Goal: Task Accomplishment & Management: Use online tool/utility

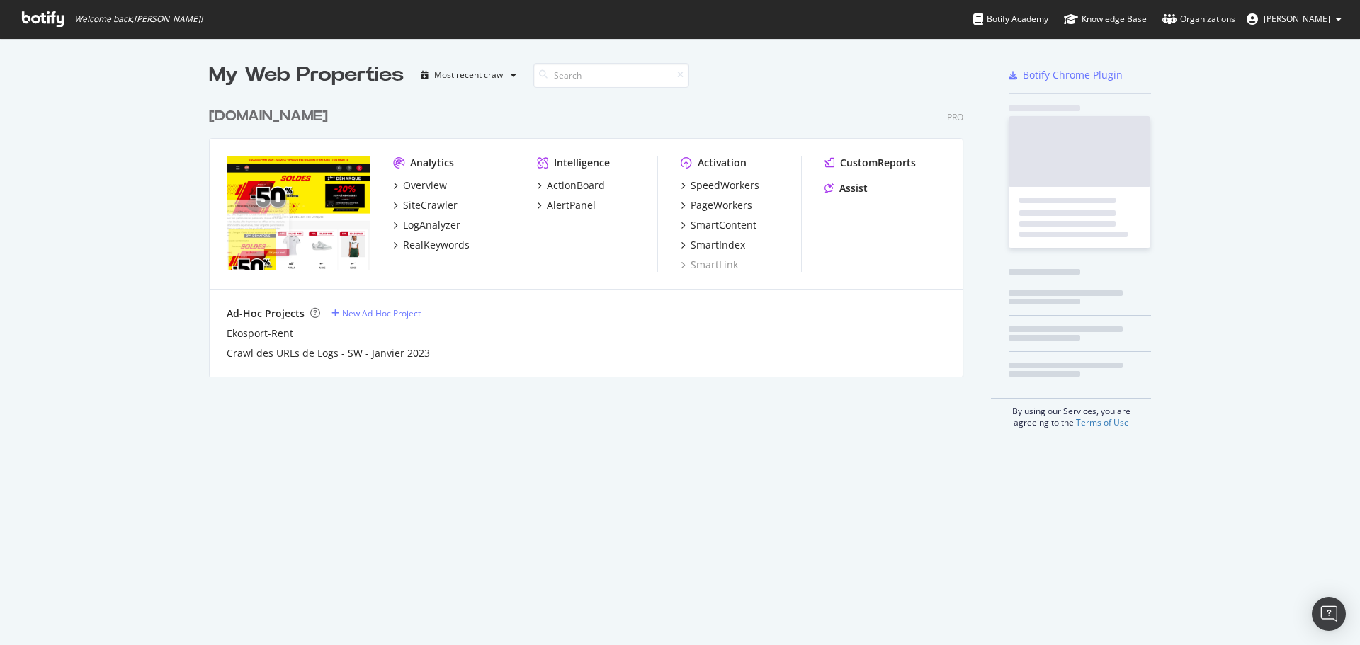
scroll to position [634, 1338]
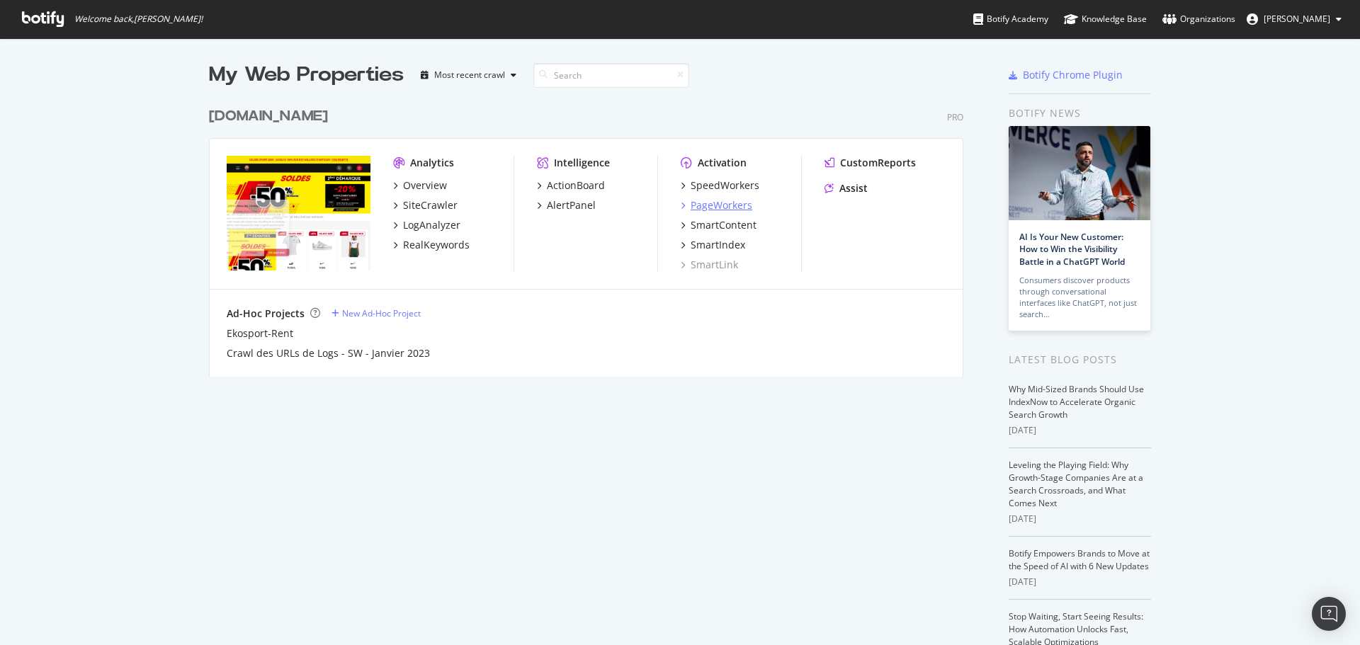
click at [702, 207] on div "PageWorkers" at bounding box center [721, 205] width 62 height 14
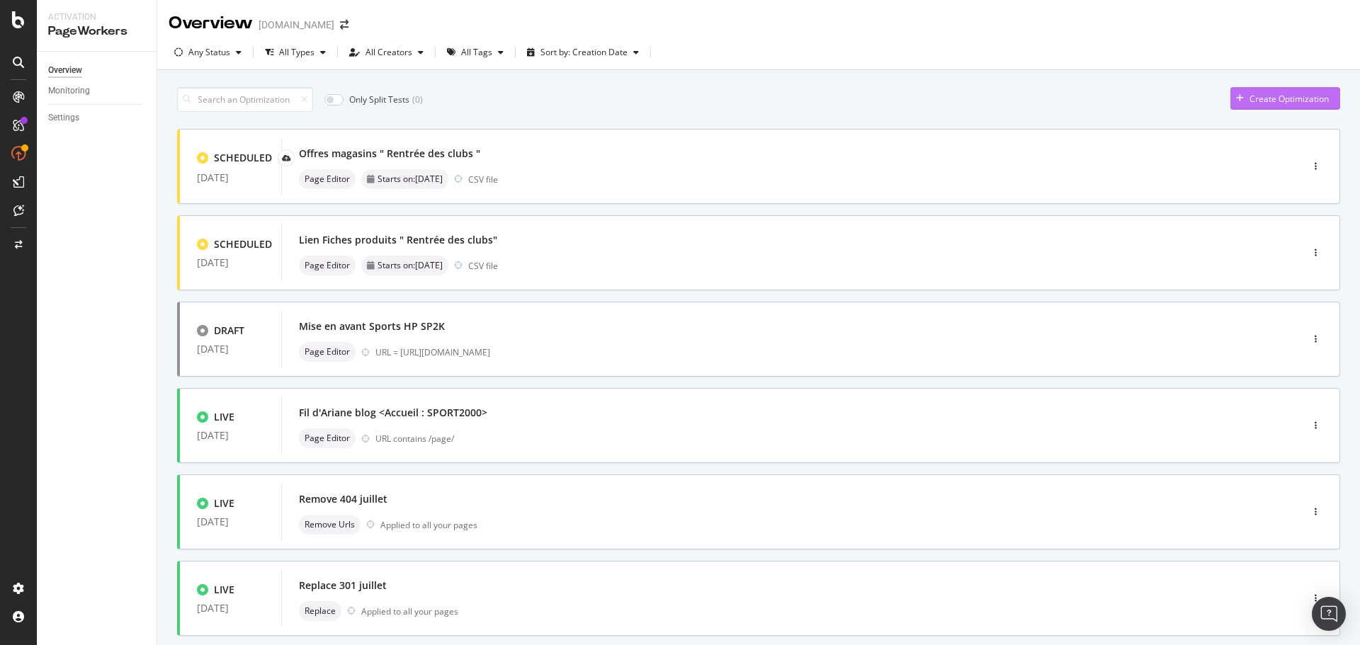
click at [1296, 94] on div "Create Optimization" at bounding box center [1288, 99] width 79 height 12
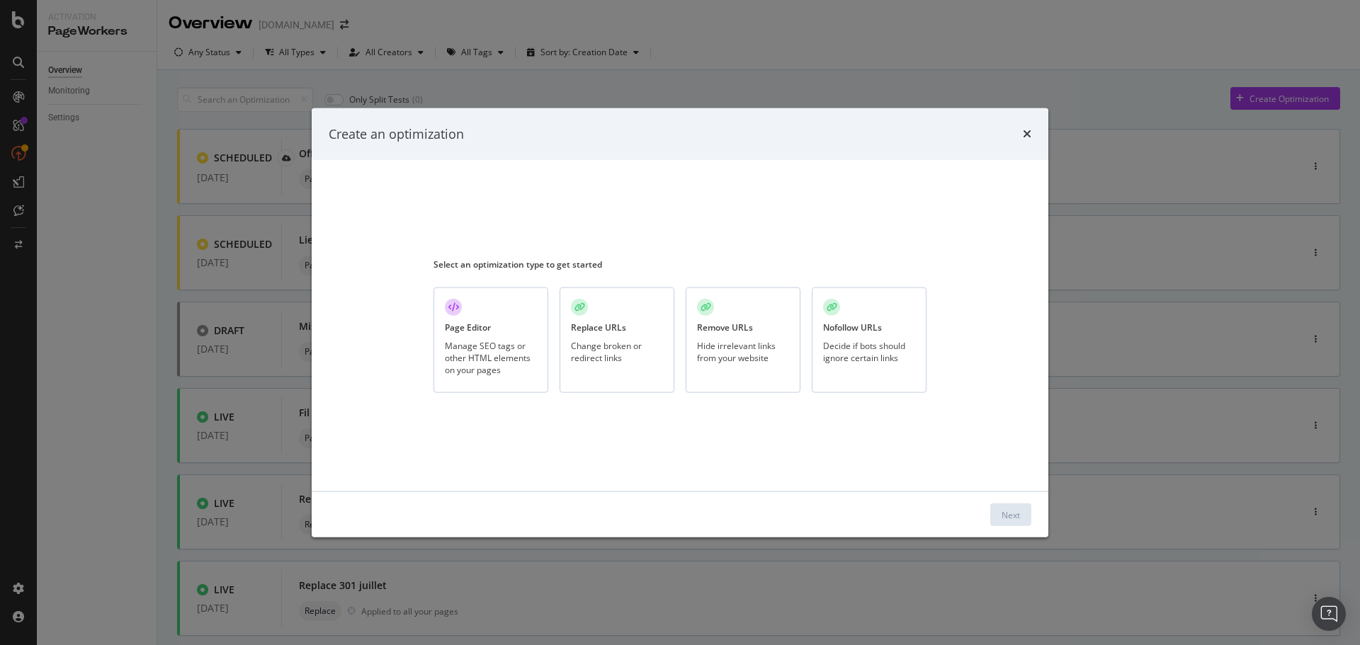
click at [501, 348] on div "Manage SEO tags or other HTML elements on your pages" at bounding box center [491, 357] width 92 height 36
click at [1010, 512] on div "Next" at bounding box center [1010, 514] width 18 height 12
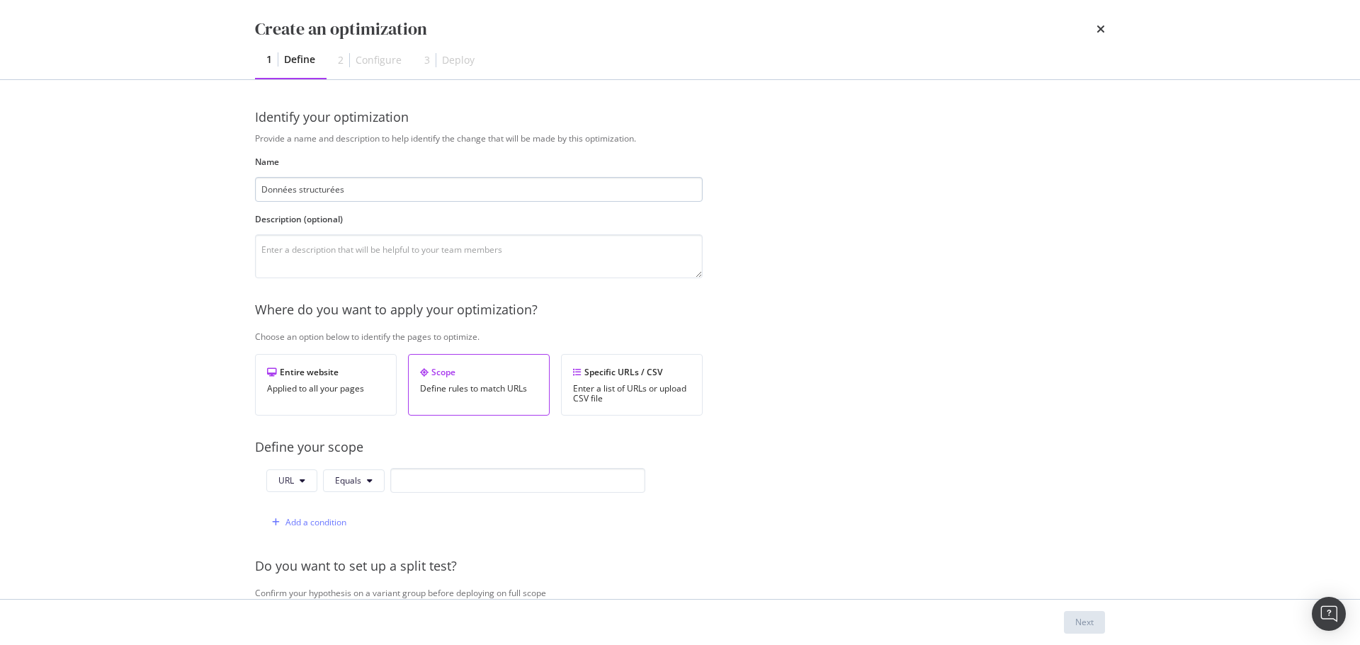
click at [262, 189] on input "Données structurées" at bounding box center [479, 189] width 448 height 25
click at [287, 189] on input "Ajout Données structurées" at bounding box center [479, 189] width 448 height 25
click at [411, 188] on input "Ajout données structurées" at bounding box center [479, 189] width 448 height 25
click at [404, 189] on input "Ajout données structurées articles Blog" at bounding box center [479, 189] width 448 height 25
click at [285, 188] on input "Ajout données structurées articles Blog" at bounding box center [479, 189] width 448 height 25
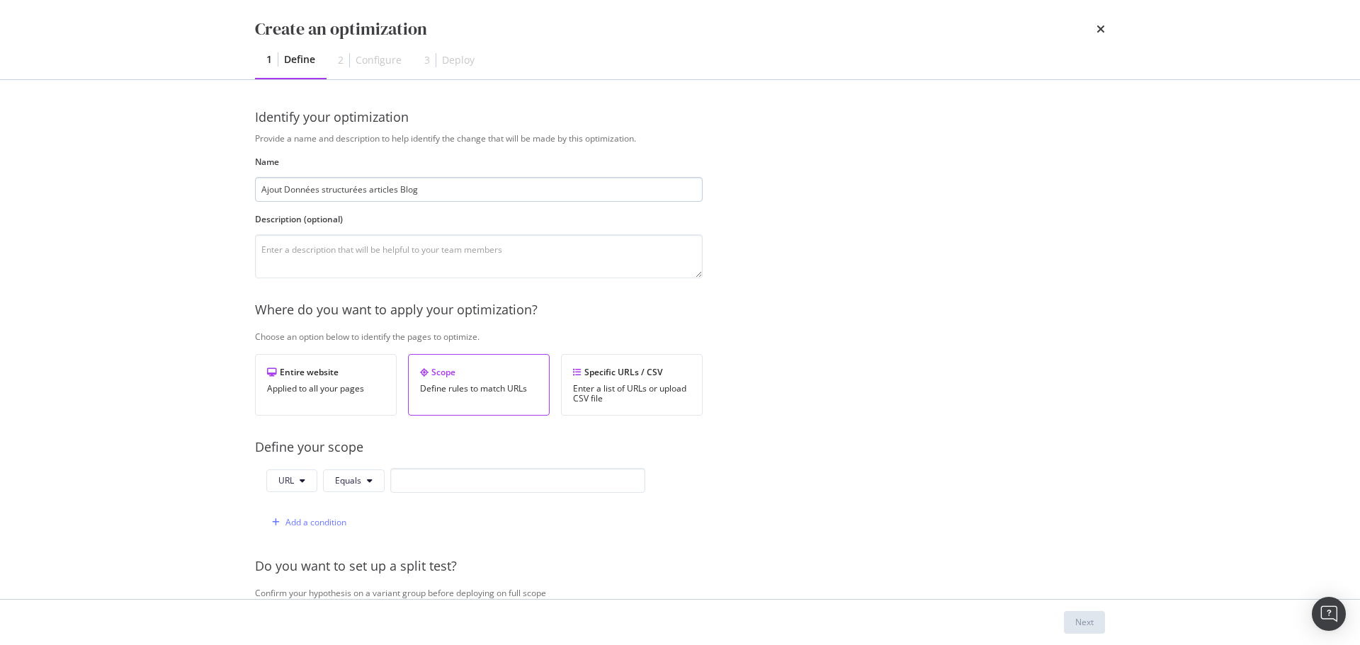
click at [326, 188] on input "Ajout Données structurées articles Blog" at bounding box center [479, 189] width 448 height 25
click at [373, 187] on input "Ajout Données Structurées articles Blog" at bounding box center [479, 189] width 448 height 25
click at [479, 189] on input "Ajout Données Structurées Articles Blog" at bounding box center [479, 189] width 448 height 25
type input "Ajout Données Structurées Articles Blog"
click at [639, 379] on div "Specific URLs / CSV Enter a list of URLs or upload CSV file" at bounding box center [632, 385] width 142 height 62
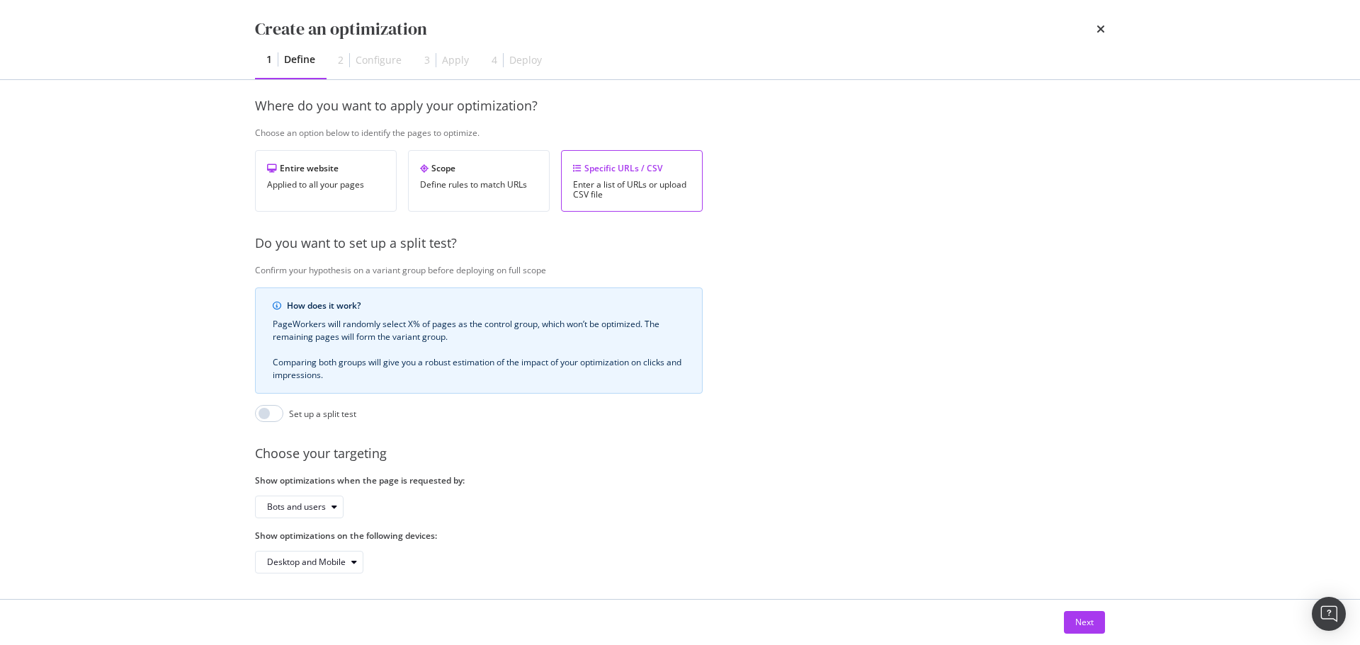
scroll to position [217, 0]
click at [1094, 618] on button "Next" at bounding box center [1084, 622] width 41 height 23
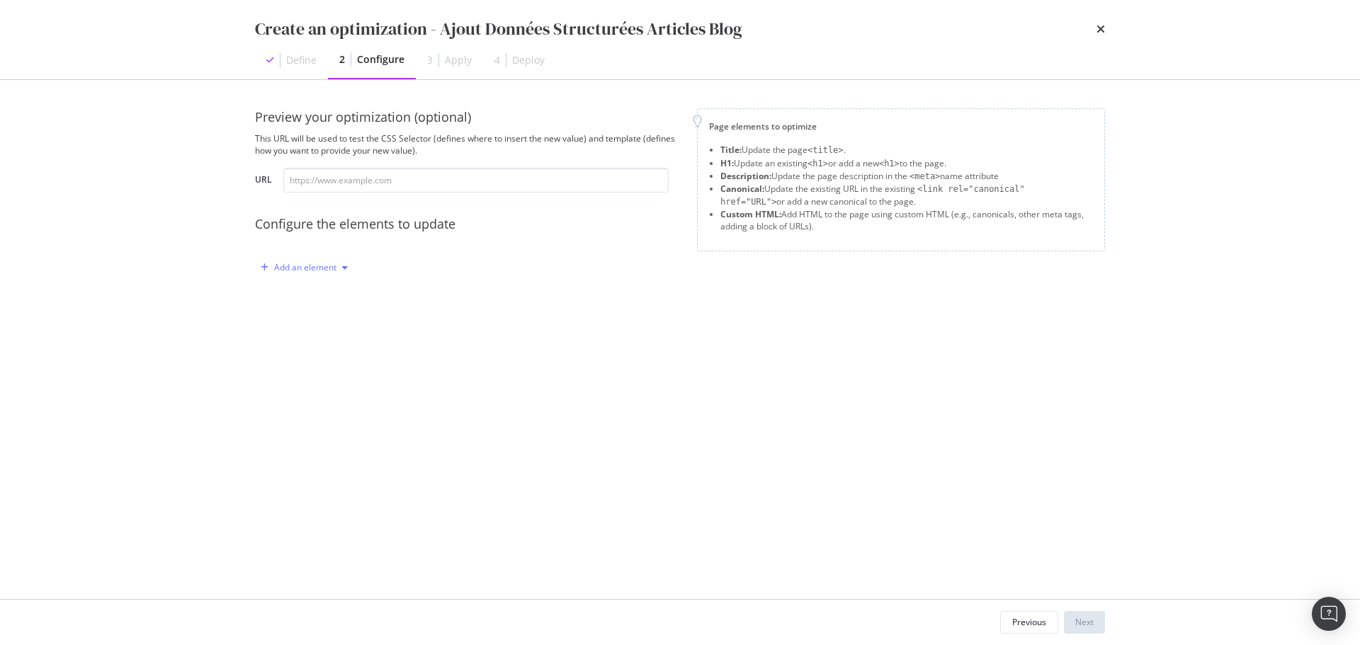
click at [331, 272] on div "Add an element" at bounding box center [305, 267] width 62 height 8
click at [328, 386] on div "Custom HTML" at bounding box center [320, 388] width 56 height 12
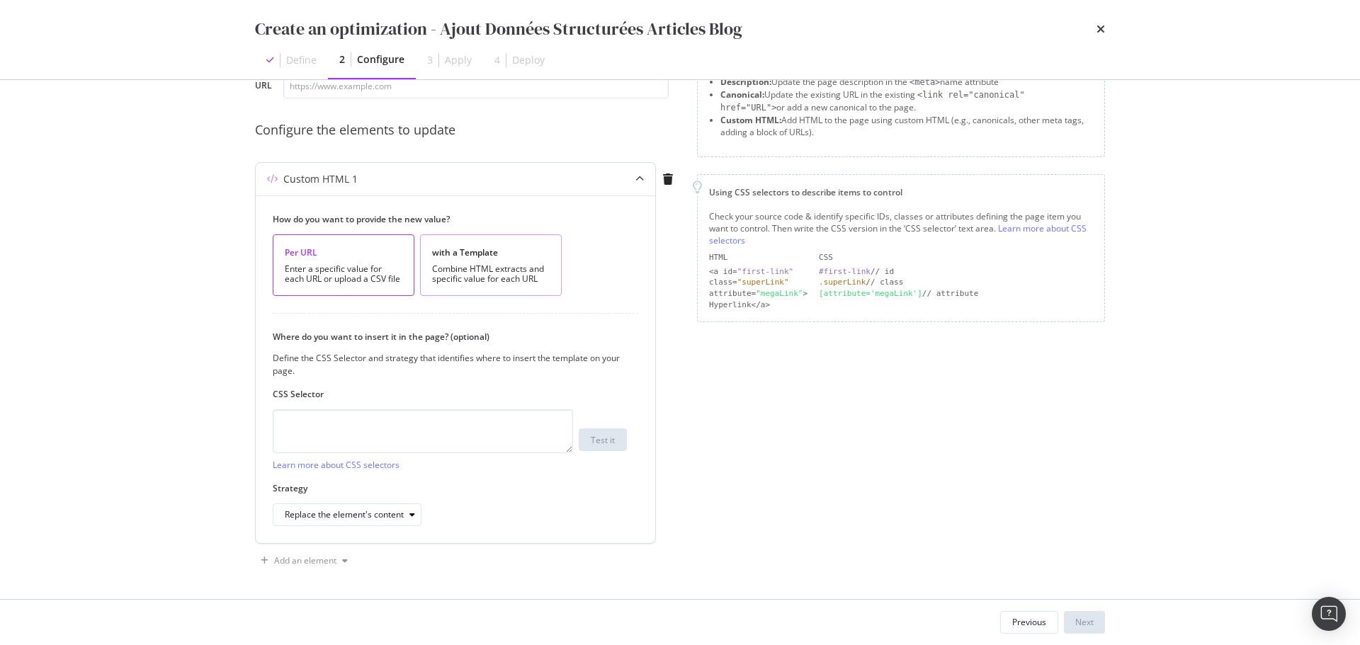
scroll to position [96, 0]
click at [492, 270] on div "Combine HTML extracts and specific value for each URL" at bounding box center [491, 273] width 118 height 20
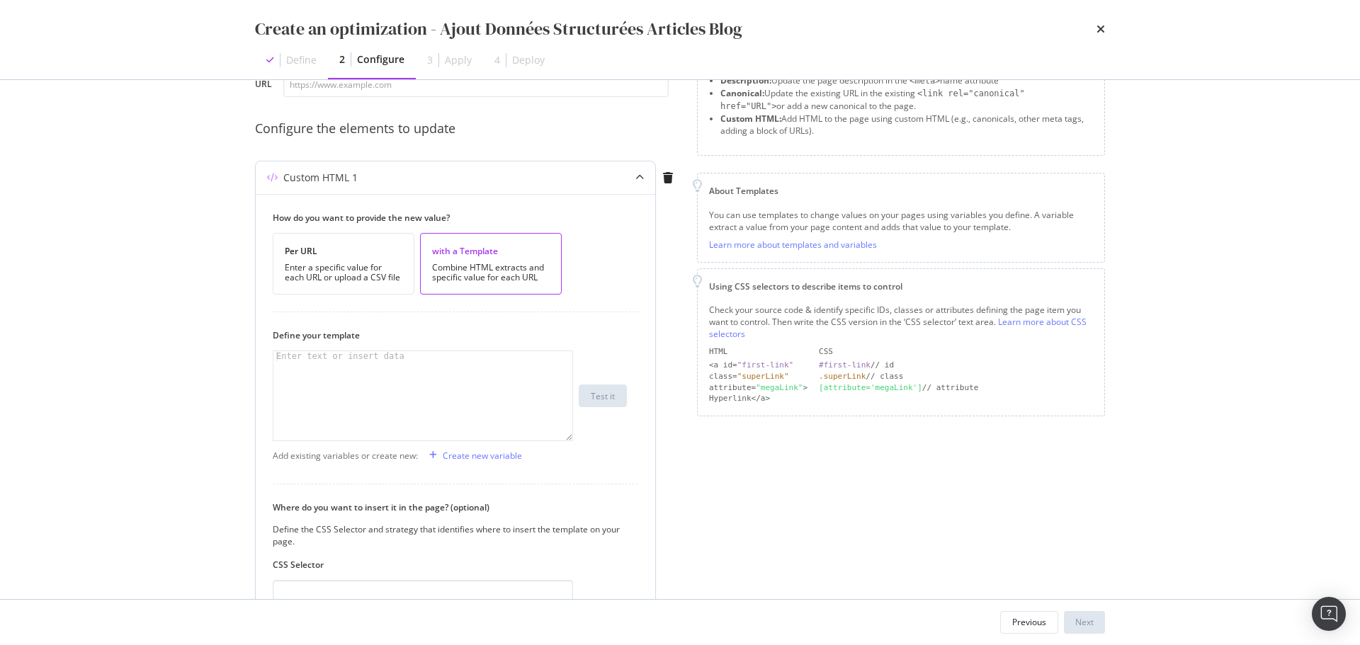
click at [440, 360] on div "modal" at bounding box center [422, 405] width 299 height 109
paste textarea "</script>"
type textarea "</script>"
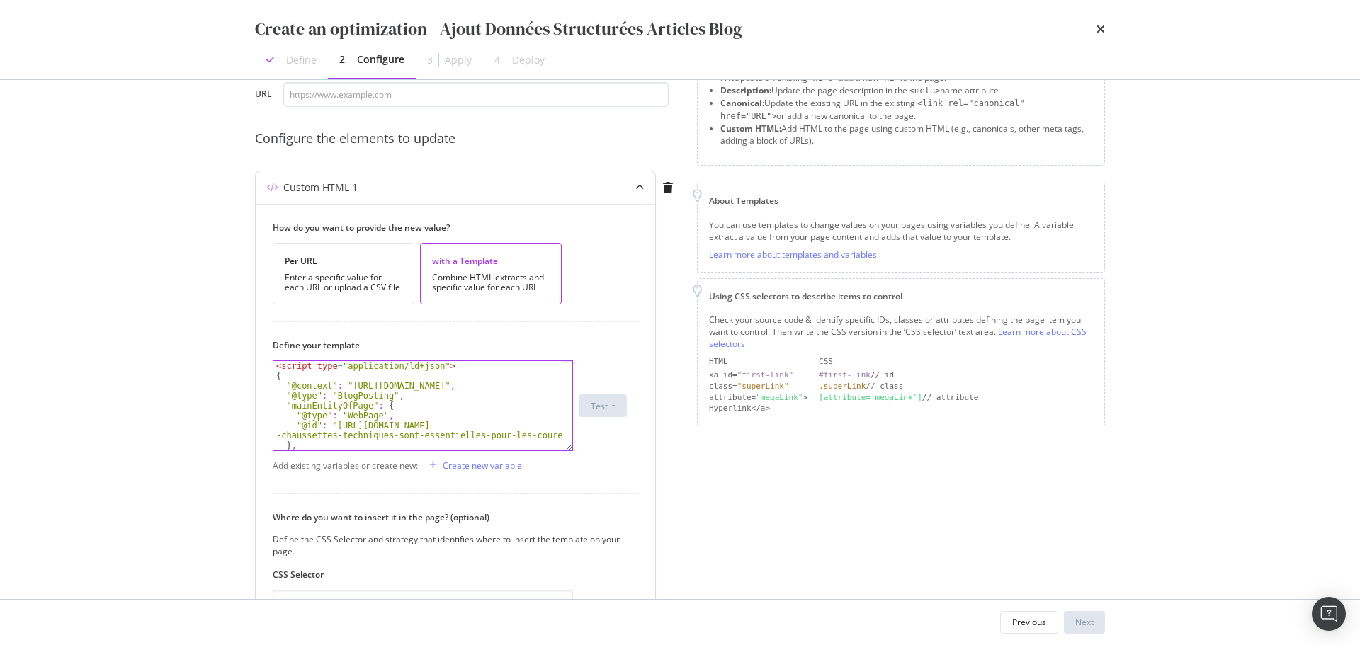
scroll to position [212, 0]
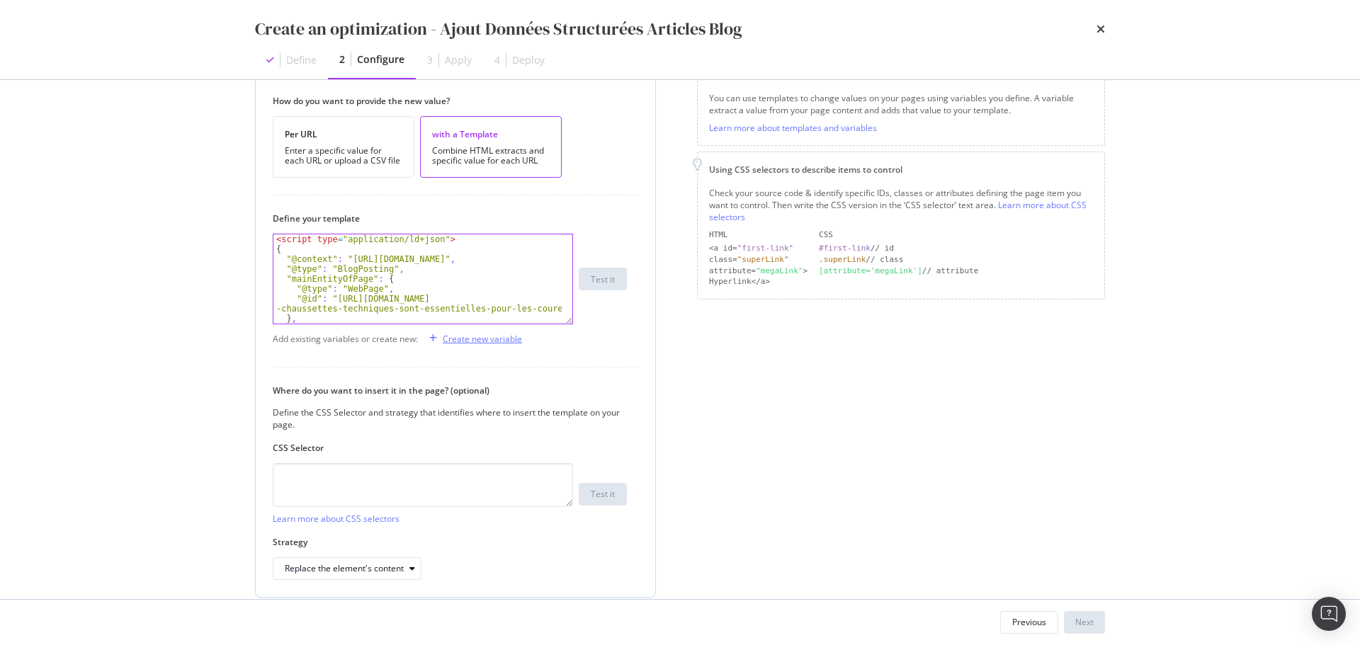
click at [484, 341] on div "Create new variable" at bounding box center [482, 339] width 79 height 12
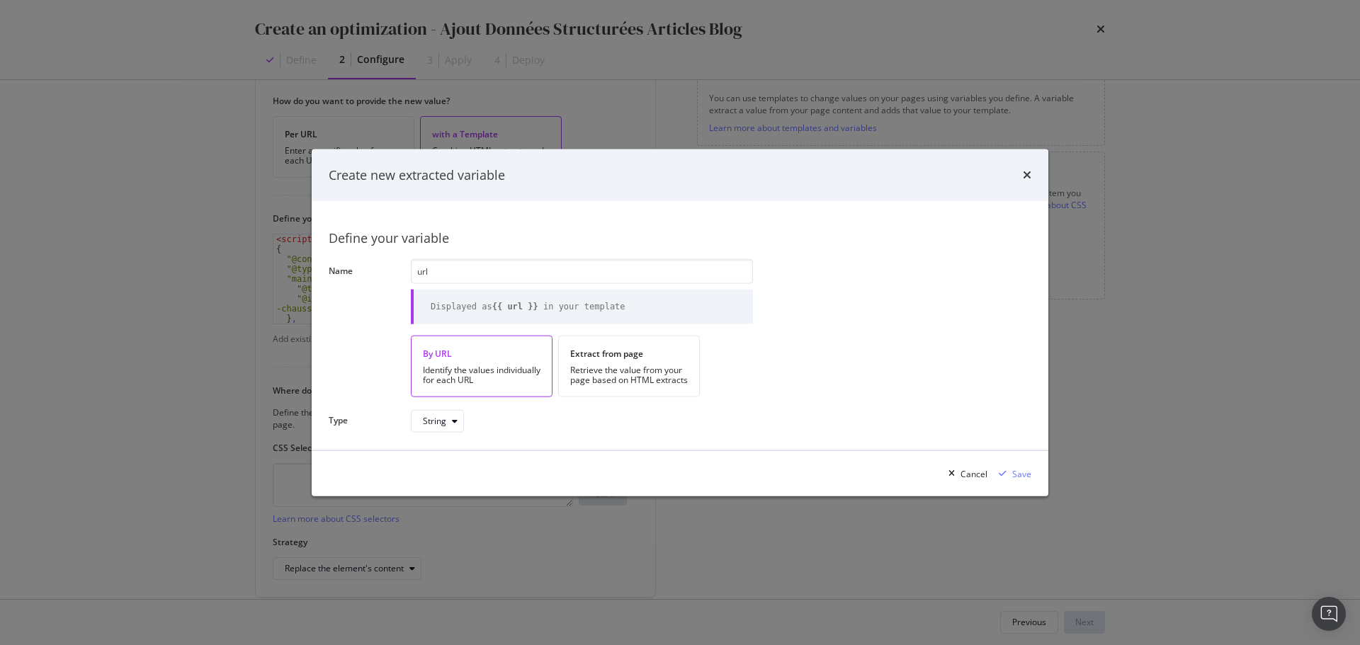
type input "url"
click at [494, 368] on div "Identify the values individually for each URL" at bounding box center [482, 375] width 118 height 20
click at [1022, 476] on div "Save" at bounding box center [1021, 473] width 19 height 12
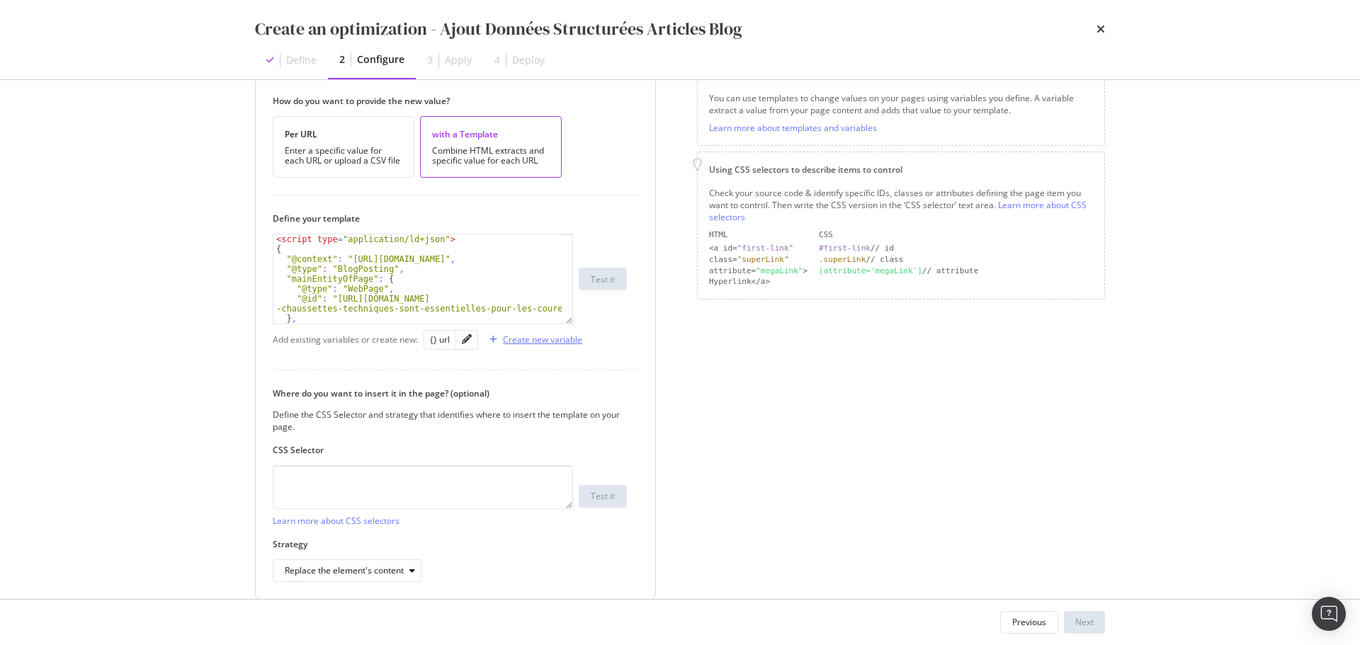
click at [527, 346] on div "Create new variable" at bounding box center [542, 340] width 79 height 12
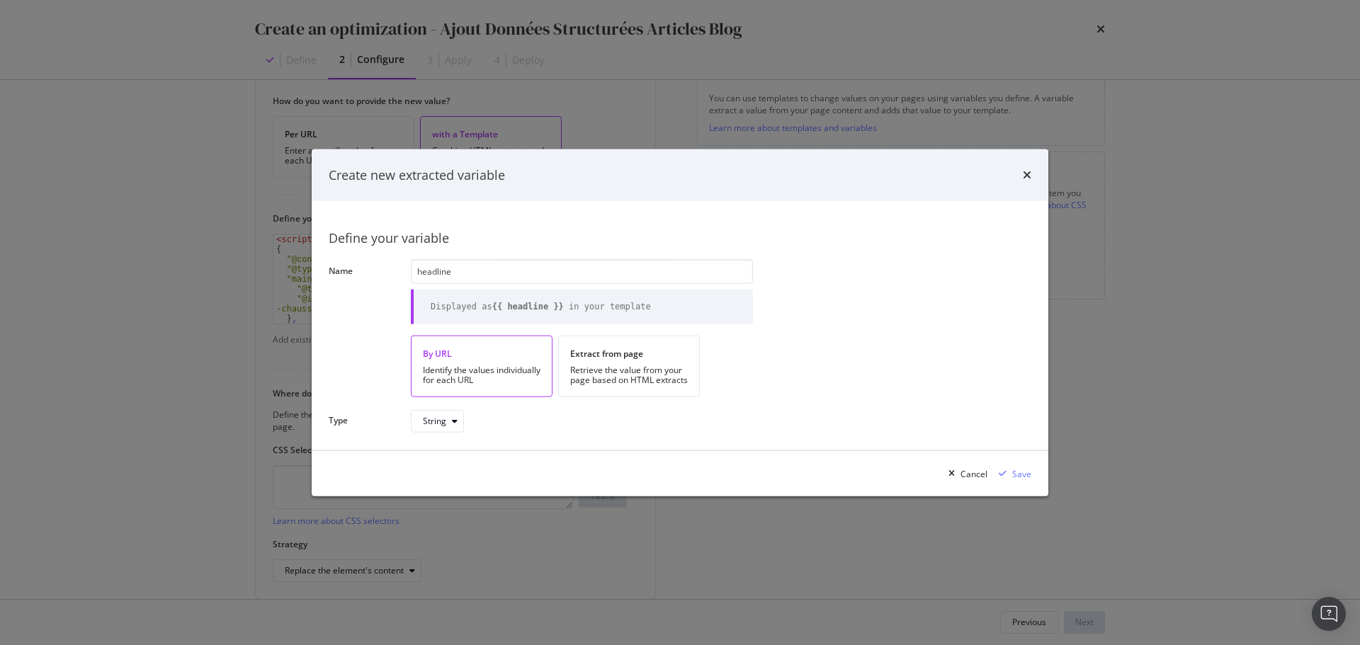
type input "headline"
click at [491, 359] on div "By URL" at bounding box center [482, 354] width 118 height 12
click at [1021, 474] on div "Save" at bounding box center [1021, 473] width 19 height 12
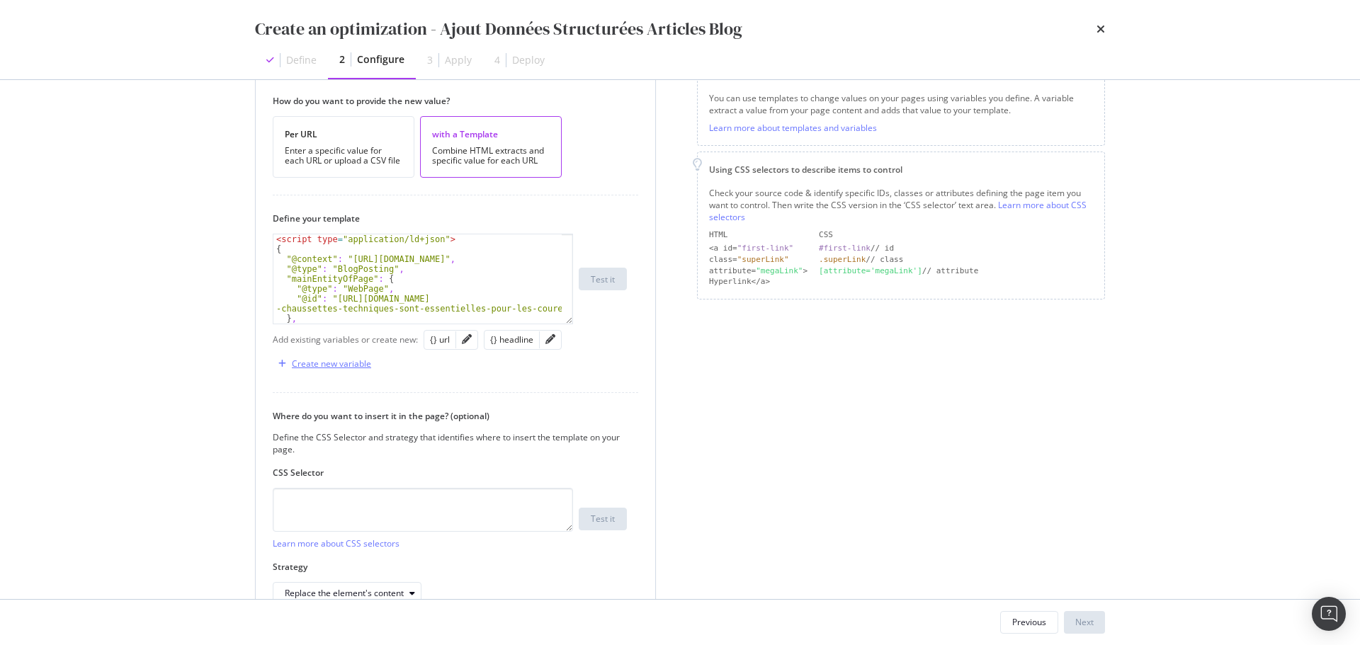
click at [349, 363] on div "Create new variable" at bounding box center [331, 364] width 79 height 12
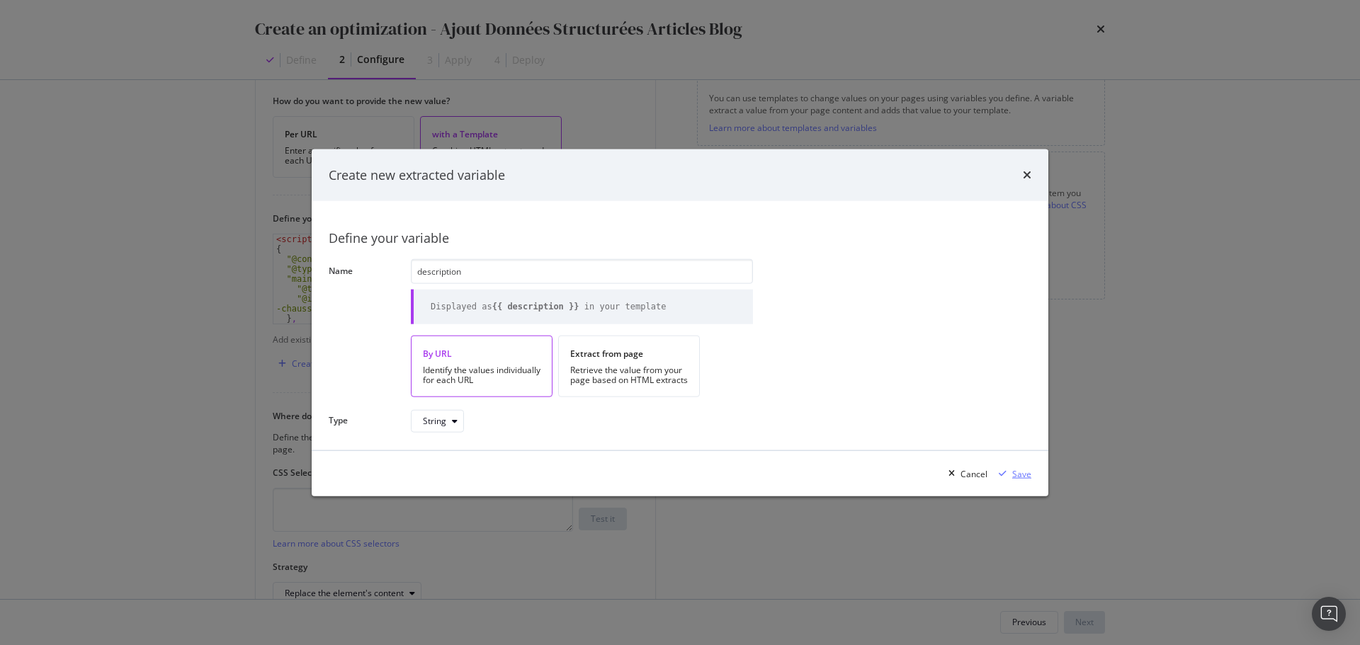
type input "description"
click at [1026, 470] on div "Save" at bounding box center [1021, 473] width 19 height 12
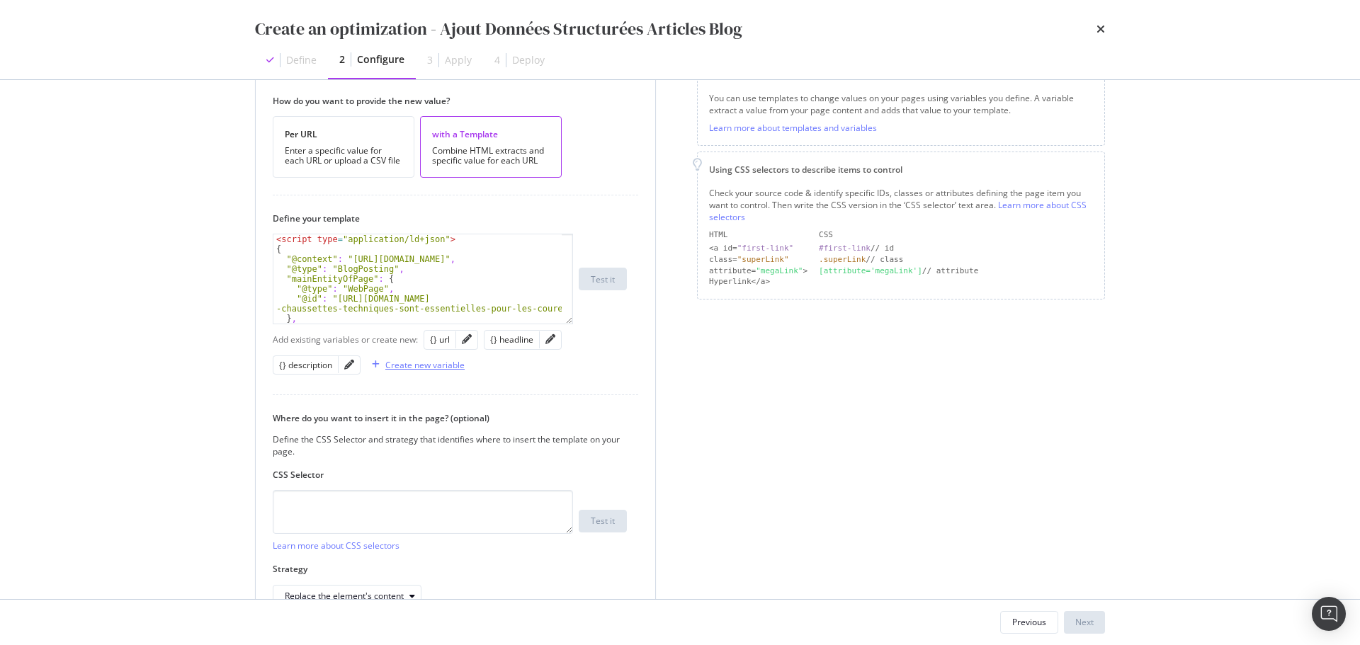
click at [448, 366] on div "Create new variable" at bounding box center [424, 365] width 79 height 12
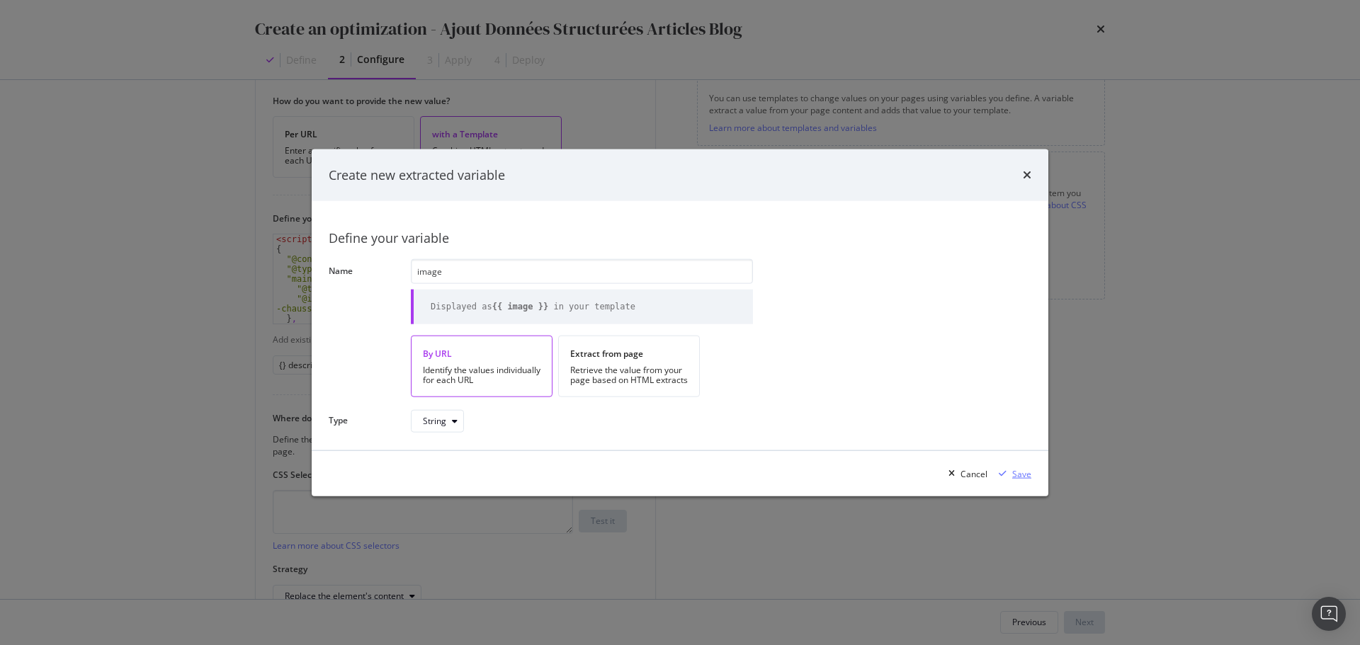
type input "image"
click at [1016, 473] on div "Save" at bounding box center [1021, 473] width 19 height 12
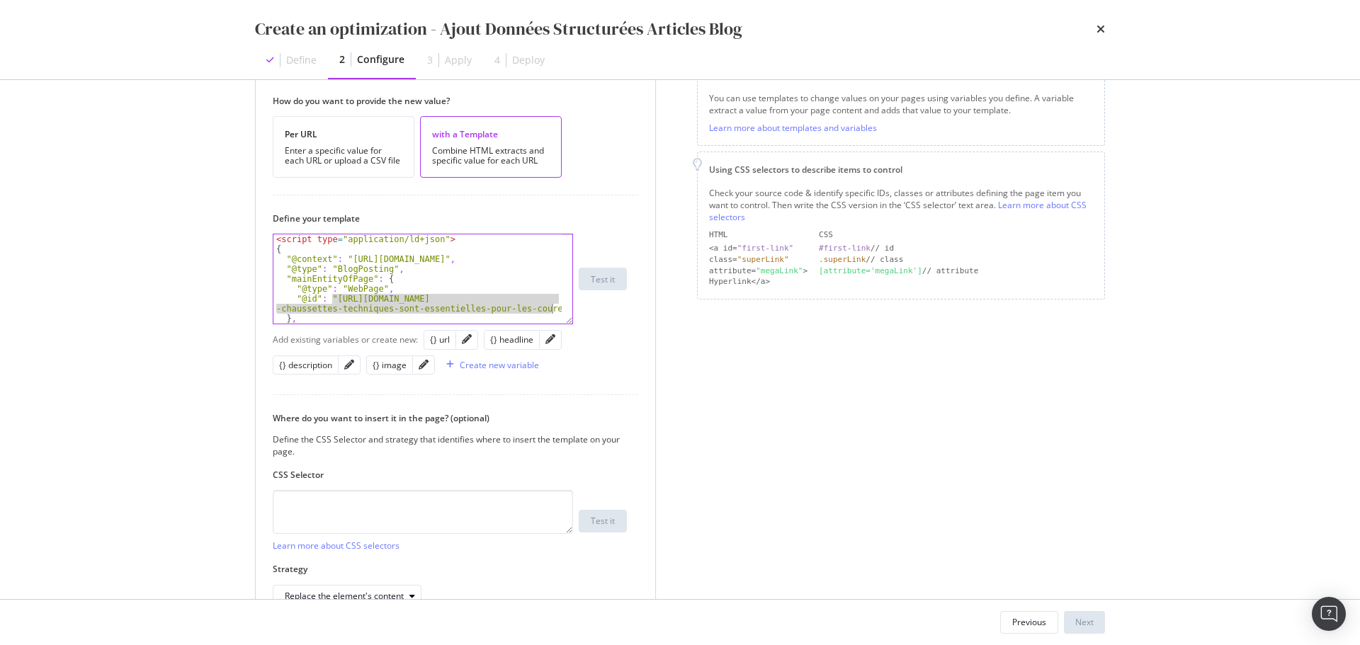
drag, startPoint x: 333, startPoint y: 299, endPoint x: 552, endPoint y: 308, distance: 219.7
click at [552, 308] on div "< script type = "application/ld+json" > { "@context" : "https://schema.org" , "…" at bounding box center [417, 293] width 288 height 119
click at [437, 339] on div "{} url" at bounding box center [440, 340] width 20 height 12
click at [431, 296] on div "< script type = "application/ld+json" > { "@context" : "https://schema.org" , "…" at bounding box center [417, 293] width 288 height 119
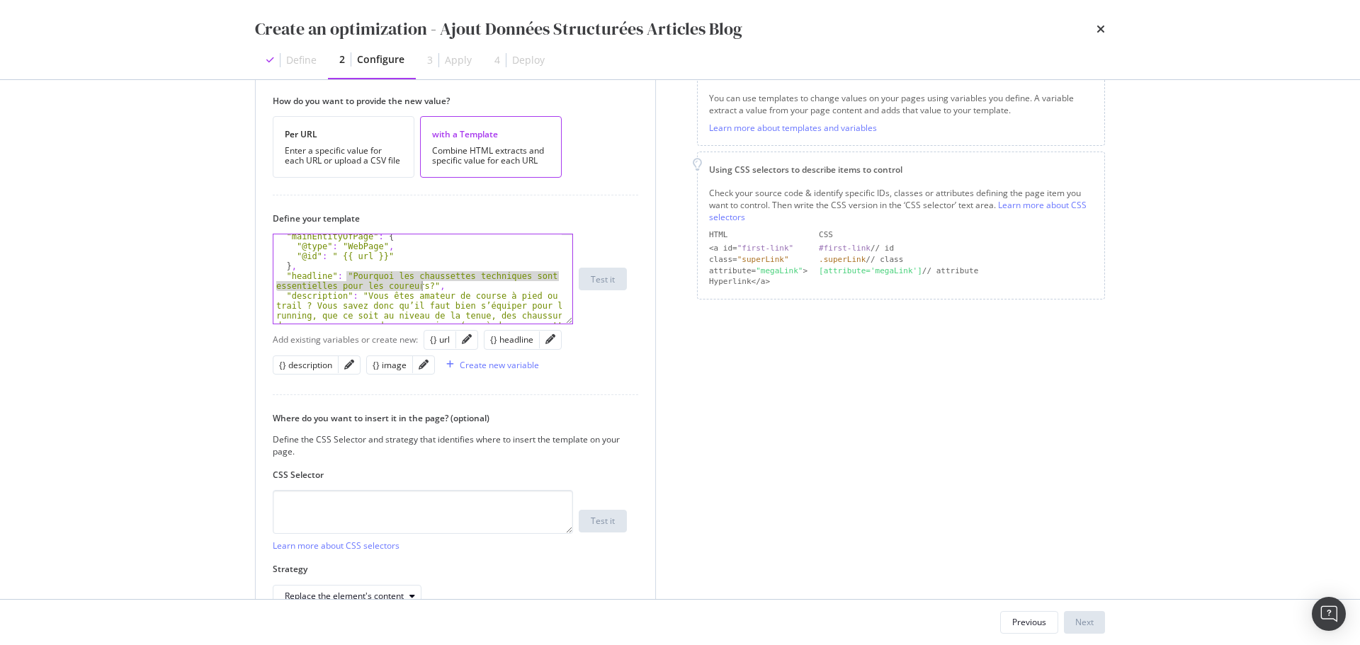
drag, startPoint x: 347, startPoint y: 273, endPoint x: 419, endPoint y: 285, distance: 73.1
click at [419, 285] on div ""mainEntityOfPage" : { "@type" : "WebPage" , "@id" : " {{ url }}" } , "headline…" at bounding box center [417, 326] width 288 height 188
click at [505, 339] on div "{} headline" at bounding box center [511, 340] width 43 height 12
type textarea ""headline": " {{ headline }}","
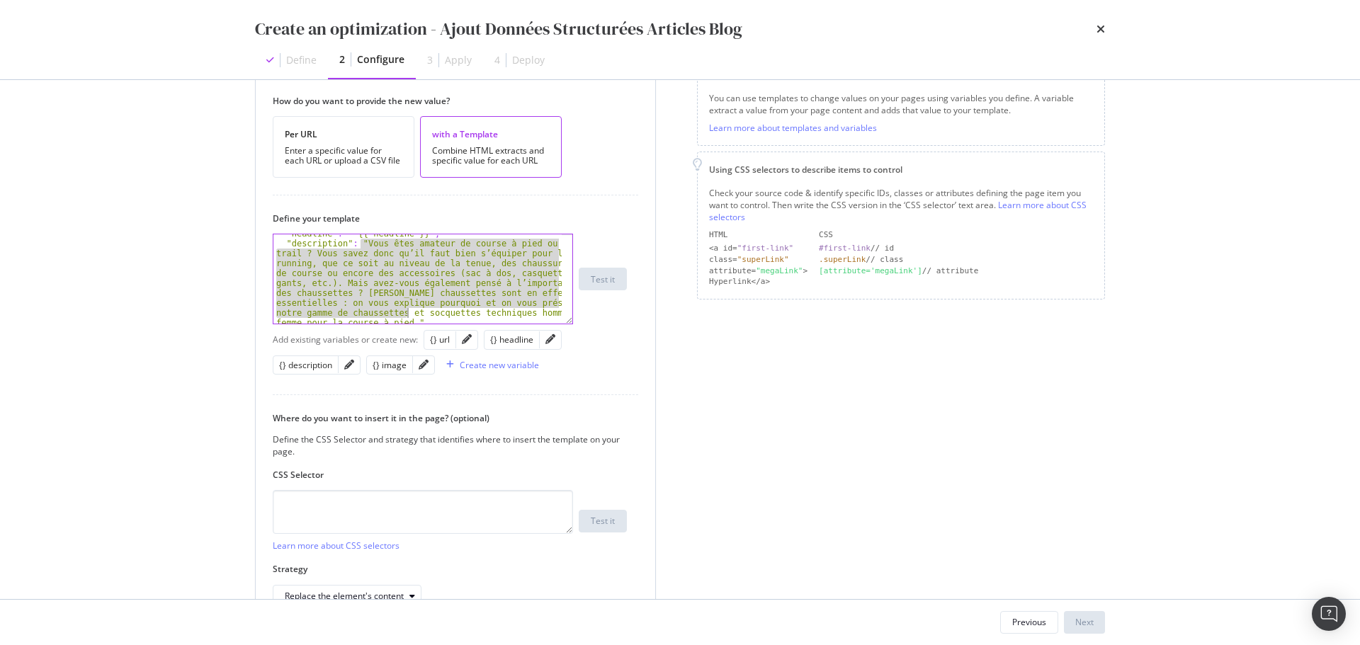
scroll to position [89, 0]
drag, startPoint x: 361, startPoint y: 244, endPoint x: 408, endPoint y: 320, distance: 89.6
click at [408, 320] on div ""description" : "Vous êtes amateur de course à pied ou de trail ? Vous savez do…" at bounding box center [417, 338] width 288 height 208
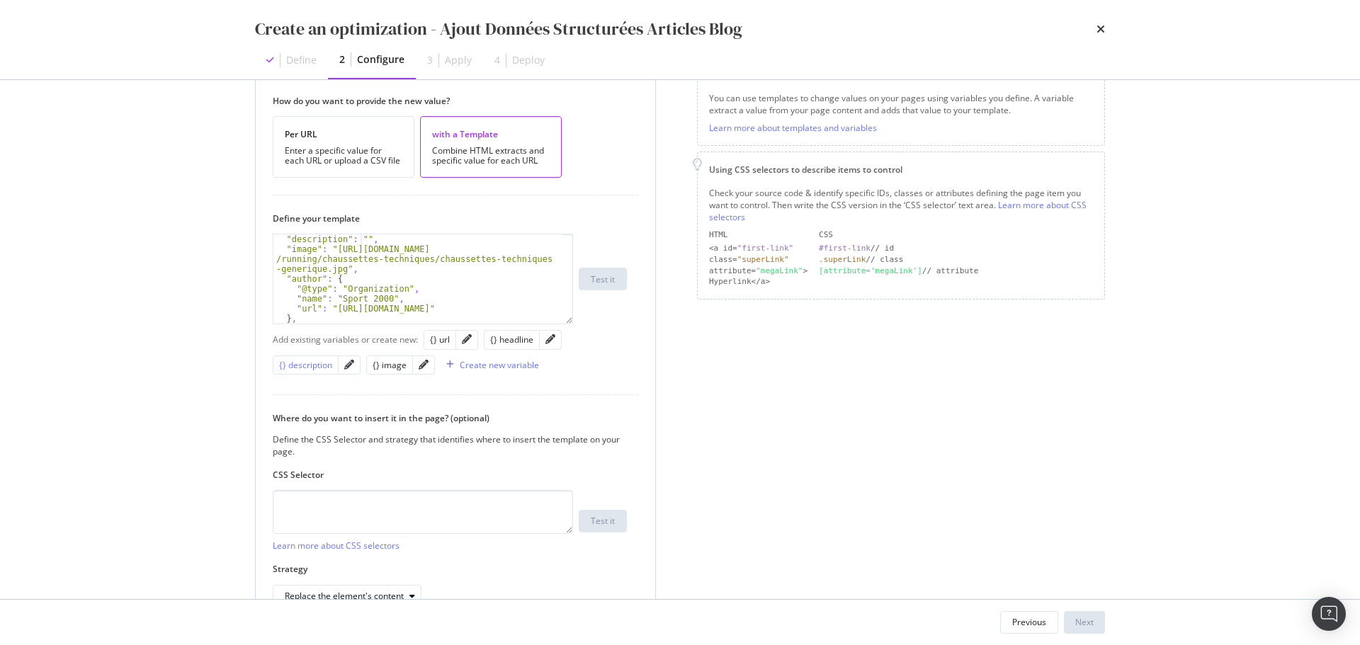
click at [306, 365] on div "{} description" at bounding box center [305, 365] width 53 height 12
drag, startPoint x: 332, startPoint y: 249, endPoint x: 340, endPoint y: 270, distance: 22.0
click at [340, 270] on div ""description" : " {{ description }}" , "image" : "https://www.sport2000.fr/sp2k…" at bounding box center [417, 288] width 288 height 109
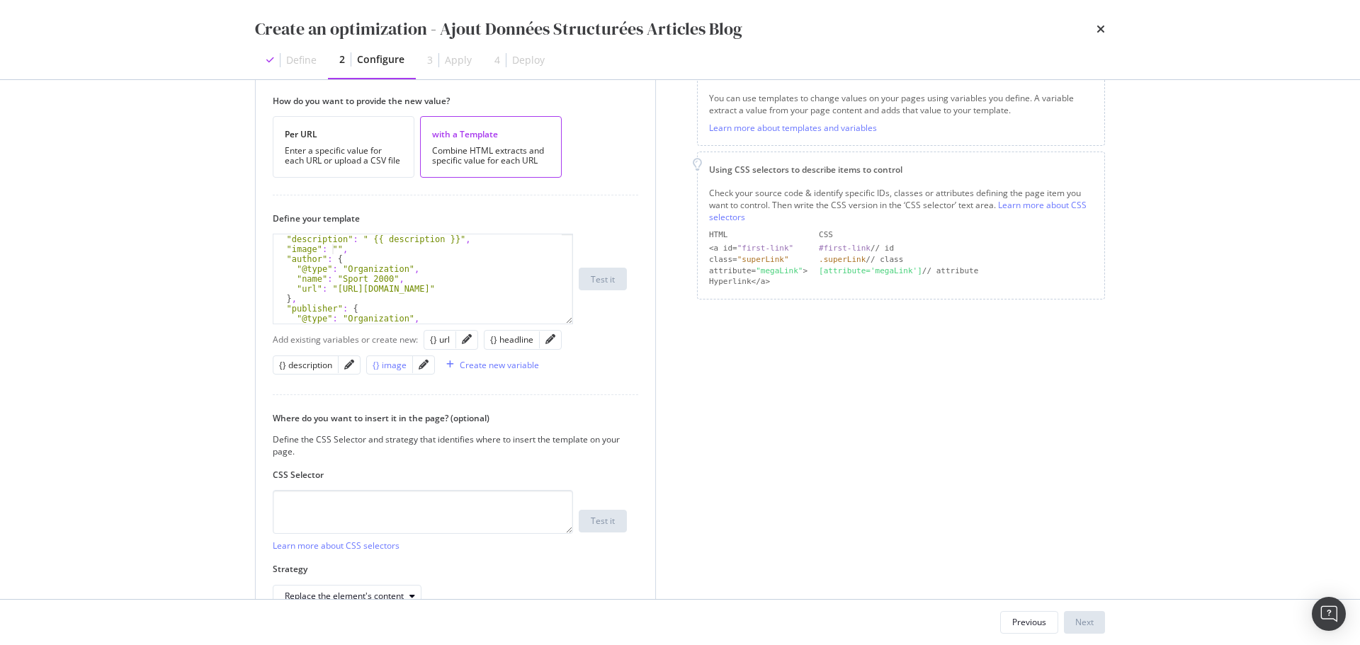
click at [387, 365] on div "{} image" at bounding box center [389, 365] width 34 height 12
type textarea ""image": " {{ image }}","
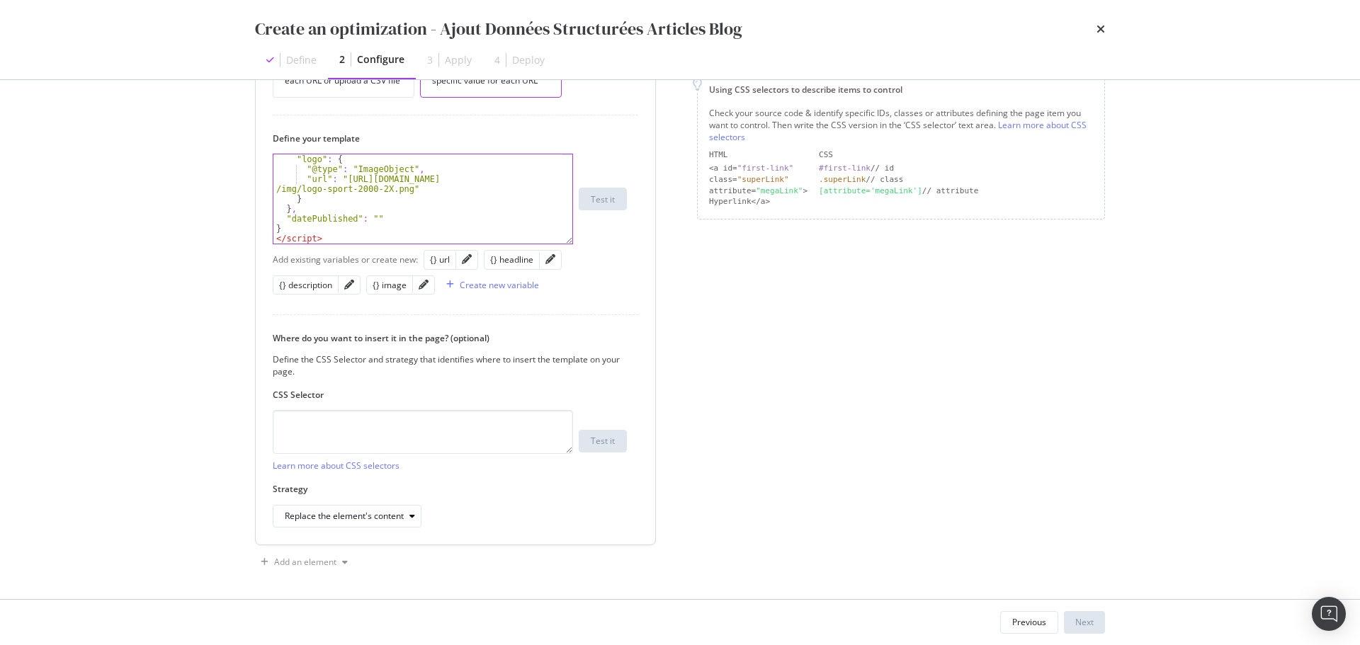
scroll to position [295, 0]
click at [356, 409] on textarea "modal" at bounding box center [423, 430] width 300 height 44
paste textarea ".cms__wysiwyg"
type textarea ".cms__wysiwyg"
click at [377, 517] on div "Replace the element's content" at bounding box center [344, 514] width 119 height 8
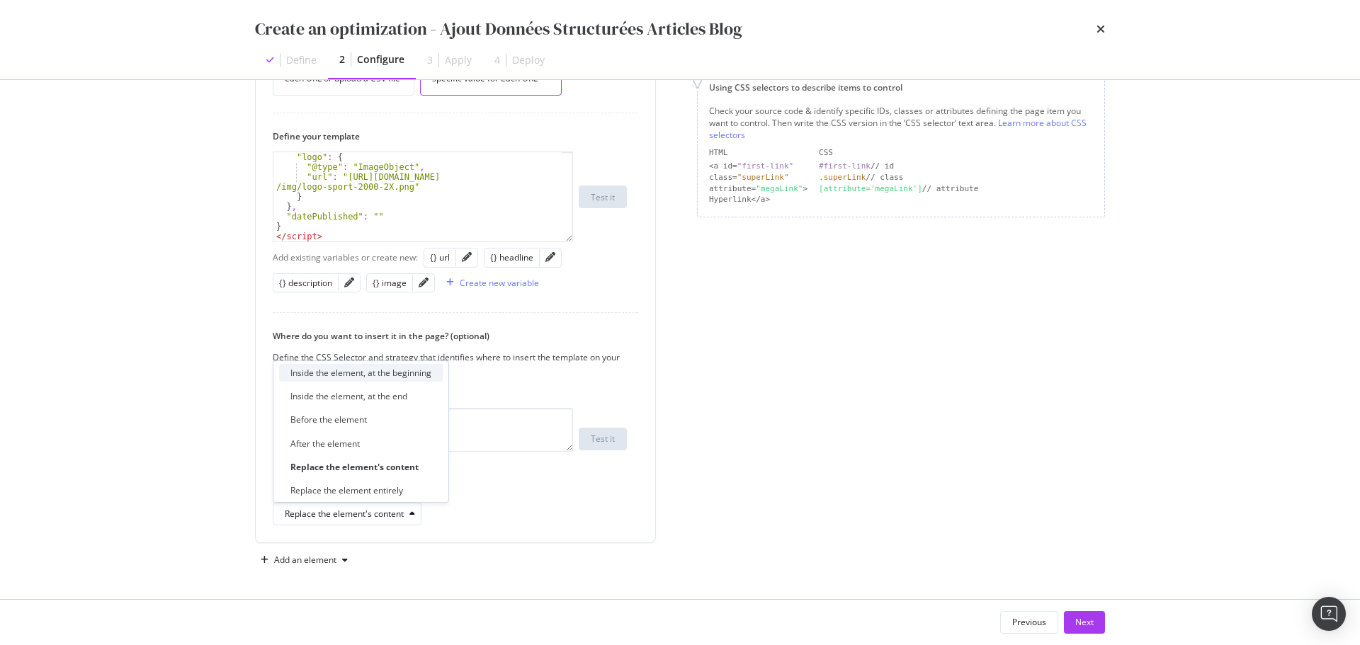
click at [338, 372] on div "Inside the element, at the beginning" at bounding box center [360, 373] width 141 height 12
click at [710, 508] on div "Page elements to optimize Title: Update the page <title> . H1: Update an existi…" at bounding box center [901, 192] width 408 height 757
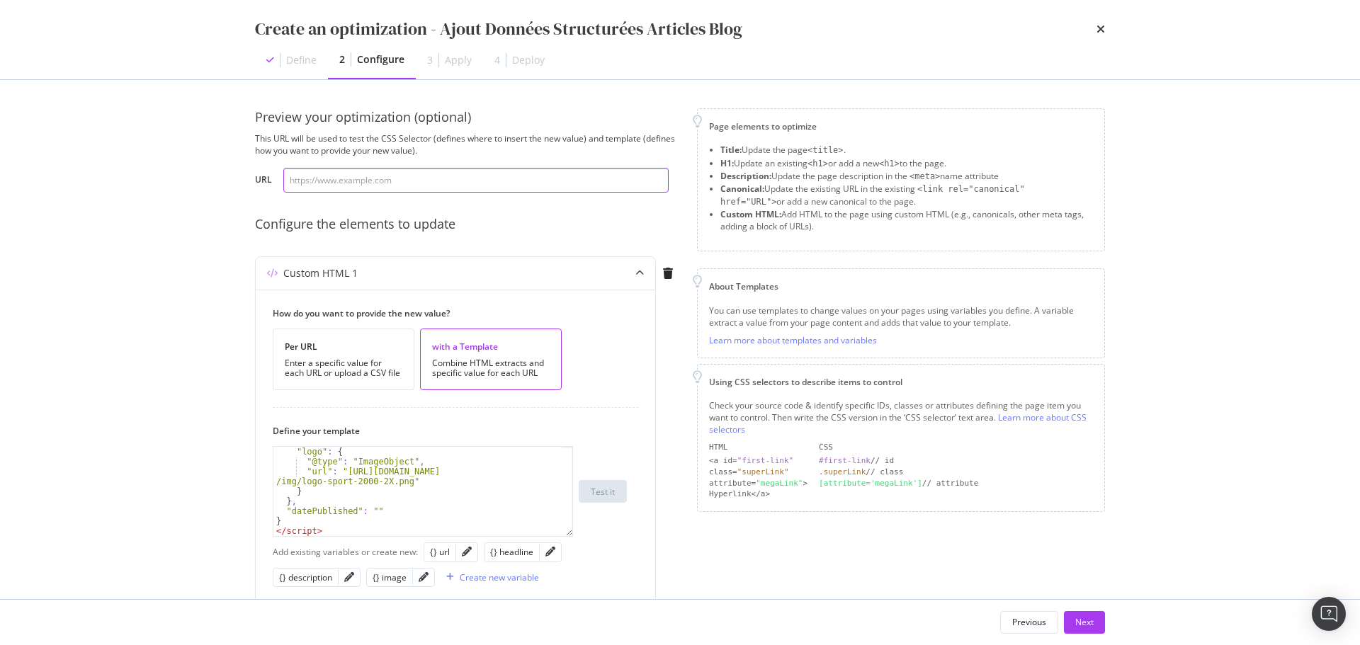
drag, startPoint x: 419, startPoint y: 180, endPoint x: 450, endPoint y: 198, distance: 35.2
click at [419, 180] on input "modal" at bounding box center [475, 180] width 385 height 25
paste input "[URL][DOMAIN_NAME]"
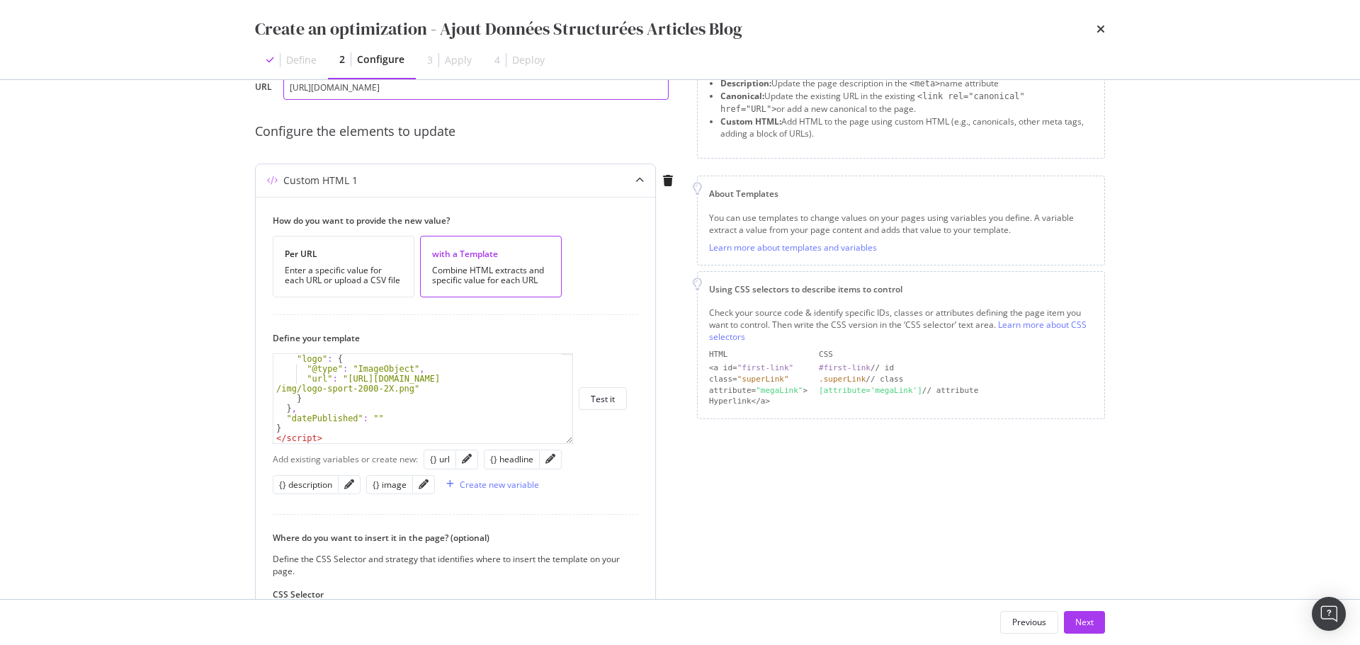
scroll to position [212, 0]
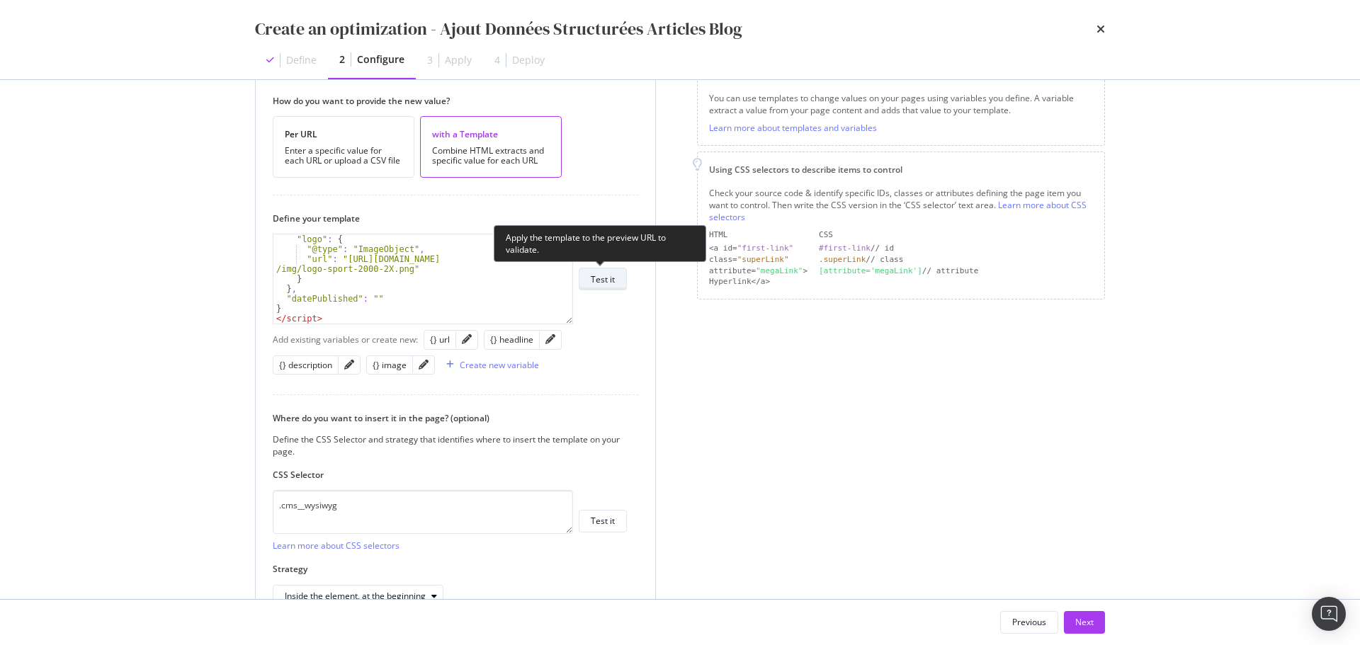
type input "[URL][DOMAIN_NAME]"
click at [605, 286] on div "Test it" at bounding box center [603, 279] width 24 height 20
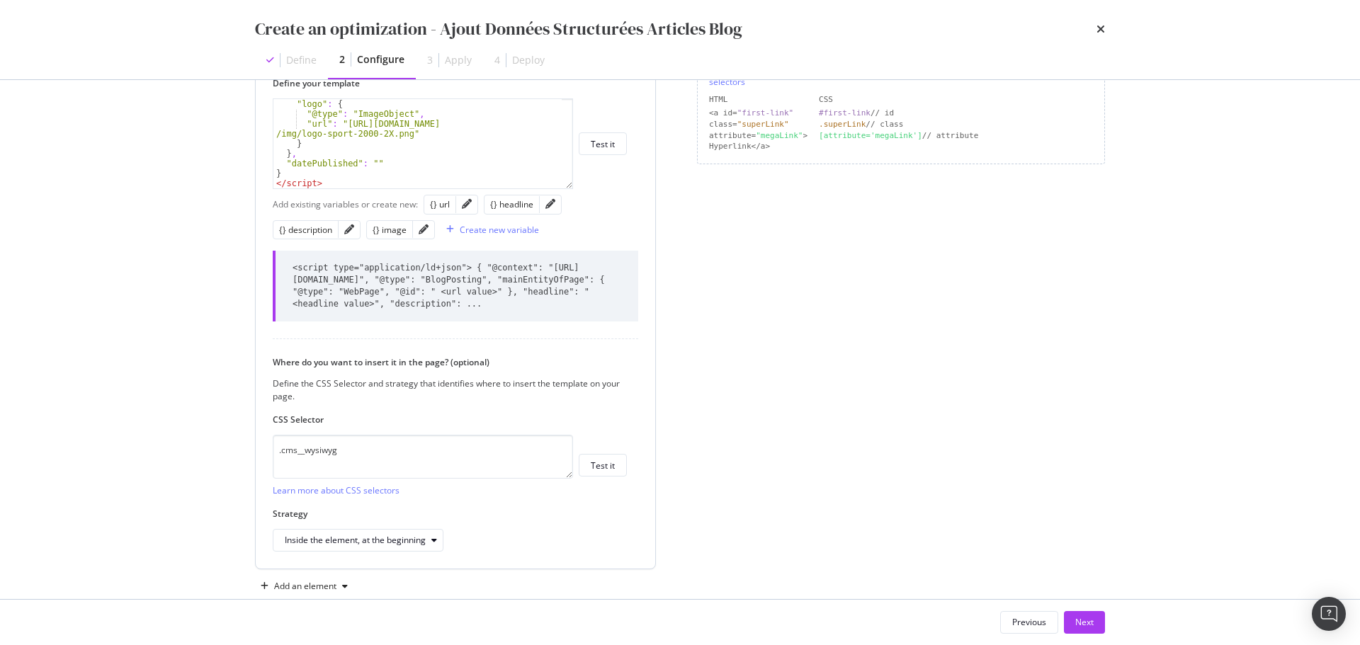
scroll to position [375, 0]
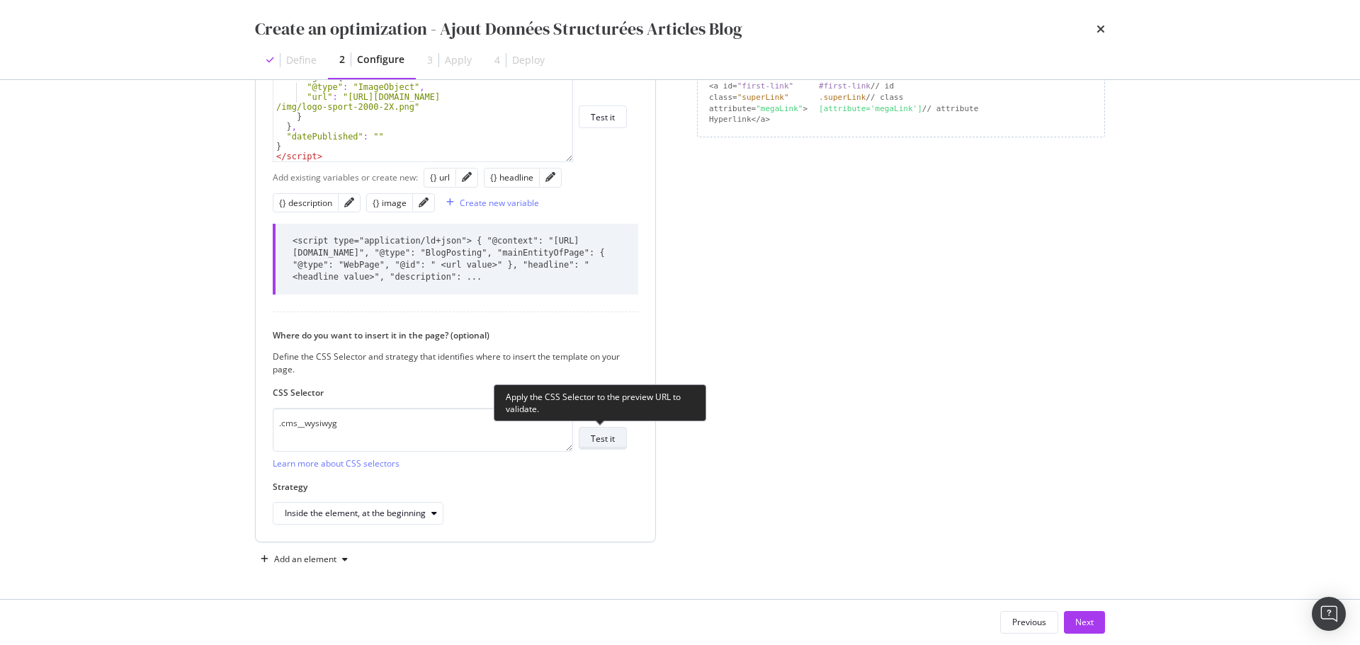
click at [603, 443] on div "Test it" at bounding box center [603, 439] width 24 height 12
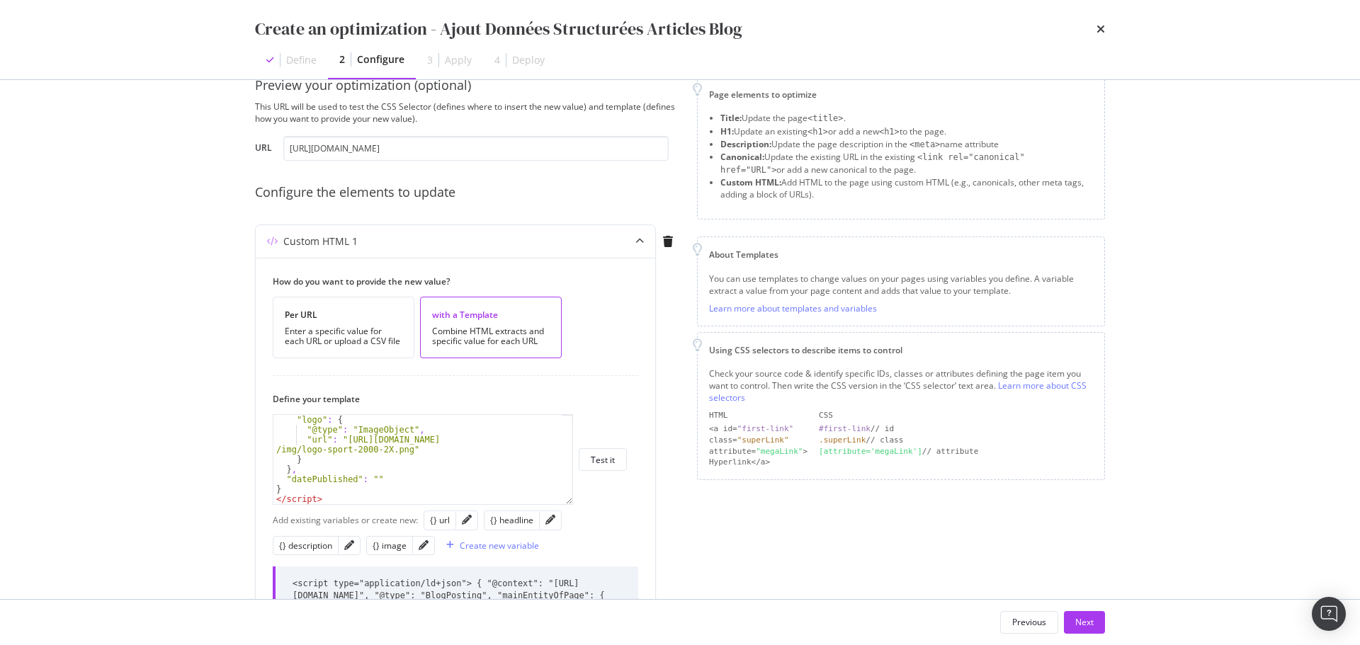
scroll to position [0, 0]
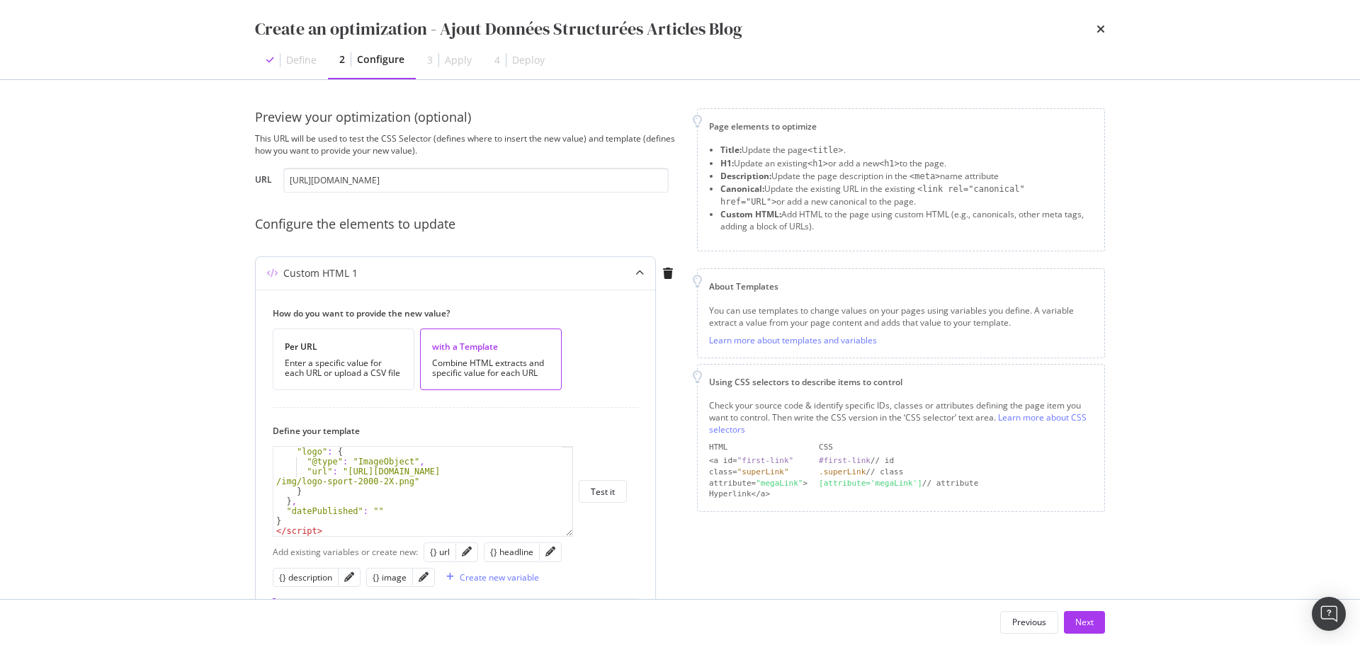
click at [633, 273] on div "modal" at bounding box center [639, 273] width 31 height 33
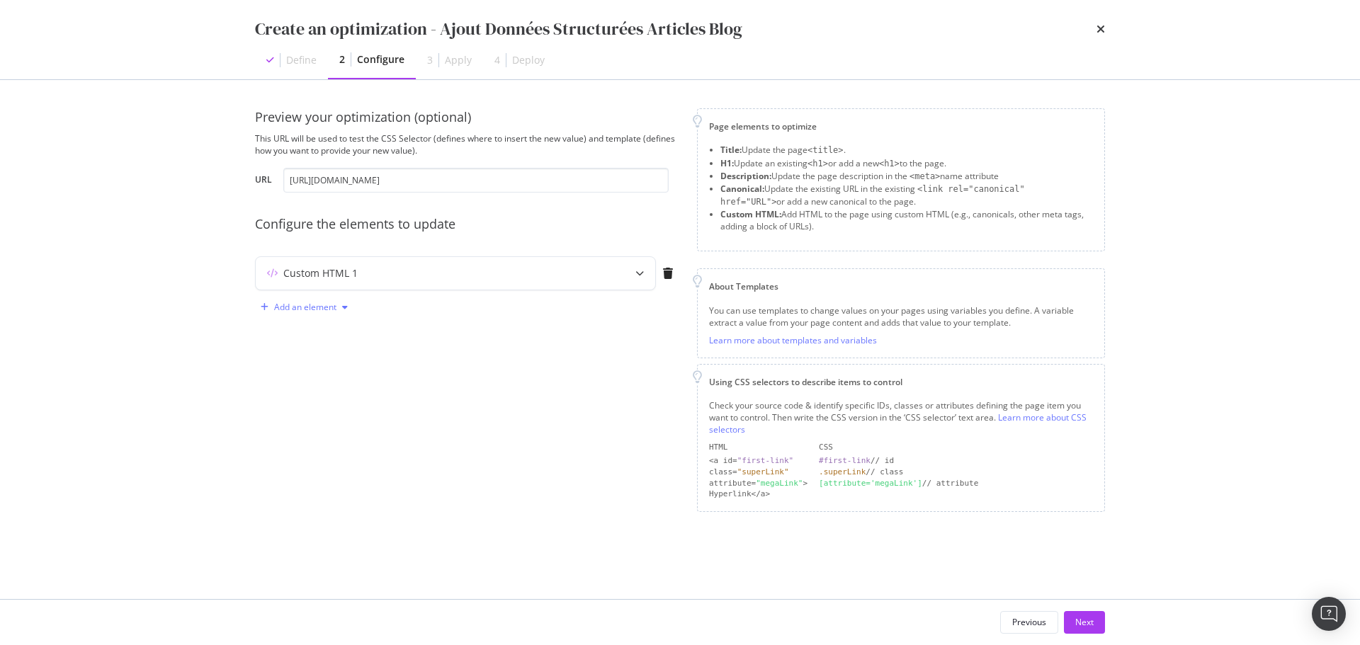
click at [315, 309] on div "Add an element" at bounding box center [305, 307] width 62 height 8
click at [639, 271] on icon "modal" at bounding box center [639, 273] width 8 height 8
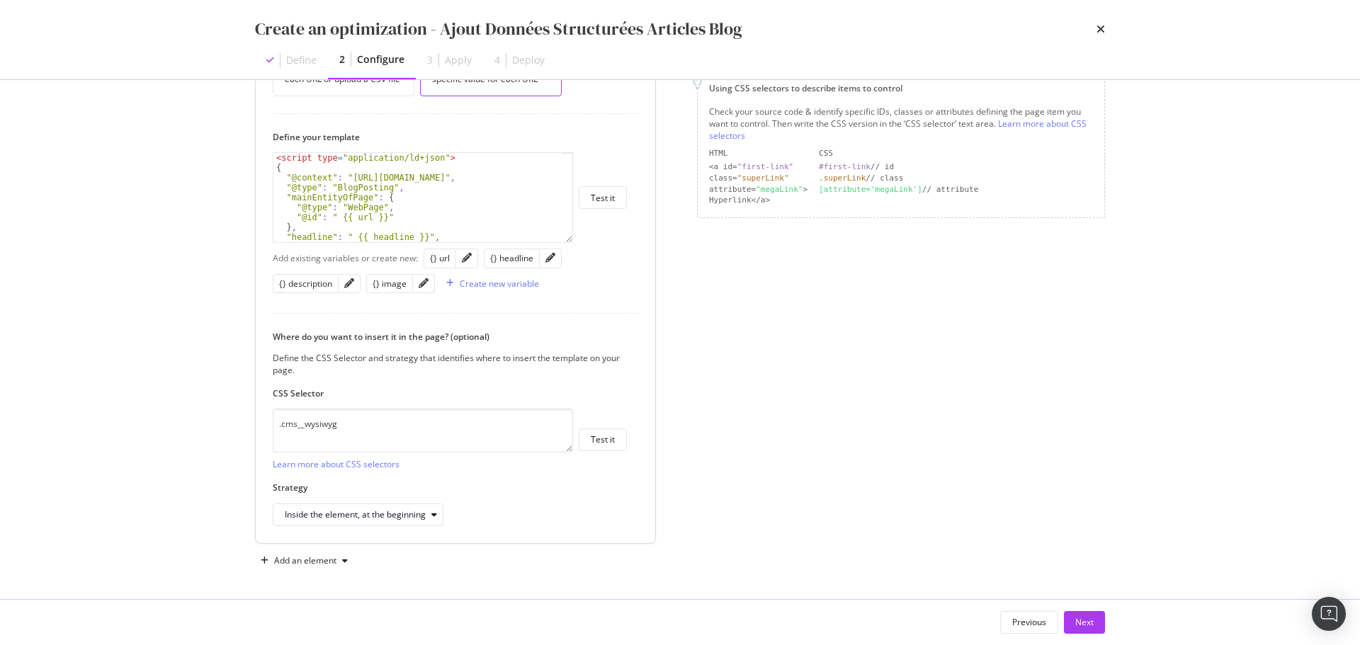
scroll to position [295, 0]
click at [1084, 621] on div "Next" at bounding box center [1084, 622] width 18 height 12
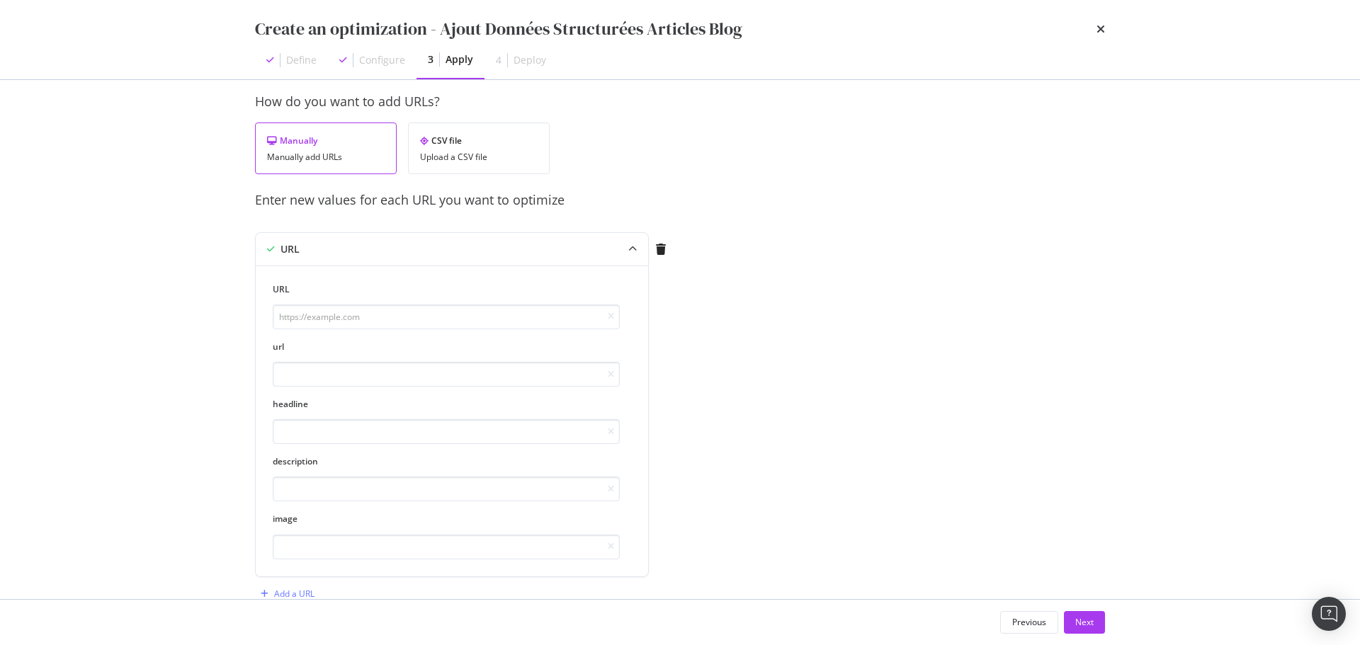
scroll to position [0, 0]
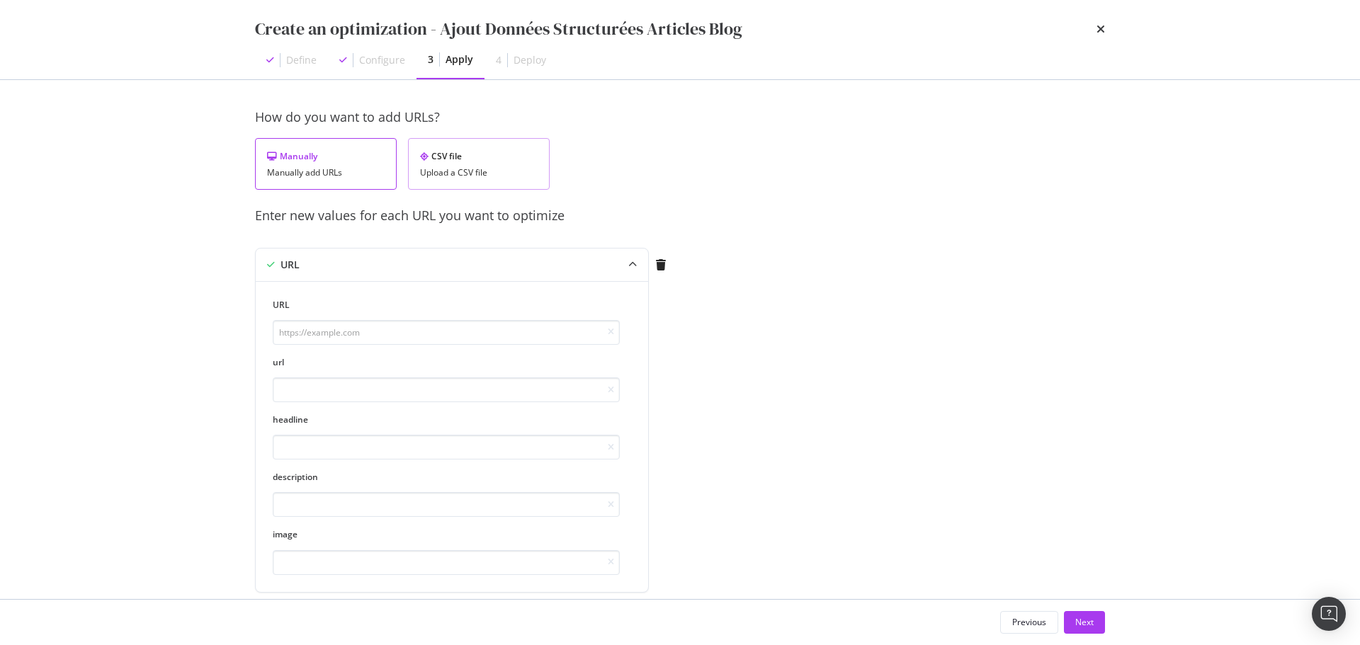
click at [486, 173] on div "Upload a CSV file" at bounding box center [479, 173] width 118 height 10
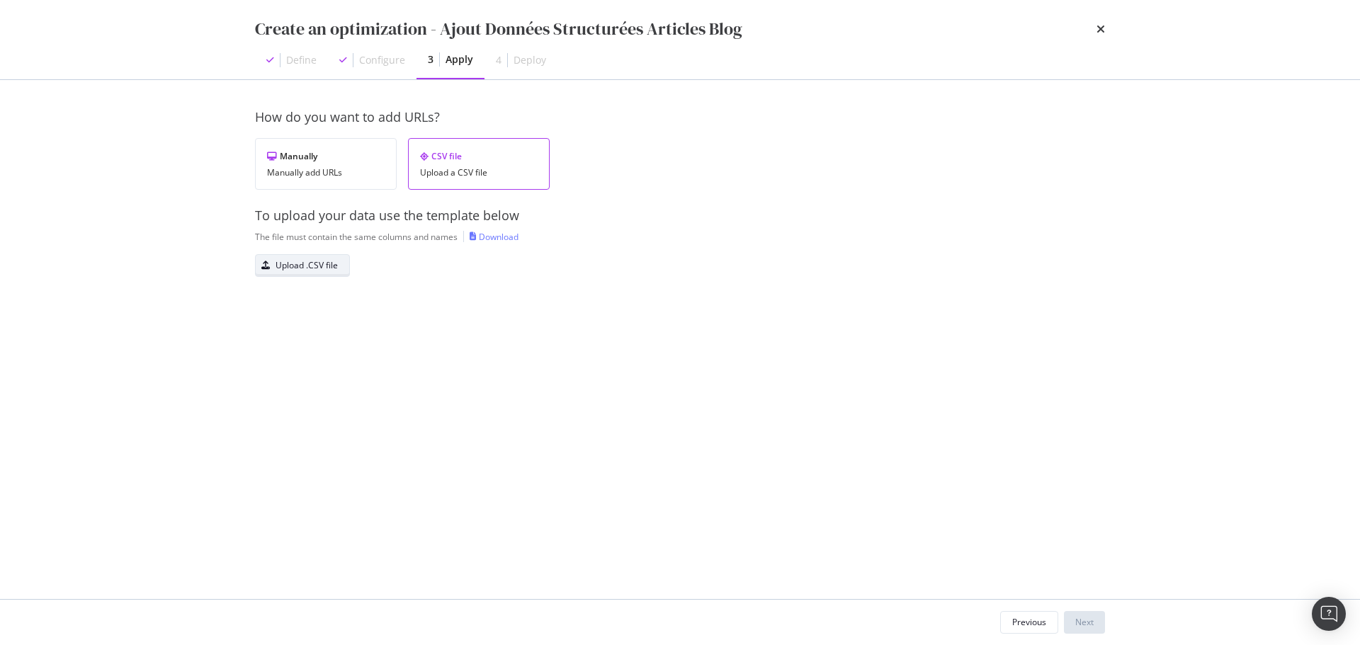
click at [307, 266] on div "Upload .CSV file" at bounding box center [306, 265] width 62 height 12
click at [1076, 619] on div "Next" at bounding box center [1084, 622] width 18 height 12
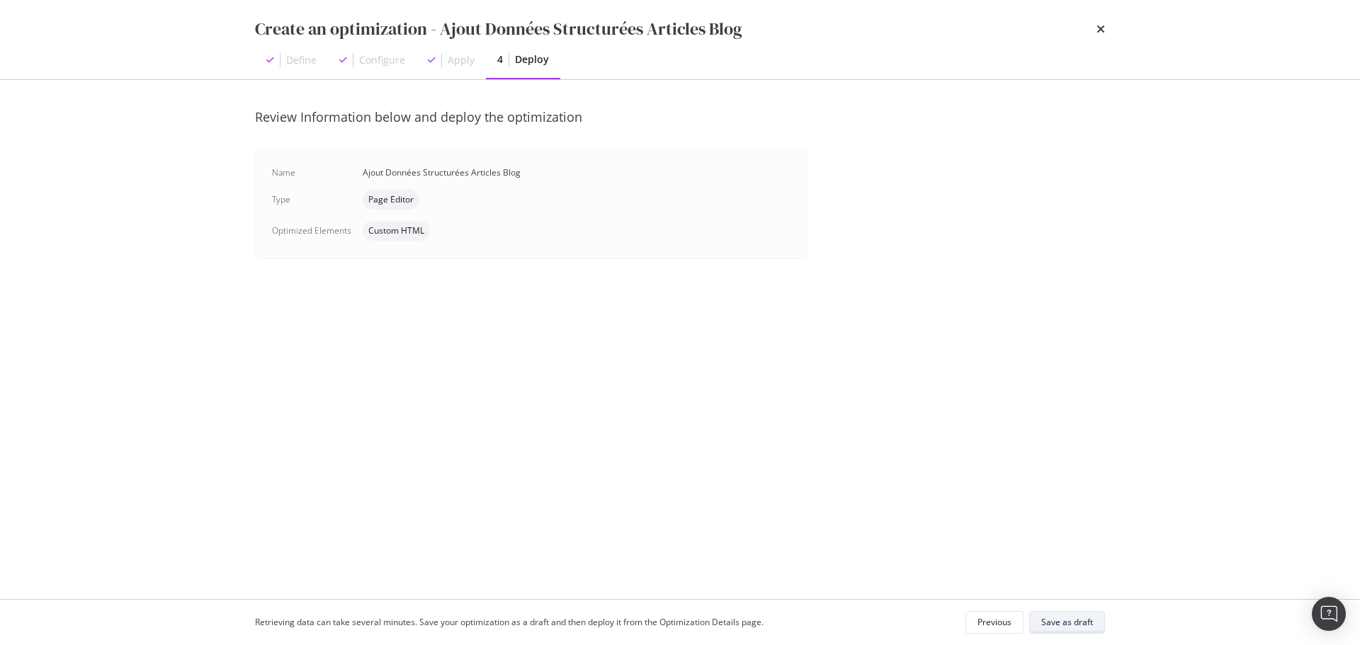
click at [1064, 616] on div "Save as draft" at bounding box center [1067, 622] width 52 height 12
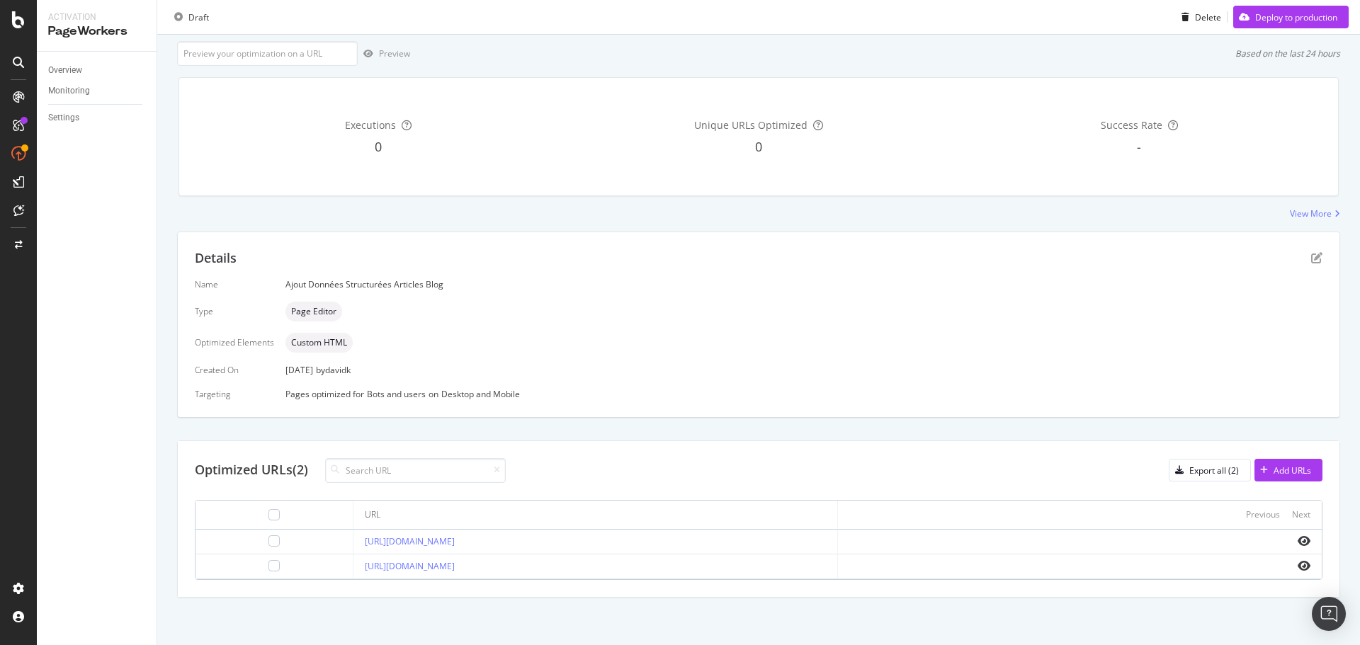
scroll to position [86, 0]
click at [1297, 538] on icon "eye" at bounding box center [1303, 538] width 13 height 11
click at [1297, 542] on icon "eye" at bounding box center [1303, 538] width 13 height 11
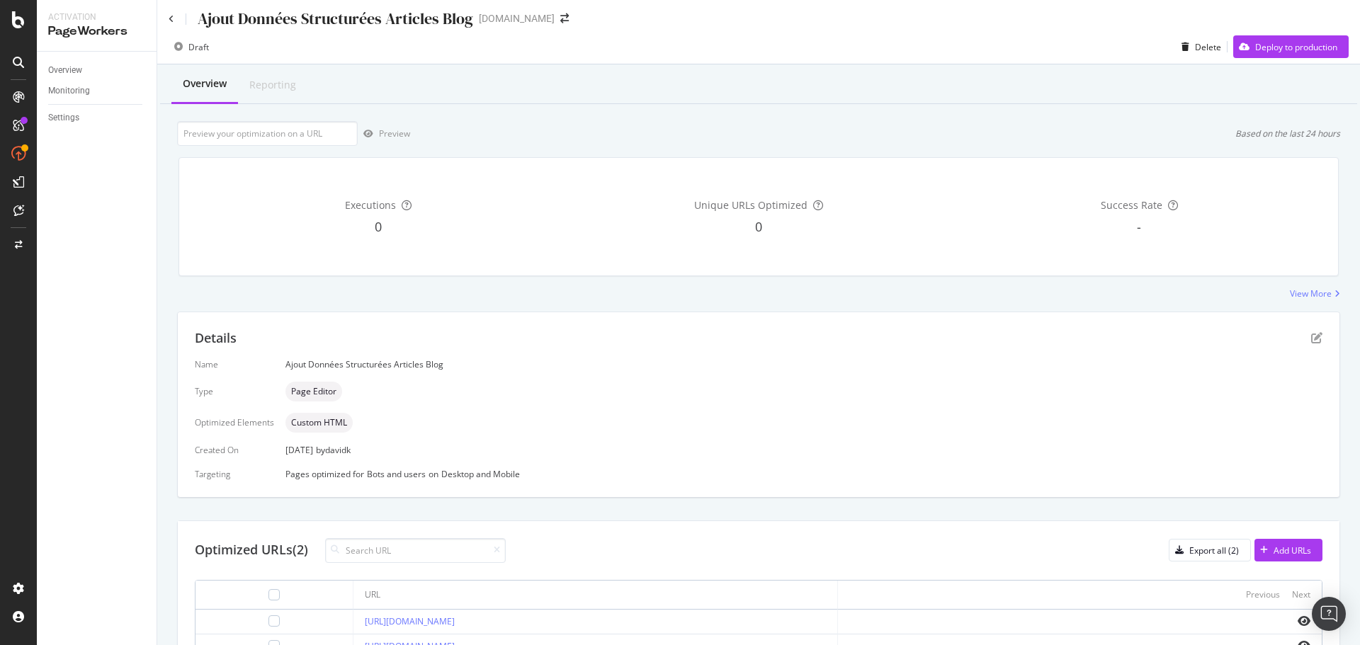
scroll to position [0, 0]
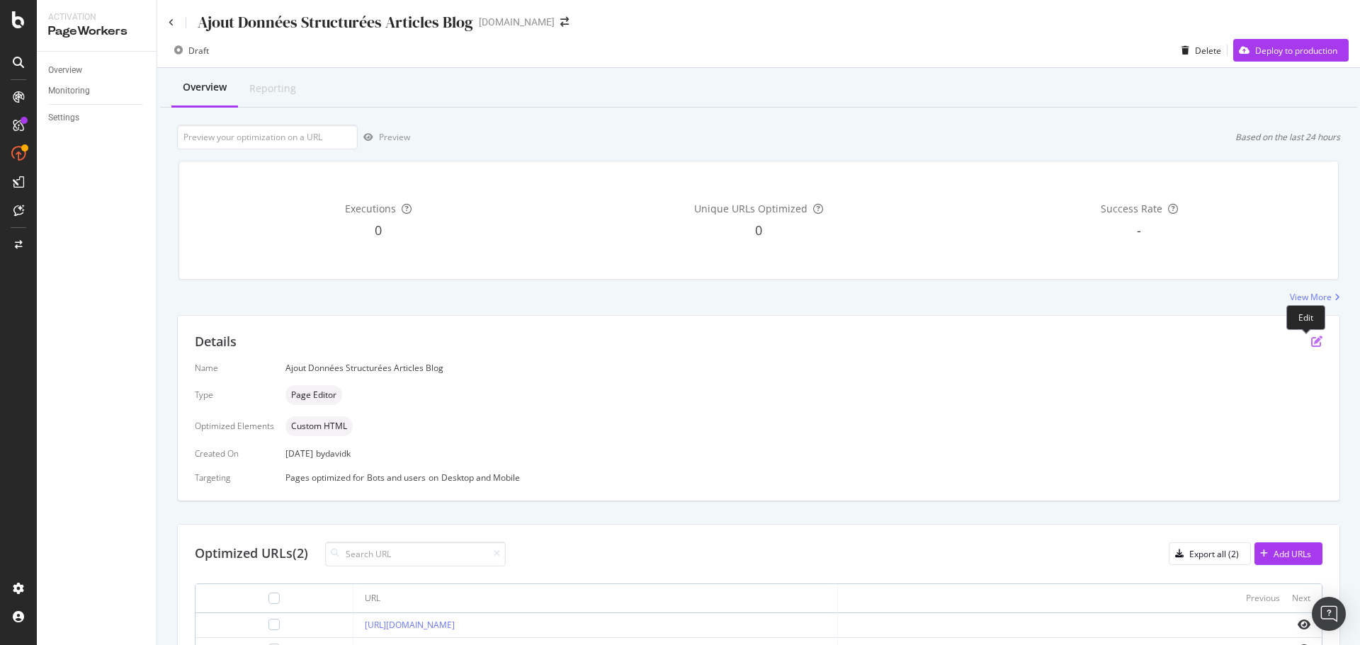
click at [1311, 346] on icon "pen-to-square" at bounding box center [1316, 341] width 11 height 11
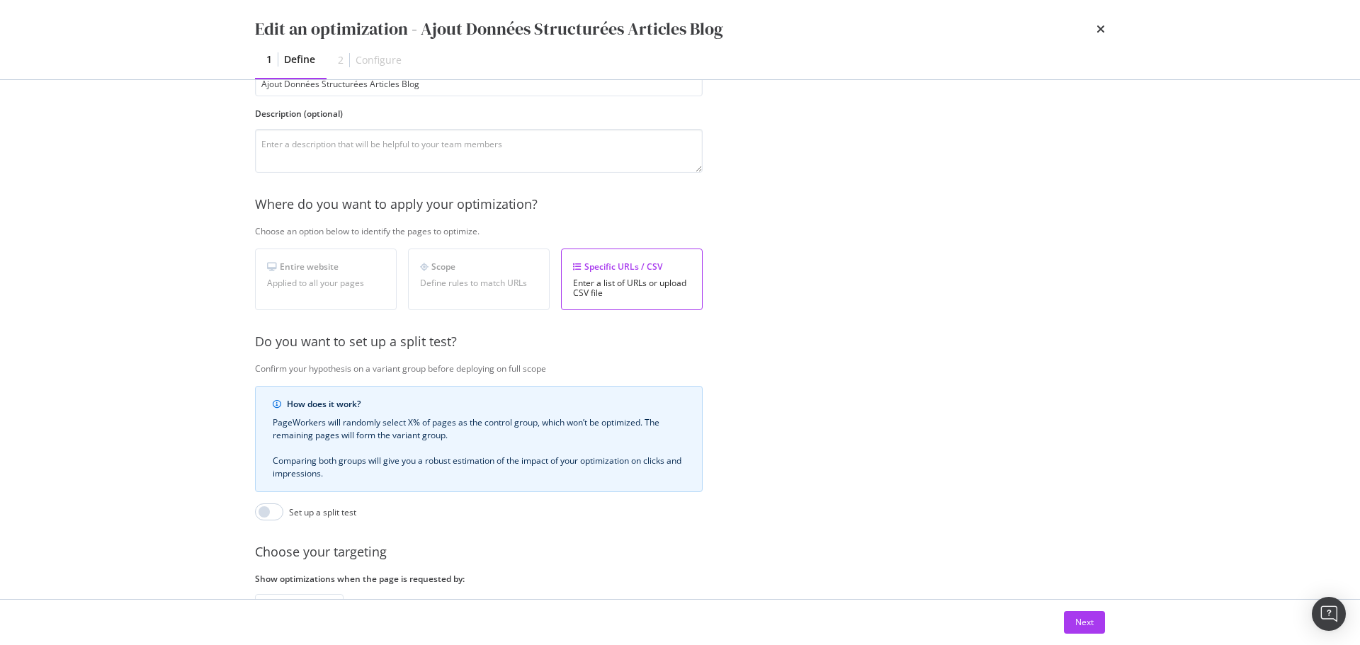
scroll to position [217, 0]
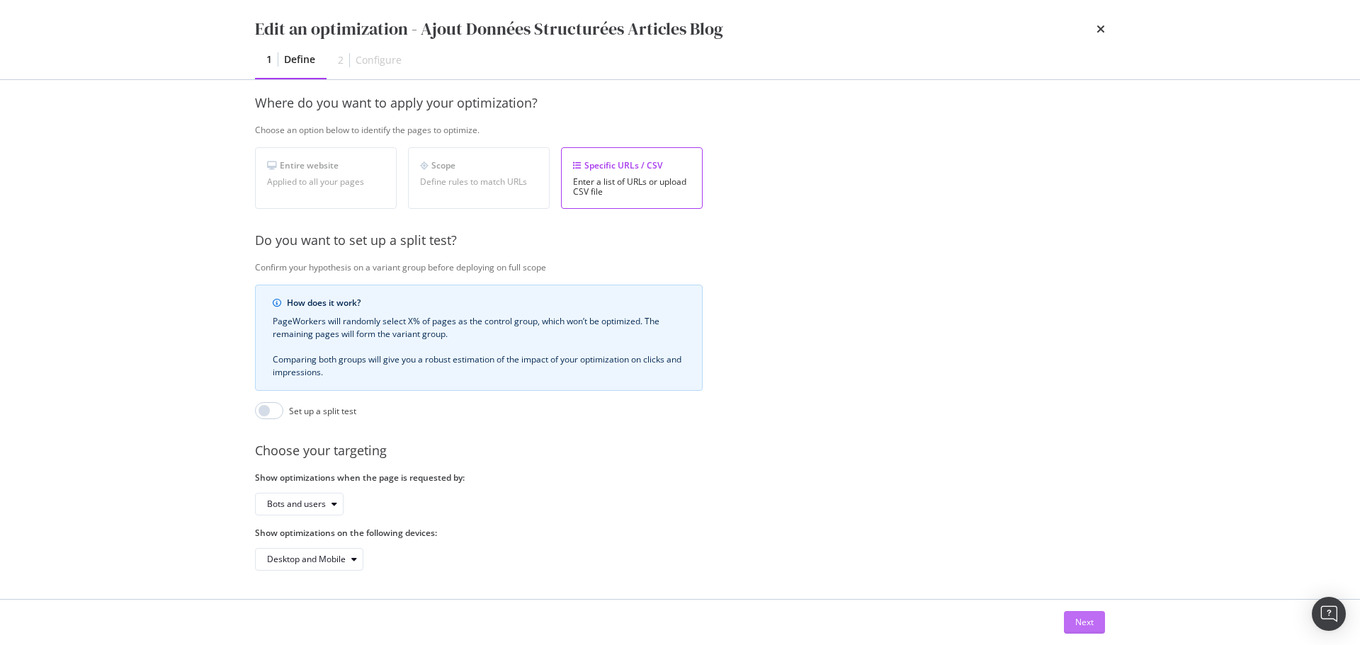
click at [1082, 620] on div "Next" at bounding box center [1084, 622] width 18 height 12
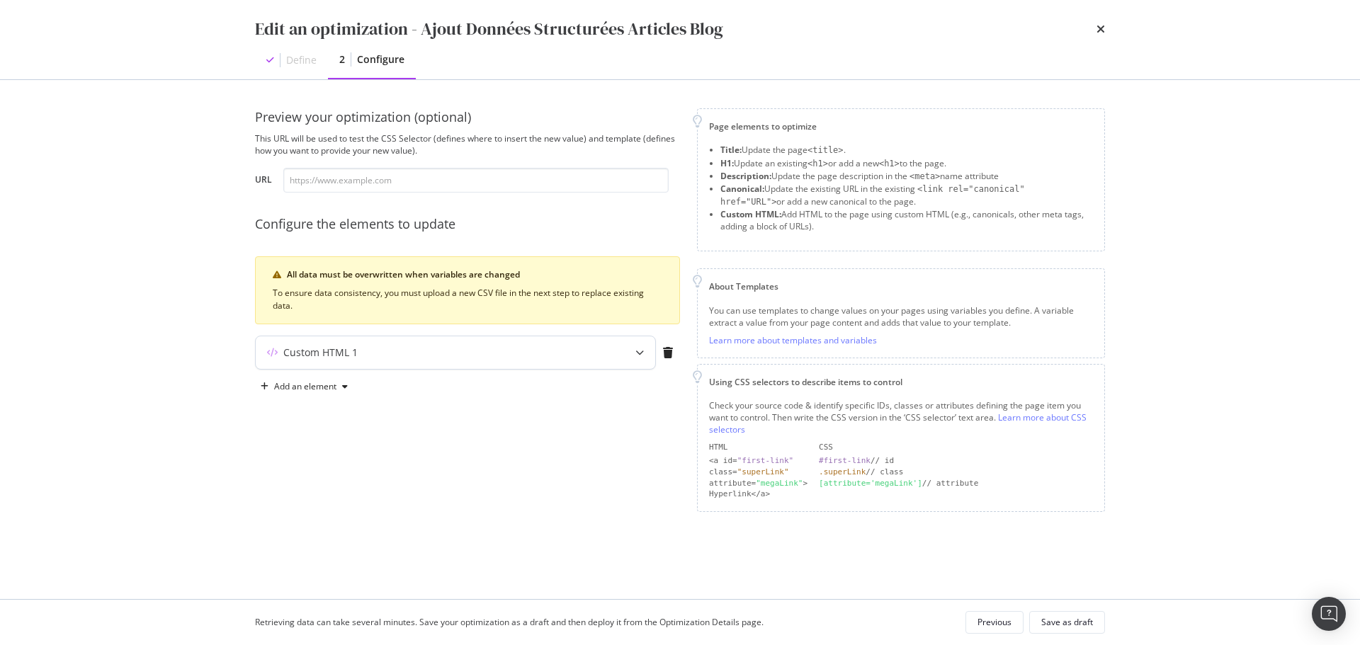
click at [636, 363] on div "modal" at bounding box center [639, 352] width 31 height 33
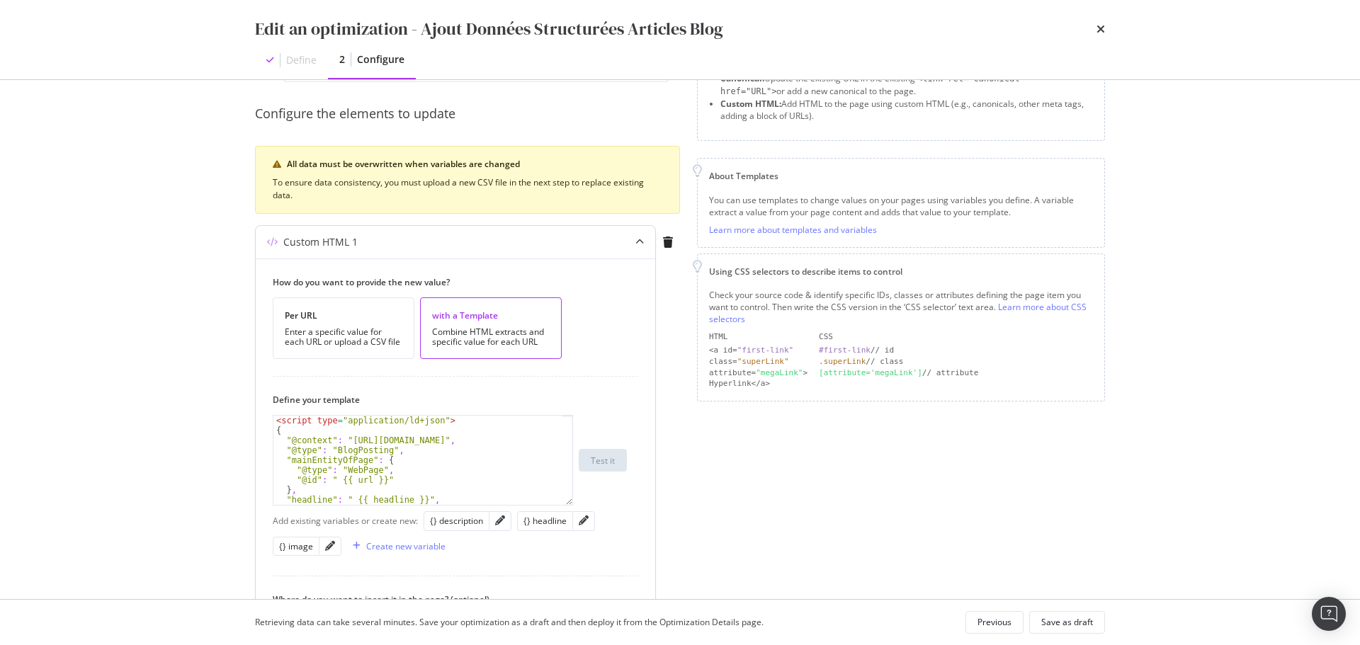
scroll to position [283, 0]
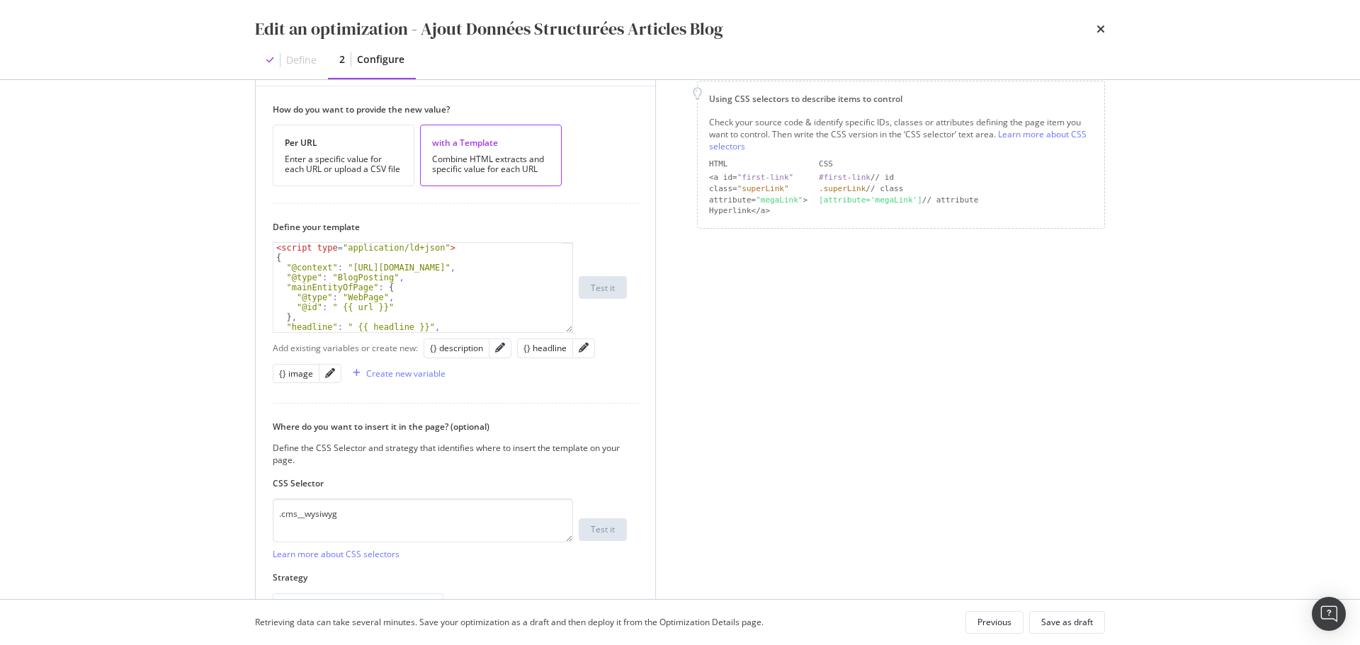
click at [337, 307] on div "< script type = "application/ld+json" > { "@context" : "https://schema.org" , "…" at bounding box center [417, 297] width 288 height 109
click at [351, 326] on div "< script type = "application/ld+json" > { "@context" : "https://schema.org" , "…" at bounding box center [417, 297] width 288 height 109
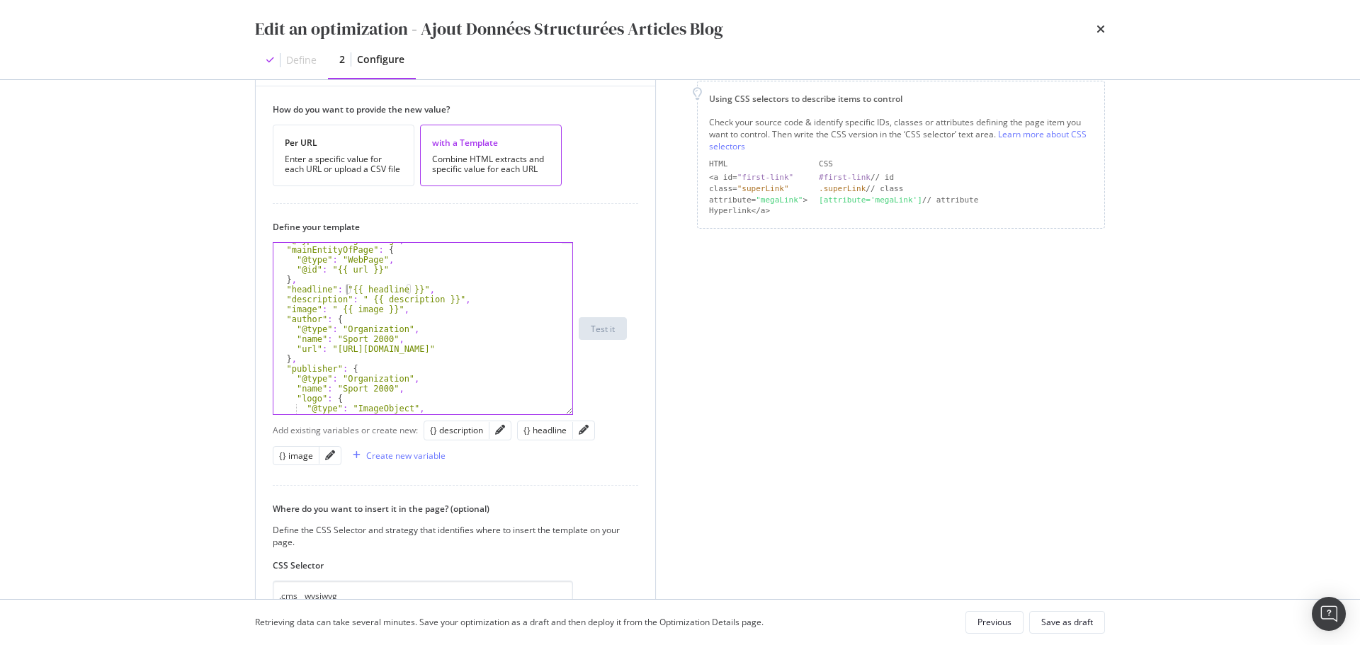
scroll to position [38, 0]
drag, startPoint x: 569, startPoint y: 329, endPoint x: 574, endPoint y: 411, distance: 82.3
click at [574, 411] on div ""headline": "{{ headline }}", "@type" : "BlogPosting" , "mainEntityOfPage" : { …" at bounding box center [450, 328] width 354 height 173
click at [365, 302] on div ""@type" : "BlogPosting" , "mainEntityOfPage" : { "@type" : "WebPage" , "@id" : …" at bounding box center [417, 335] width 288 height 201
click at [336, 309] on div ""@type" : "BlogPosting" , "mainEntityOfPage" : { "@type" : "WebPage" , "@id" : …" at bounding box center [417, 335] width 288 height 201
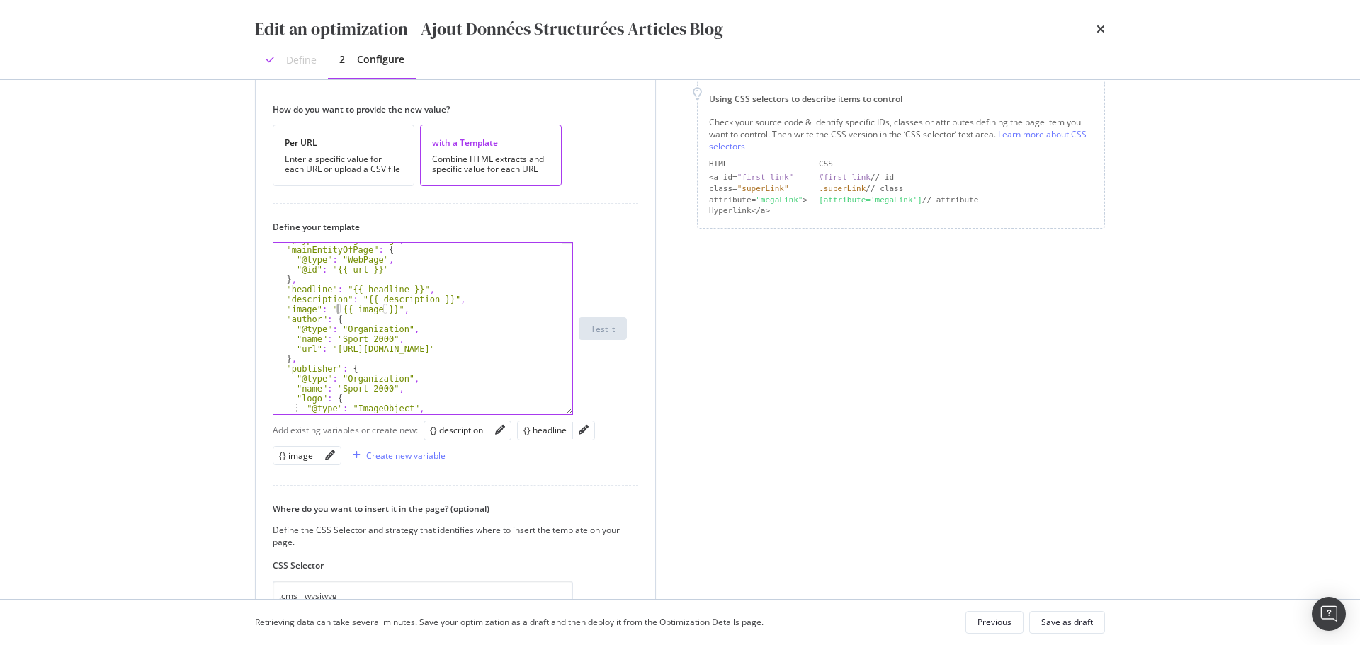
type textarea ""image": "{{ image }}","
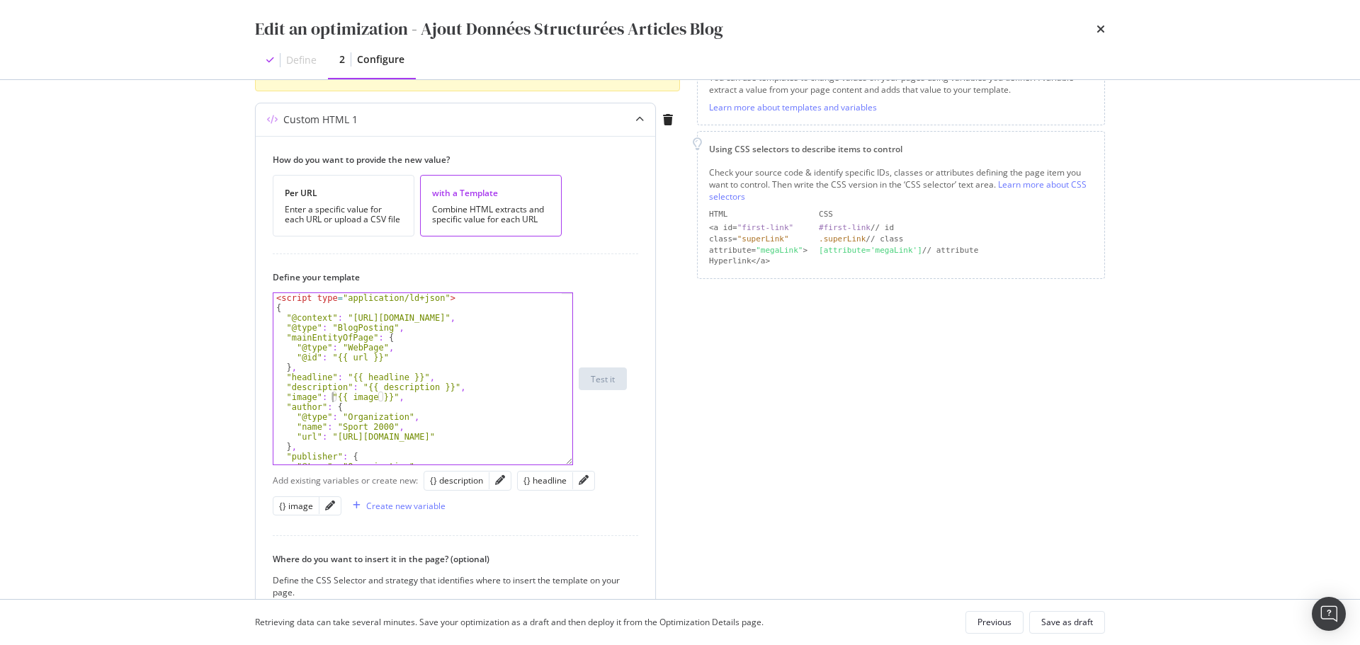
scroll to position [212, 0]
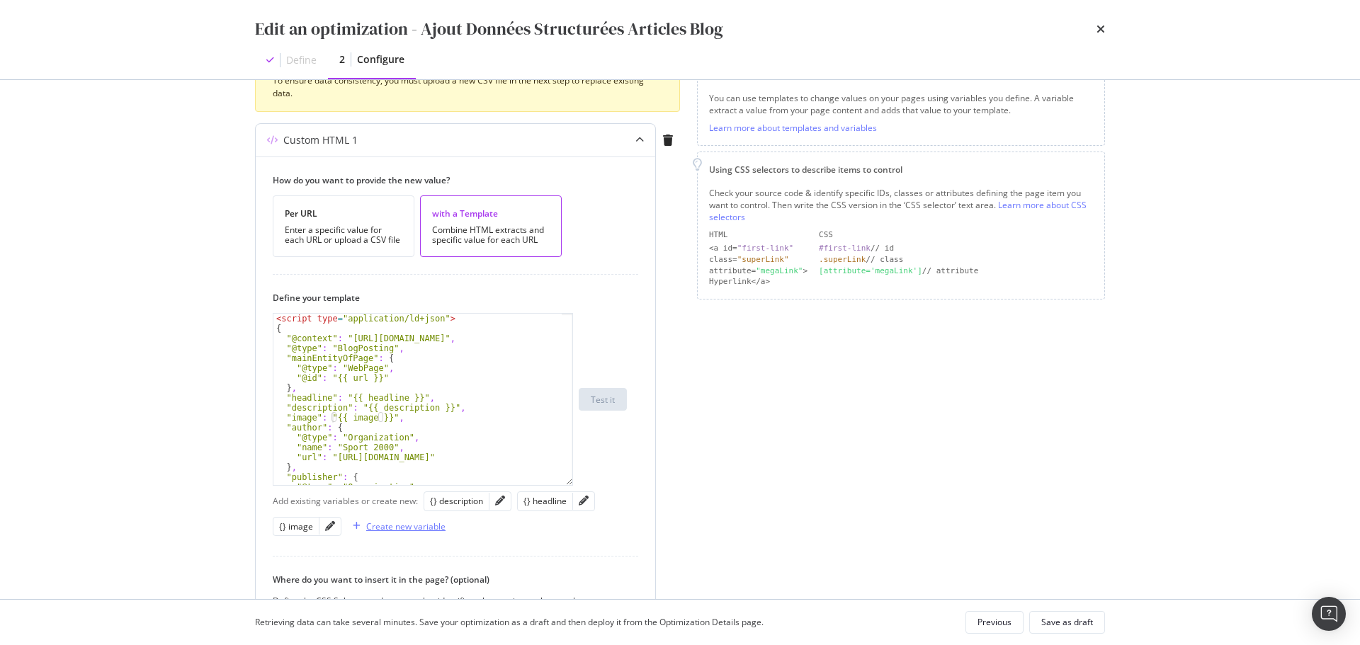
click at [405, 531] on div "Create new variable" at bounding box center [405, 526] width 79 height 12
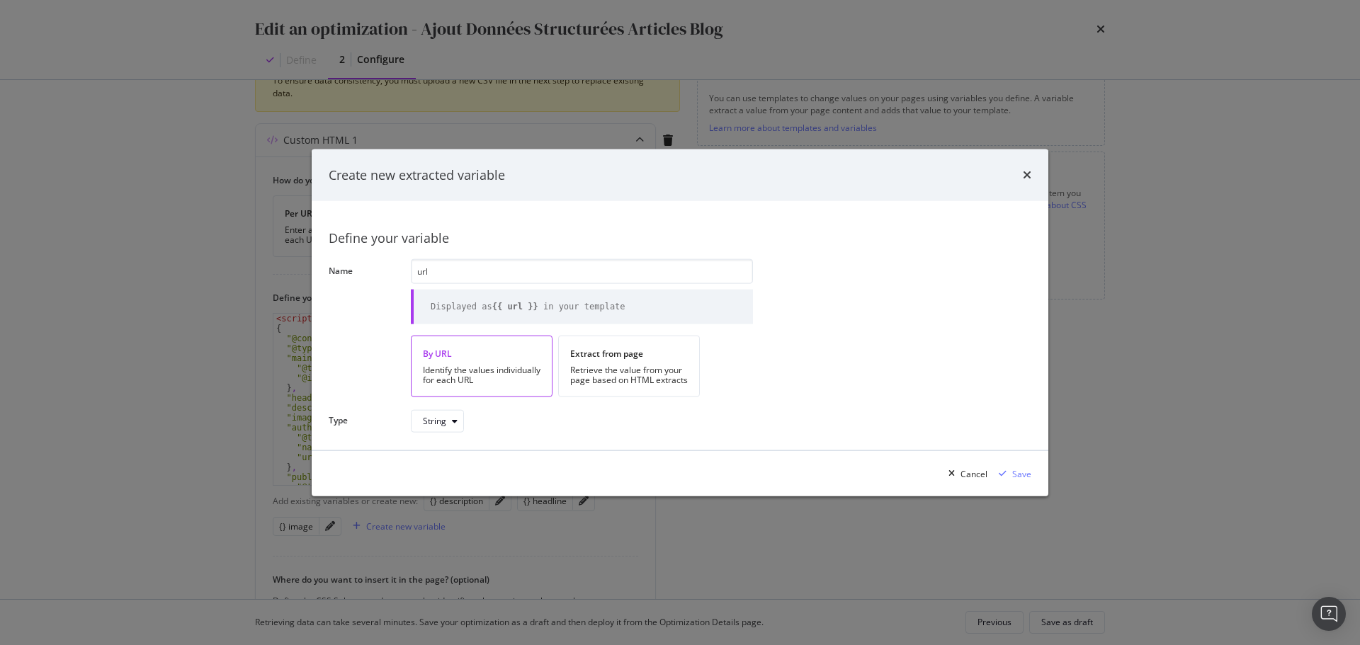
type input "url"
click at [484, 375] on div "Identify the values individually for each URL" at bounding box center [482, 375] width 118 height 20
click at [1022, 475] on div "Save" at bounding box center [1021, 473] width 19 height 12
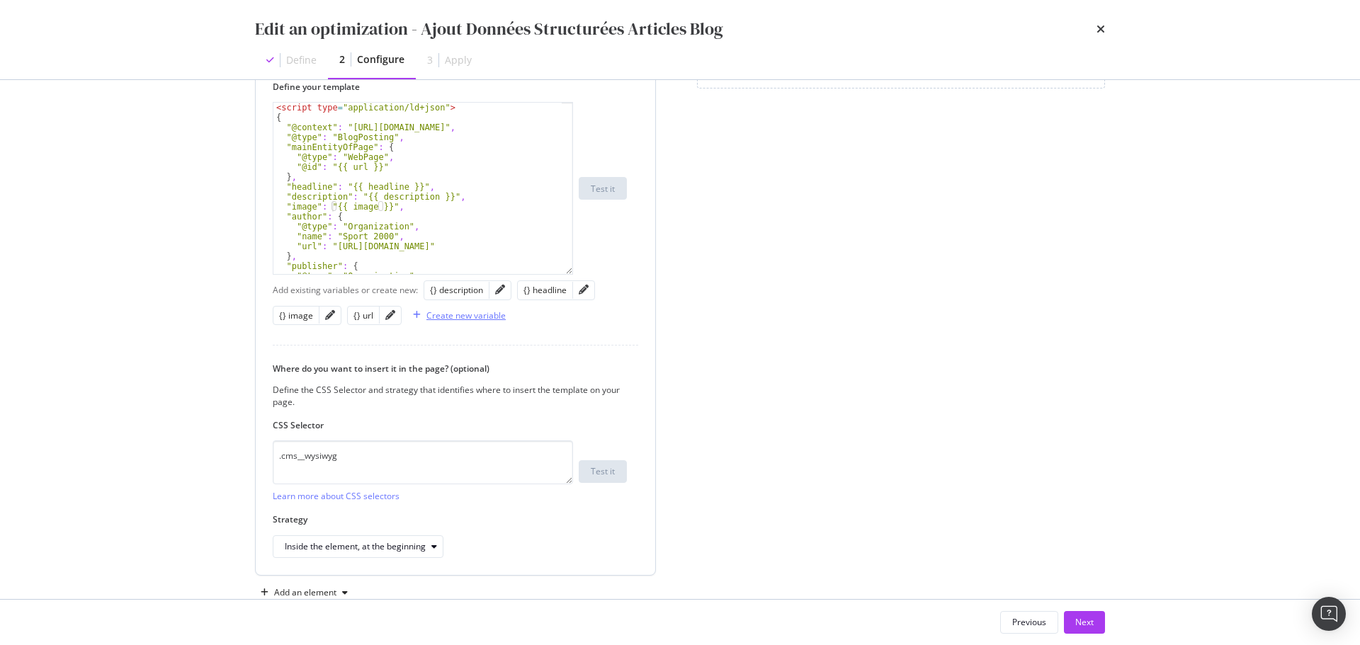
scroll to position [425, 0]
click at [1076, 620] on div "Next" at bounding box center [1084, 622] width 18 height 12
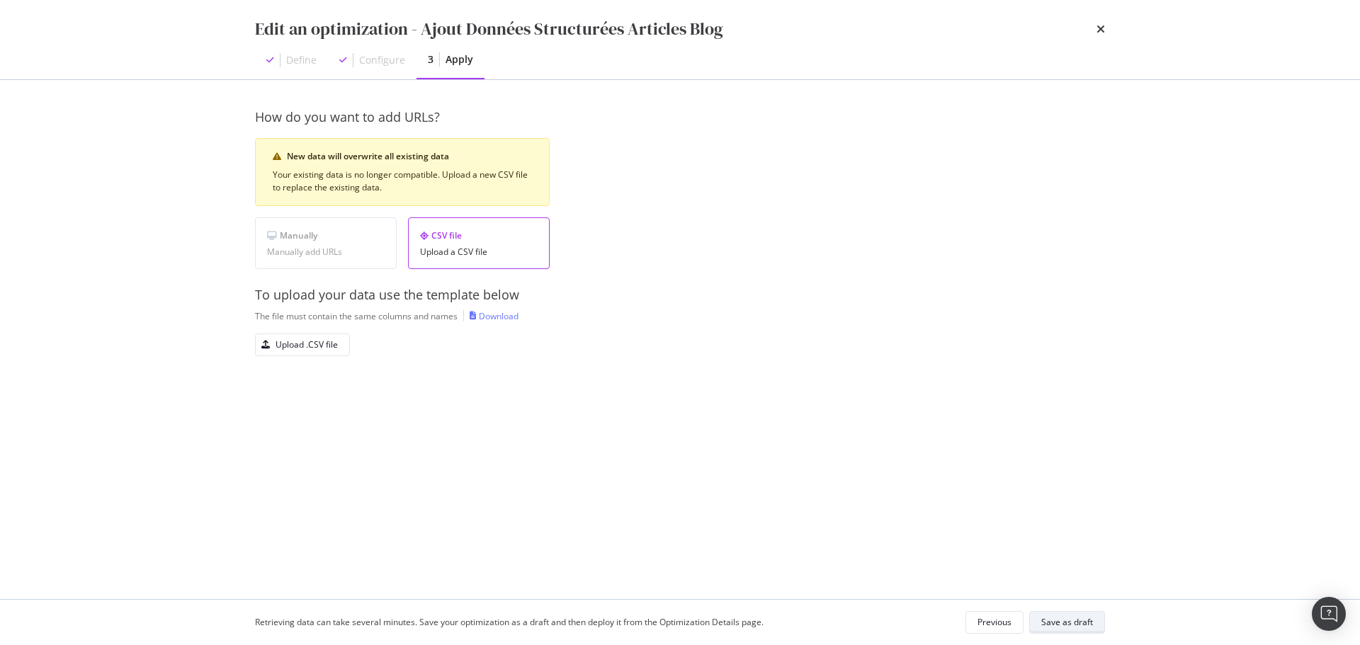
click at [1076, 626] on div "Save as draft" at bounding box center [1067, 622] width 52 height 12
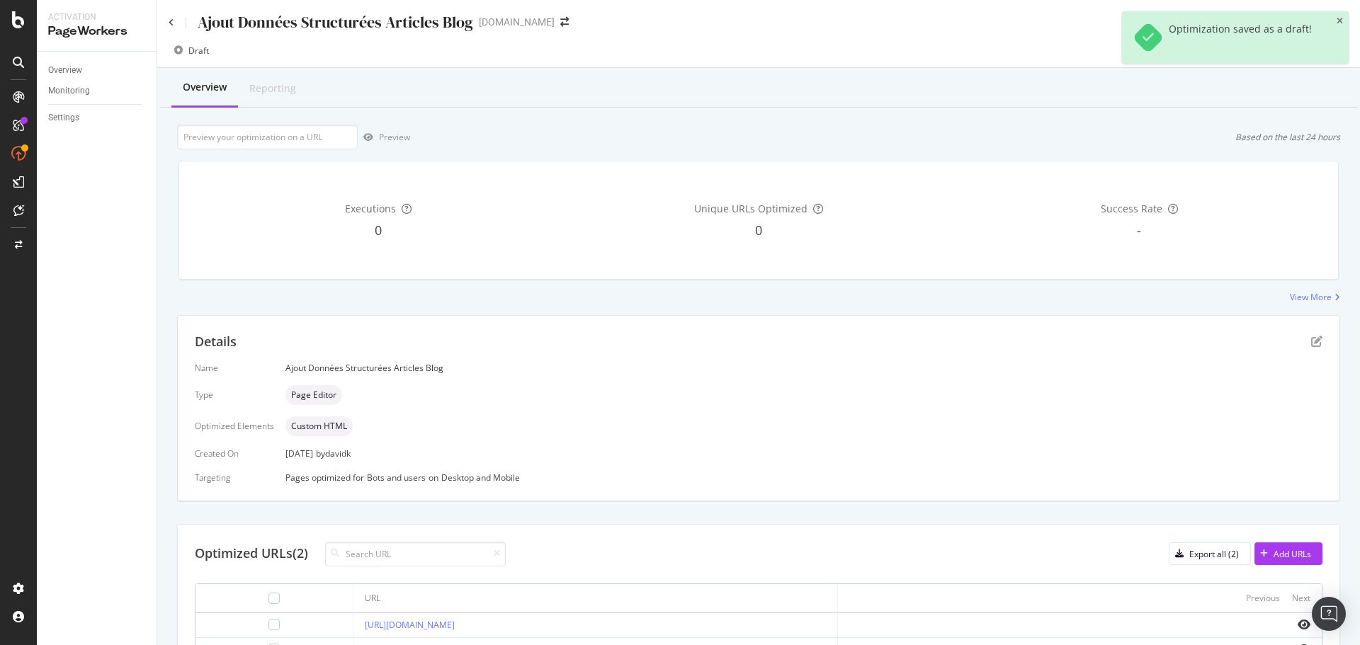
scroll to position [86, 0]
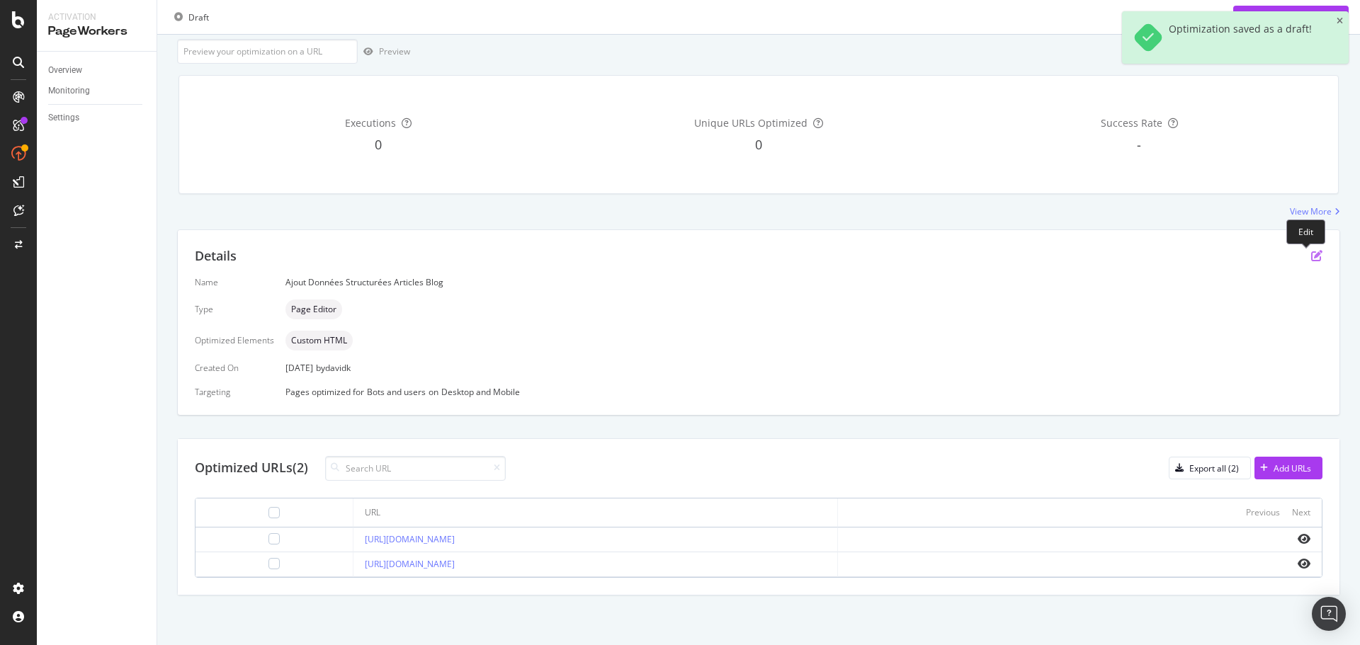
click at [1311, 256] on icon "pen-to-square" at bounding box center [1316, 255] width 11 height 11
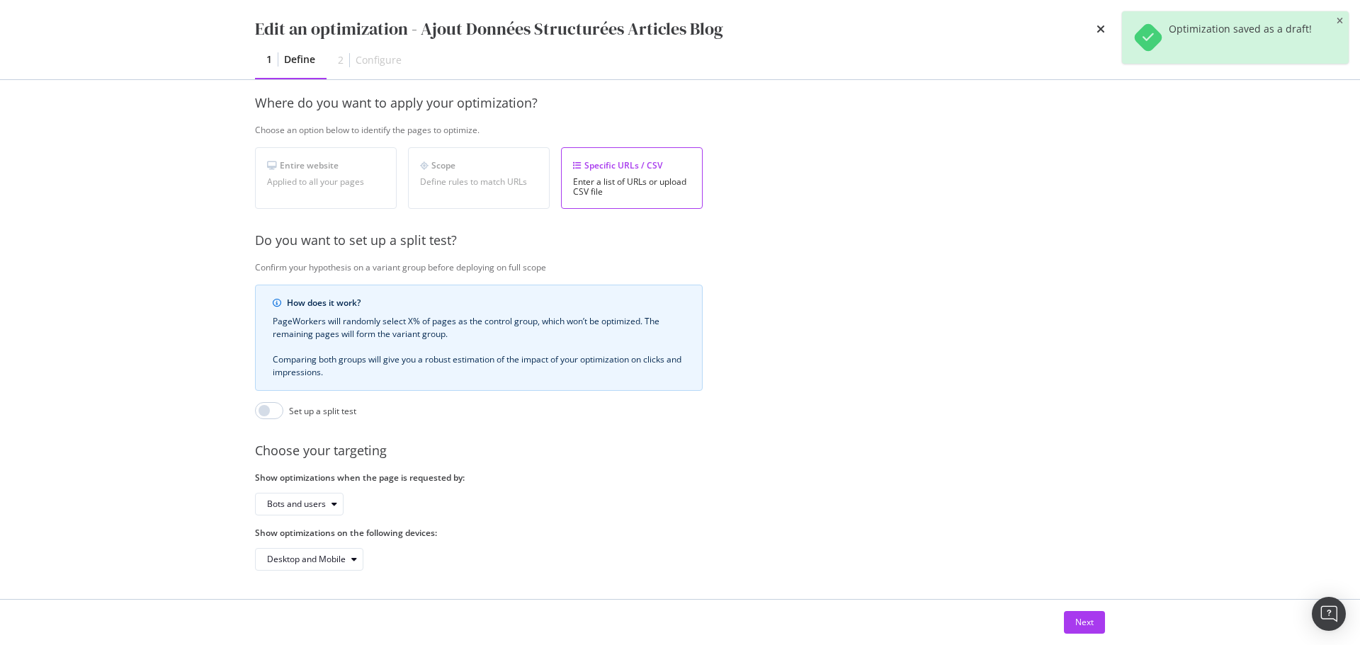
scroll to position [217, 0]
click at [1077, 612] on div "Next" at bounding box center [1084, 622] width 18 height 21
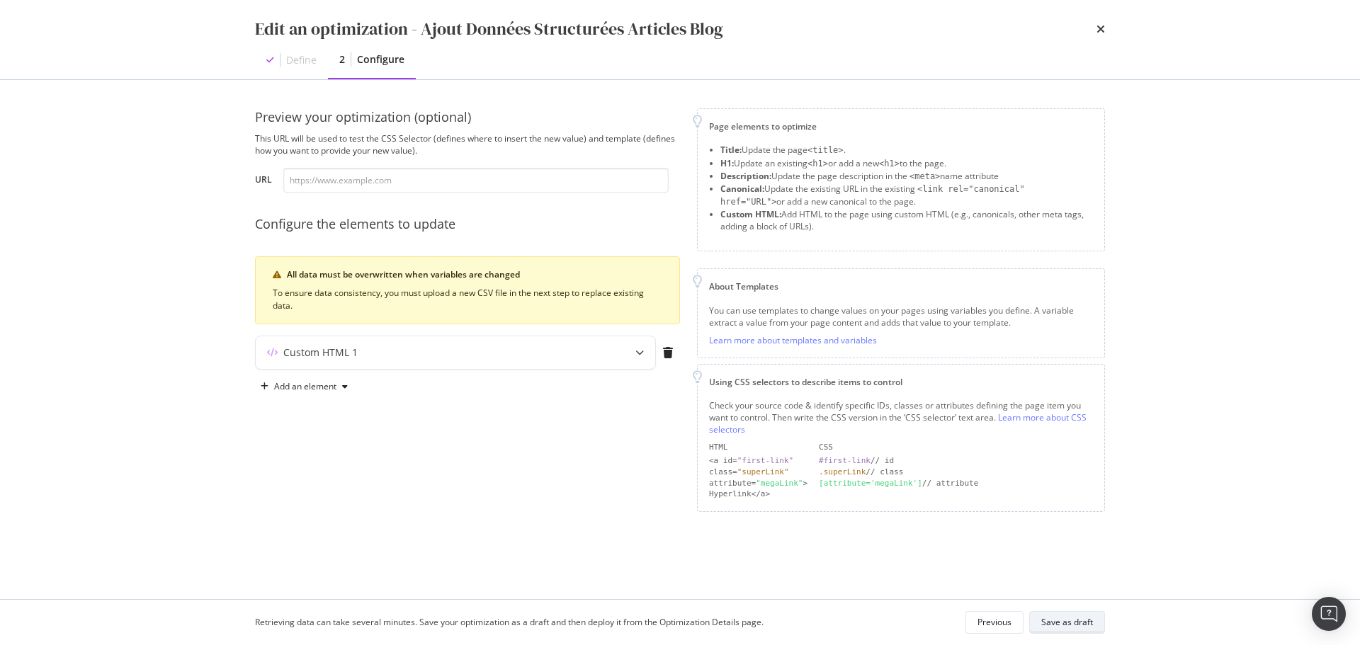
scroll to position [0, 0]
click at [632, 361] on div "modal" at bounding box center [639, 352] width 31 height 33
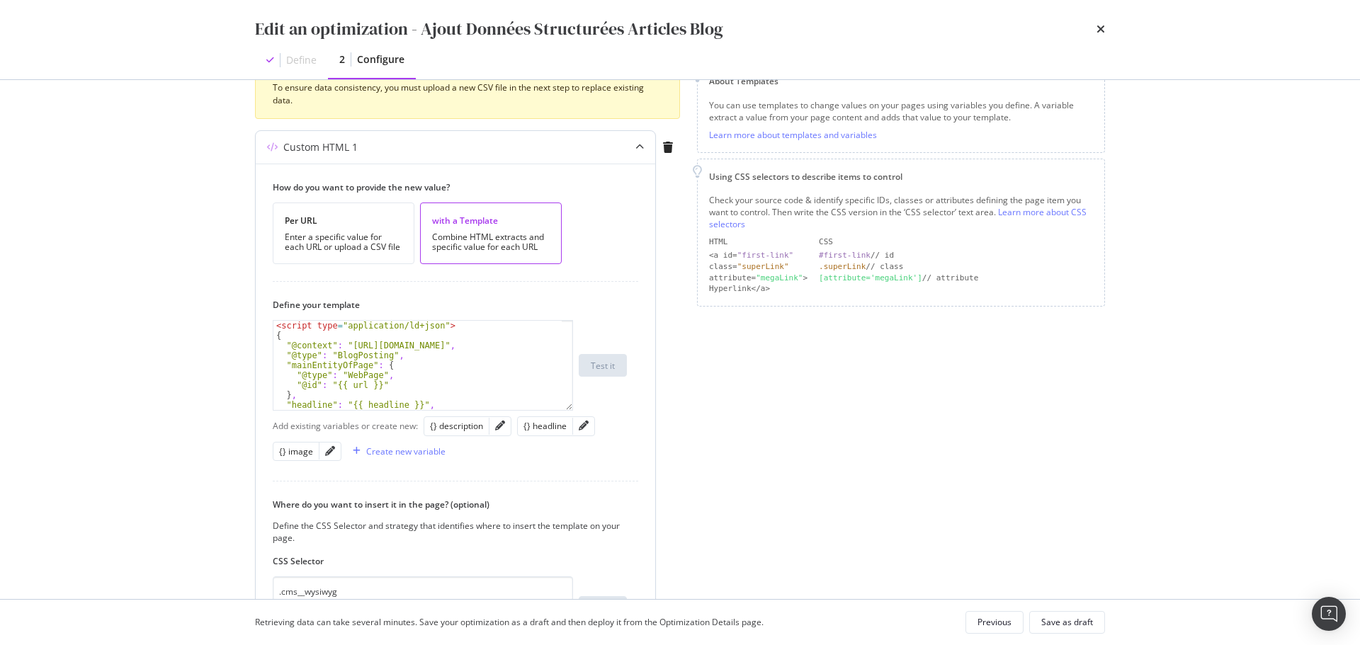
scroll to position [212, 0]
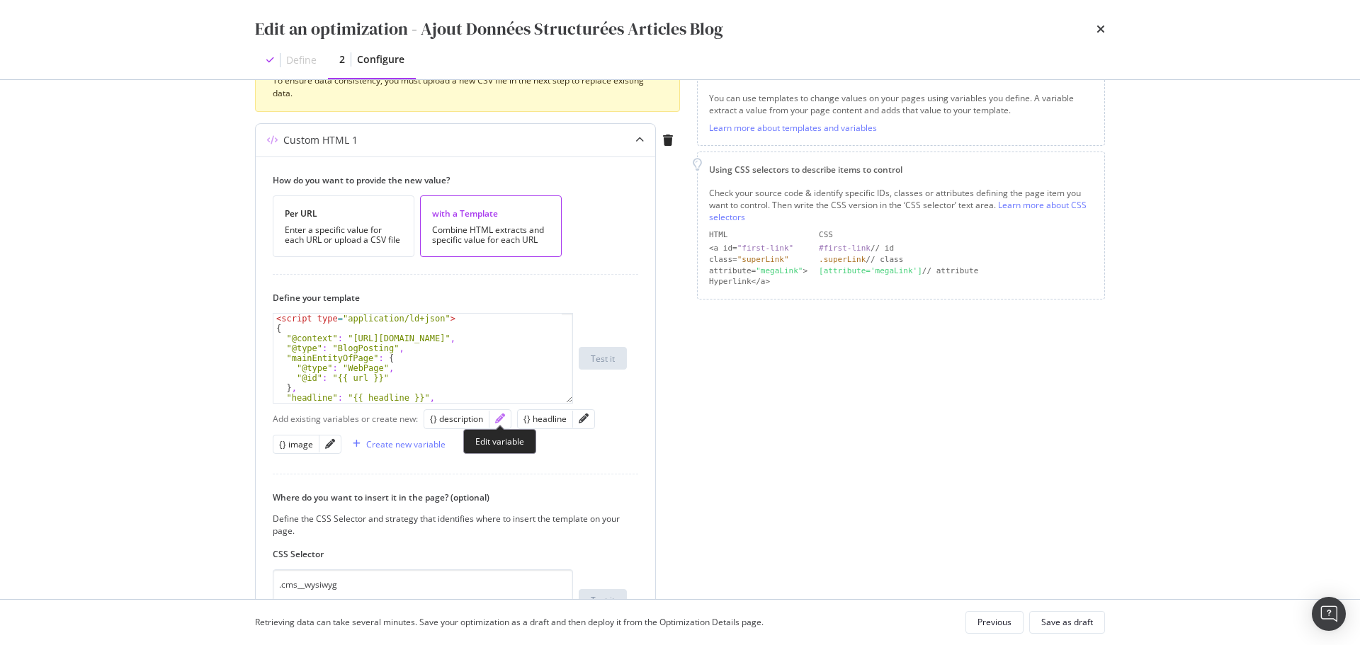
click at [496, 421] on icon "pencil" at bounding box center [500, 419] width 10 height 10
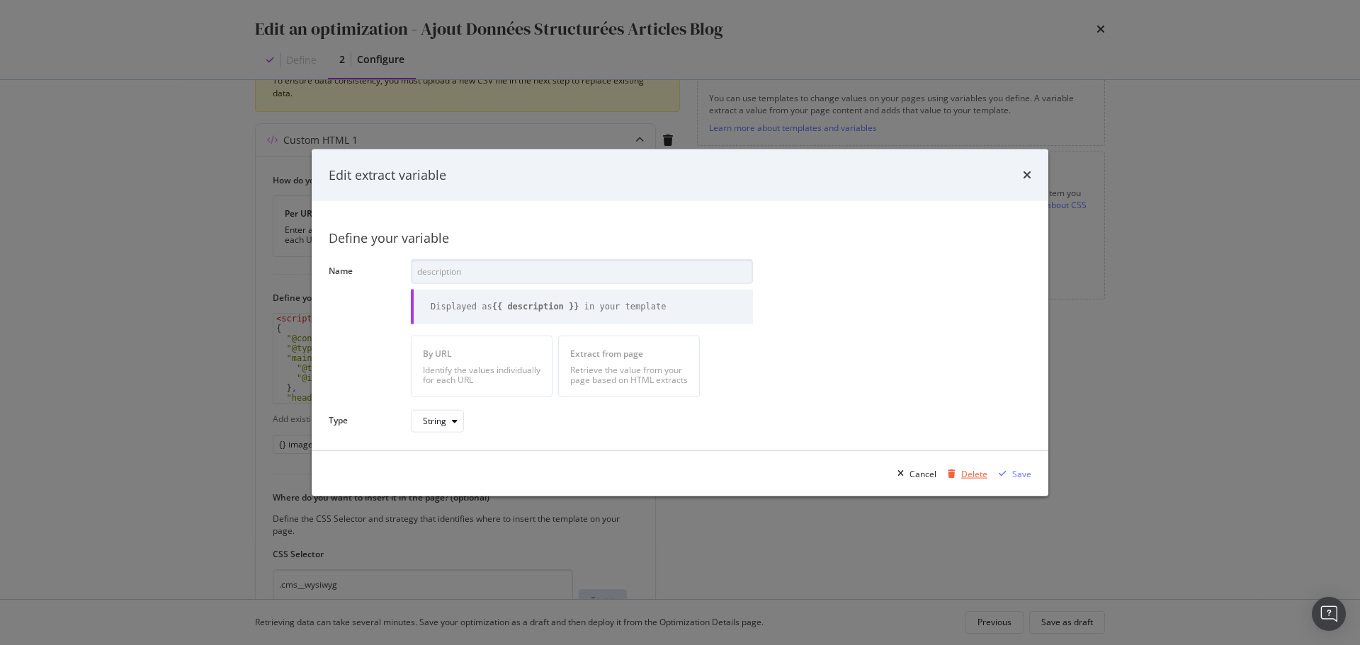
click at [971, 472] on div "Delete" at bounding box center [974, 473] width 26 height 12
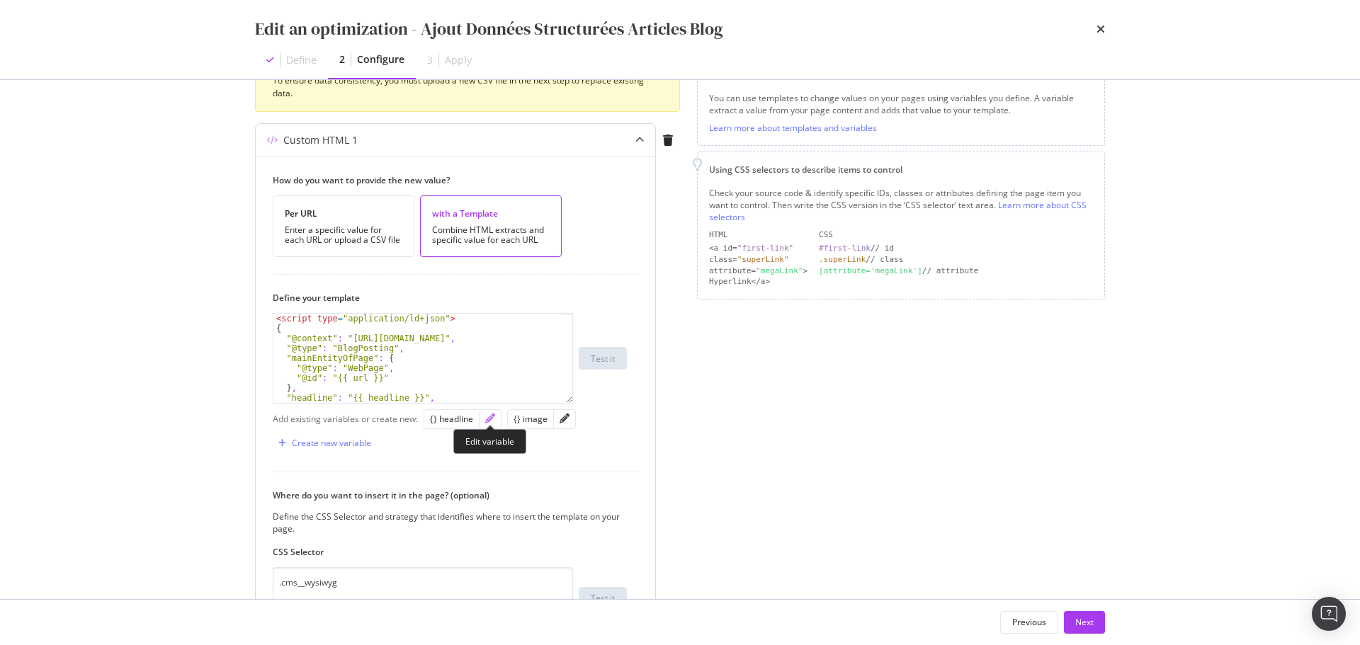
click at [491, 418] on icon "pencil" at bounding box center [490, 419] width 10 height 10
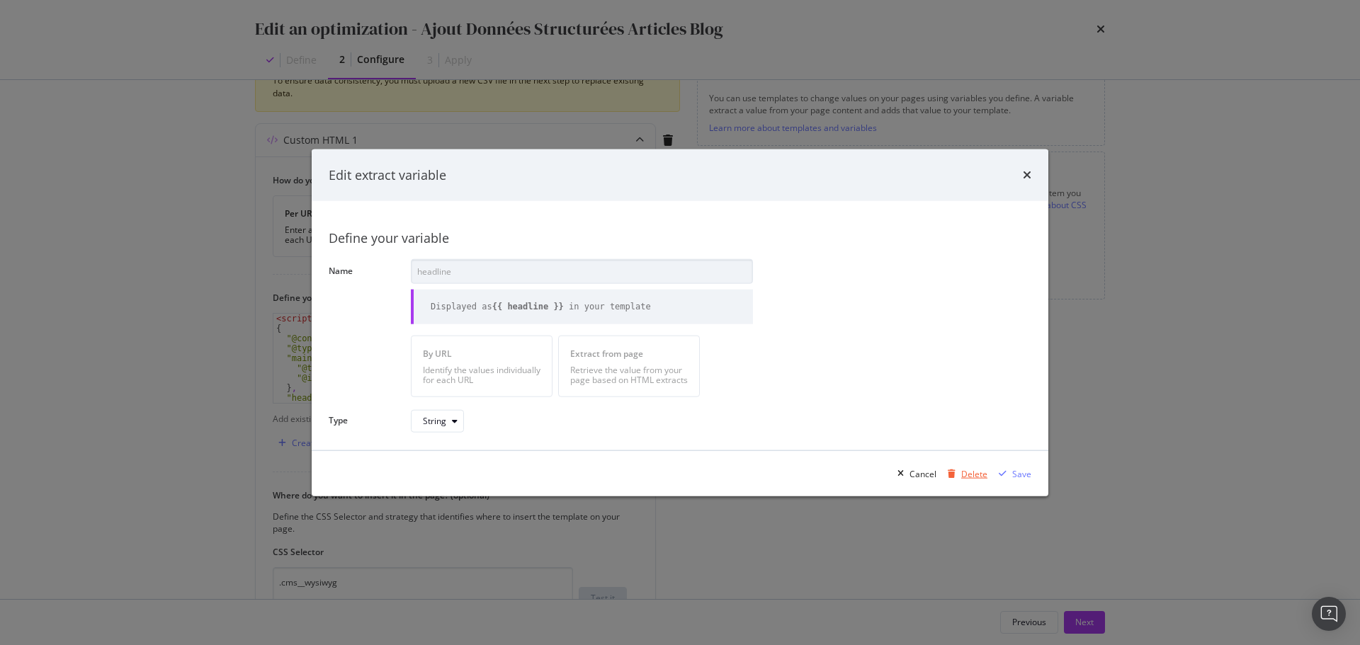
click at [983, 479] on div "Delete" at bounding box center [974, 473] width 26 height 12
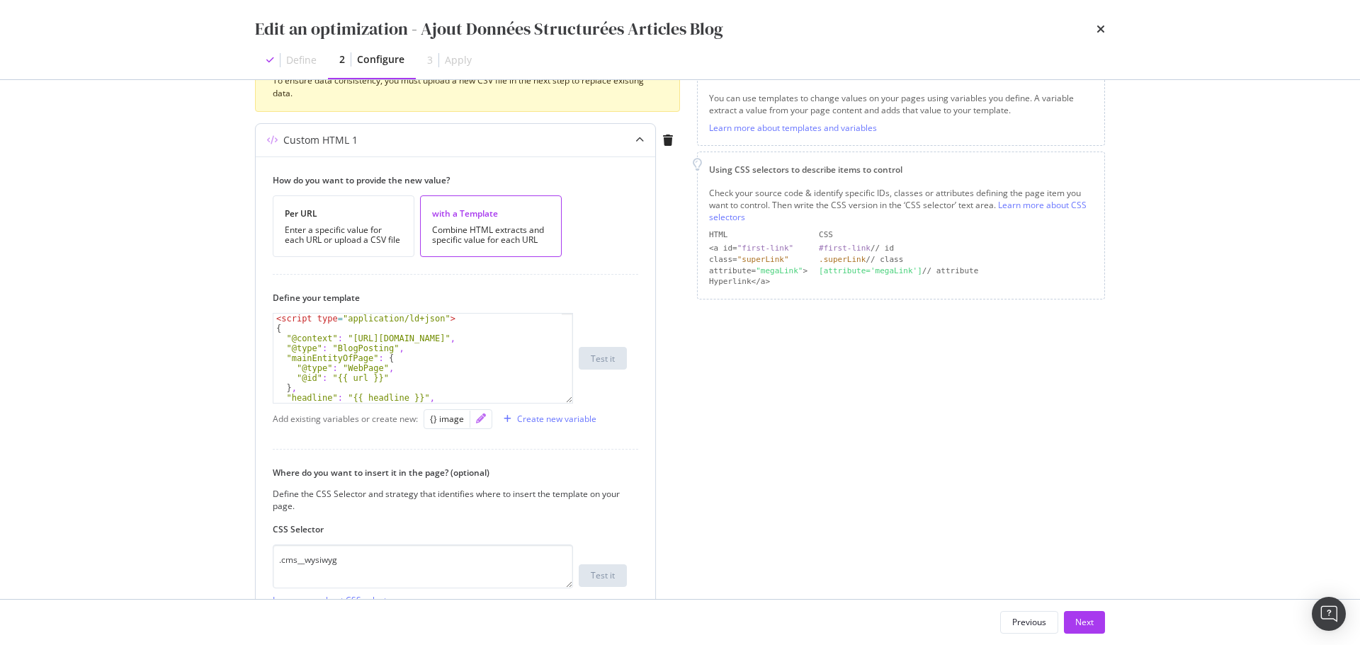
click at [482, 418] on icon "pencil" at bounding box center [481, 419] width 10 height 10
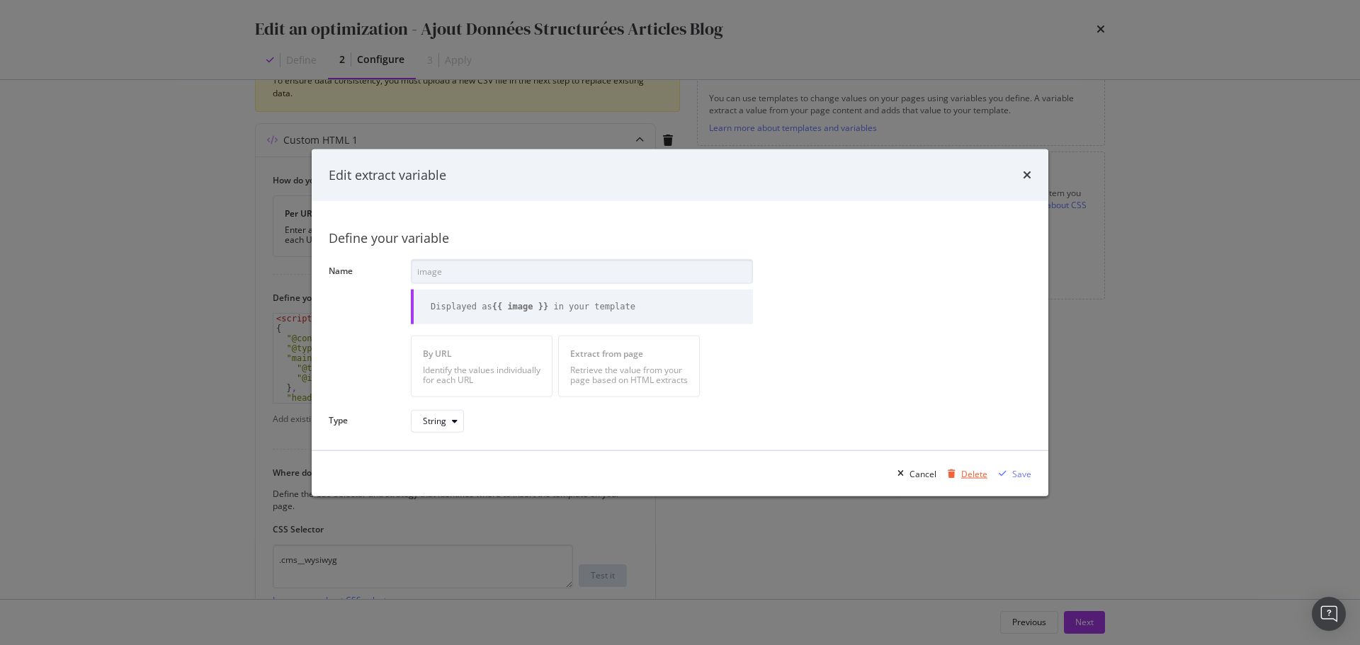
click at [972, 472] on div "Delete" at bounding box center [974, 473] width 26 height 12
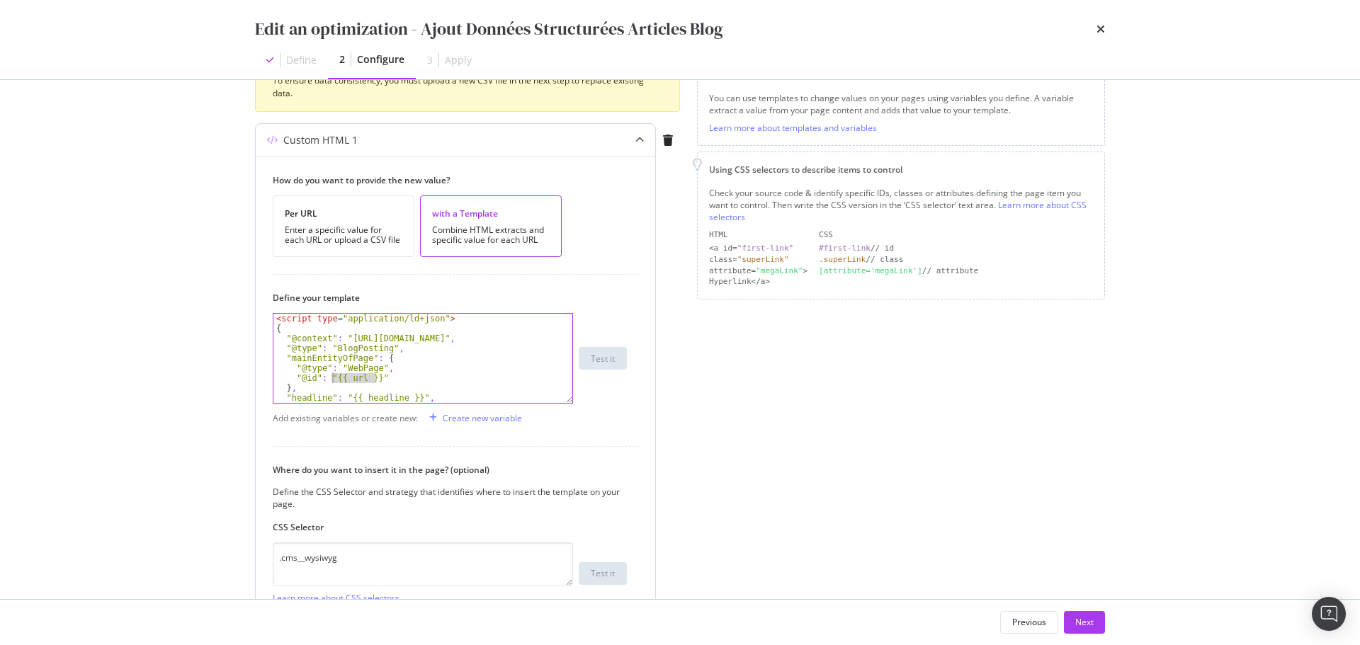
drag, startPoint x: 373, startPoint y: 378, endPoint x: 334, endPoint y: 378, distance: 39.7
click at [334, 378] on div "< script type = "application/ld+json" > { "@context" : "https://schema.org" , "…" at bounding box center [417, 368] width 288 height 109
drag, startPoint x: 413, startPoint y: 399, endPoint x: 346, endPoint y: 397, distance: 67.3
click at [346, 397] on div "< script type = "application/ld+json" > { "@context" : "https://schema.org" , "…" at bounding box center [417, 368] width 288 height 109
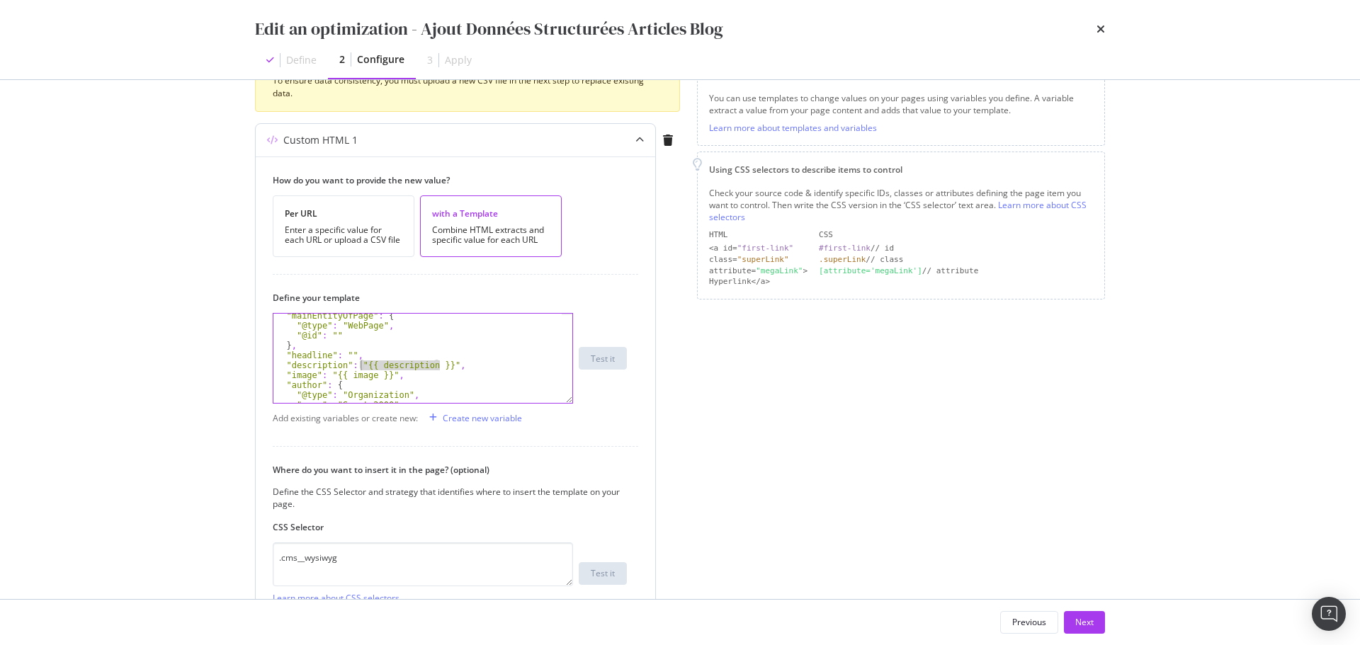
drag, startPoint x: 438, startPoint y: 365, endPoint x: 360, endPoint y: 365, distance: 77.9
click at [360, 365] on div ""mainEntityOfPage" : { "@type" : "WebPage" , "@id" : "" } , "headline" : "" , "…" at bounding box center [417, 365] width 288 height 109
drag, startPoint x: 382, startPoint y: 373, endPoint x: 331, endPoint y: 374, distance: 51.7
click at [331, 374] on div ""mainEntityOfPage" : { "@type" : "WebPage" , "@id" : "" } , "headline" : "" , "…" at bounding box center [417, 365] width 288 height 109
type textarea ""image": "","
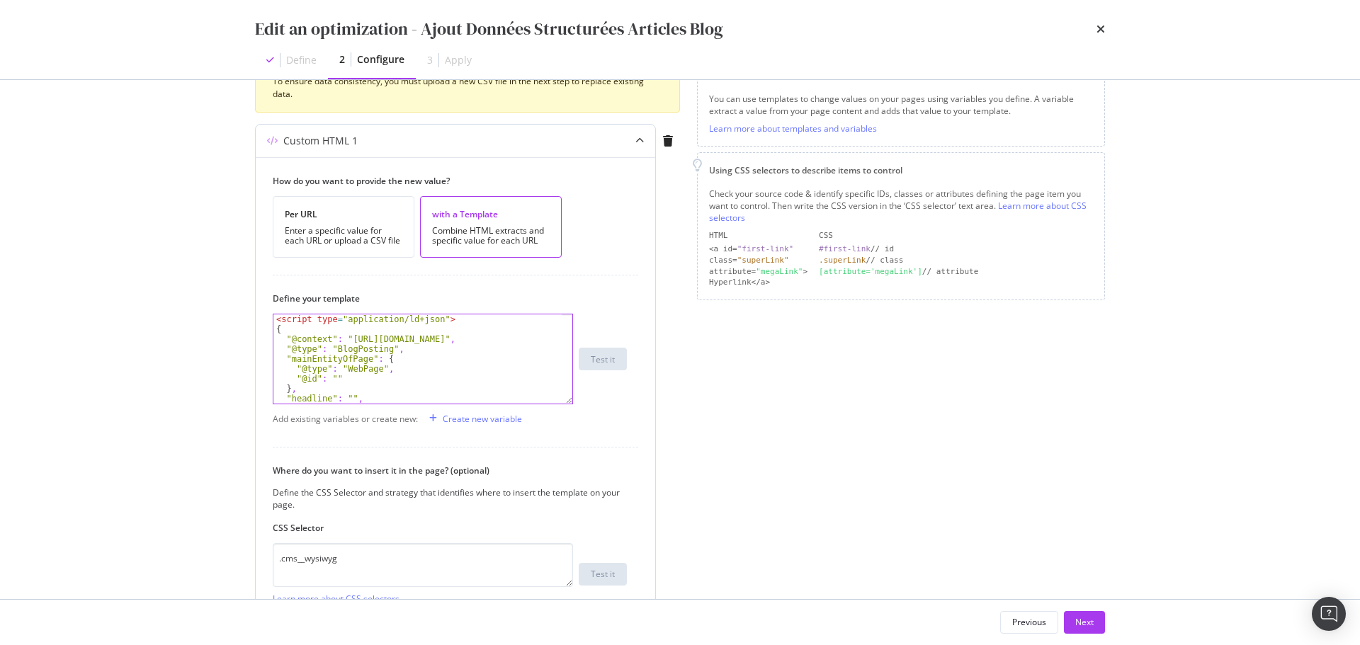
scroll to position [212, 0]
click at [482, 419] on div "Create new variable" at bounding box center [482, 418] width 79 height 12
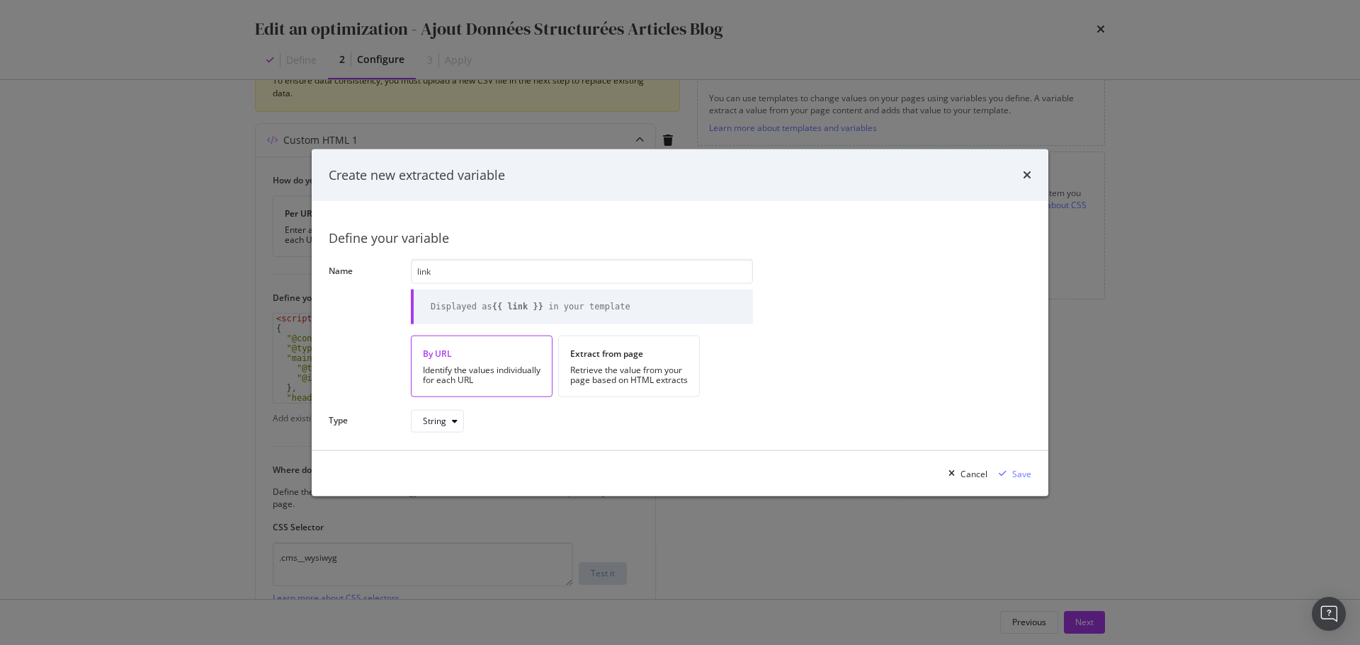
type input "link"
click at [513, 370] on div "Identify the values individually for each URL" at bounding box center [482, 375] width 118 height 20
click at [1015, 471] on div "Save" at bounding box center [1021, 473] width 19 height 12
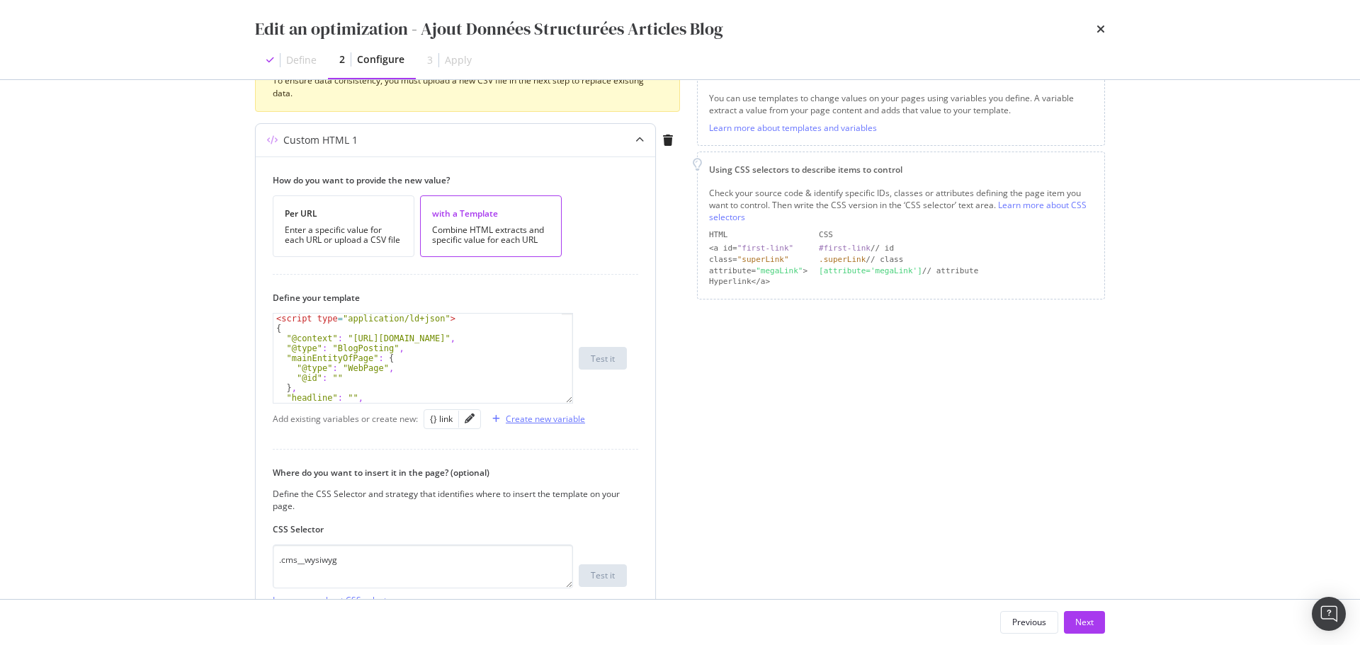
click at [534, 418] on div "Create new variable" at bounding box center [545, 419] width 79 height 12
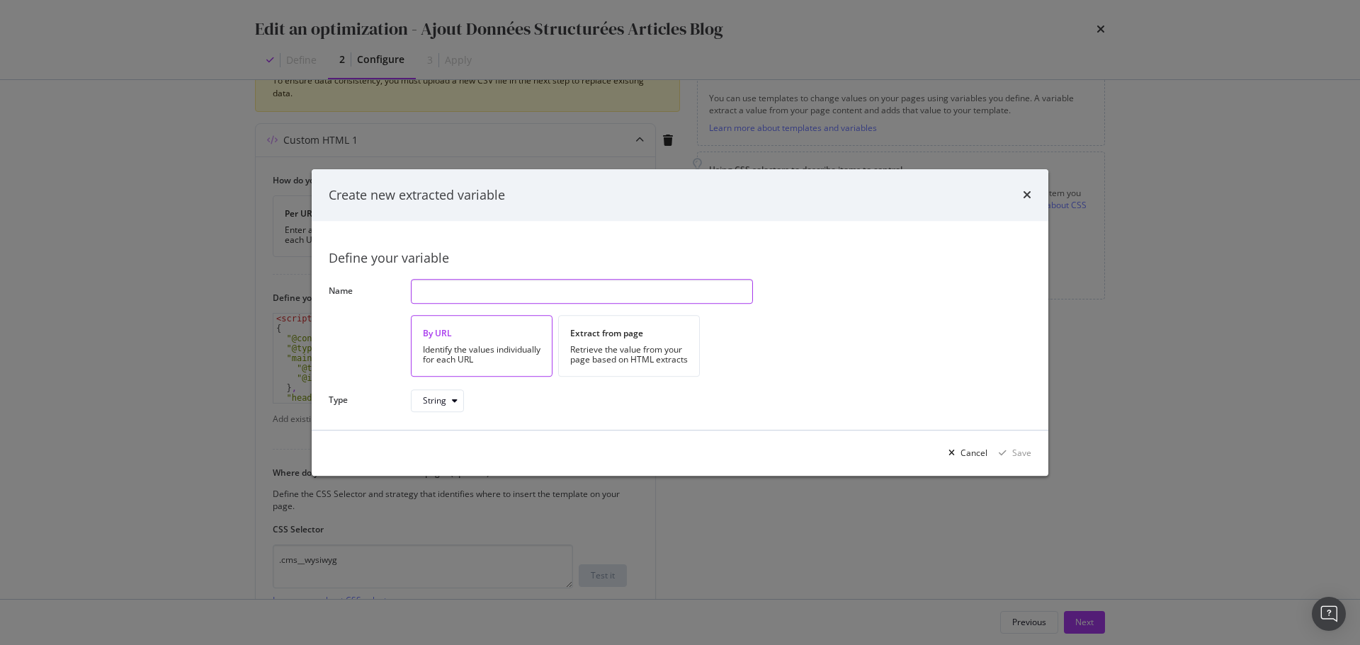
click at [470, 297] on input "modal" at bounding box center [582, 291] width 342 height 25
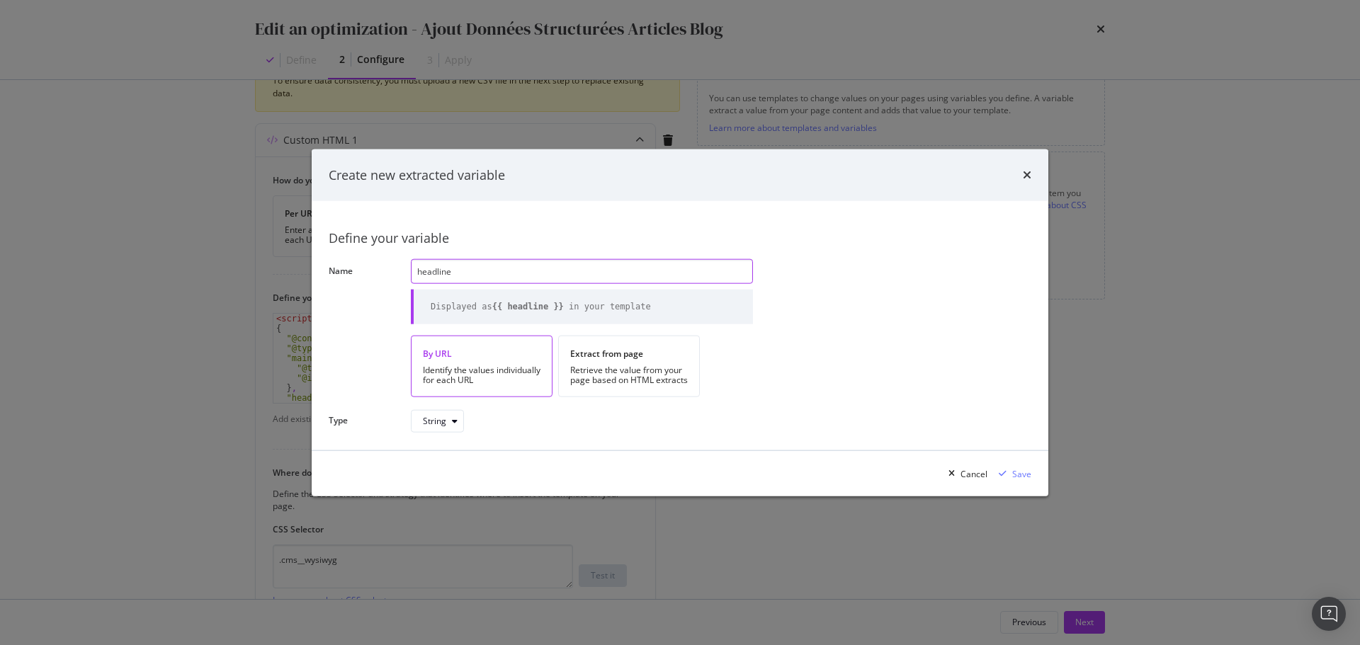
type input "headline"
click at [491, 374] on div "Identify the values individually for each URL" at bounding box center [482, 375] width 118 height 20
click at [1025, 477] on div "Save" at bounding box center [1021, 473] width 19 height 12
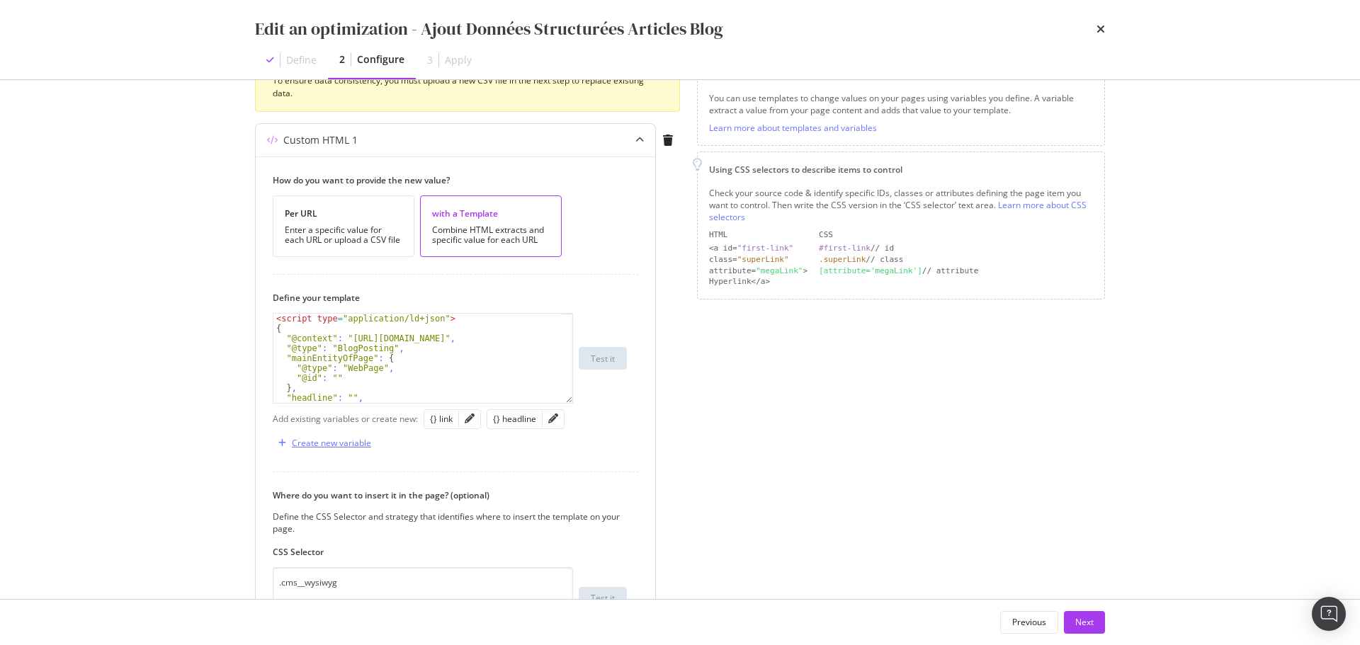
click at [343, 441] on div "Create new variable" at bounding box center [331, 443] width 79 height 12
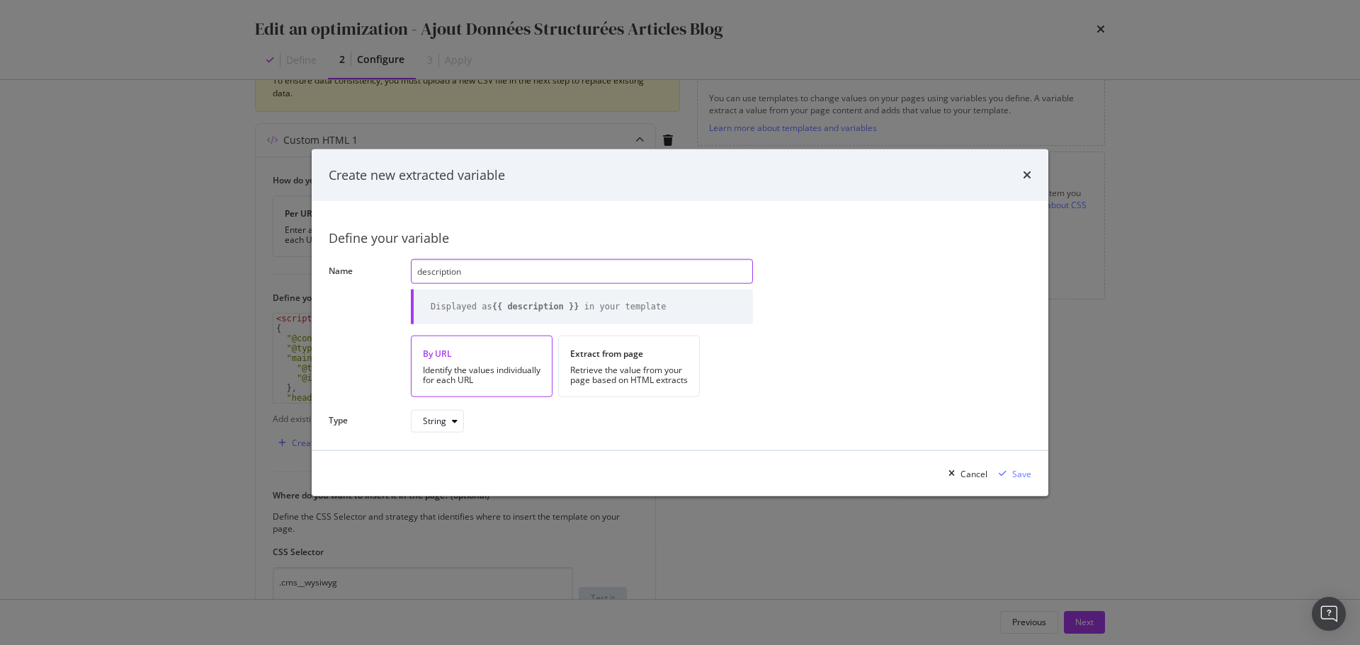
type input "description"
click at [513, 370] on div "Identify the values individually for each URL" at bounding box center [482, 375] width 118 height 20
click at [1018, 473] on div "Save" at bounding box center [1021, 473] width 19 height 12
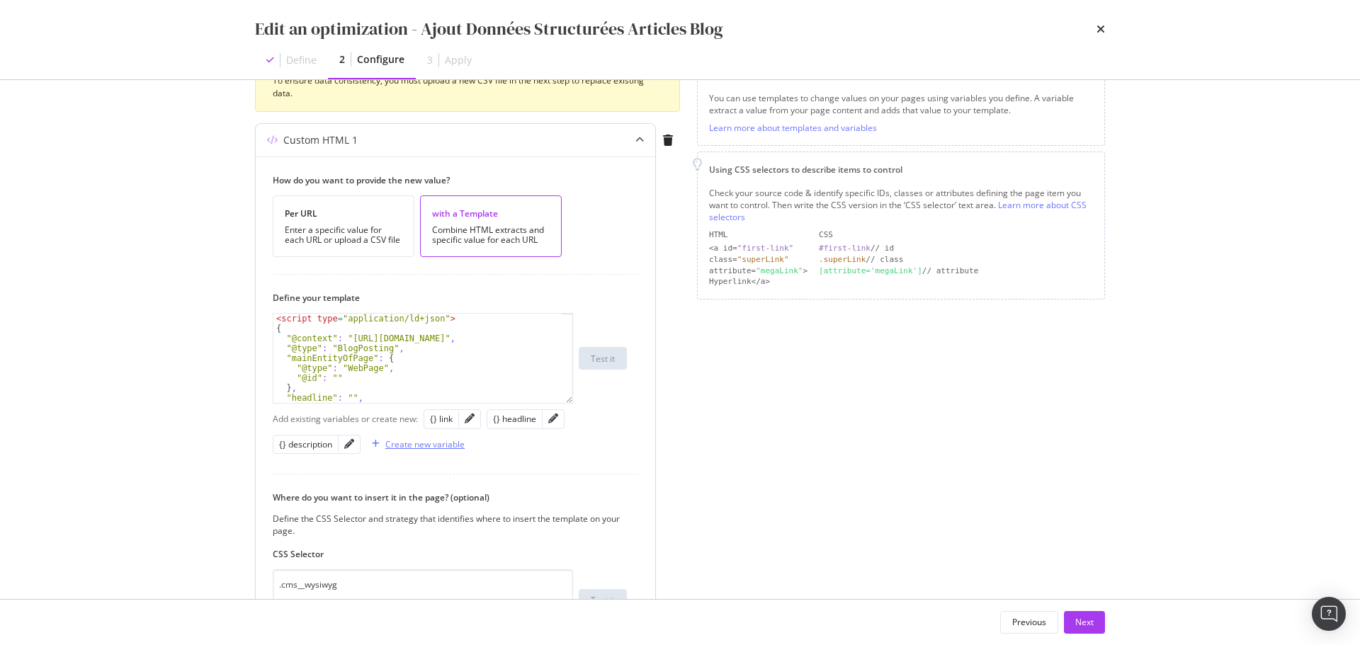
click at [409, 444] on div "Create new variable" at bounding box center [424, 444] width 79 height 12
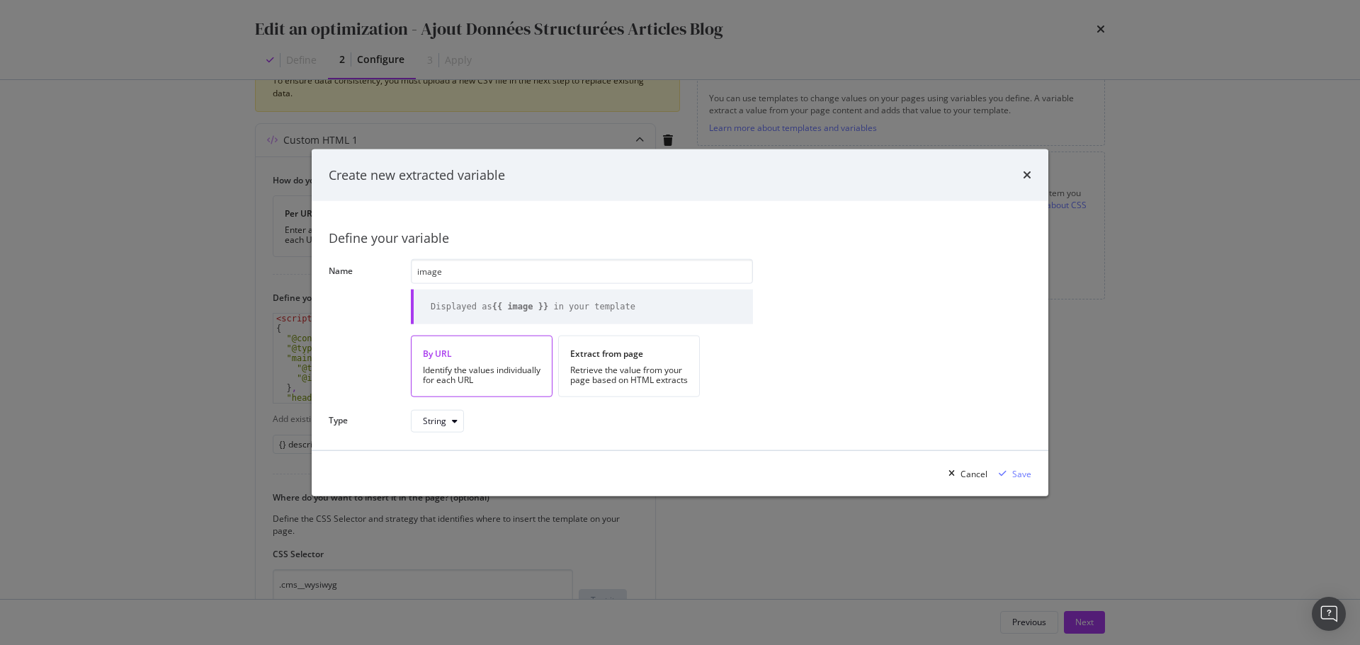
type input "image"
click at [466, 360] on div "By URL Identify the values individually for each URL" at bounding box center [482, 367] width 142 height 62
click at [1018, 469] on div "Save" at bounding box center [1021, 473] width 19 height 12
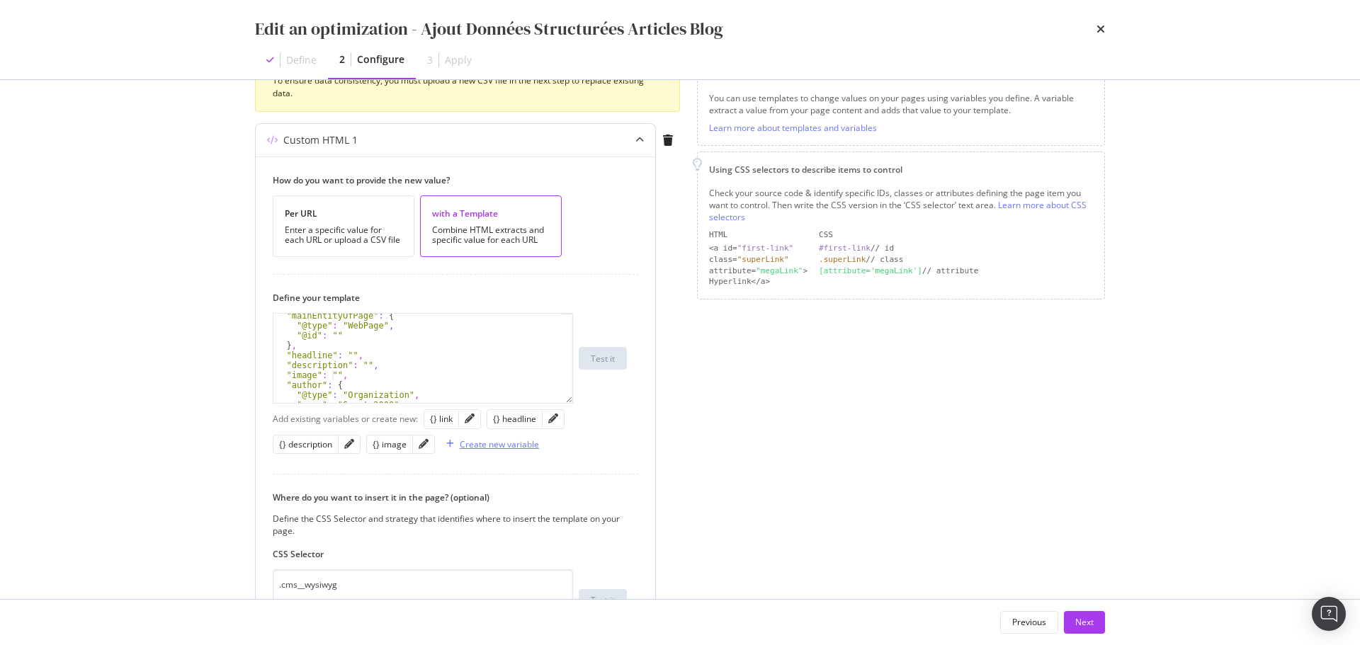
scroll to position [0, 0]
click at [331, 375] on div "< script type = "application/ld+json" > { "@context" : "https://schema.org" , "…" at bounding box center [417, 368] width 288 height 109
click at [443, 417] on div "{} link" at bounding box center [441, 419] width 23 height 12
click at [336, 381] on div "< script type = "application/ld+json" > { "@context" : "https://schema.org" , "…" at bounding box center [417, 368] width 288 height 109
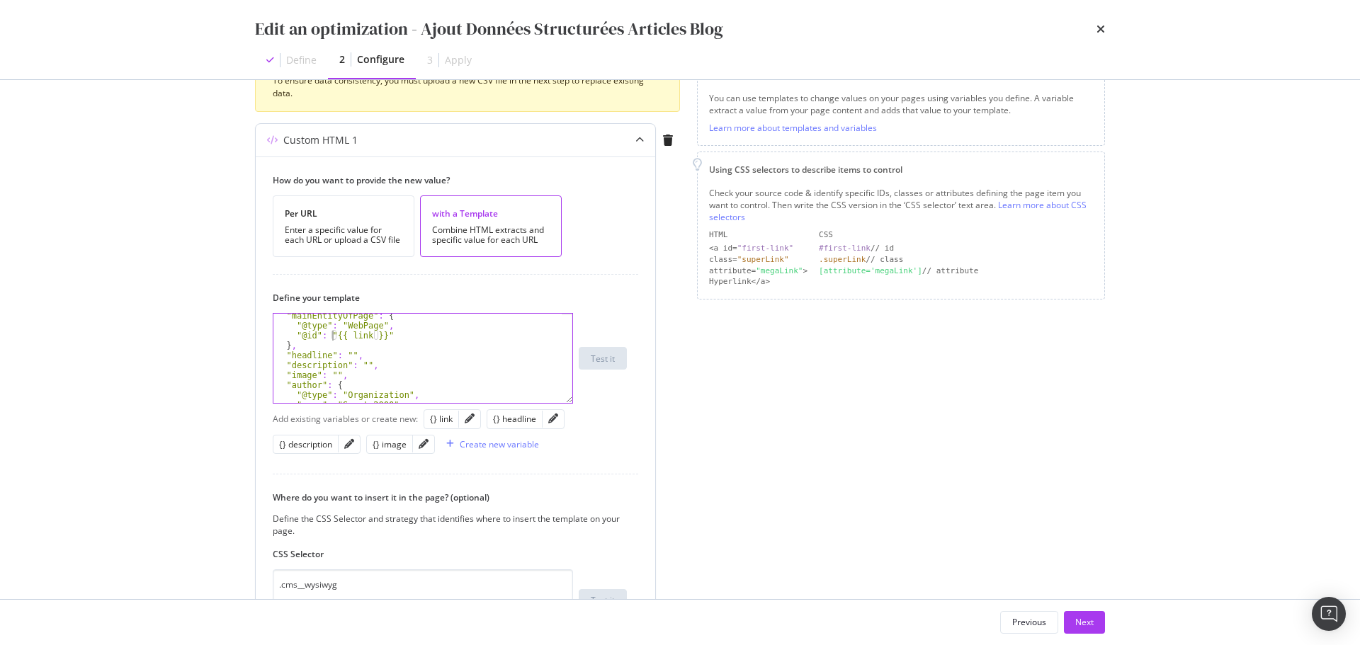
click at [348, 354] on div ""mainEntityOfPage" : { "@type" : "WebPage" , "@id" : "{{ link }}" } , "headline…" at bounding box center [417, 365] width 288 height 109
click at [510, 419] on div "{} headline" at bounding box center [514, 419] width 43 height 12
click at [351, 351] on div ""mainEntityOfPage" : { "@type" : "WebPage" , "@id" : "{{ link }}" } , "headline…" at bounding box center [417, 365] width 288 height 109
click at [360, 365] on div ""mainEntityOfPage" : { "@type" : "WebPage" , "@id" : "{{ link }}" } , "headline…" at bounding box center [417, 365] width 288 height 109
click at [311, 444] on div "{} description" at bounding box center [305, 444] width 53 height 12
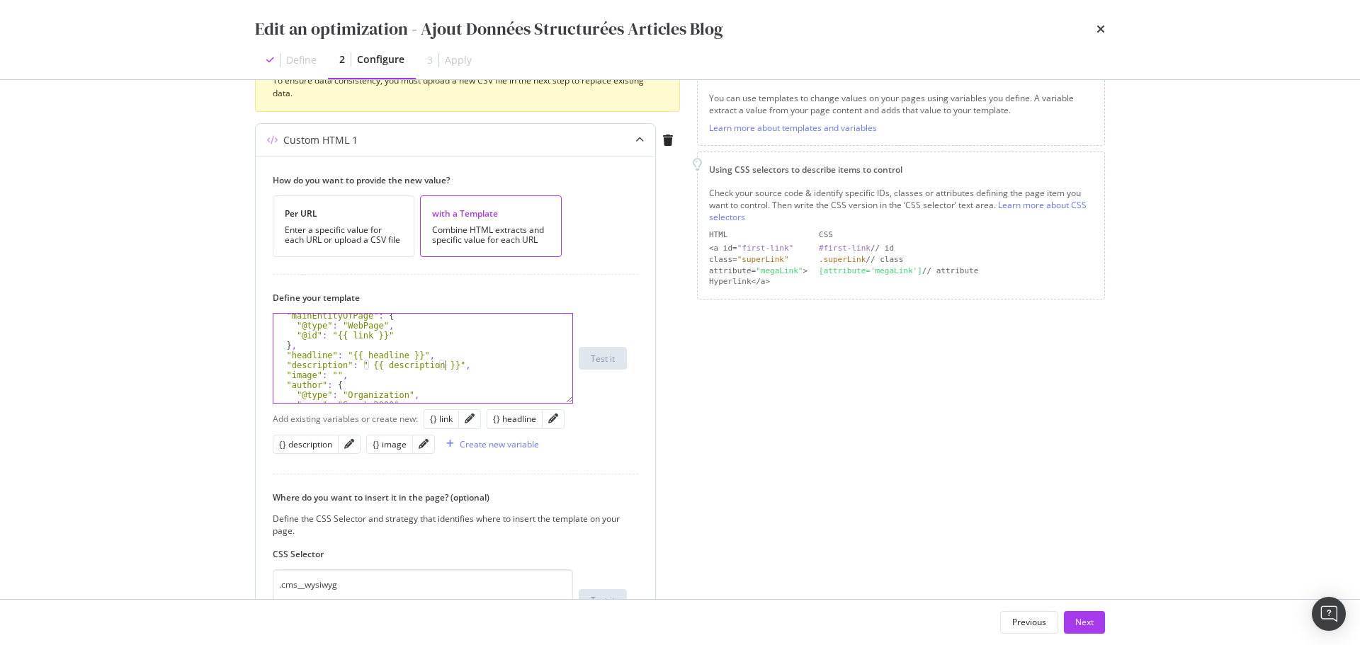
click at [364, 364] on div ""mainEntityOfPage" : { "@type" : "WebPage" , "@id" : "{{ link }}" } , "headline…" at bounding box center [417, 365] width 288 height 109
click at [334, 374] on div ""mainEntityOfPage" : { "@type" : "WebPage" , "@id" : "{{ link }}" } , "headline…" at bounding box center [417, 365] width 288 height 109
click at [393, 445] on div "{} image" at bounding box center [389, 444] width 34 height 12
click at [337, 375] on div ""mainEntityOfPage" : { "@type" : "WebPage" , "@id" : "{{ link }}" } , "headline…" at bounding box center [417, 365] width 288 height 109
type textarea ""image": "{{ image }}","
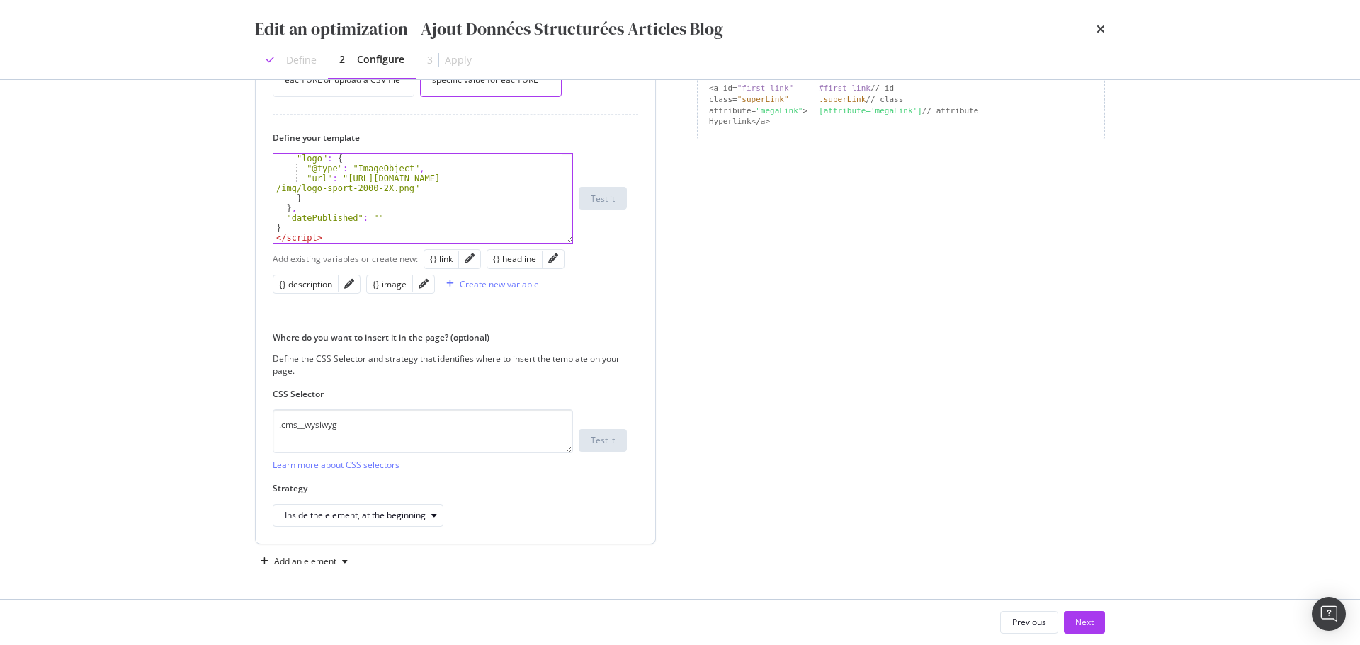
scroll to position [374, 0]
click at [1088, 617] on div "Next" at bounding box center [1084, 622] width 18 height 12
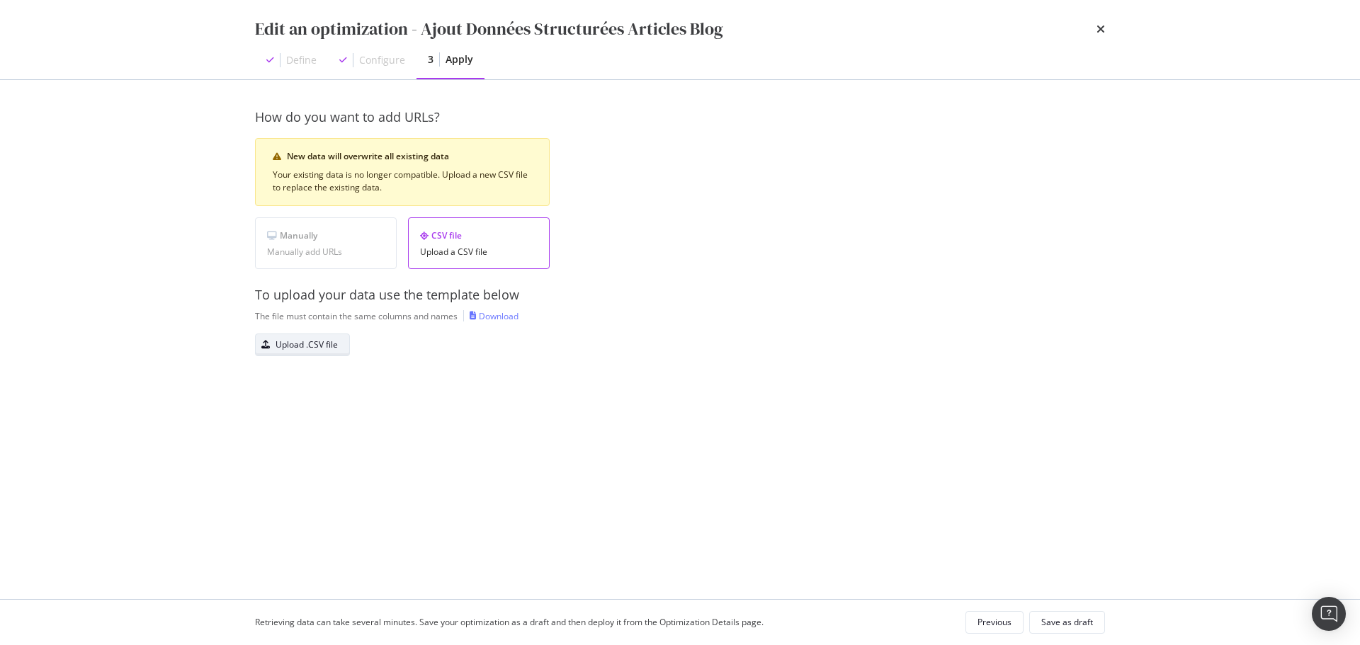
click at [329, 344] on div "Upload .CSV file" at bounding box center [306, 344] width 62 height 12
click at [1067, 616] on div "Save as draft" at bounding box center [1067, 622] width 52 height 12
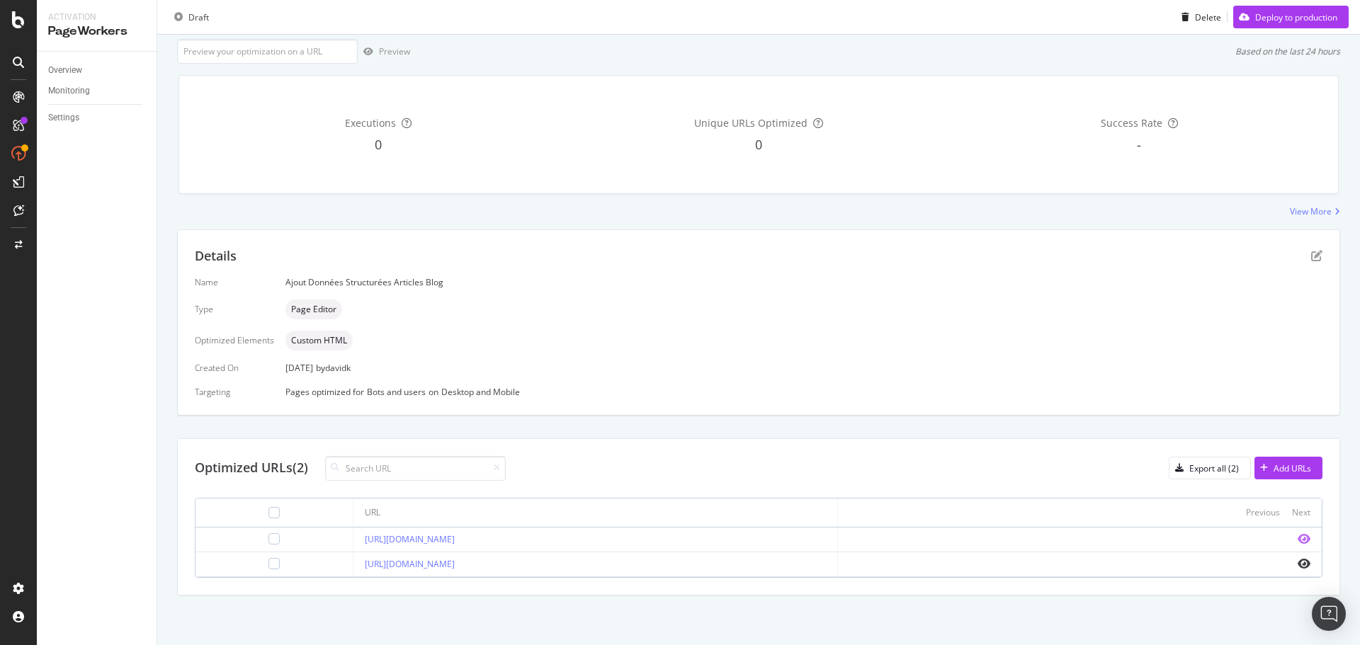
click at [1297, 537] on icon "eye" at bounding box center [1303, 538] width 13 height 11
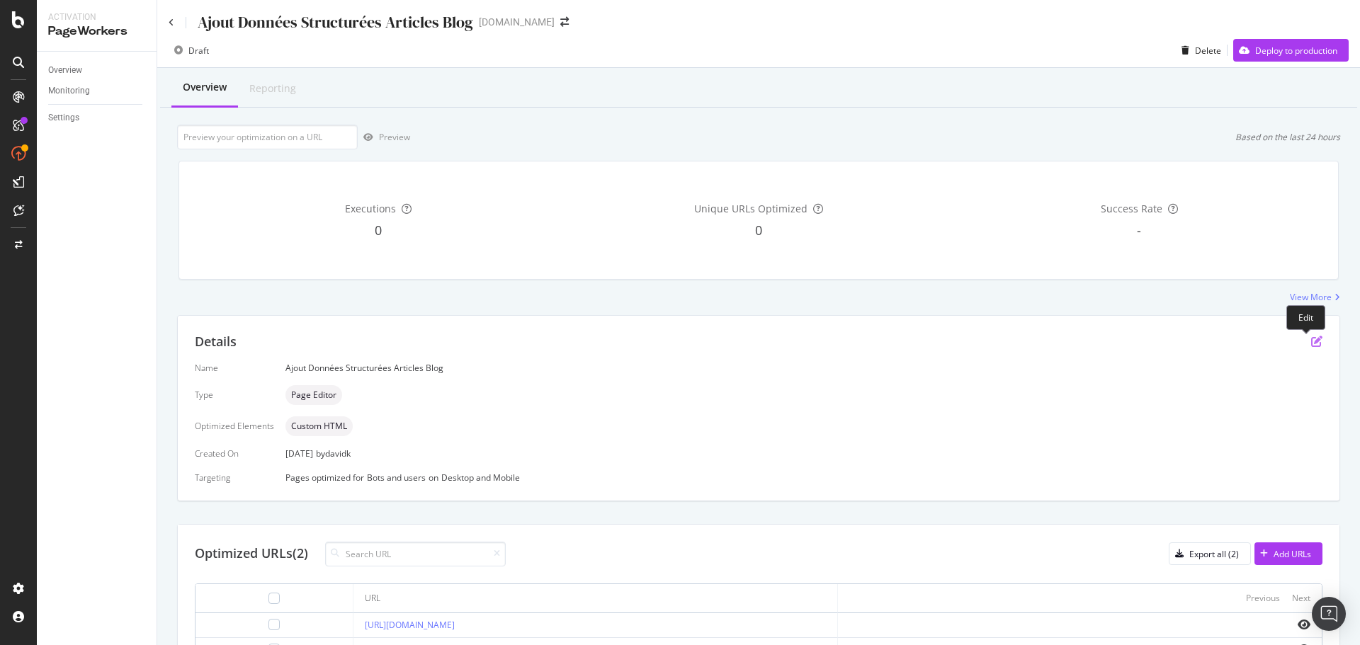
click at [1311, 343] on icon "pen-to-square" at bounding box center [1316, 341] width 11 height 11
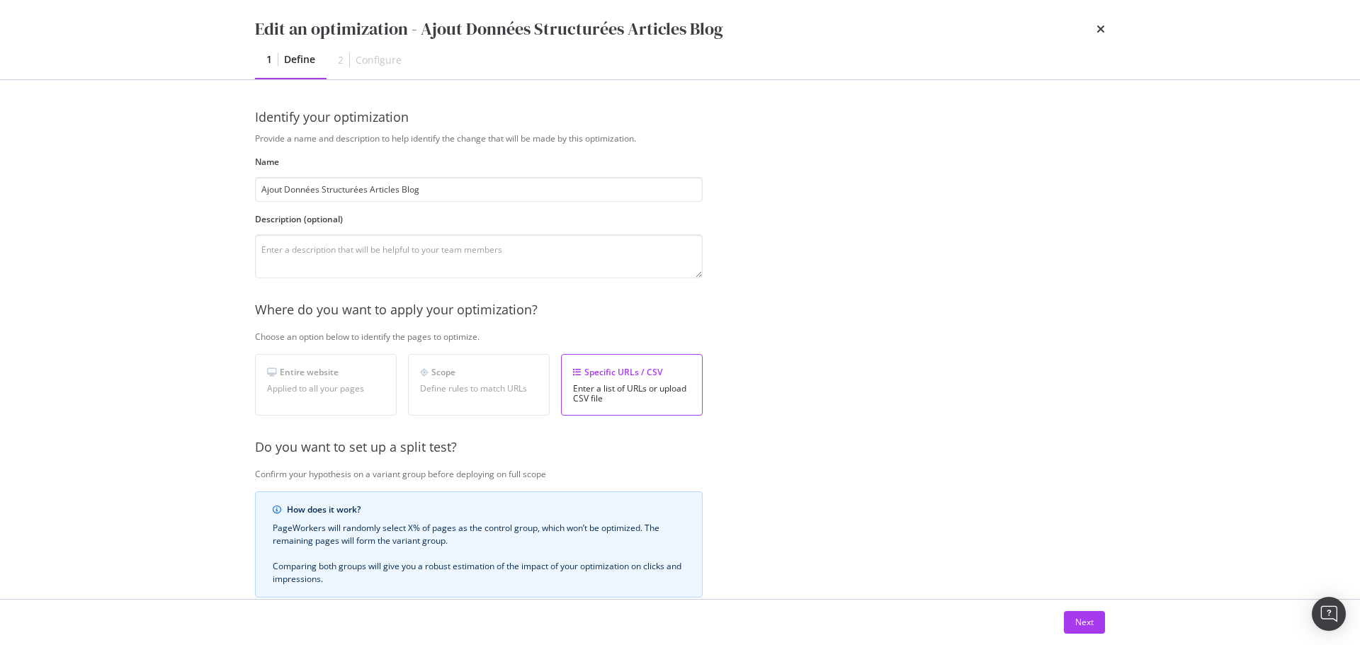
scroll to position [217, 0]
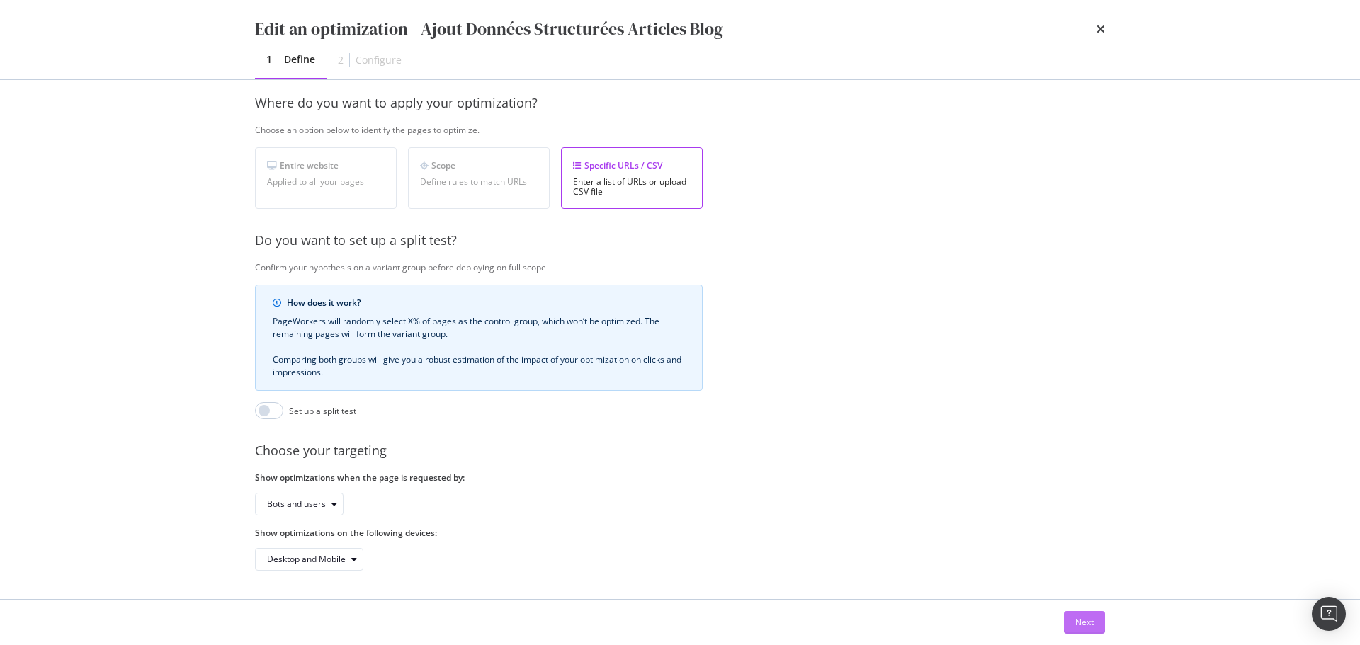
click at [1077, 615] on div "Next" at bounding box center [1084, 622] width 18 height 21
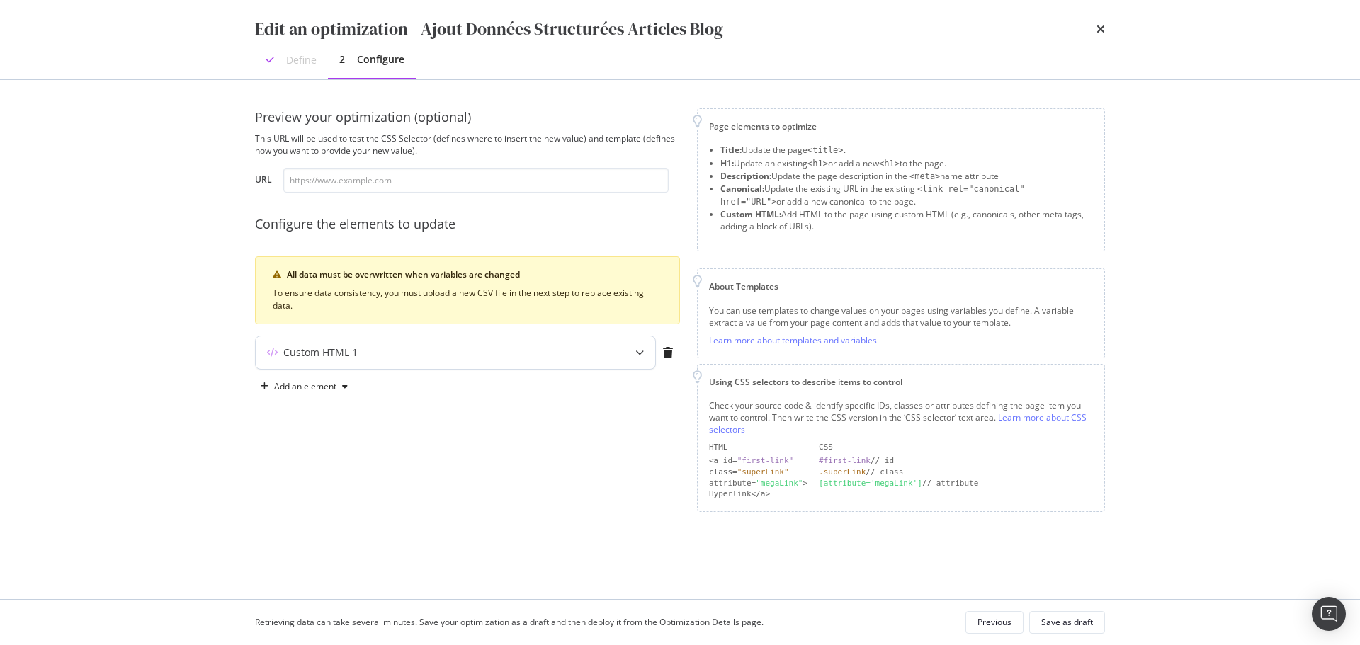
click at [641, 353] on icon "modal" at bounding box center [639, 352] width 8 height 8
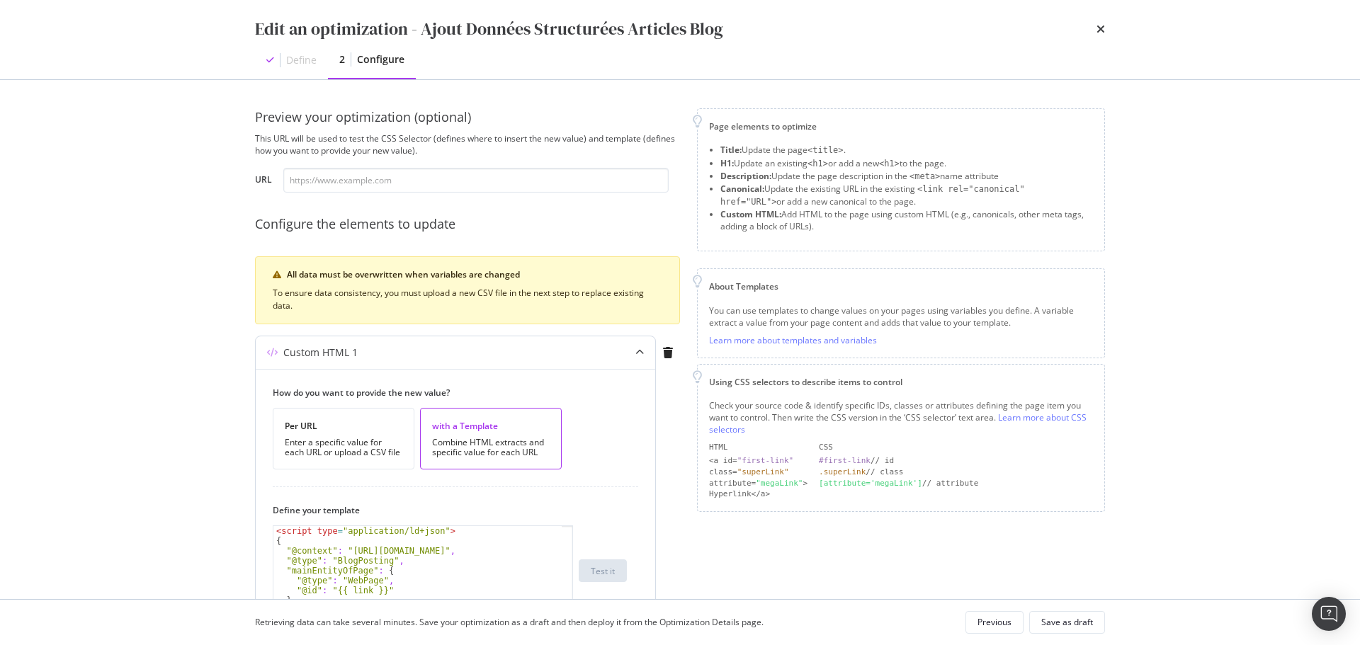
scroll to position [283, 0]
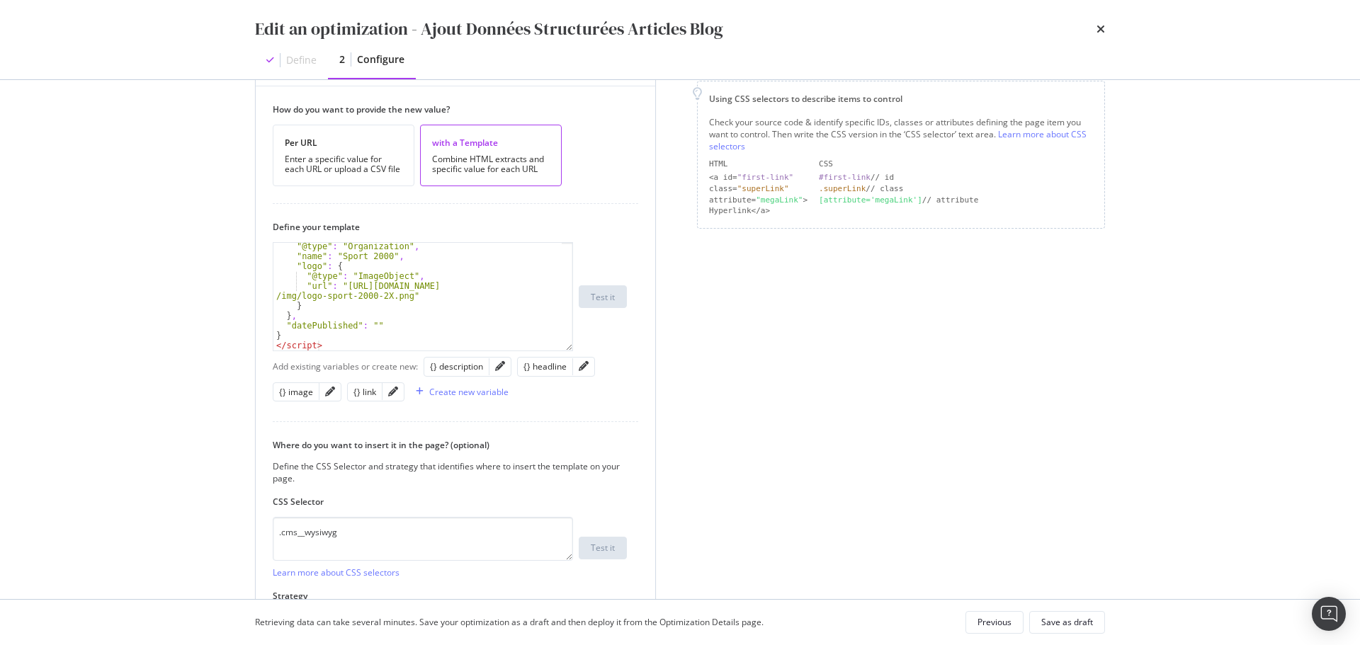
drag, startPoint x: 566, startPoint y: 326, endPoint x: 566, endPoint y: 345, distance: 18.4
click at [566, 345] on div ""@type" : "Organization" , "name" : "Sport 2000" , "logo" : { "@type" : "ImageO…" at bounding box center [423, 296] width 300 height 109
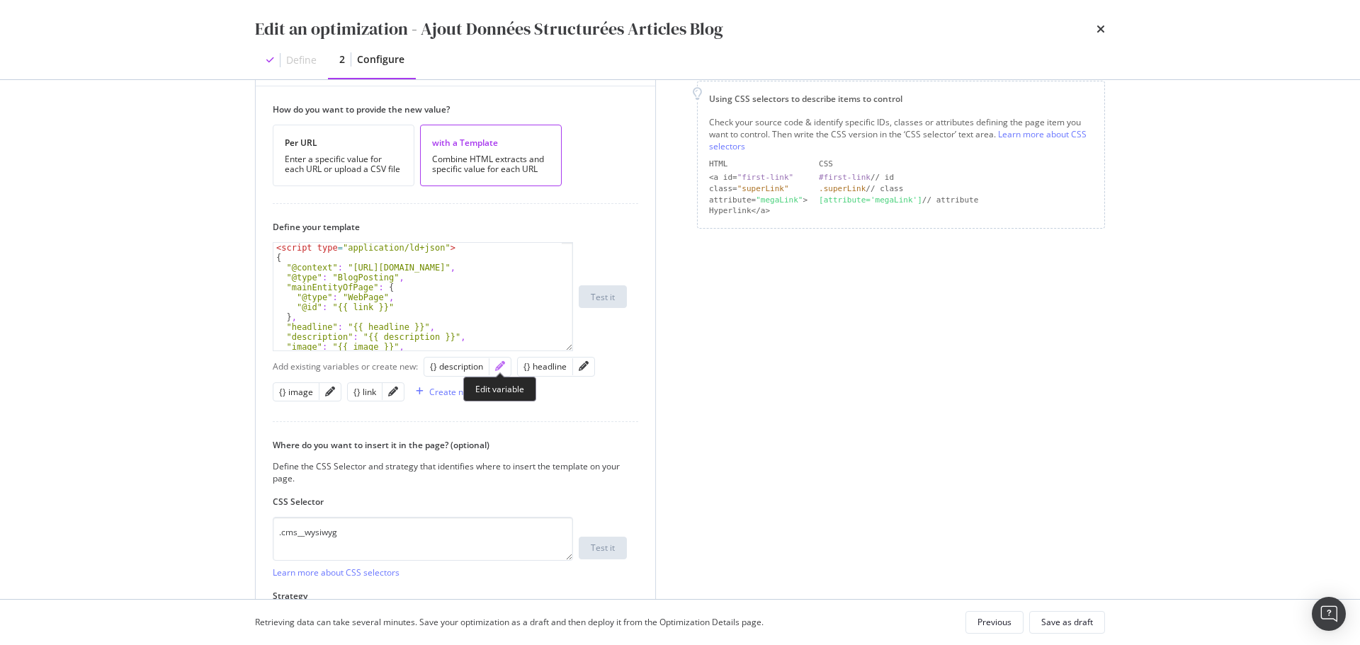
click at [497, 368] on icon "pencil" at bounding box center [500, 366] width 10 height 10
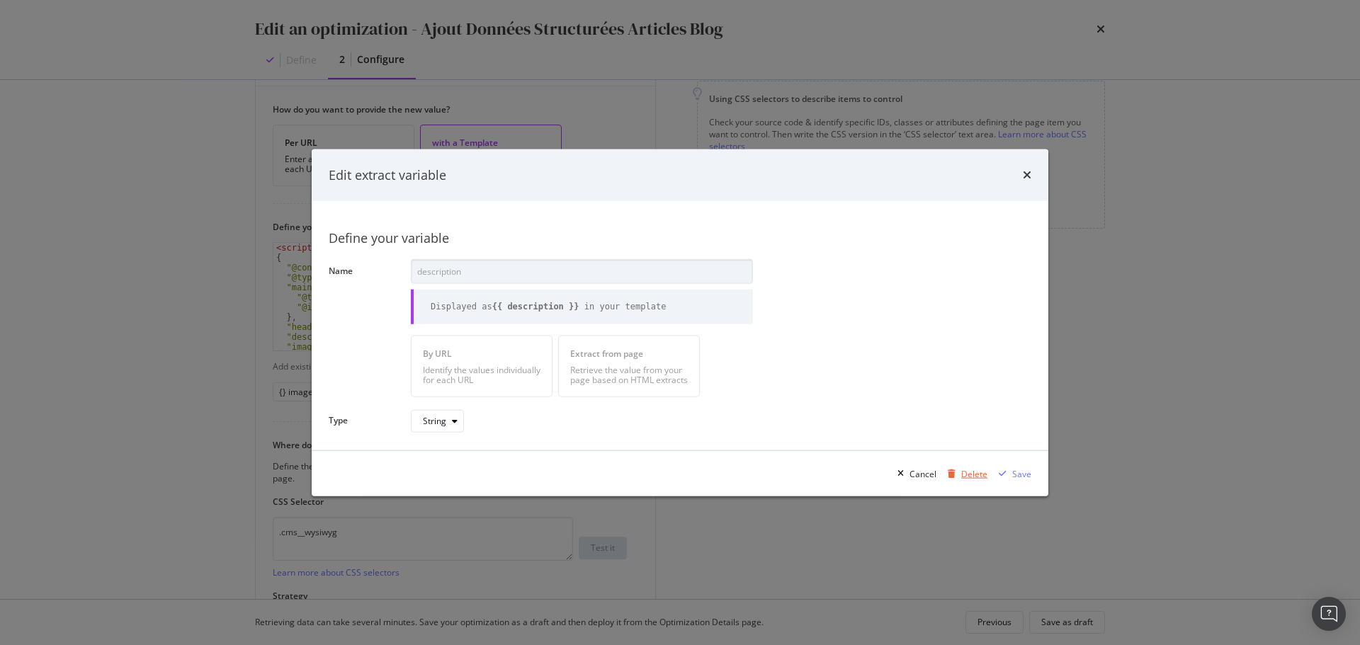
click at [969, 476] on div "Delete" at bounding box center [974, 473] width 26 height 12
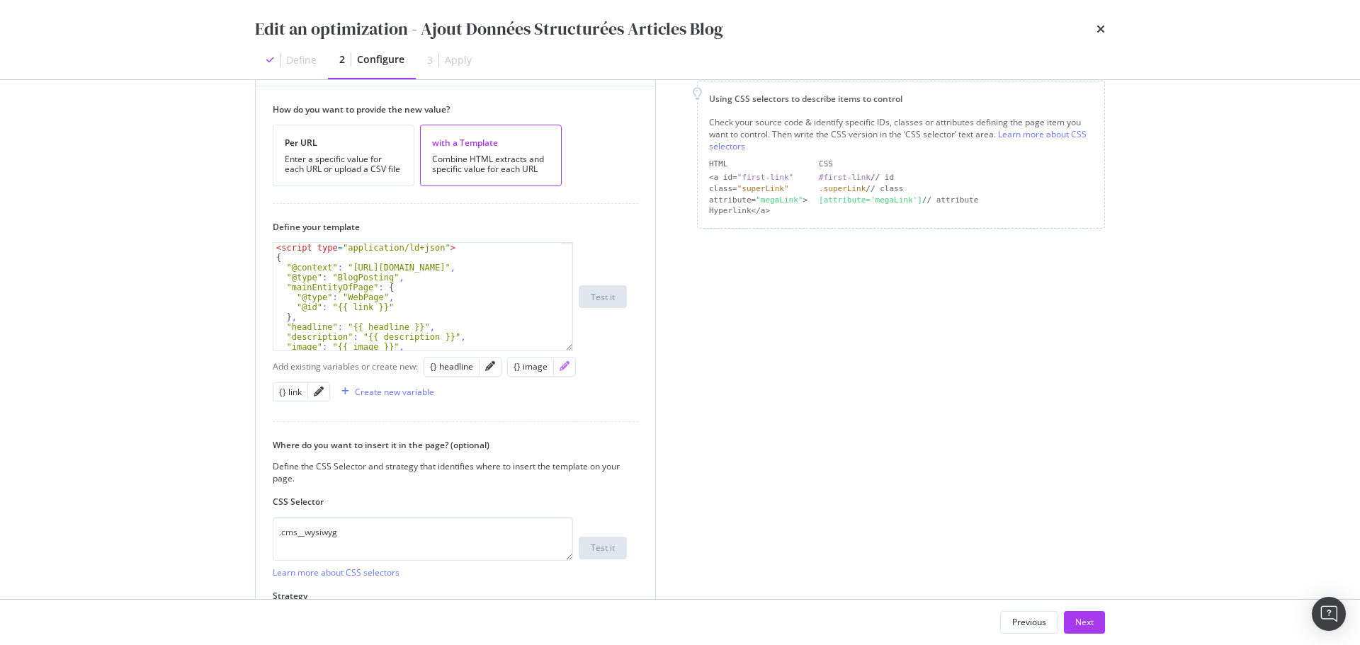
click at [562, 368] on icon "pencil" at bounding box center [564, 366] width 10 height 10
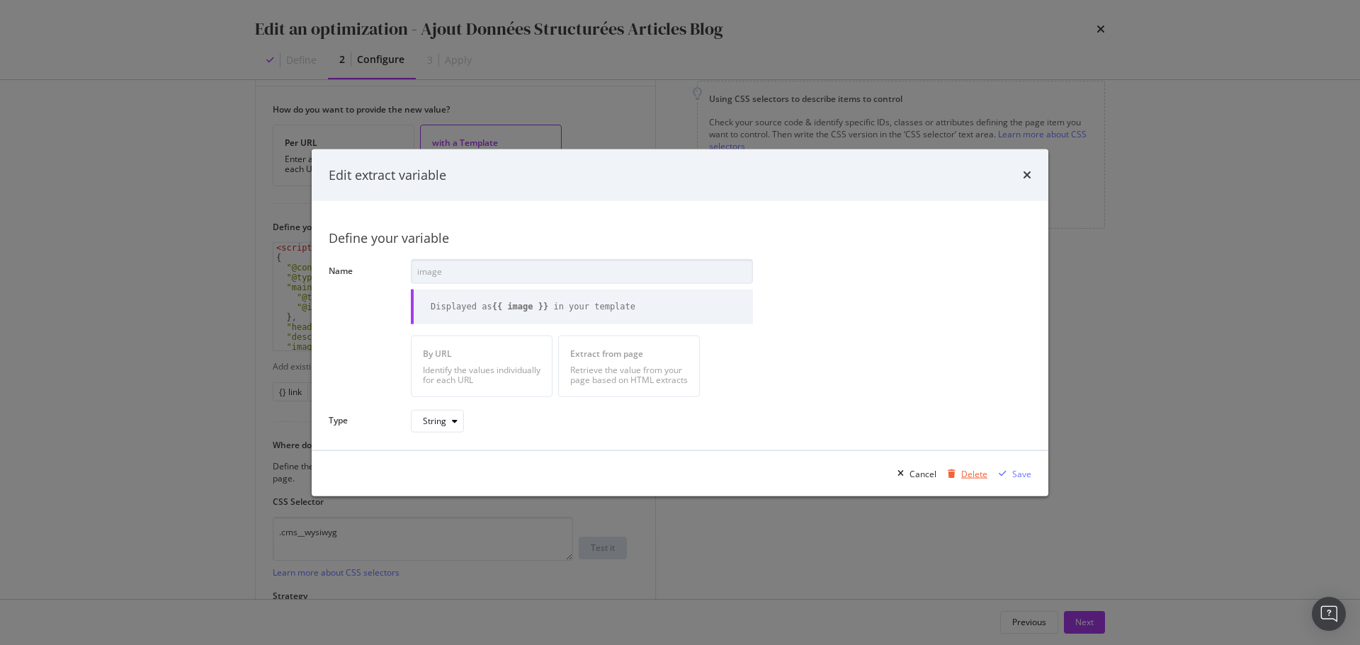
click at [972, 467] on div "Delete" at bounding box center [964, 473] width 45 height 21
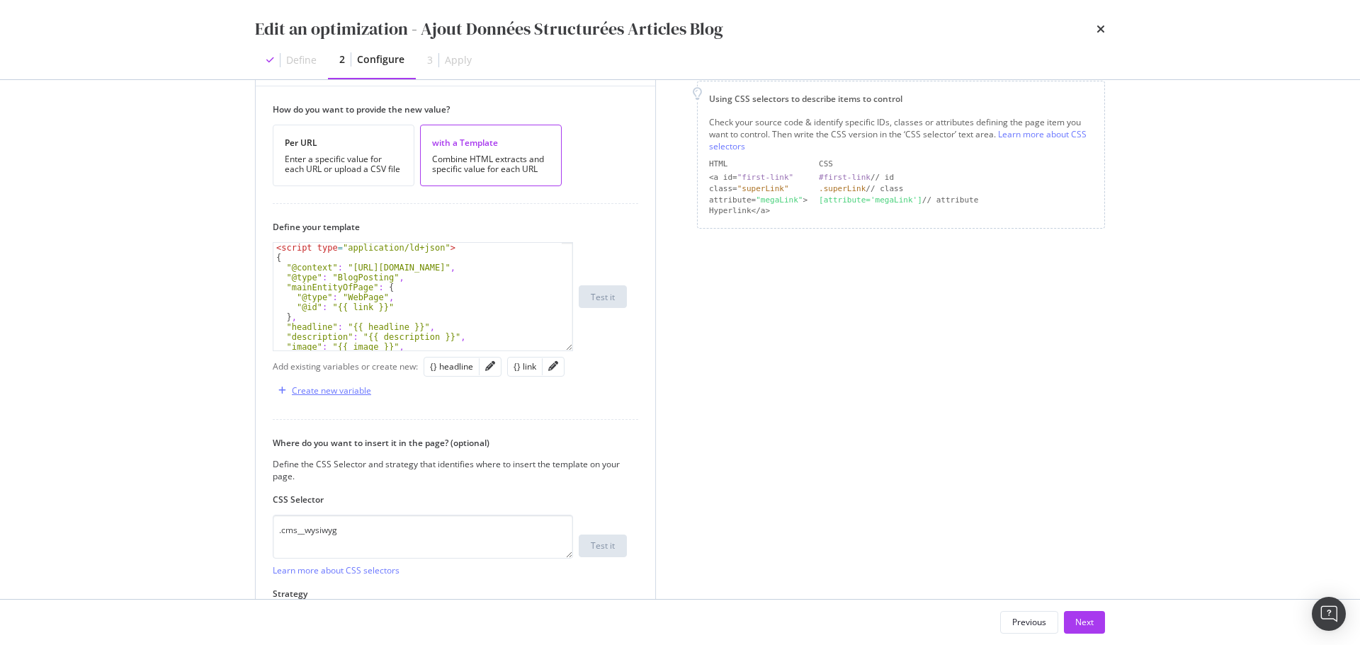
click at [331, 388] on div "Create new variable" at bounding box center [331, 390] width 79 height 12
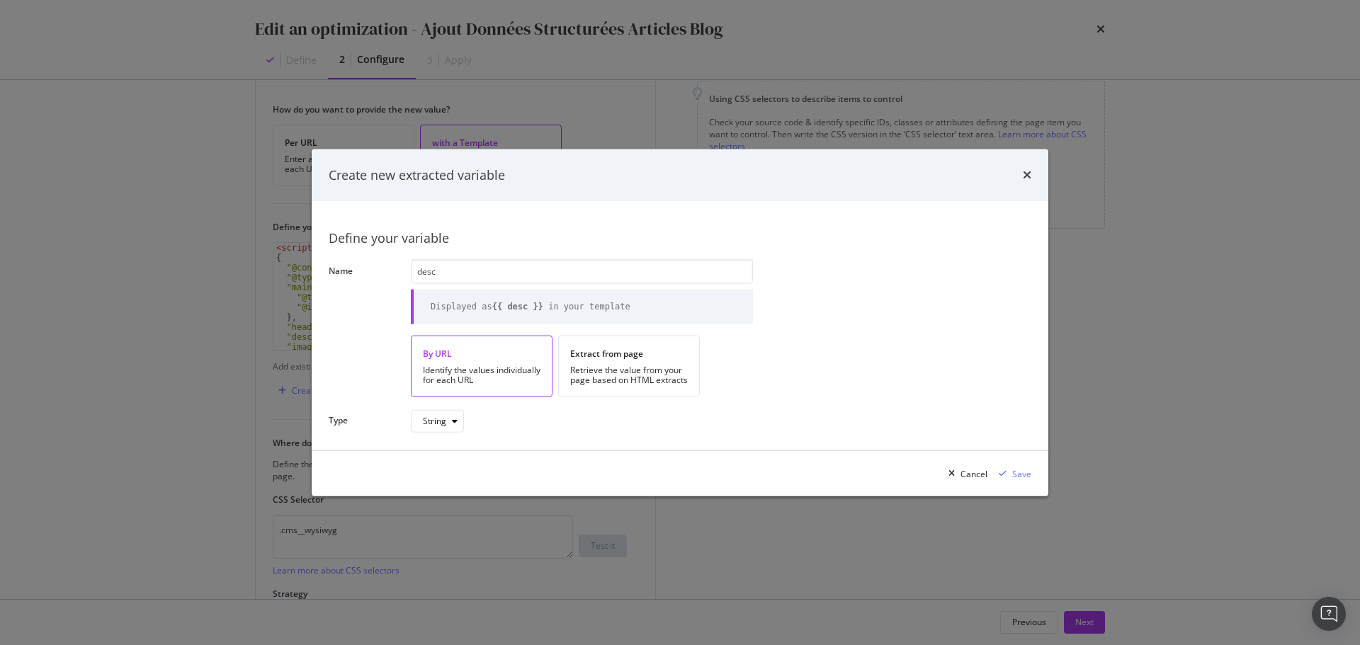
type input "desc"
click at [470, 365] on div "Identify the values individually for each URL" at bounding box center [482, 375] width 118 height 20
click at [1022, 472] on div "Save" at bounding box center [1021, 473] width 19 height 12
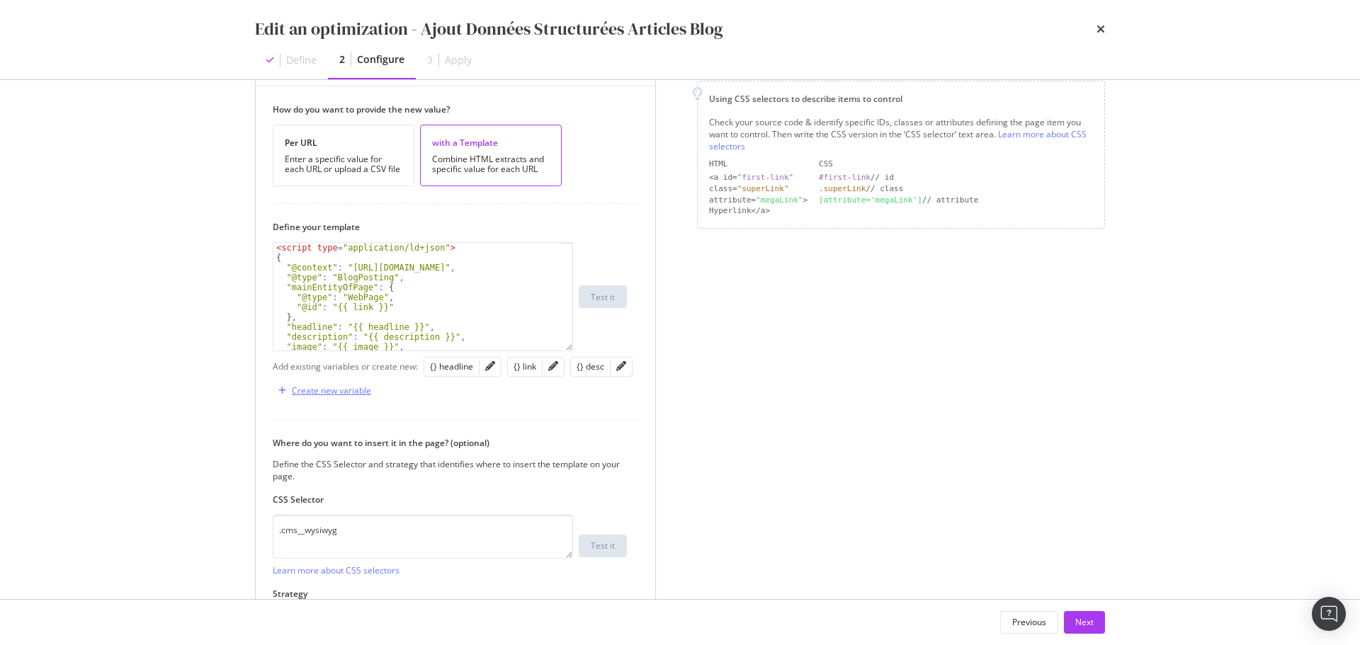
click at [347, 389] on div "Create new variable" at bounding box center [331, 390] width 79 height 12
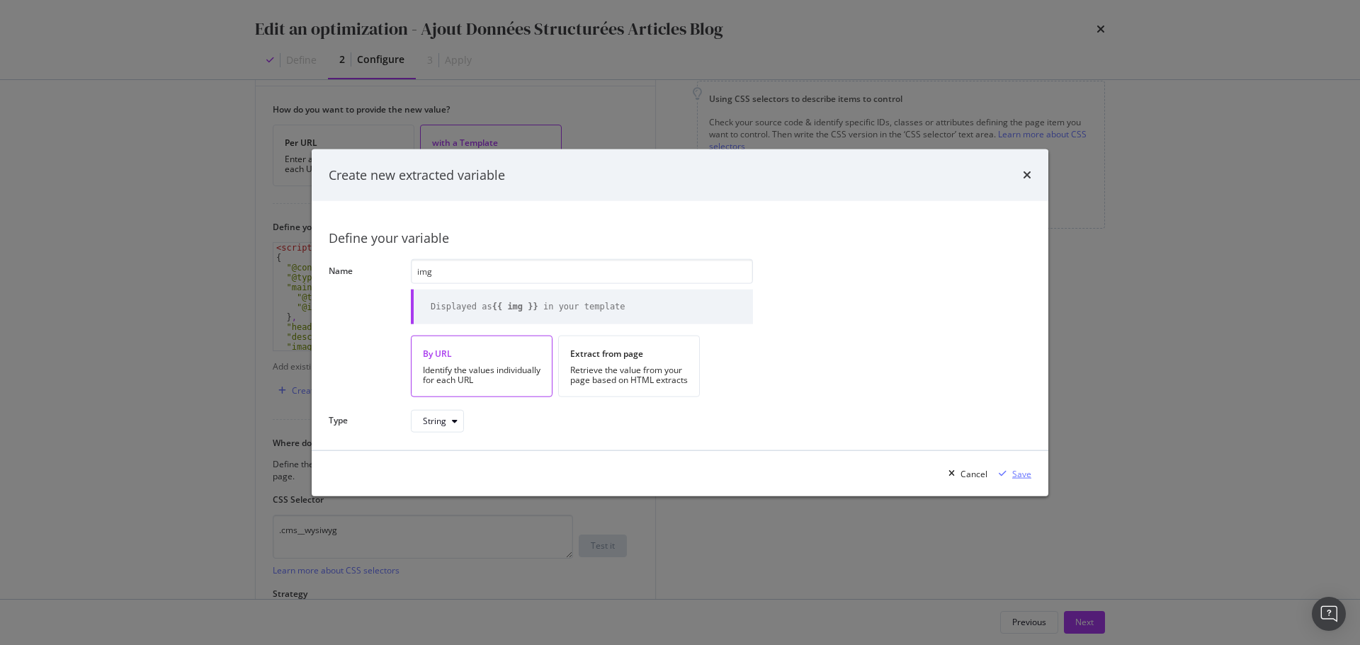
type input "img"
click at [1018, 472] on div "Save" at bounding box center [1021, 473] width 19 height 12
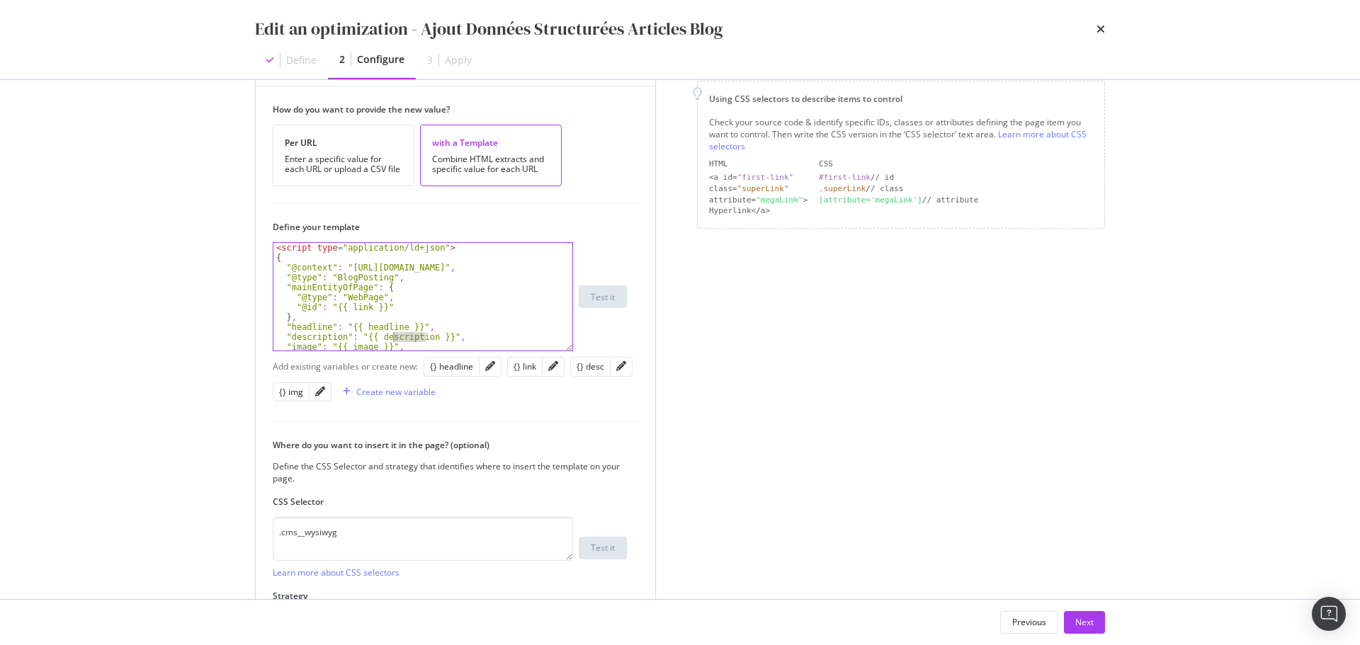
drag, startPoint x: 426, startPoint y: 336, endPoint x: 392, endPoint y: 337, distance: 33.3
click at [392, 337] on div "< script type = "application/ld+json" > { "@context" : "https://schema.org" , "…" at bounding box center [417, 306] width 288 height 127
click at [360, 346] on div "< script type = "application/ld+json" > { "@context" : "https://schema.org" , "…" at bounding box center [417, 304] width 288 height 127
click at [363, 344] on div "< script type = "application/ld+json" > { "@context" : "https://schema.org" , "…" at bounding box center [417, 304] width 288 height 127
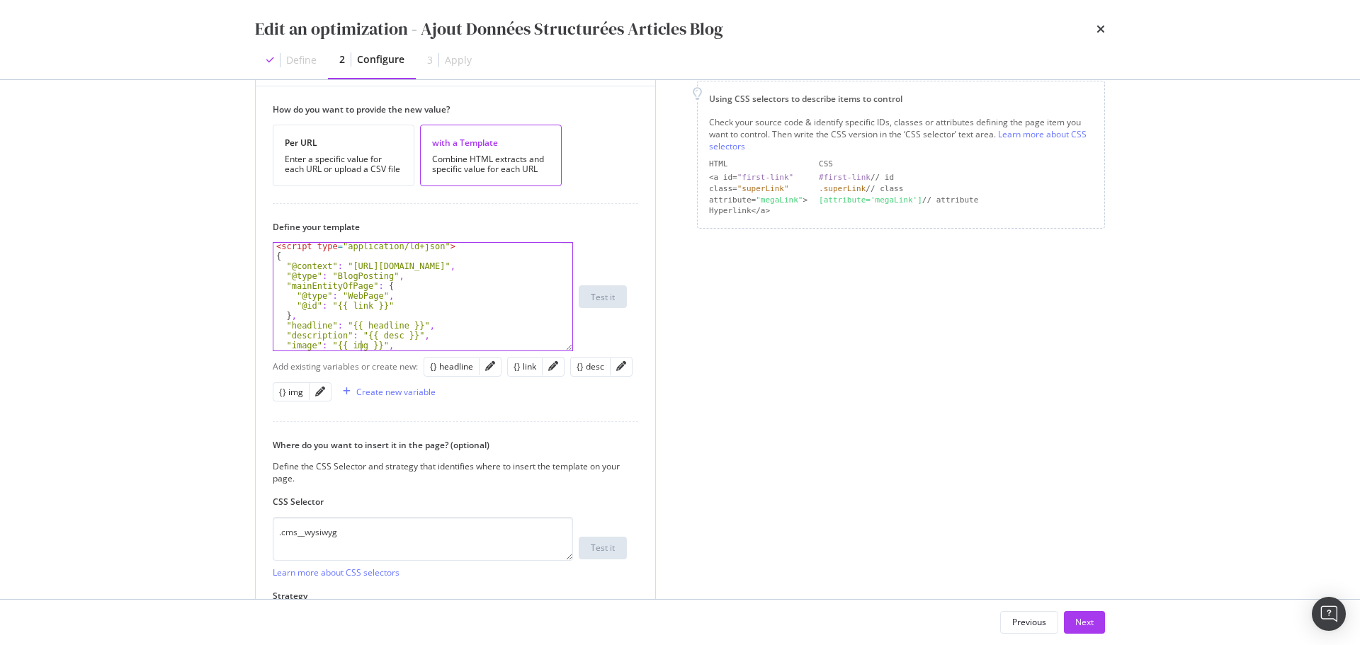
click at [483, 323] on div "< script type = "application/ld+json" > { "@context" : "https://schema.org" , "…" at bounding box center [417, 304] width 288 height 127
type textarea ""headline": "{{ headline }}","
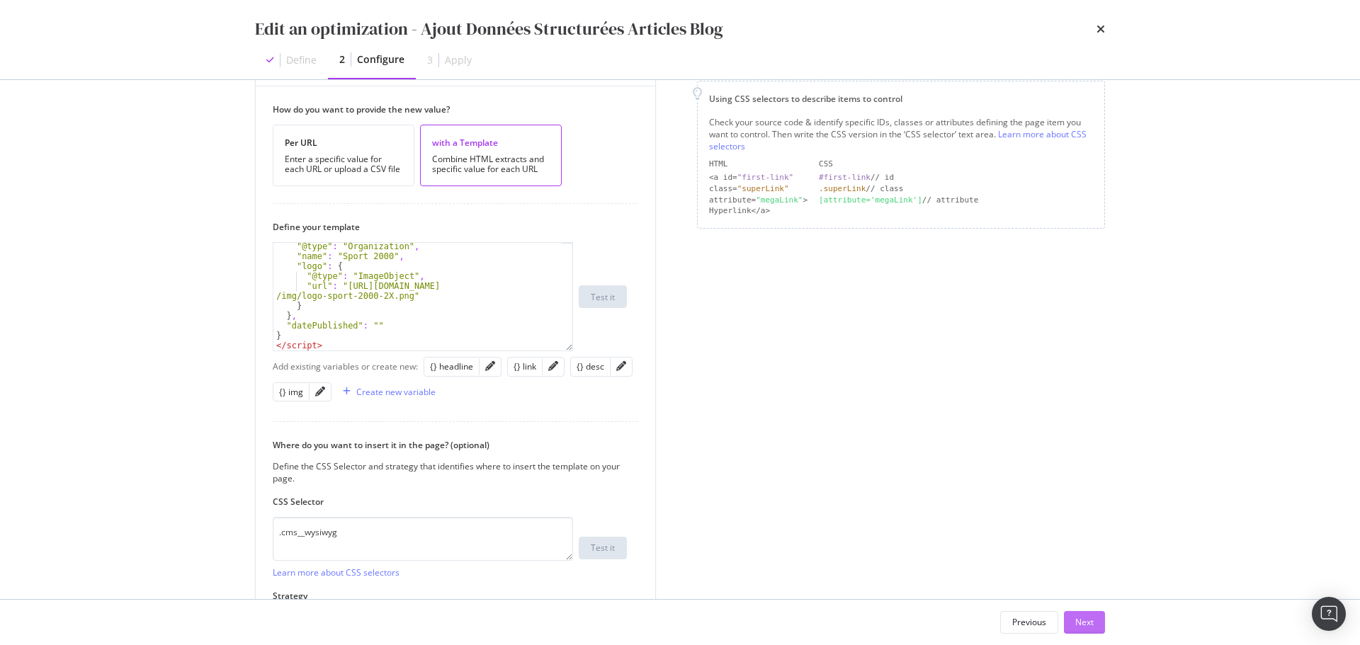
click at [1088, 624] on div "Next" at bounding box center [1084, 622] width 18 height 12
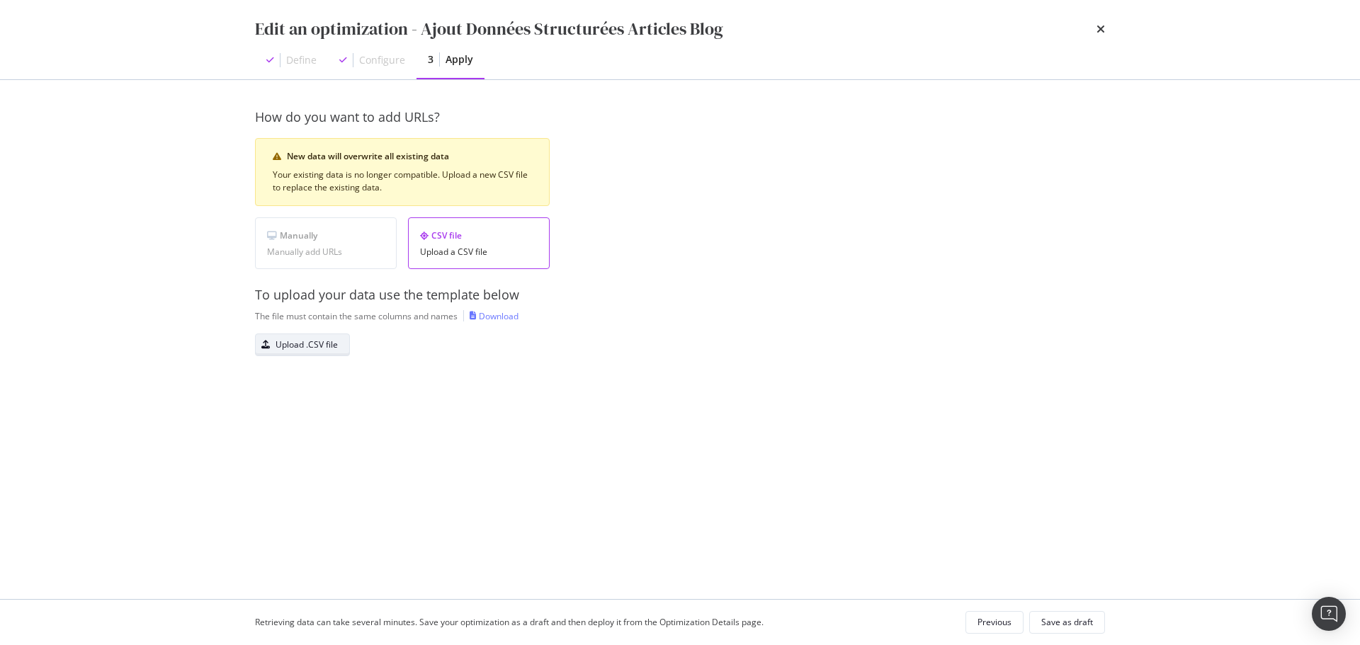
click at [336, 342] on div "Upload .CSV file" at bounding box center [306, 344] width 62 height 12
click at [1063, 624] on div "Save as draft" at bounding box center [1067, 622] width 52 height 12
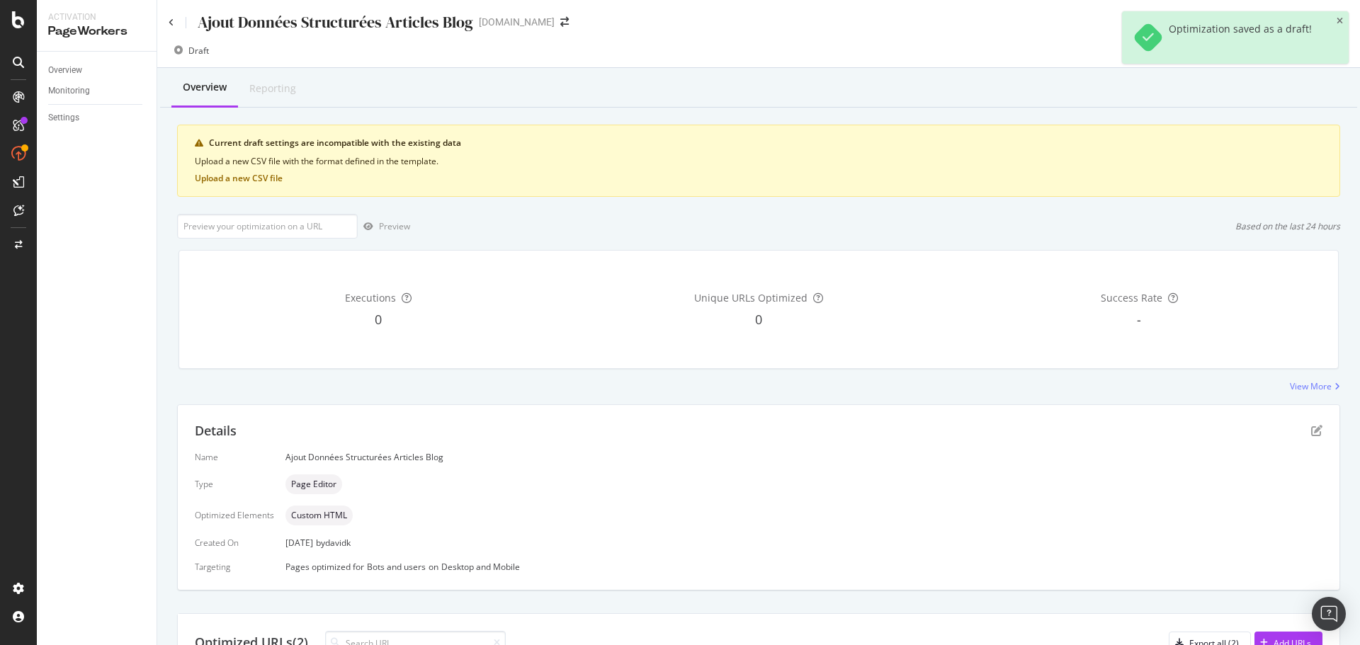
scroll to position [175, 0]
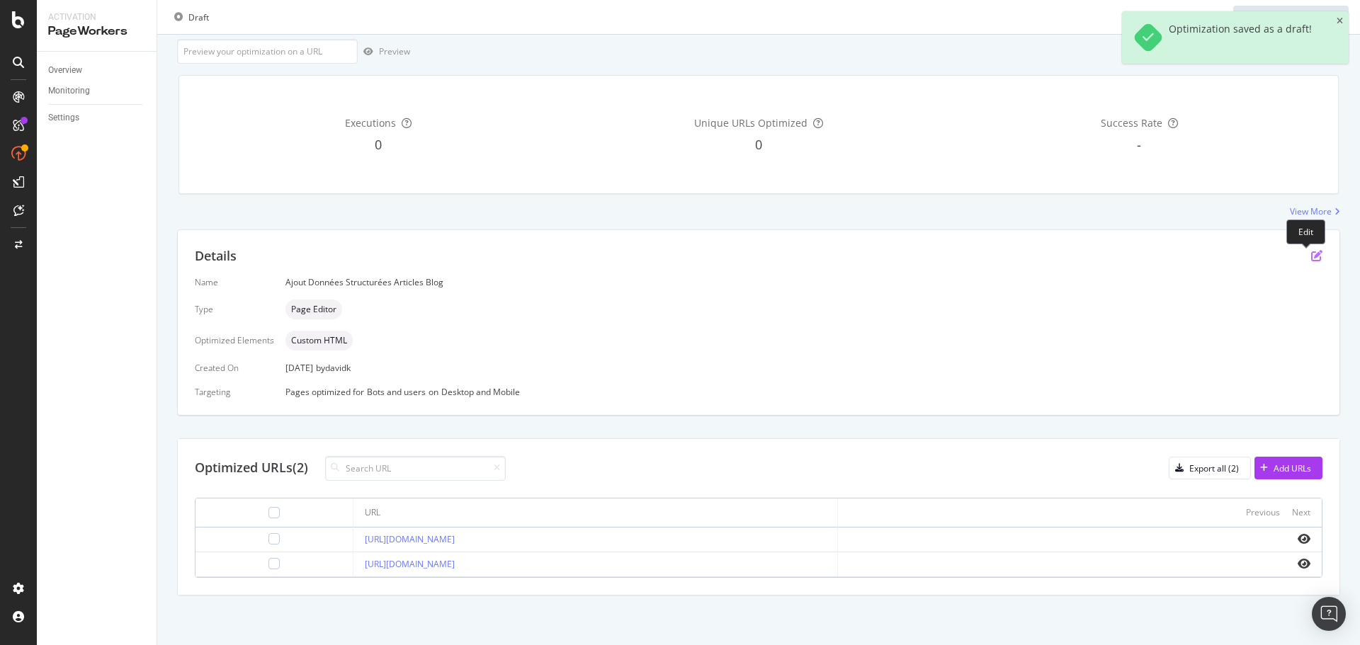
click at [1311, 258] on icon "pen-to-square" at bounding box center [1316, 255] width 11 height 11
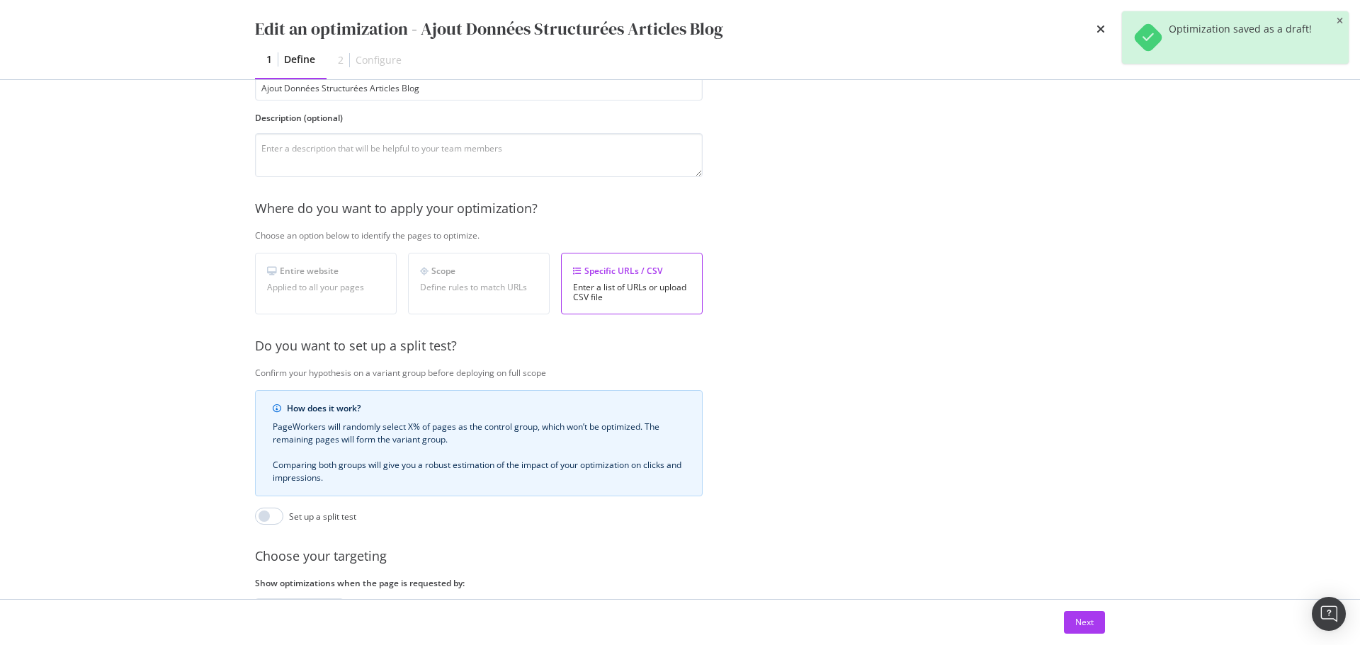
scroll to position [217, 0]
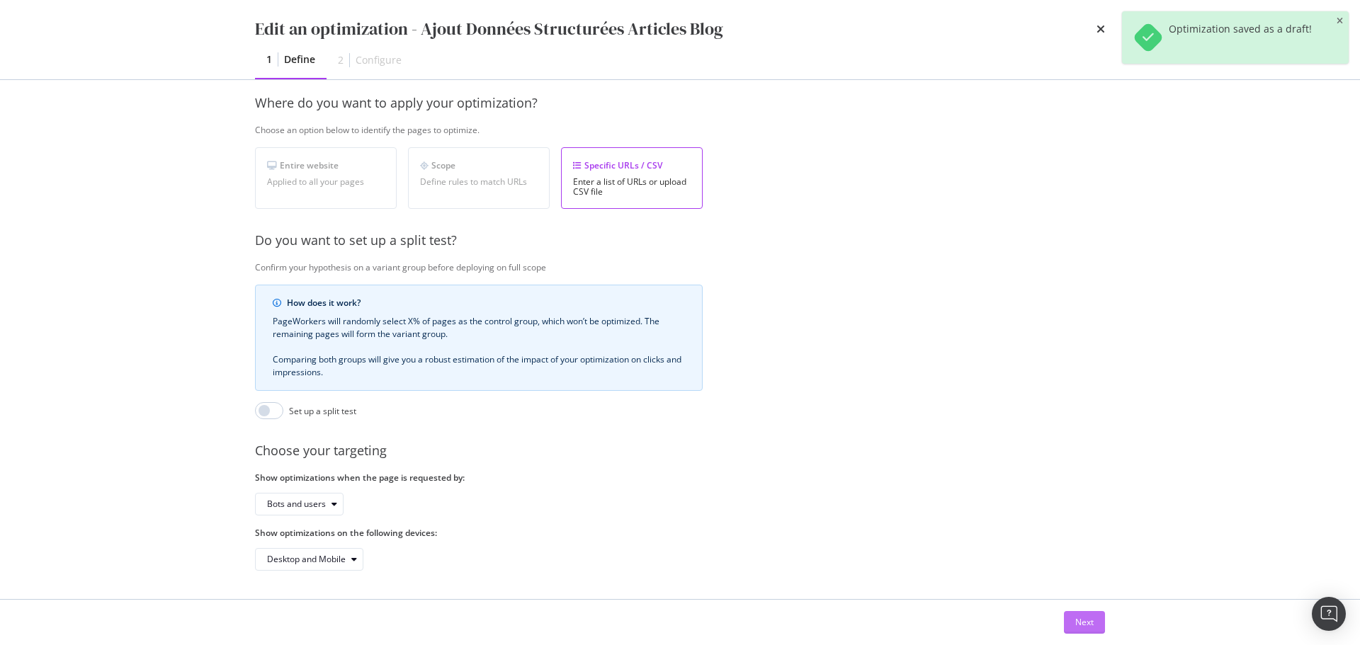
click at [1088, 616] on div "Next" at bounding box center [1084, 622] width 18 height 12
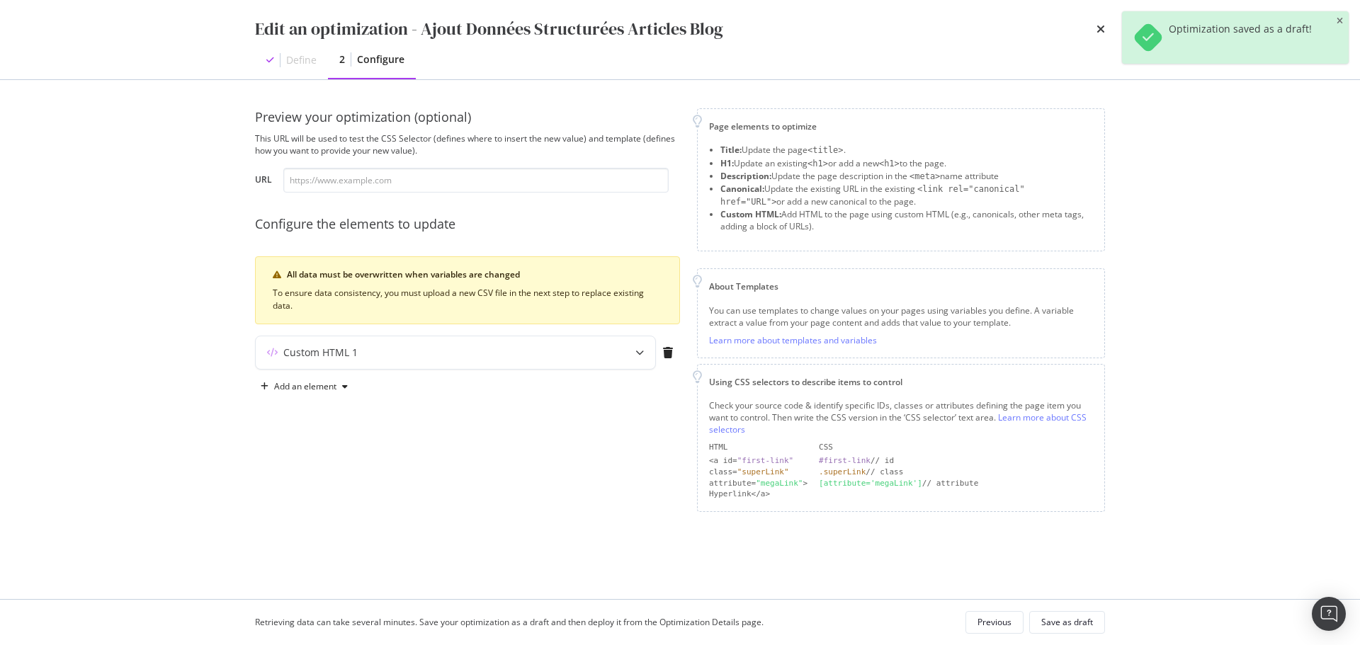
scroll to position [0, 0]
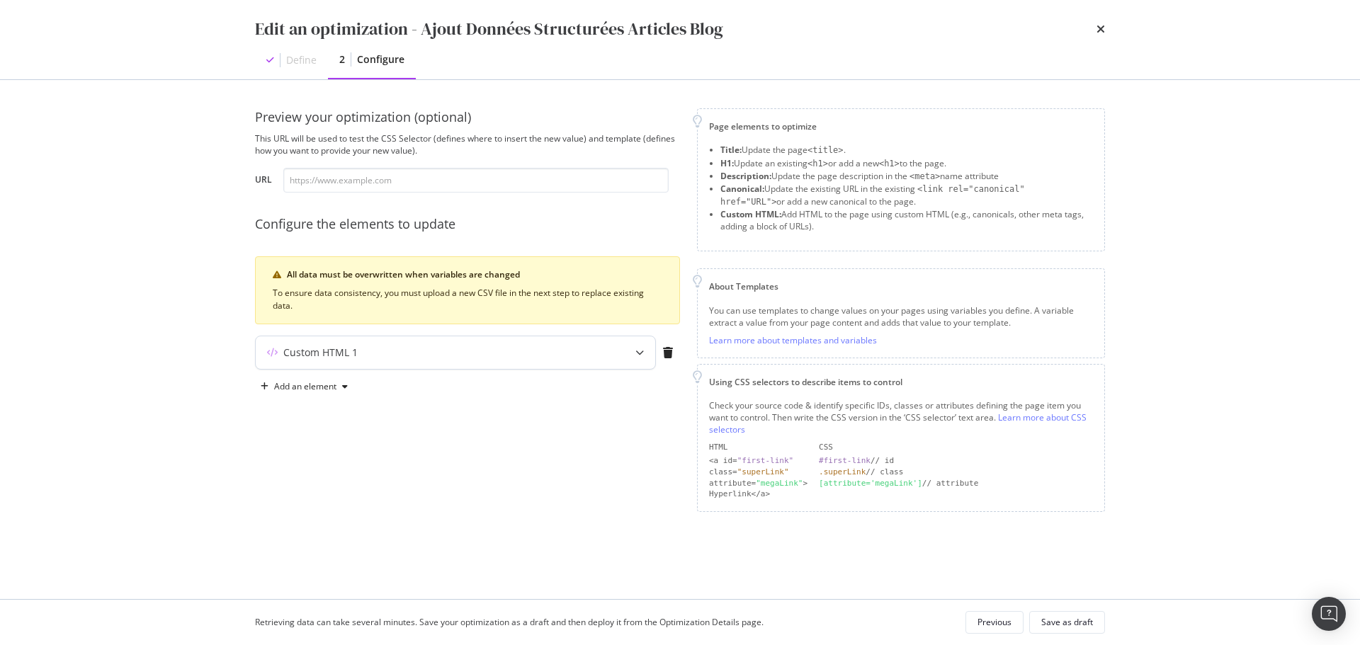
click at [642, 357] on div "modal" at bounding box center [639, 352] width 31 height 33
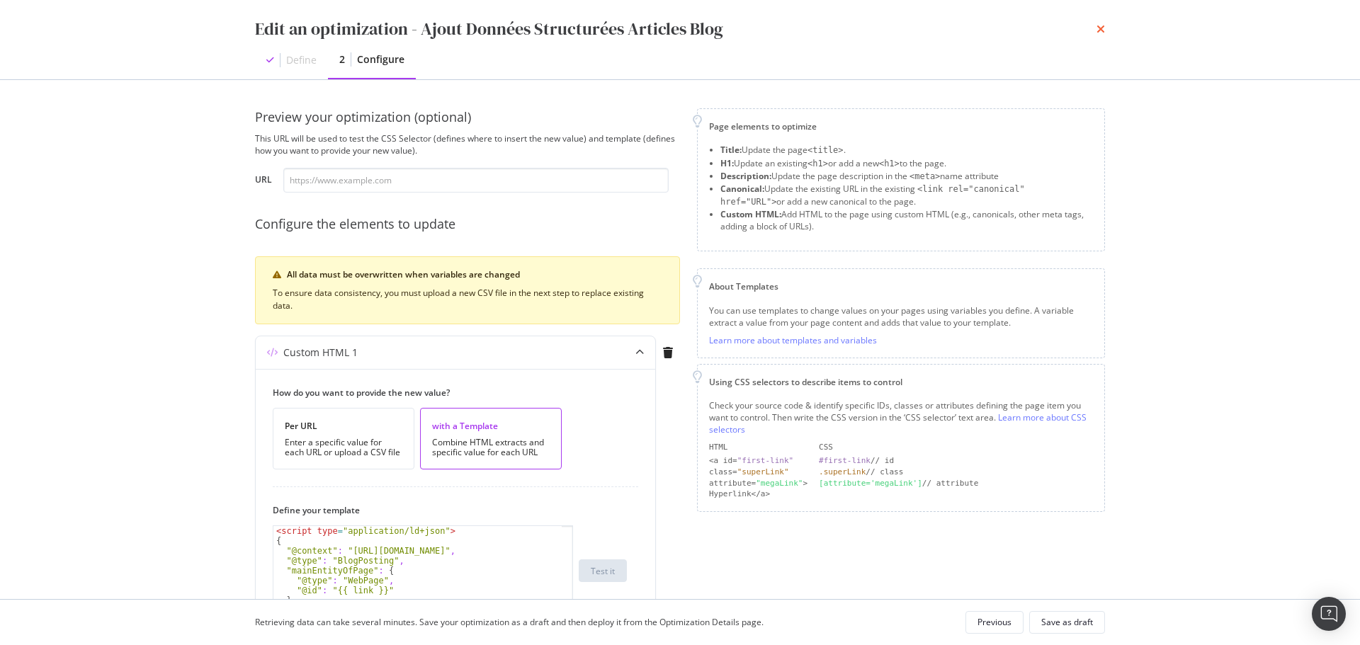
click at [1102, 33] on icon "times" at bounding box center [1100, 28] width 8 height 11
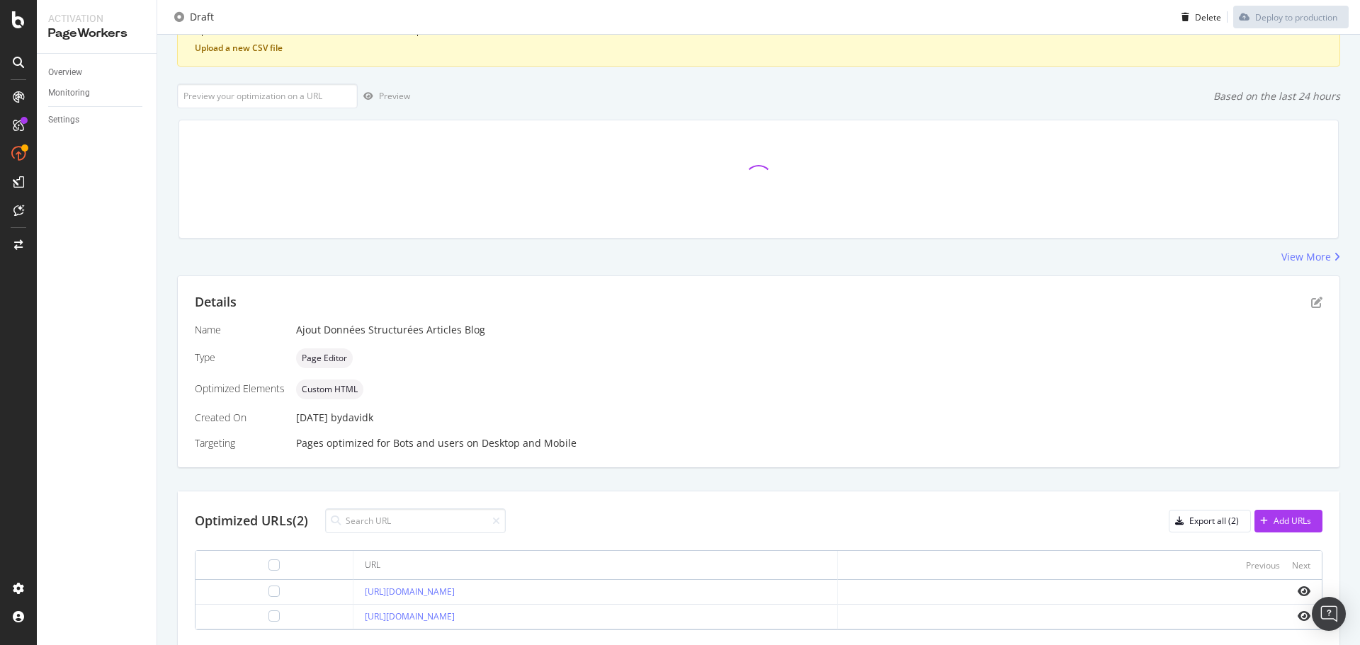
scroll to position [183, 0]
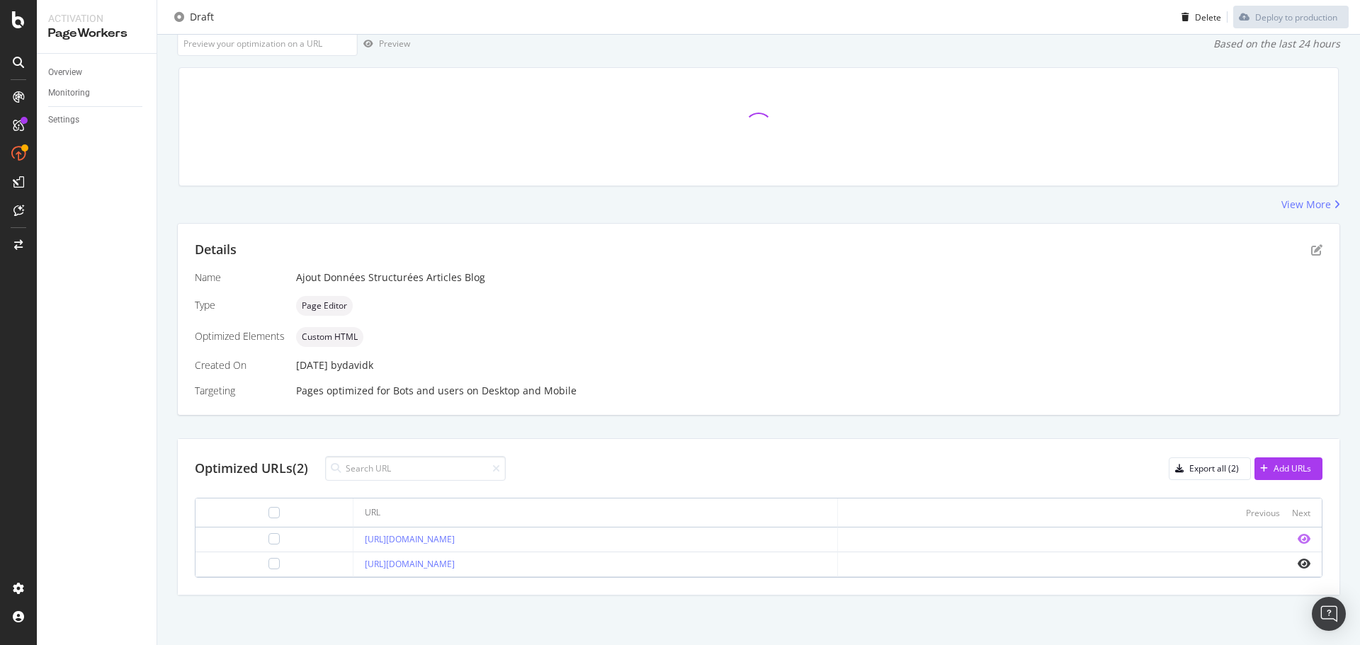
click at [1297, 539] on icon "eye" at bounding box center [1303, 538] width 13 height 11
click at [1311, 249] on icon "pen-to-square" at bounding box center [1316, 249] width 11 height 11
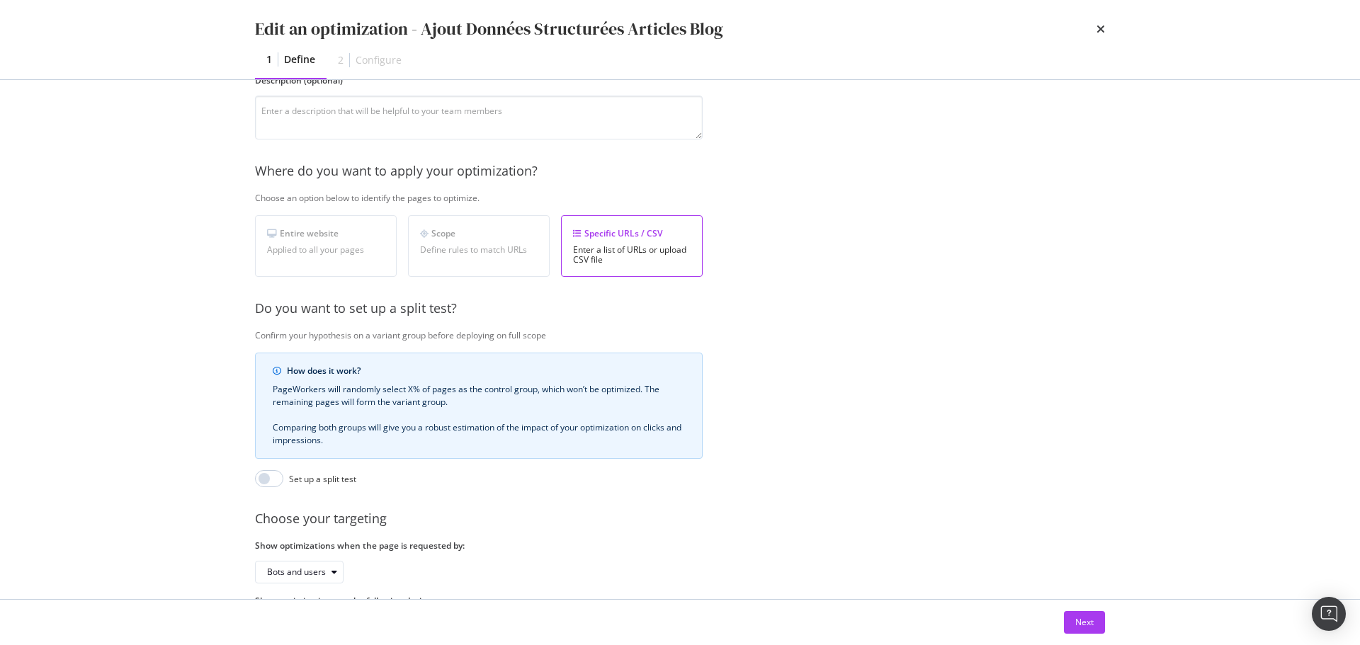
scroll to position [217, 0]
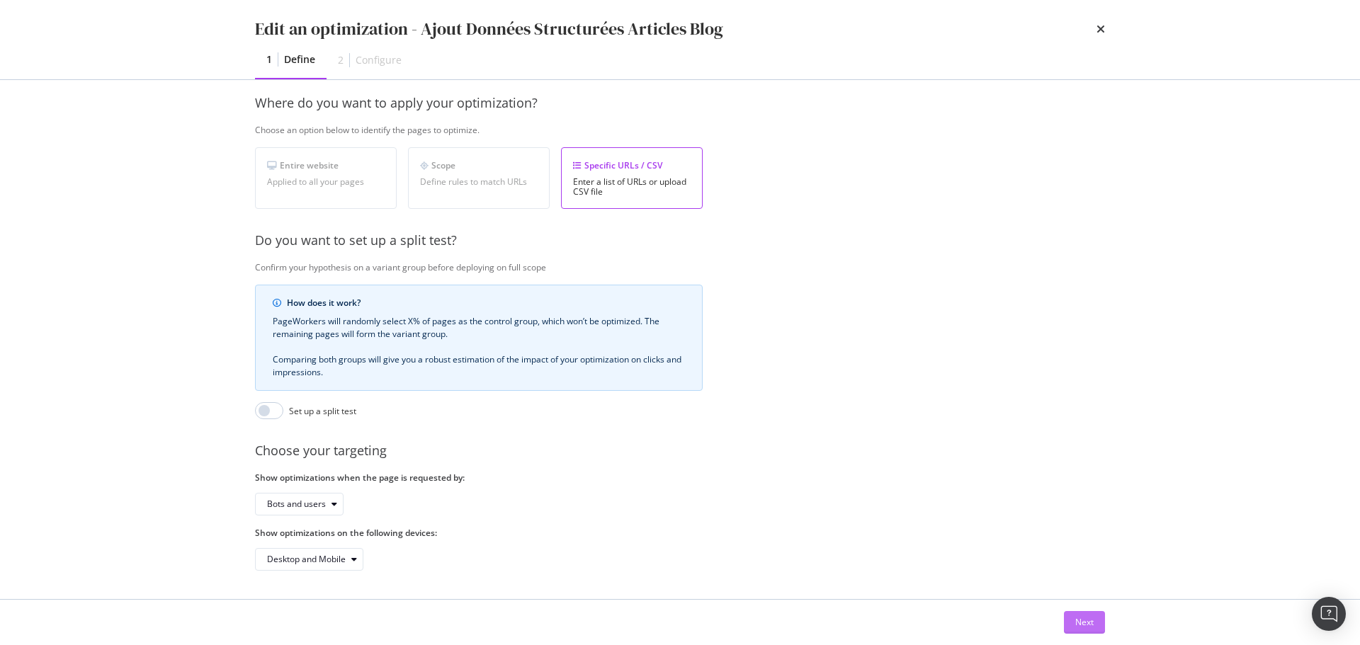
click at [1083, 632] on div "Next" at bounding box center [1084, 622] width 18 height 21
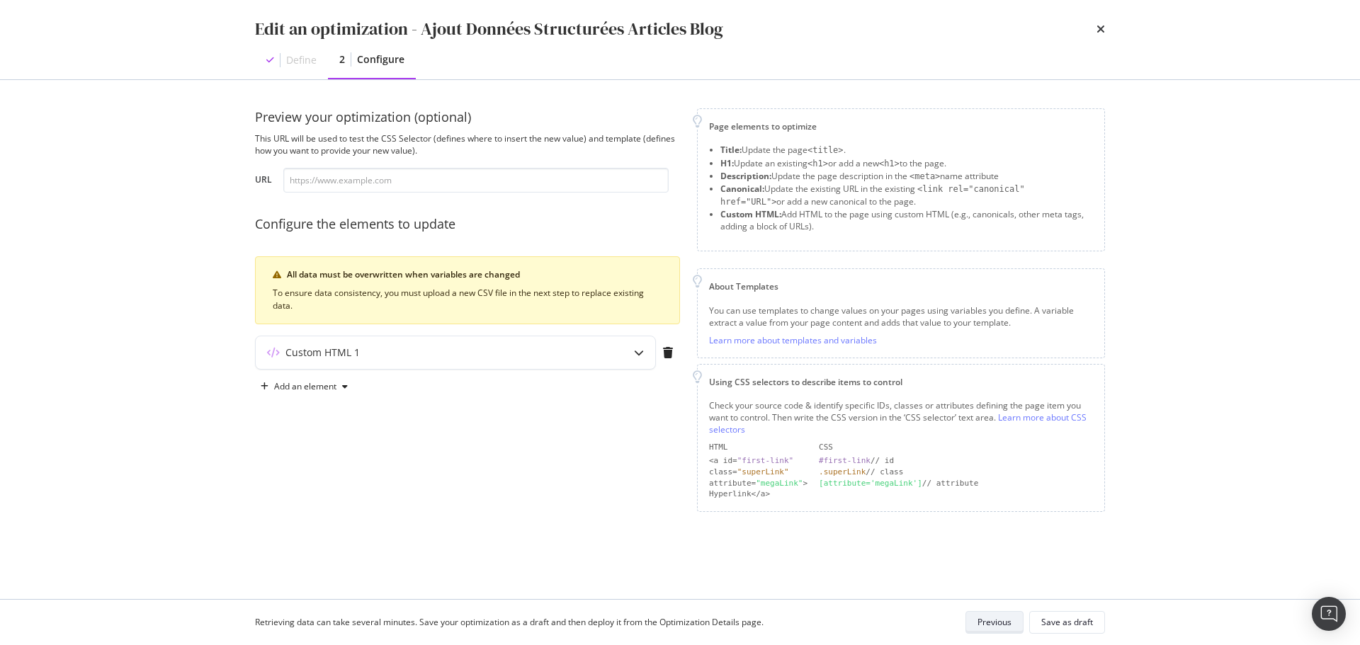
scroll to position [0, 0]
click at [639, 349] on icon "modal" at bounding box center [639, 353] width 10 height 10
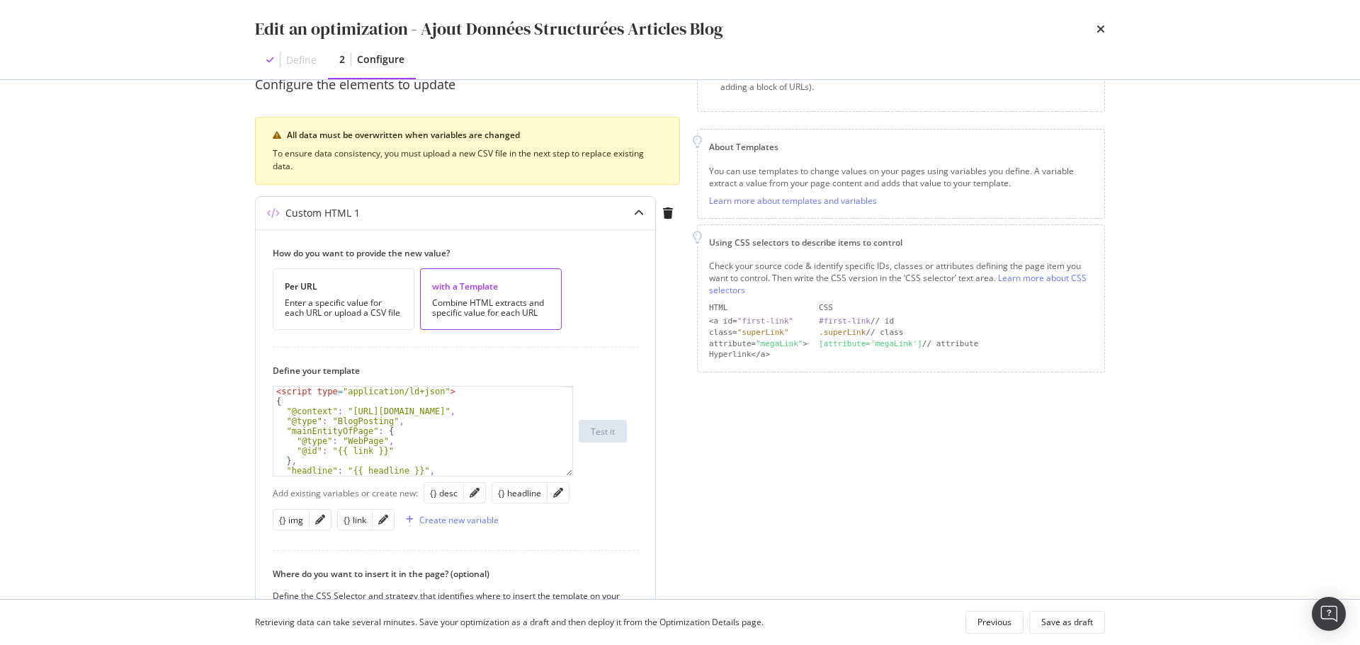
scroll to position [142, 0]
click at [467, 491] on div "modal" at bounding box center [474, 491] width 21 height 20
click at [473, 494] on icon "pencil" at bounding box center [474, 491] width 10 height 10
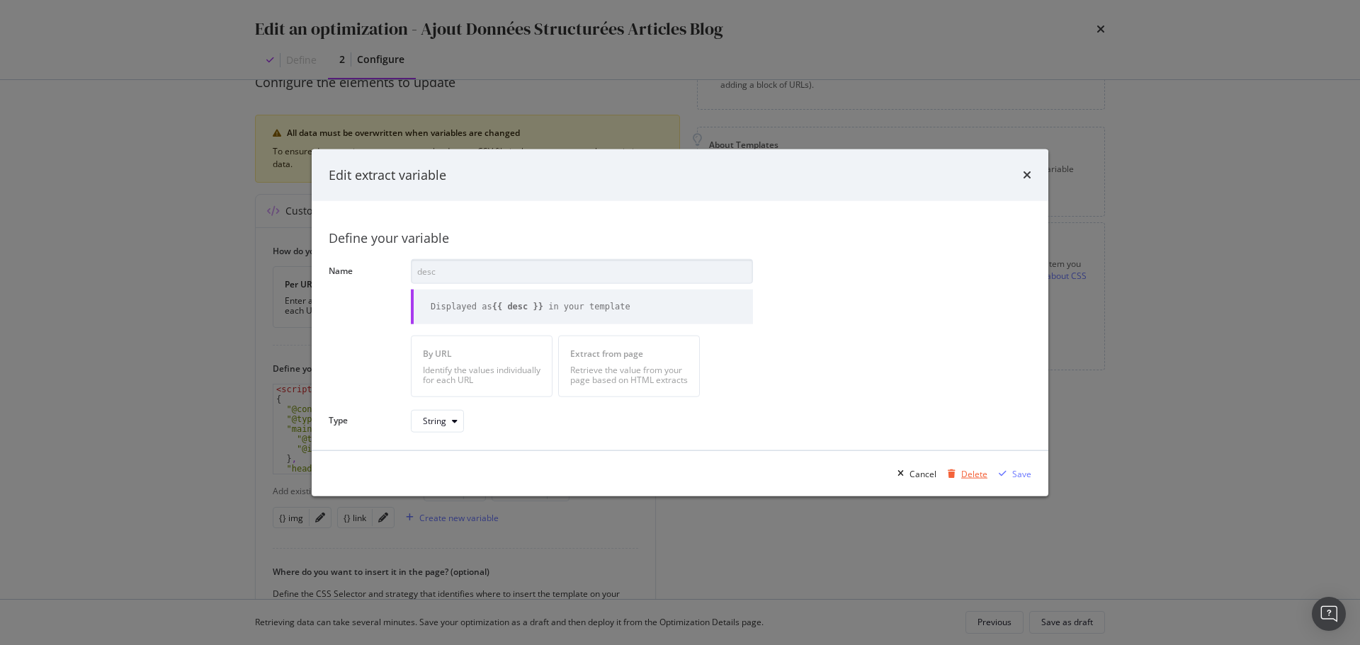
click at [976, 472] on div "Delete" at bounding box center [974, 473] width 26 height 12
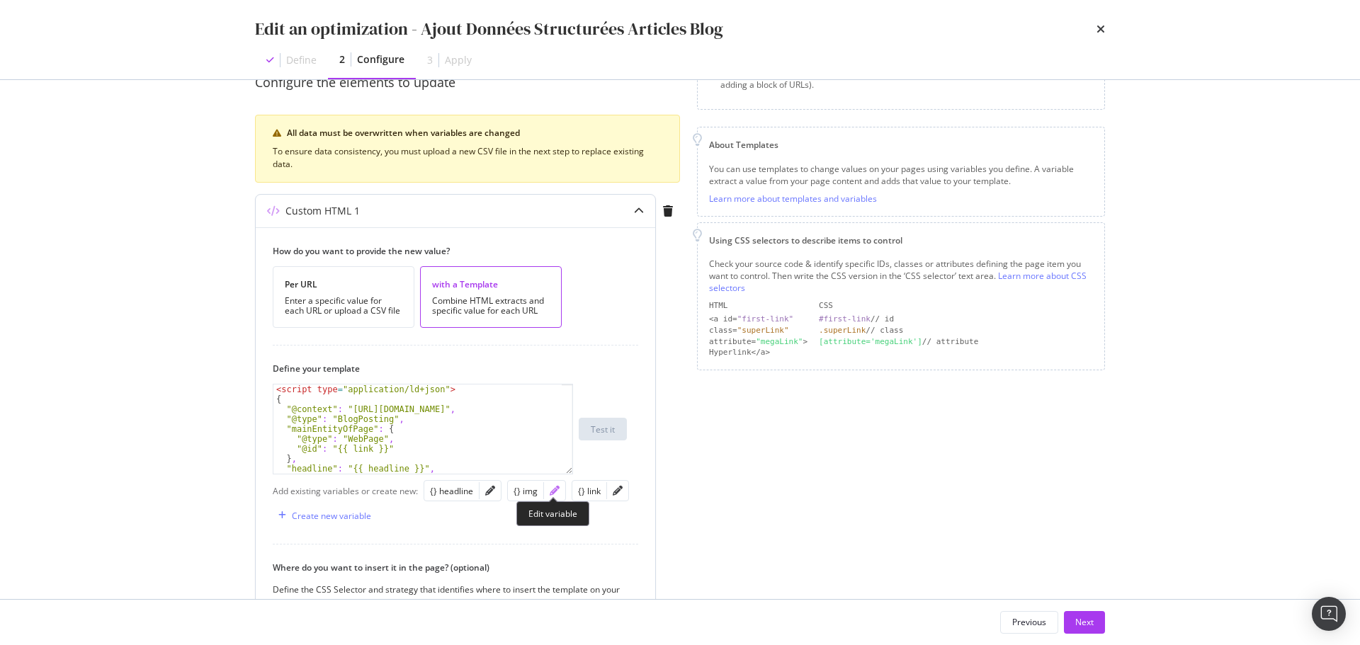
click at [553, 491] on icon "pencil" at bounding box center [554, 491] width 10 height 10
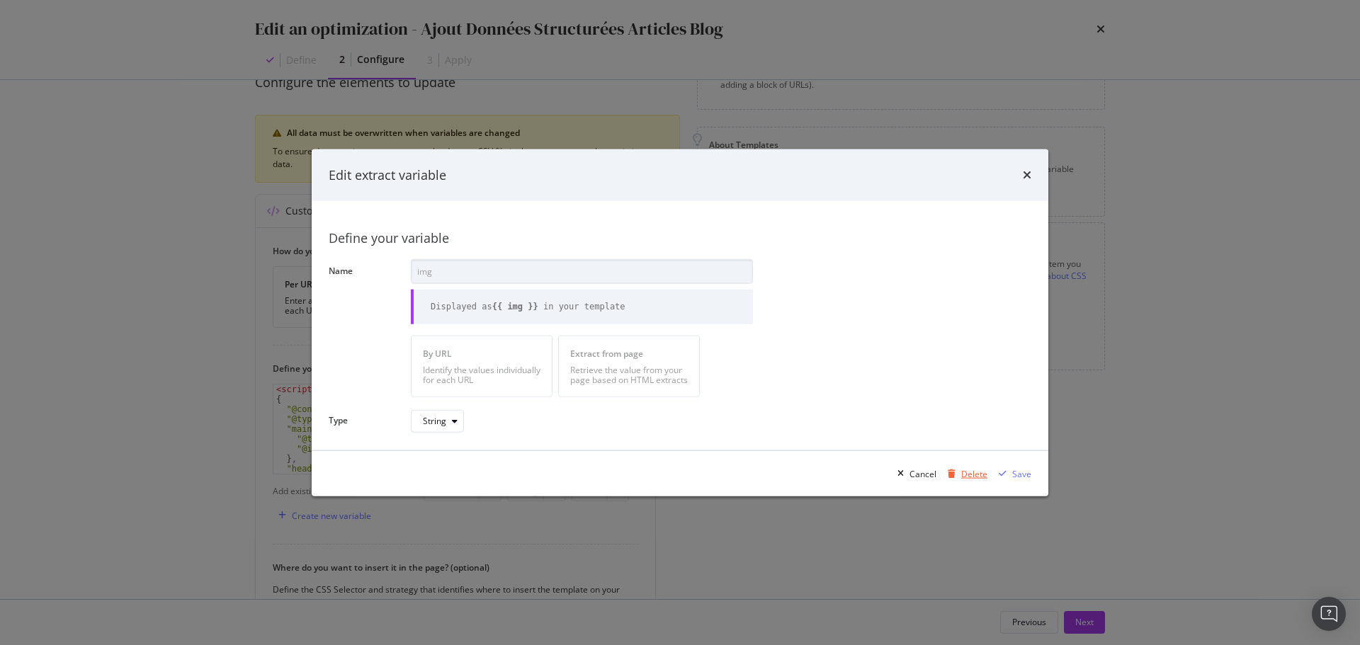
click at [972, 476] on div "Delete" at bounding box center [974, 473] width 26 height 12
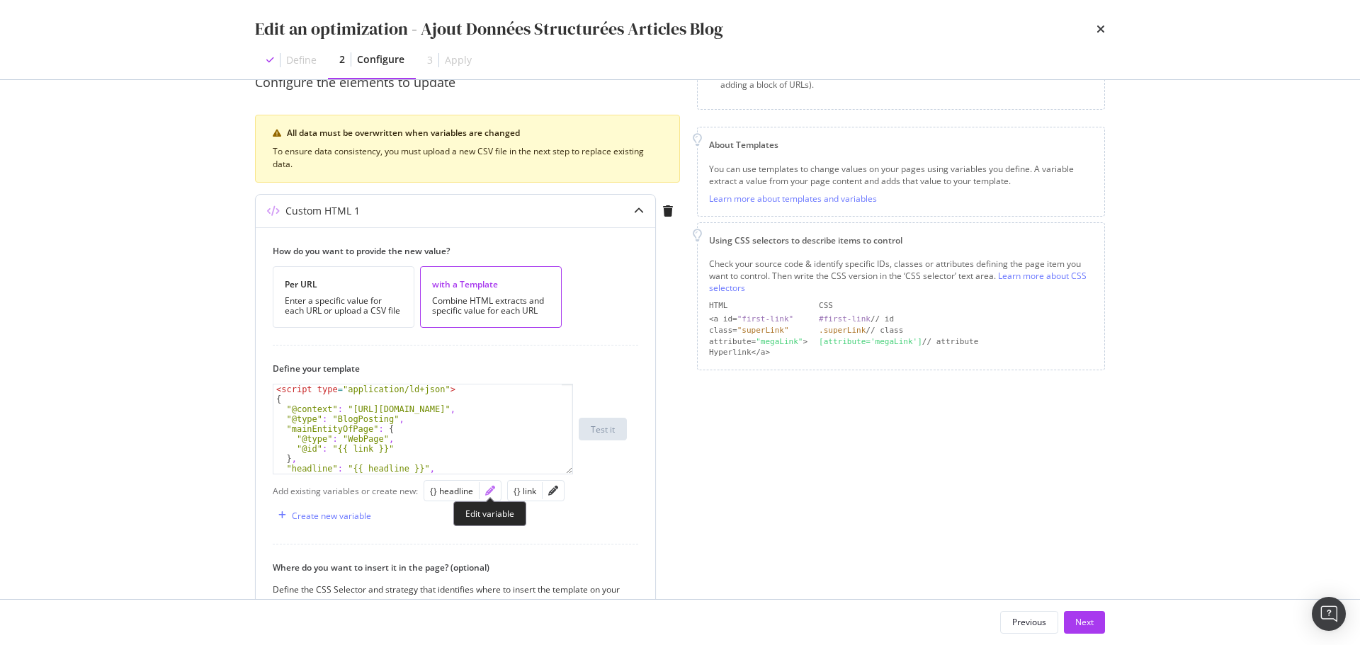
click at [490, 491] on icon "pencil" at bounding box center [490, 491] width 10 height 10
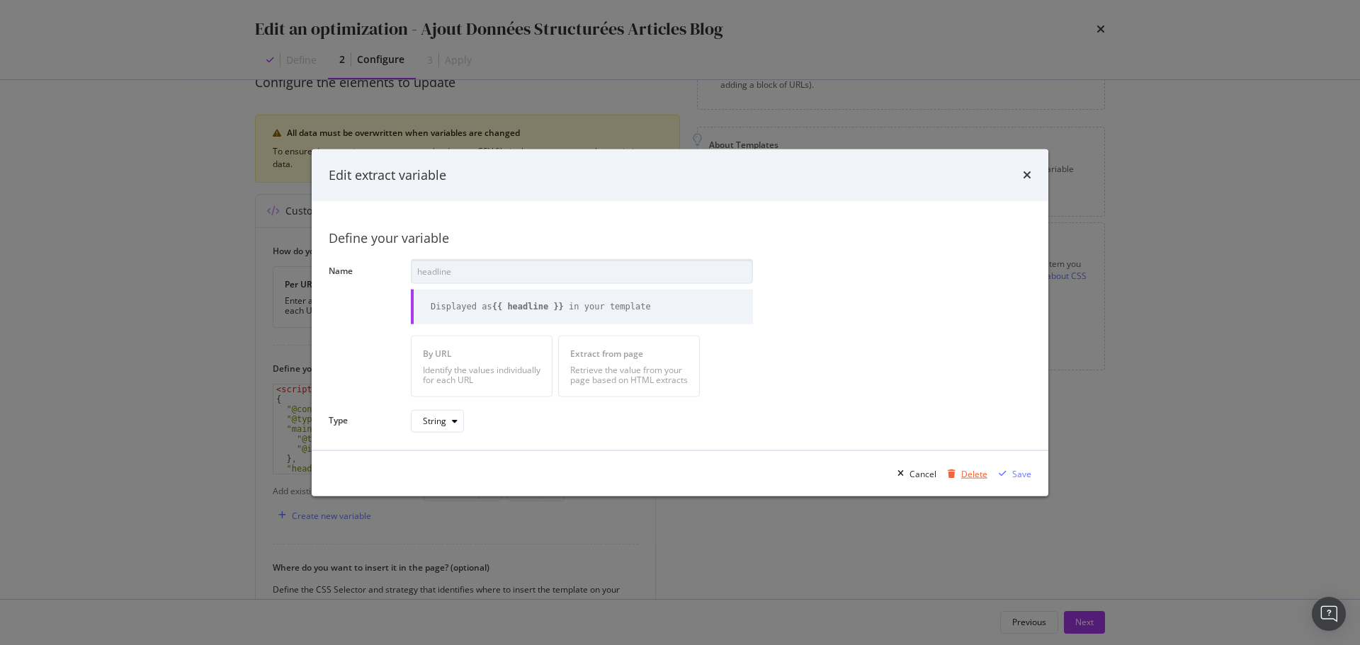
click at [976, 477] on div "Delete" at bounding box center [974, 473] width 26 height 12
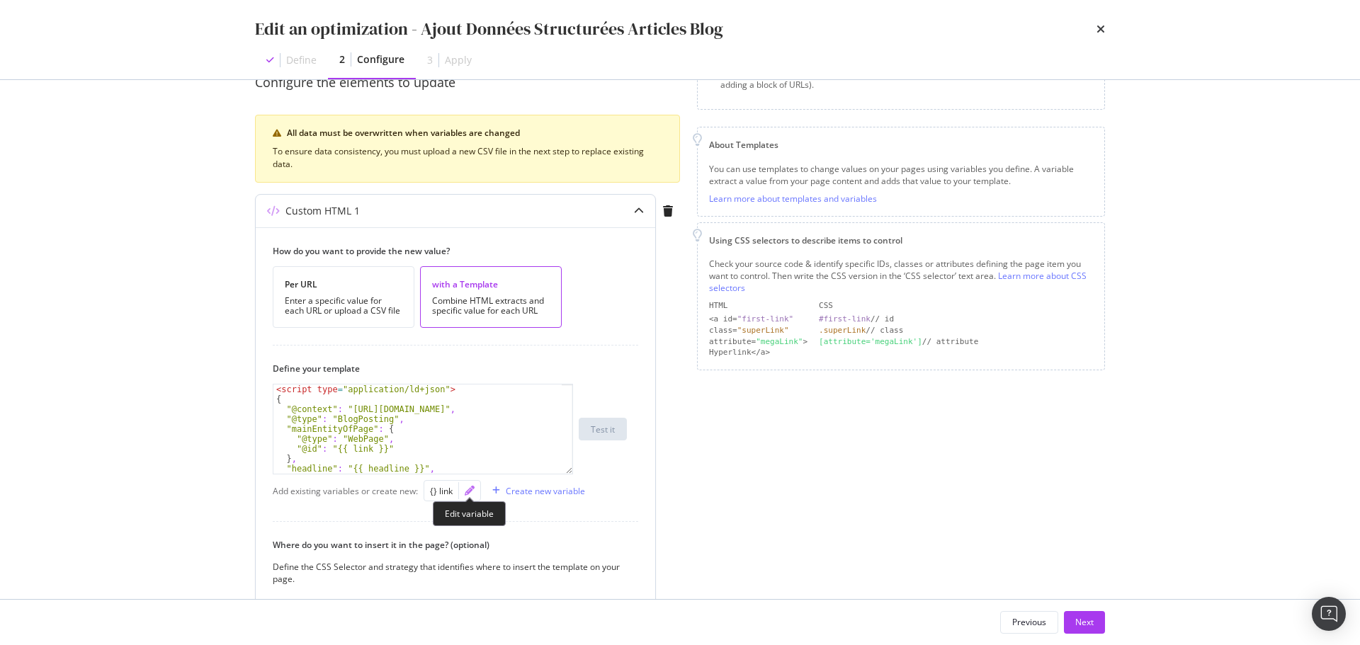
click at [469, 491] on icon "pencil" at bounding box center [470, 491] width 10 height 10
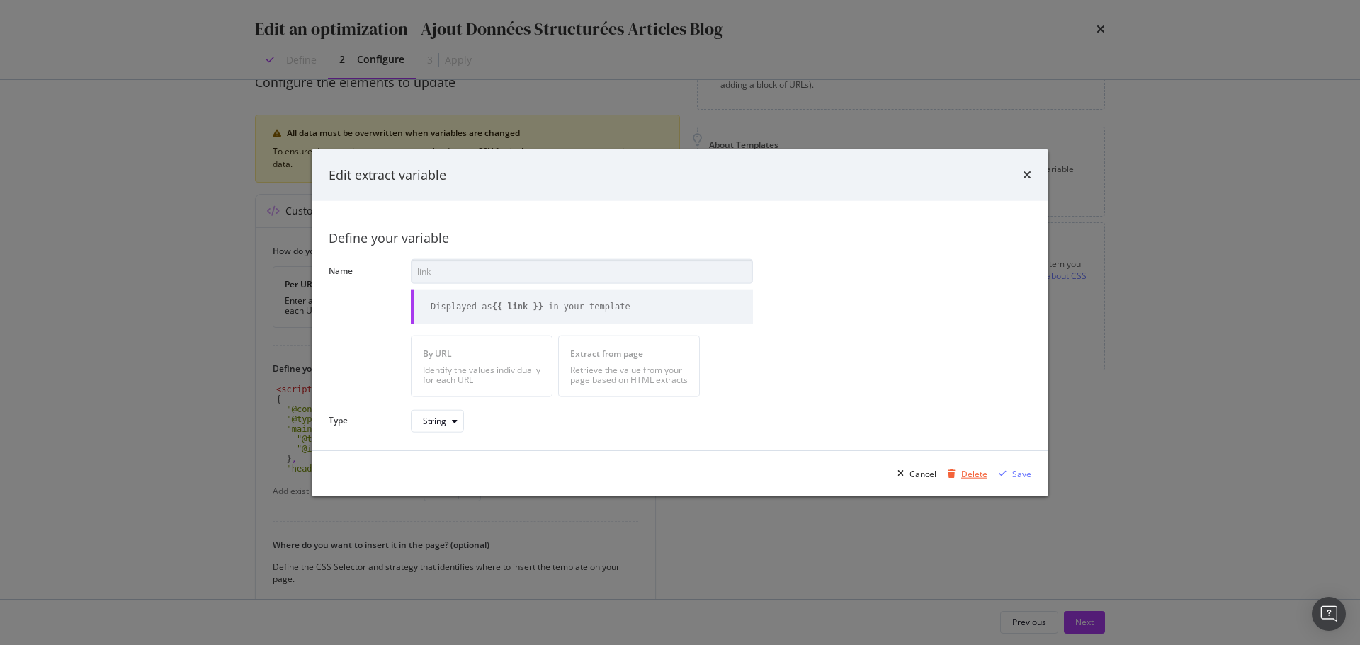
click at [981, 472] on div "Delete" at bounding box center [974, 473] width 26 height 12
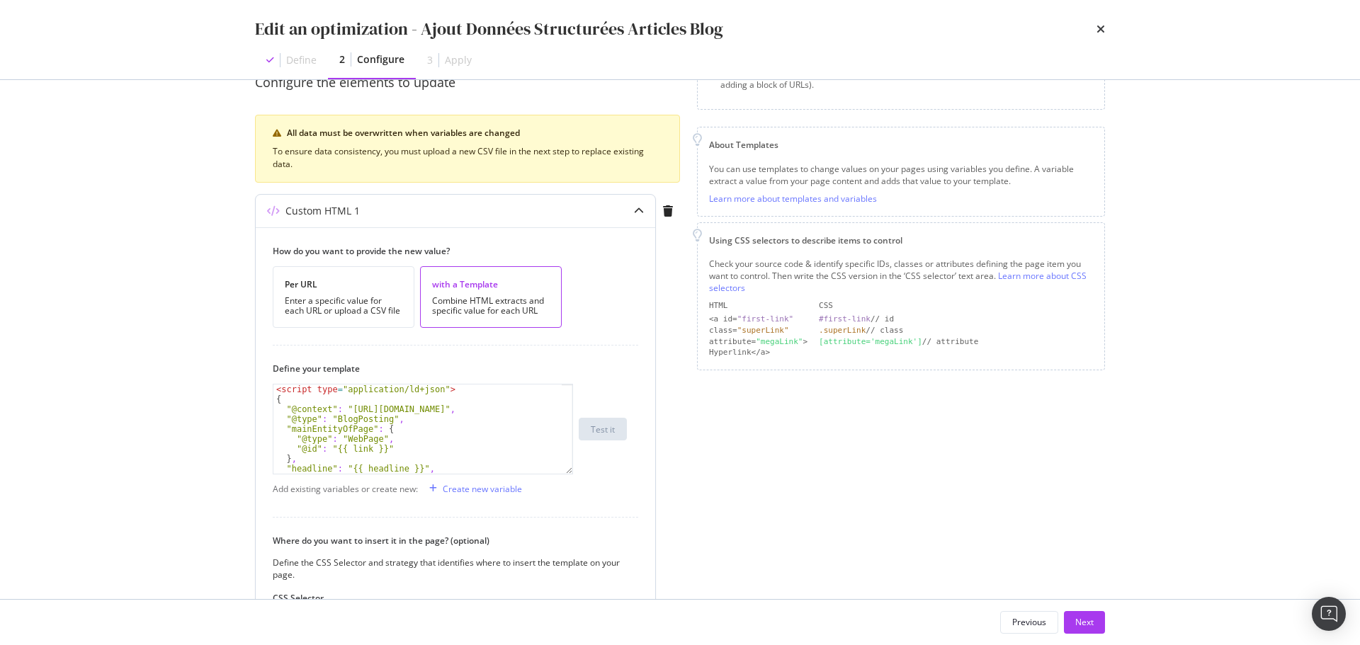
click at [451, 423] on div "< script type = "application/ld+json" > { "@context" : "[URL][DOMAIN_NAME]" , "…" at bounding box center [417, 438] width 288 height 109
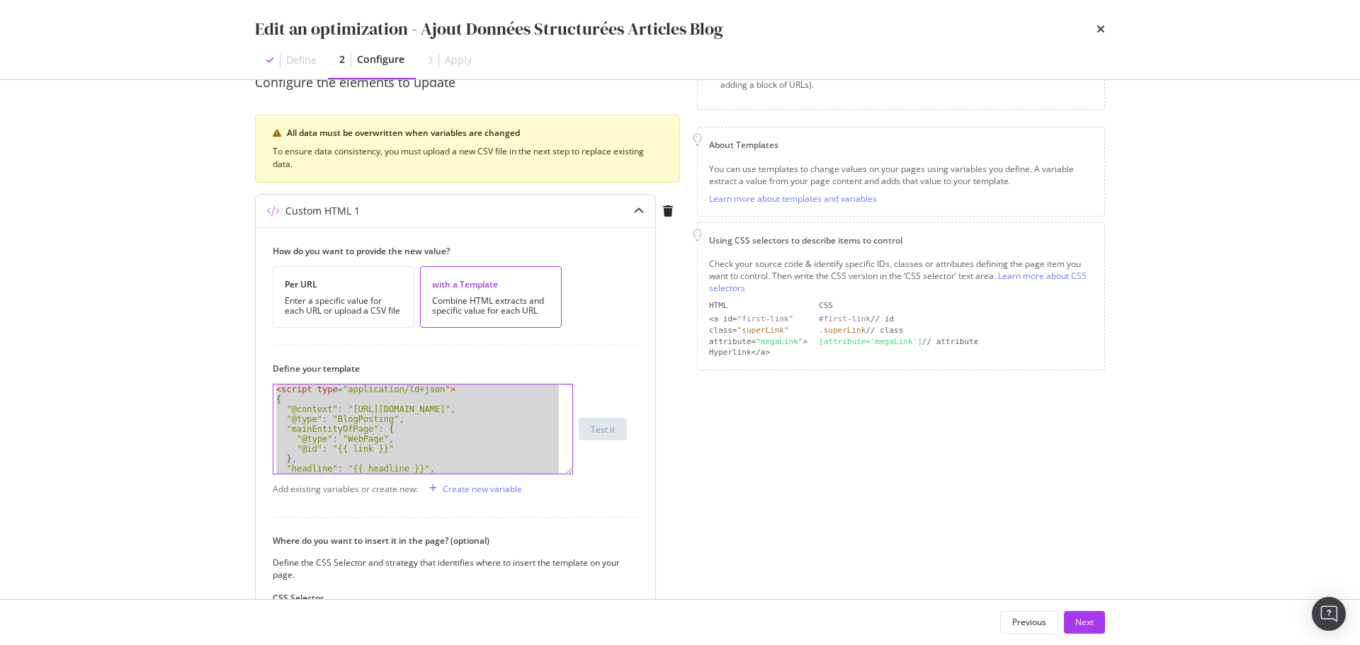
paste textarea "Cursor at row 27"
type textarea "</script>"
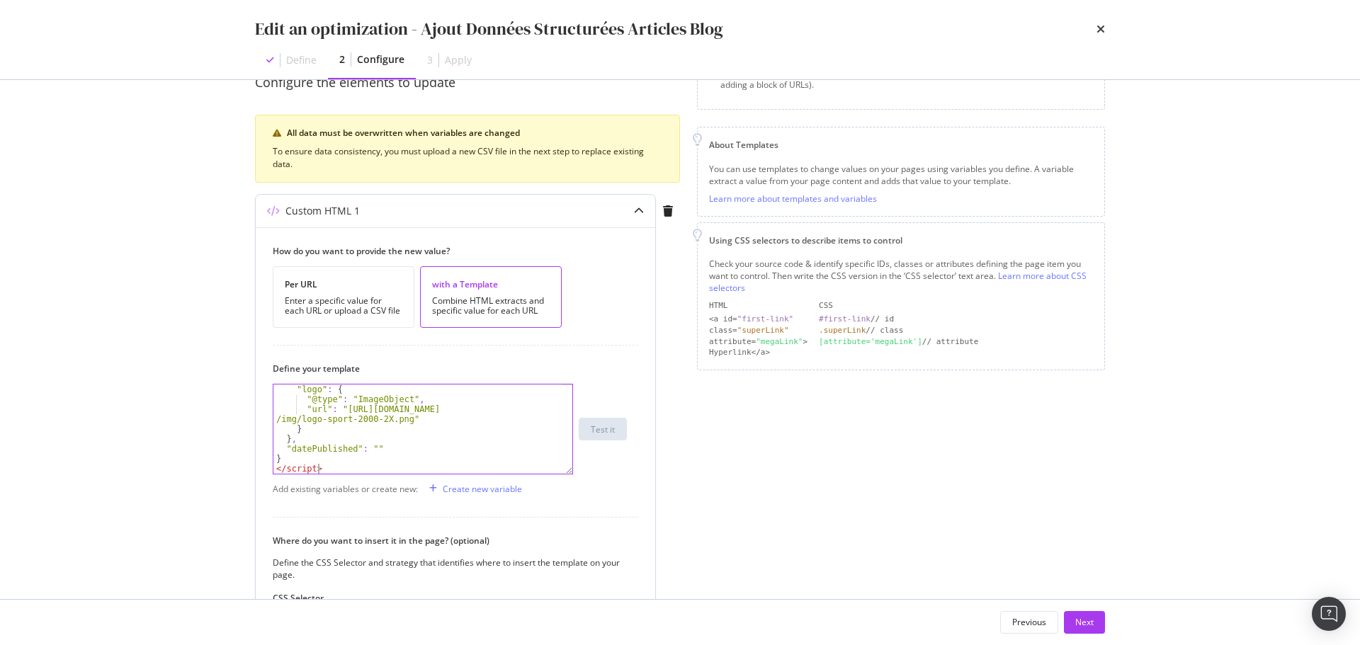
scroll to position [0, 0]
click at [496, 487] on div "Create new variable" at bounding box center [482, 489] width 79 height 12
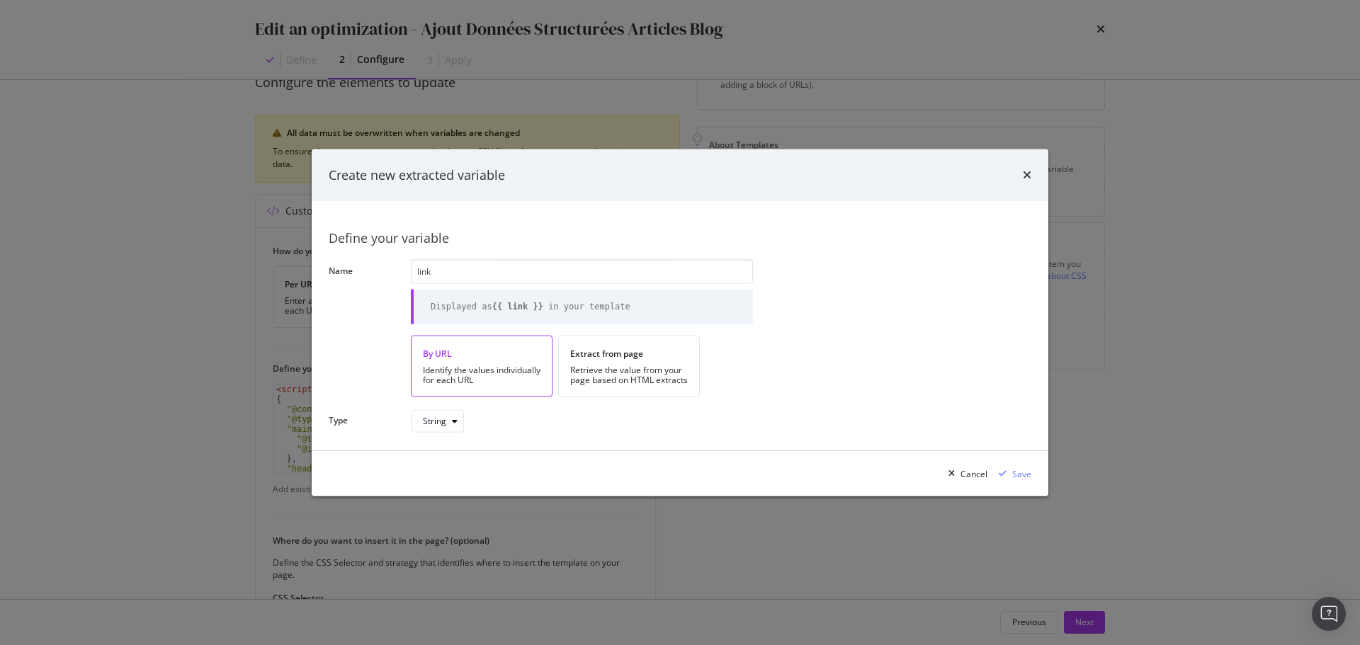
type input "link"
click at [478, 357] on div "By URL" at bounding box center [482, 354] width 118 height 12
click at [448, 416] on div "modal" at bounding box center [454, 420] width 17 height 8
click at [530, 425] on div "String" at bounding box center [582, 421] width 342 height 25
click at [435, 424] on div "String" at bounding box center [434, 420] width 23 height 8
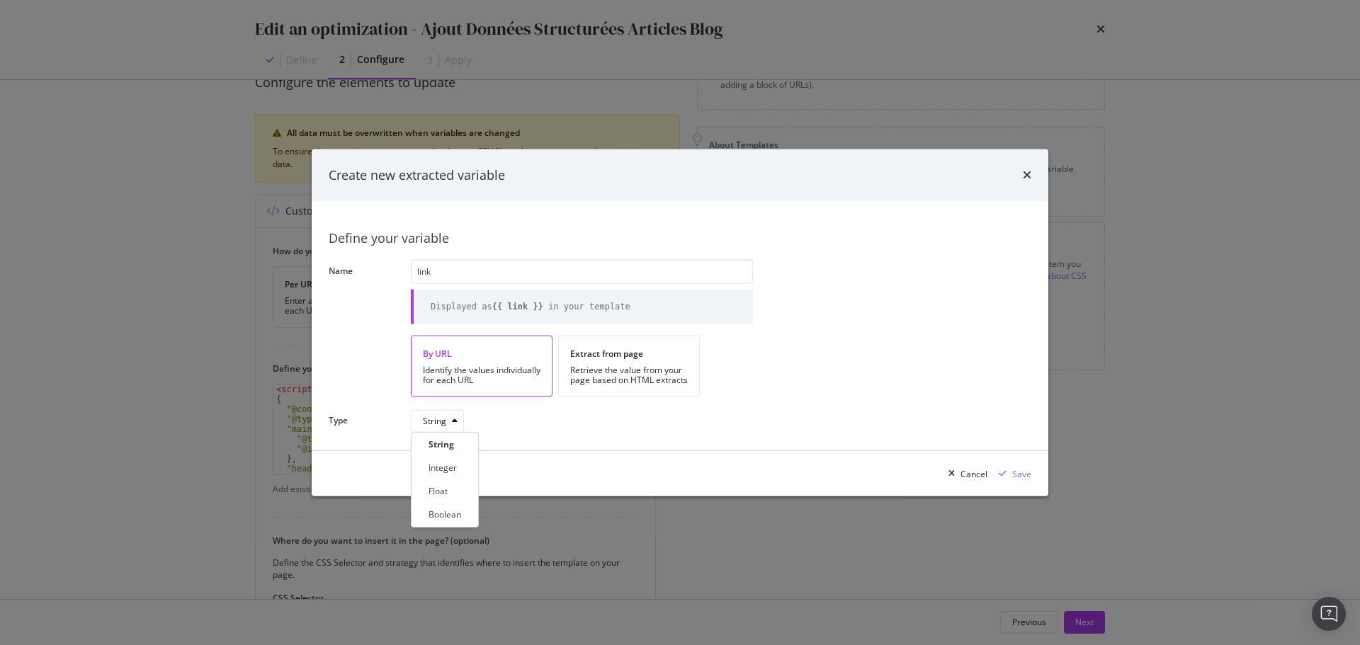
click at [796, 432] on div "Define your variable Name link Displayed as {{ link }} in your template By URL …" at bounding box center [680, 325] width 702 height 215
click at [1020, 474] on div "Save" at bounding box center [1021, 473] width 19 height 12
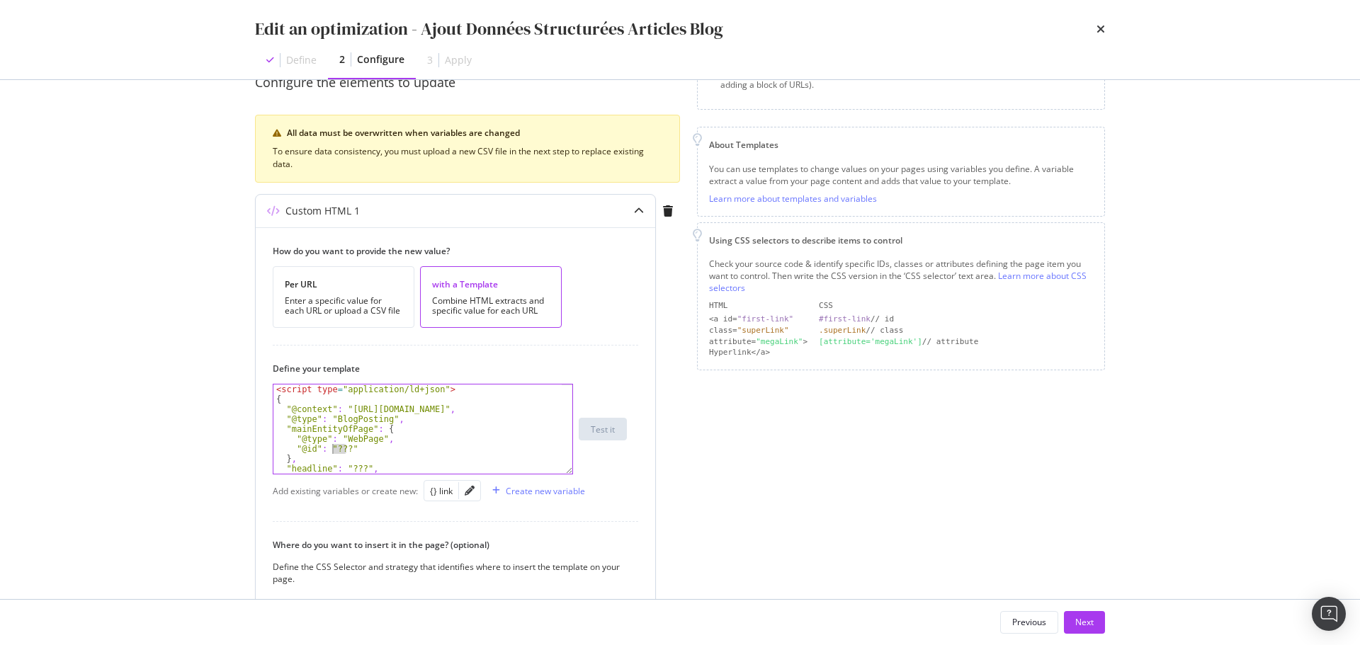
drag, startPoint x: 347, startPoint y: 449, endPoint x: 334, endPoint y: 449, distance: 13.5
click at [334, 449] on div "< script type = "application/ld+json" > { "@context" : "https://schema.org" , "…" at bounding box center [417, 438] width 288 height 109
click at [442, 489] on div "{} link" at bounding box center [441, 491] width 23 height 12
click at [336, 449] on div "< script type = "application/ld+json" > { "@context" : "https://schema.org" , "…" at bounding box center [417, 438] width 288 height 109
type textarea ""@id": "{{ link }}""
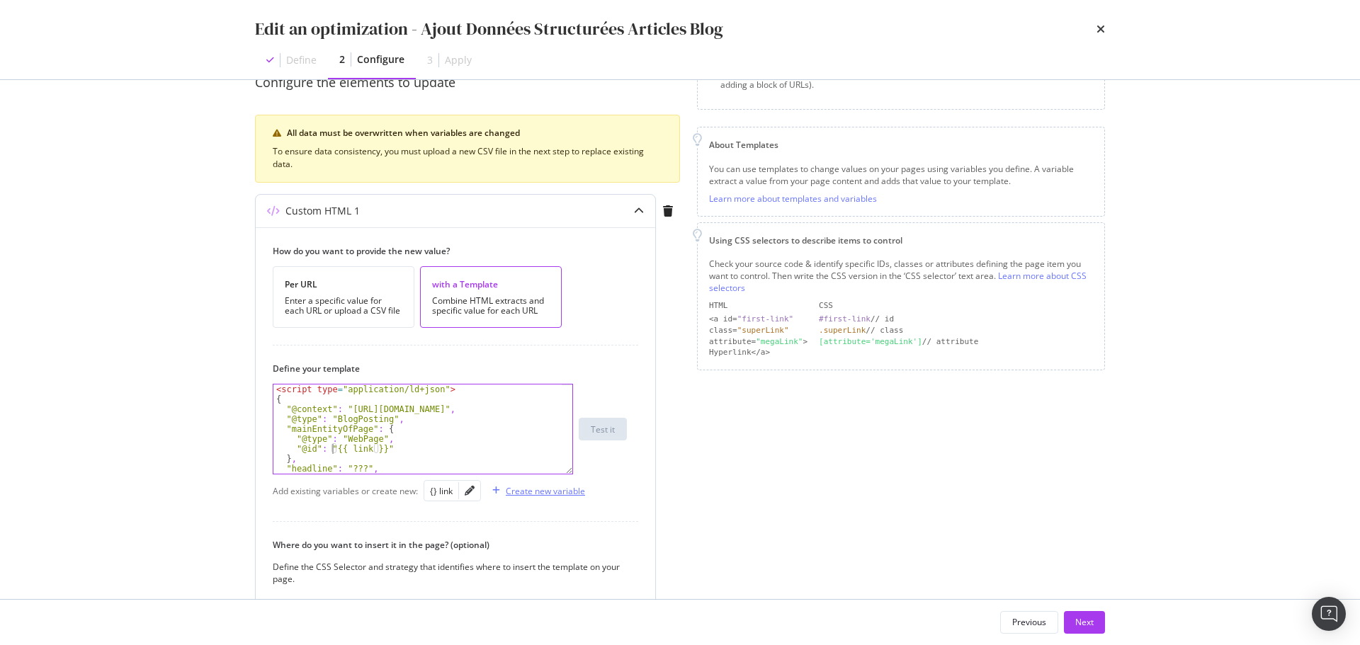
click at [546, 488] on div "Create new variable" at bounding box center [545, 491] width 79 height 12
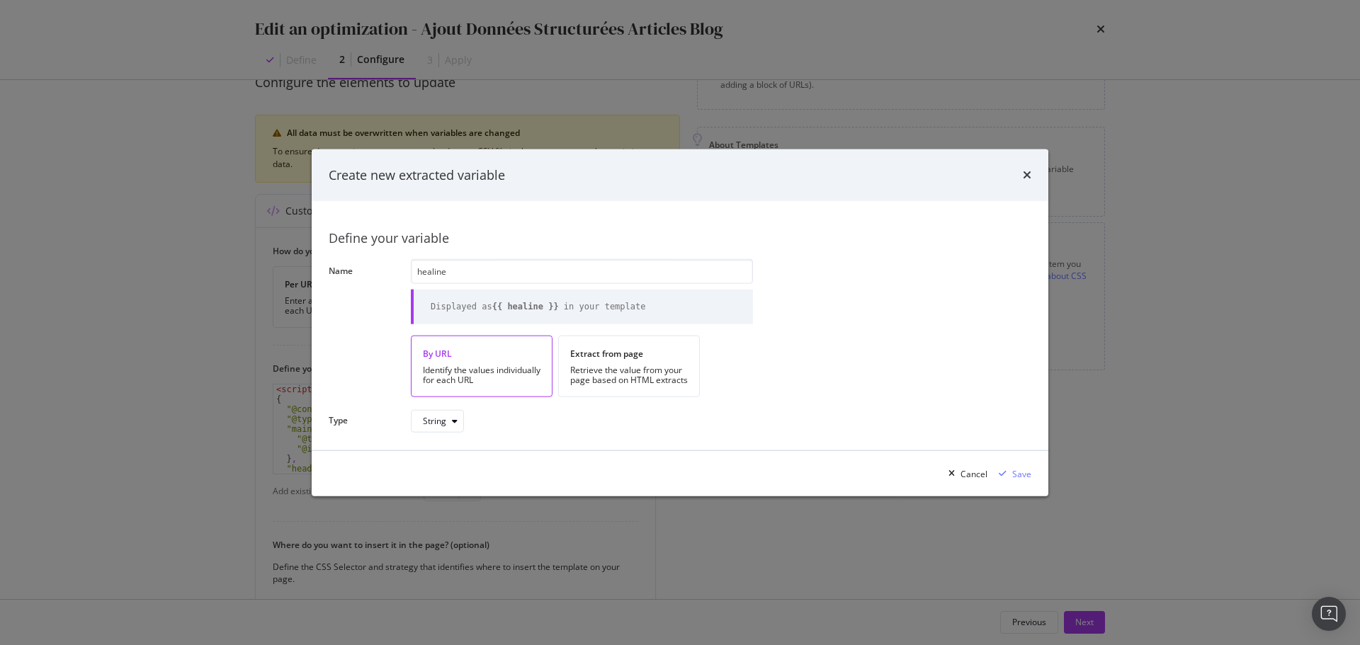
drag, startPoint x: 467, startPoint y: 268, endPoint x: 322, endPoint y: 268, distance: 145.2
click at [322, 268] on div "Define your variable Name healine Displayed as {{ healine }} in your template B…" at bounding box center [680, 325] width 736 height 249
type input "headline"
click at [473, 383] on div "Identify the values individually for each URL" at bounding box center [482, 375] width 118 height 20
click at [1021, 469] on div "Save" at bounding box center [1021, 473] width 19 height 12
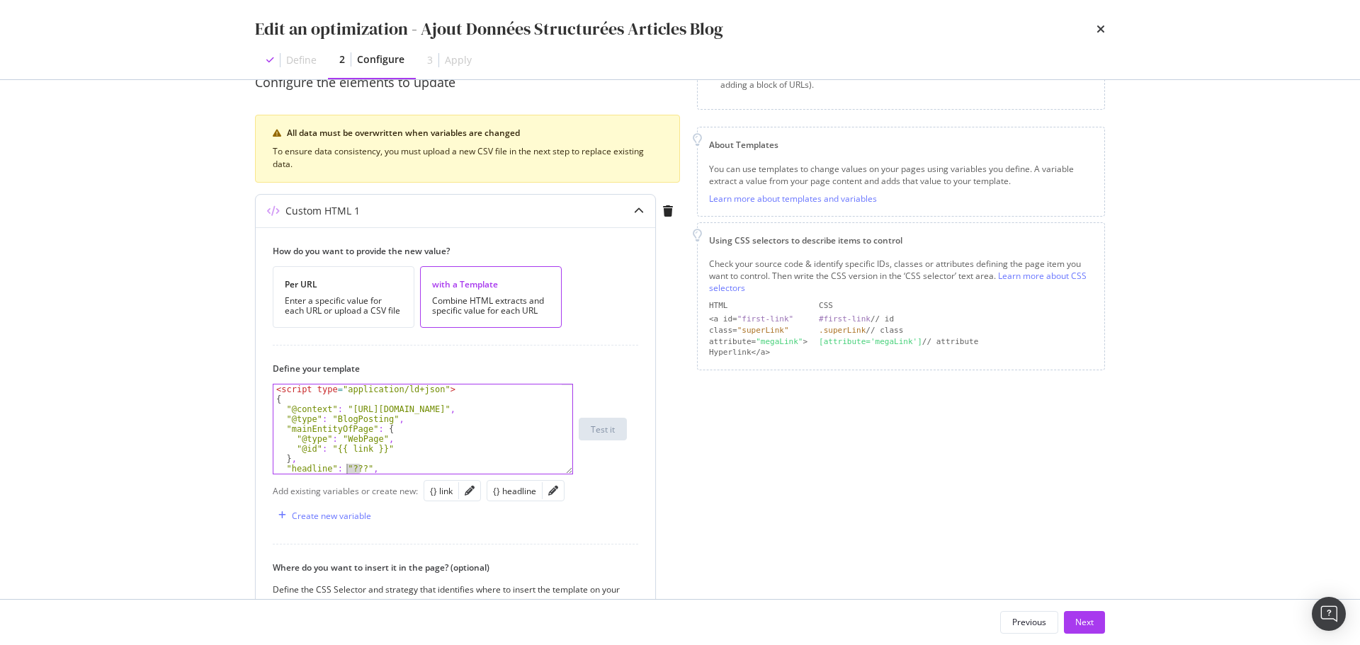
drag, startPoint x: 360, startPoint y: 467, endPoint x: 346, endPoint y: 467, distance: 14.2
click at [346, 467] on div "< script type = "application/ld+json" > { "@context" : "https://schema.org" , "…" at bounding box center [417, 438] width 288 height 109
click at [513, 494] on div "{} headline" at bounding box center [514, 491] width 43 height 12
click at [351, 467] on div "< script type = "application/ld+json" > { "@context" : "https://schema.org" , "…" at bounding box center [417, 438] width 288 height 109
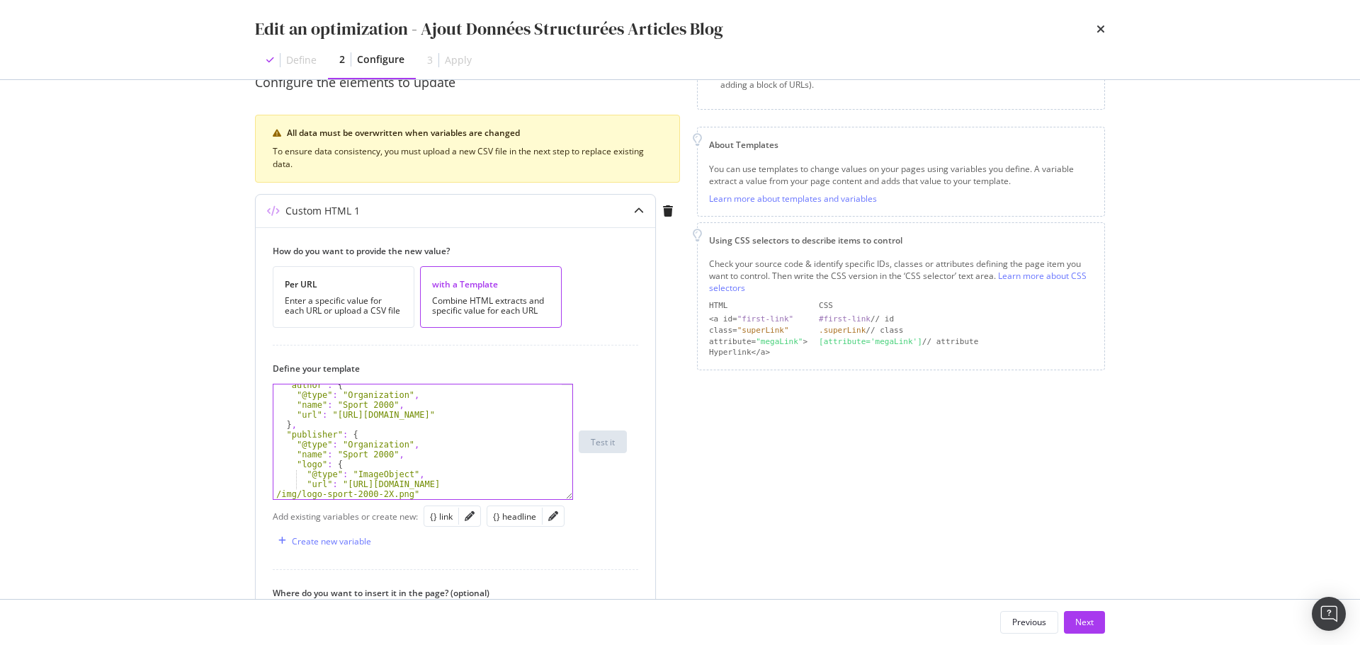
drag, startPoint x: 569, startPoint y: 472, endPoint x: 571, endPoint y: 498, distance: 25.5
click at [571, 498] on div ""headline": "{{ headline }}", "author" : { "@type" : "Organization" , "name" : …" at bounding box center [423, 442] width 300 height 116
click at [391, 445] on div ""@type" : "BlogPosting" , "mainEntityOfPage" : { "@type" : "WebPage" , "@id" : …" at bounding box center [417, 446] width 288 height 135
type textarea ""description": "???","
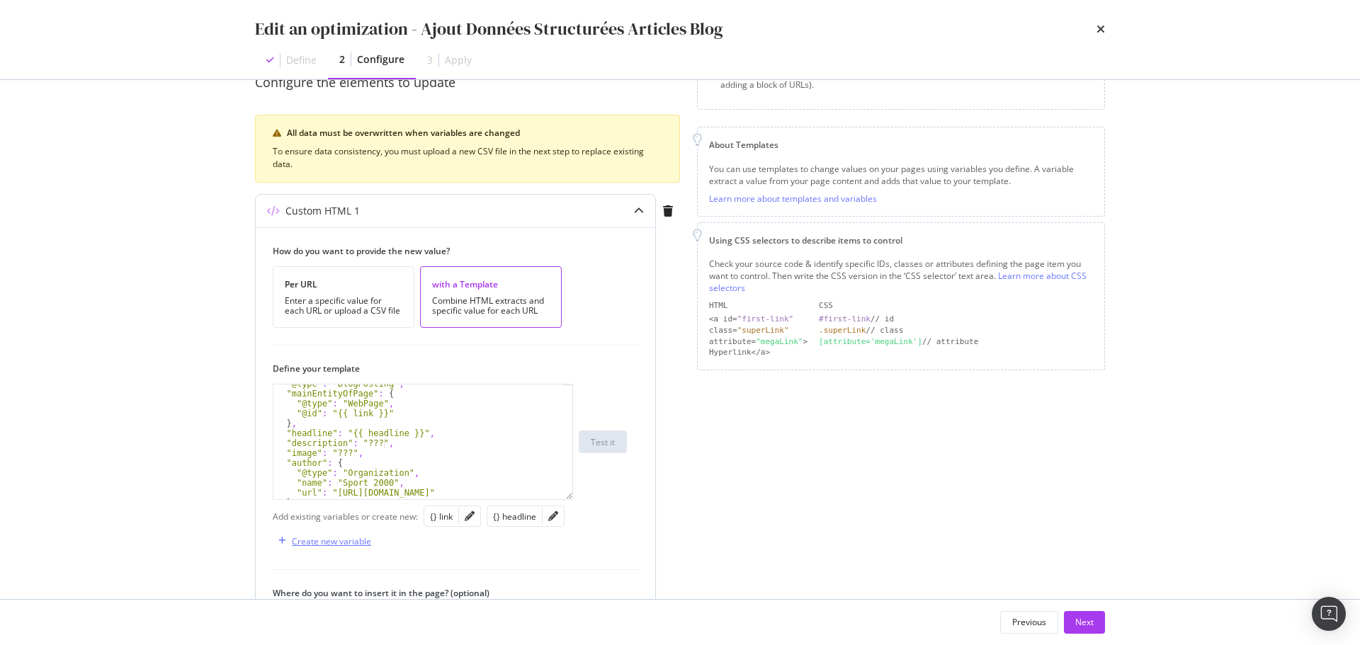
click at [359, 546] on div "Create new variable" at bounding box center [331, 541] width 79 height 12
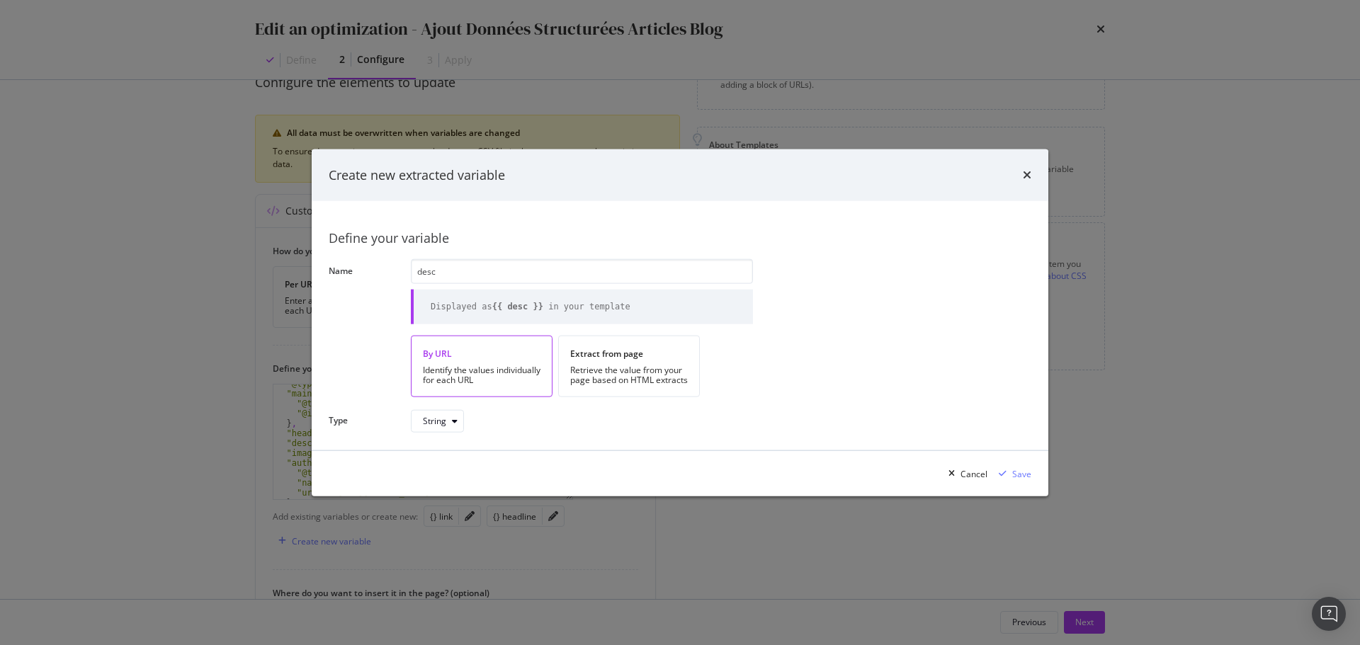
type input "desc"
click at [455, 366] on div "Identify the values individually for each URL" at bounding box center [482, 375] width 118 height 20
click at [1026, 472] on div "Save" at bounding box center [1021, 473] width 19 height 12
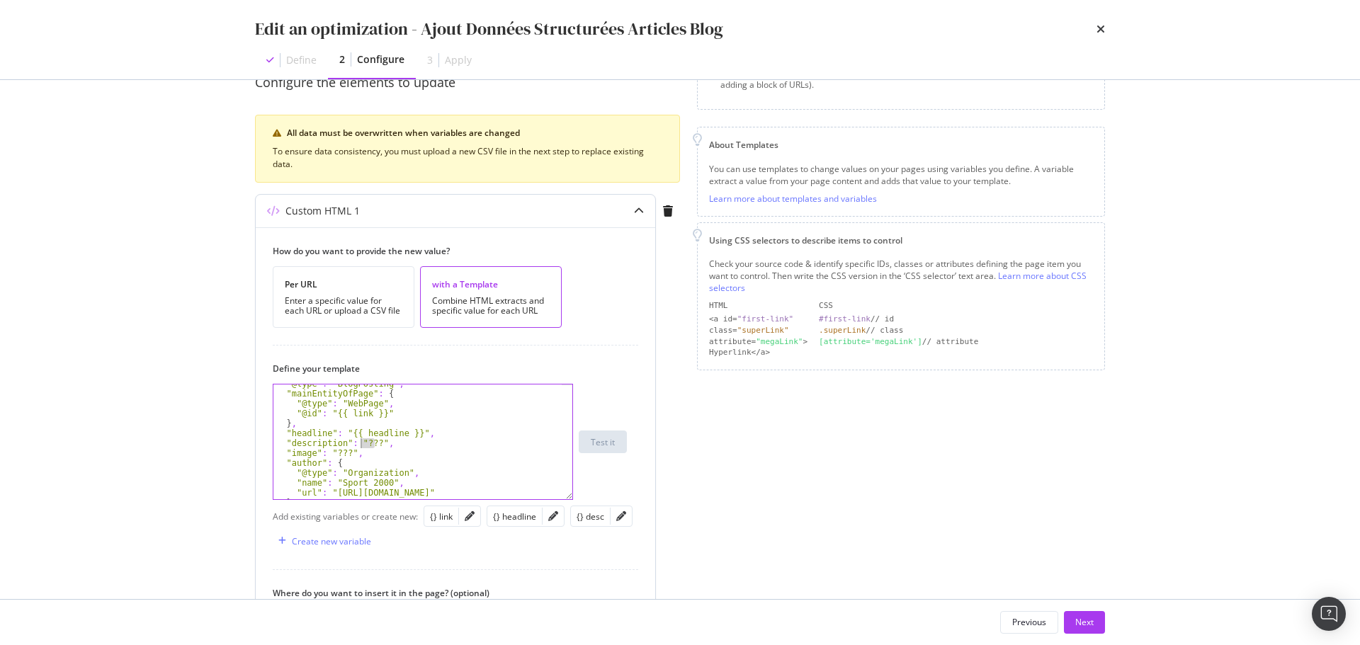
drag, startPoint x: 375, startPoint y: 445, endPoint x: 361, endPoint y: 445, distance: 13.5
click at [361, 445] on div ""@type" : "BlogPosting" , "mainEntityOfPage" : { "@type" : "WebPage" , "@id" : …" at bounding box center [417, 446] width 288 height 135
click at [588, 515] on div "{} desc" at bounding box center [590, 517] width 28 height 12
click at [363, 445] on div ""@type" : "BlogPosting" , "mainEntityOfPage" : { "@type" : "WebPage" , "@id" : …" at bounding box center [417, 446] width 288 height 135
type textarea ""description": "{{ desc }}","
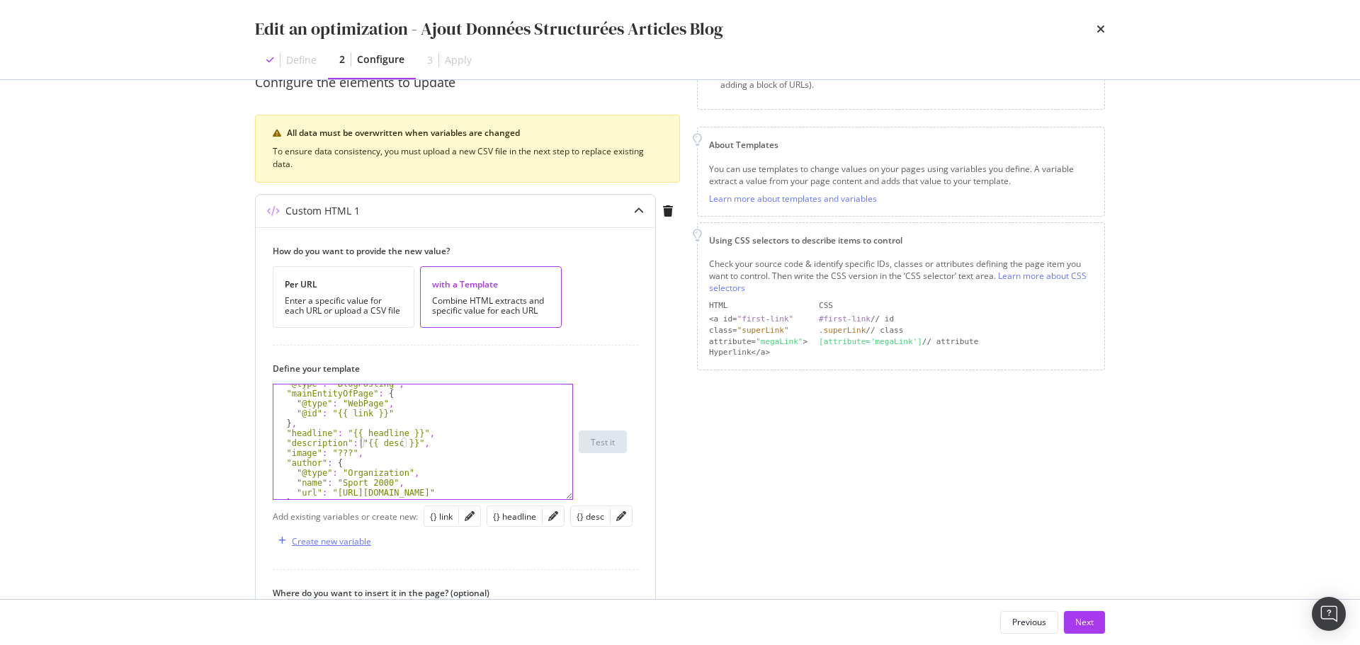
click at [347, 543] on div "Create new variable" at bounding box center [331, 541] width 79 height 12
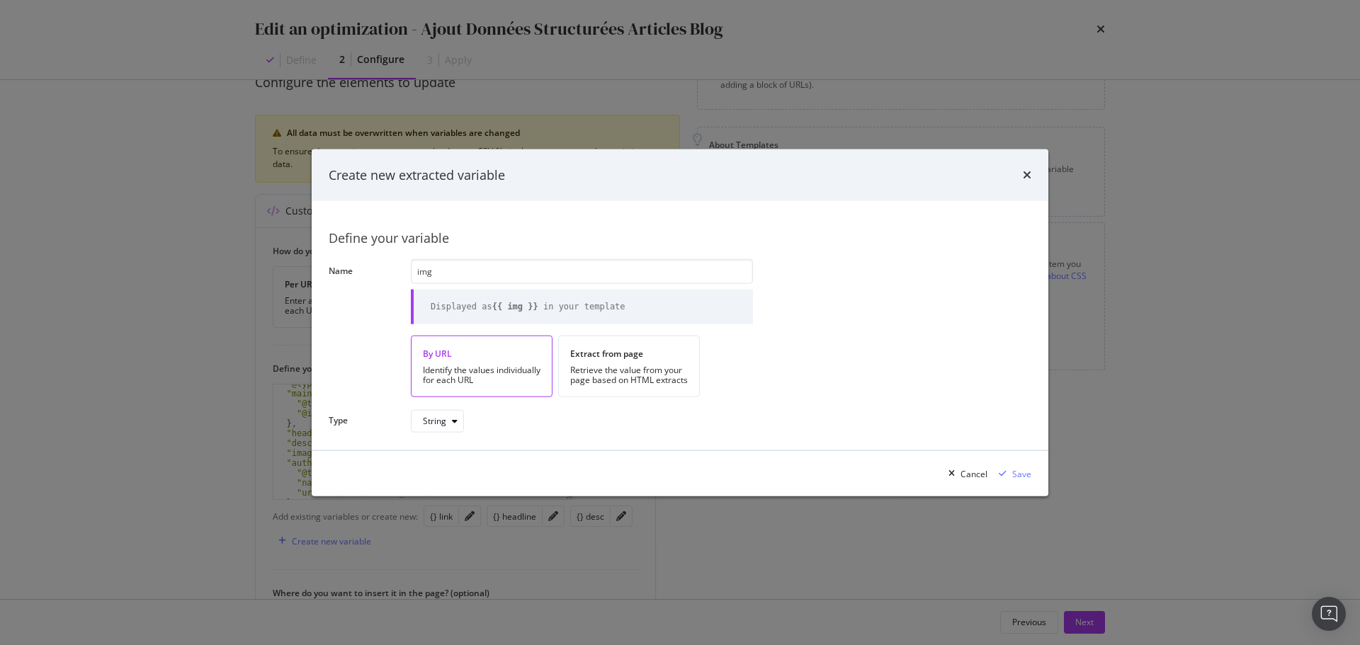
type input "img"
click at [486, 365] on div "Identify the values individually for each URL" at bounding box center [482, 375] width 118 height 20
click at [1022, 468] on div "Save" at bounding box center [1021, 473] width 19 height 12
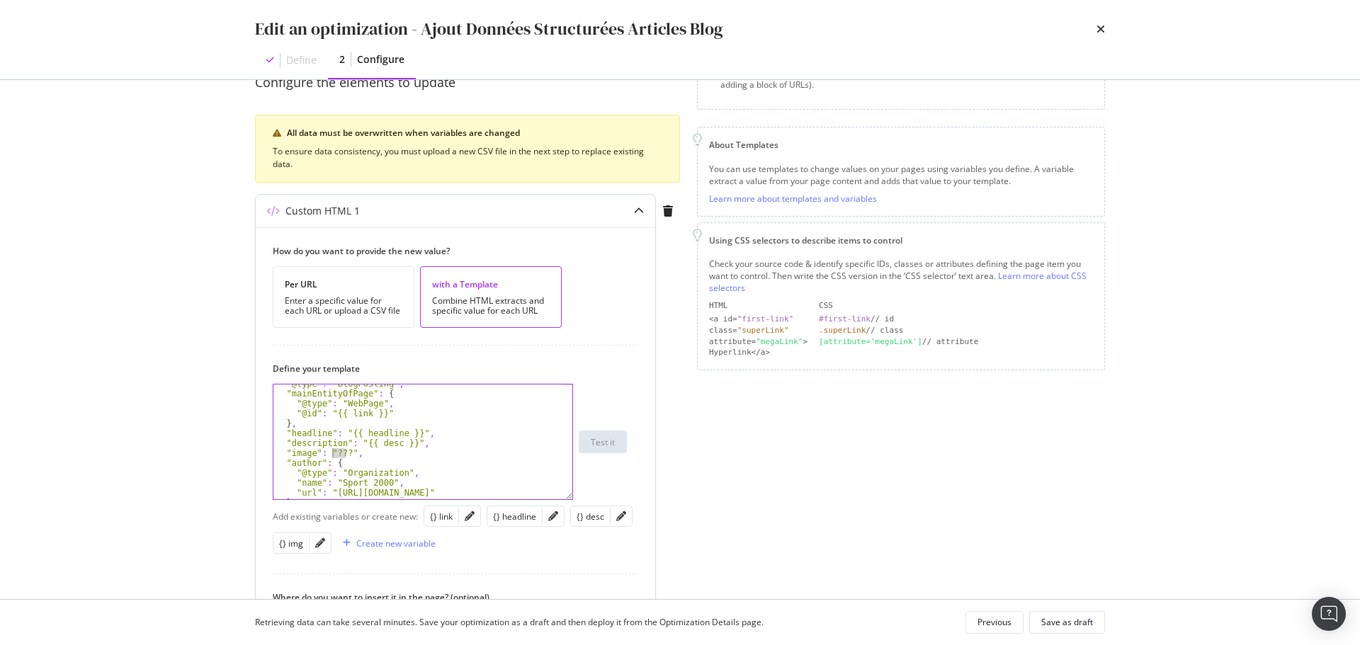
drag, startPoint x: 346, startPoint y: 455, endPoint x: 333, endPoint y: 455, distance: 13.5
click at [333, 455] on div ""@type" : "BlogPosting" , "mainEntityOfPage" : { "@type" : "WebPage" , "@id" : …" at bounding box center [417, 446] width 288 height 135
click at [290, 545] on div "{} img" at bounding box center [291, 543] width 24 height 12
click at [335, 454] on div ""@type" : "BlogPosting" , "mainEntityOfPage" : { "@type" : "WebPage" , "@id" : …" at bounding box center [417, 446] width 288 height 135
type textarea ""image": "{{ img }}","
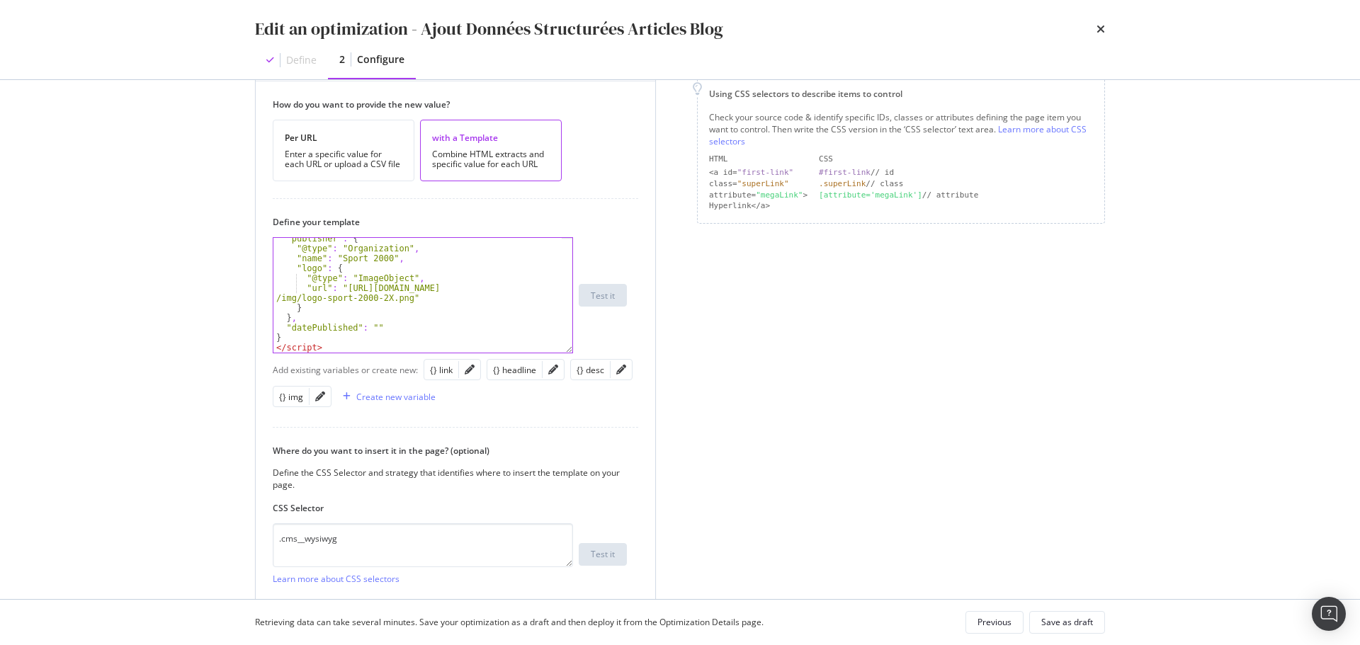
scroll to position [404, 0]
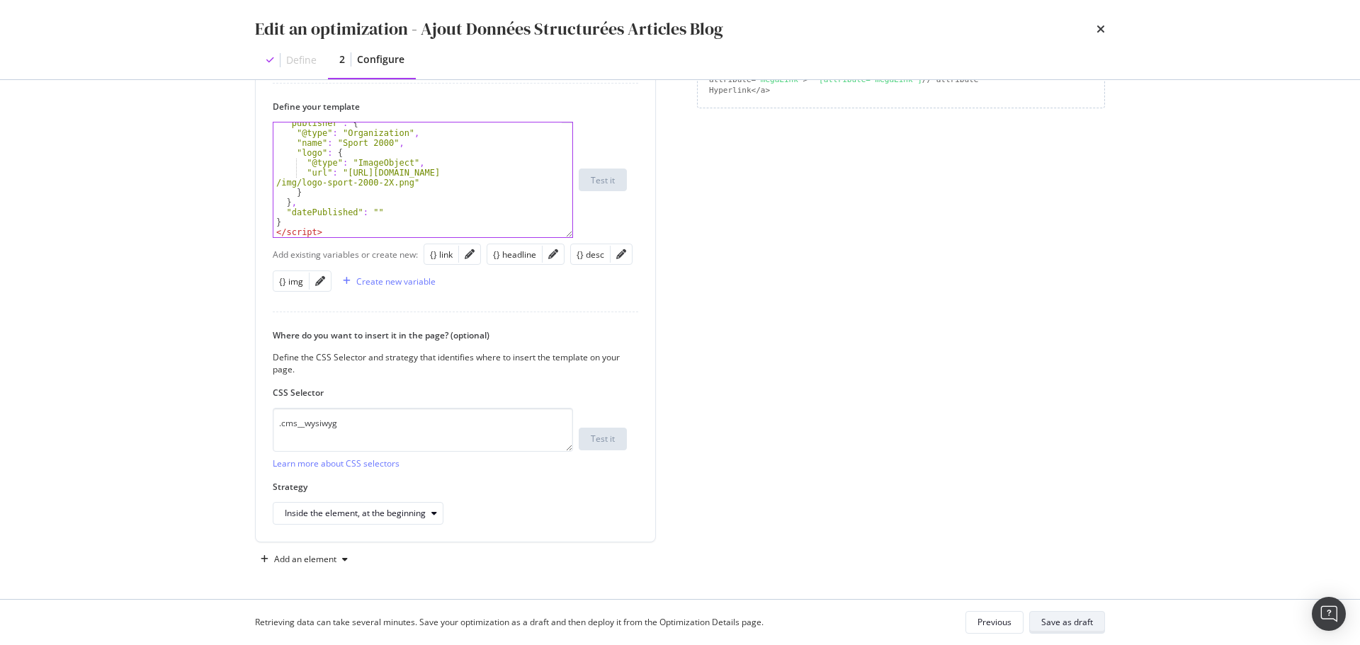
click at [1081, 628] on div "Save as draft" at bounding box center [1067, 622] width 52 height 12
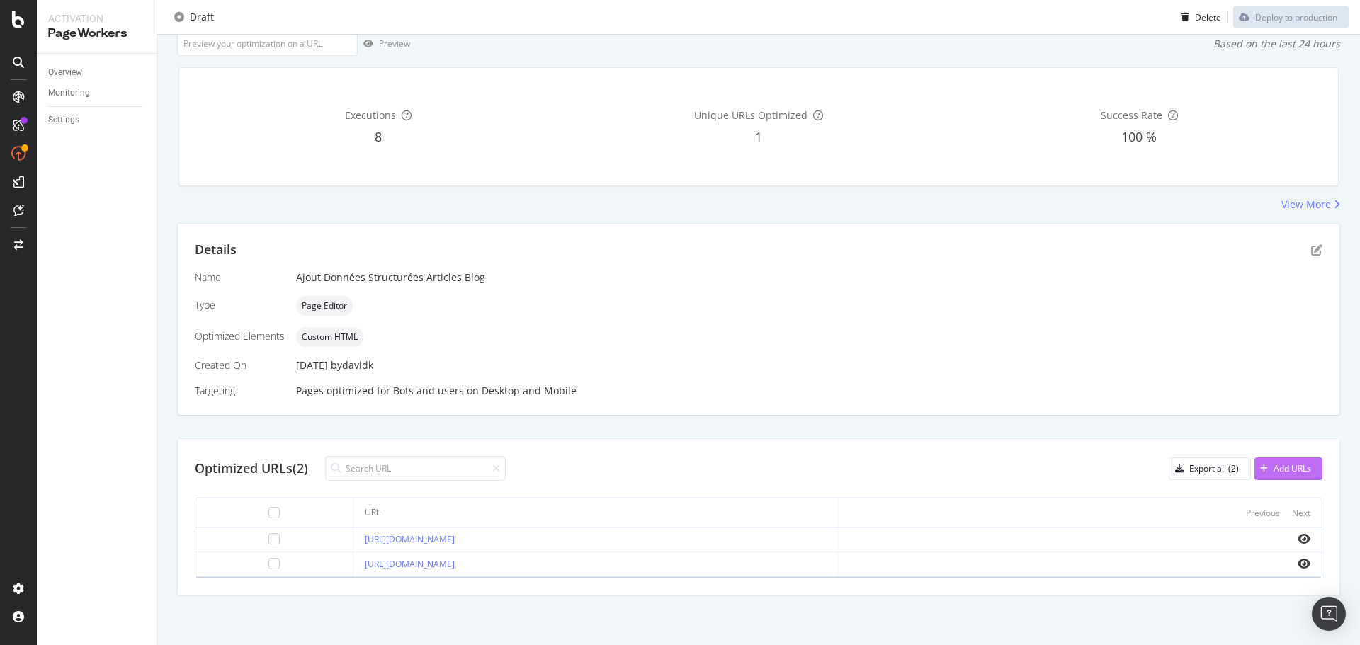
click at [1273, 467] on div "Add URLs" at bounding box center [1292, 468] width 38 height 12
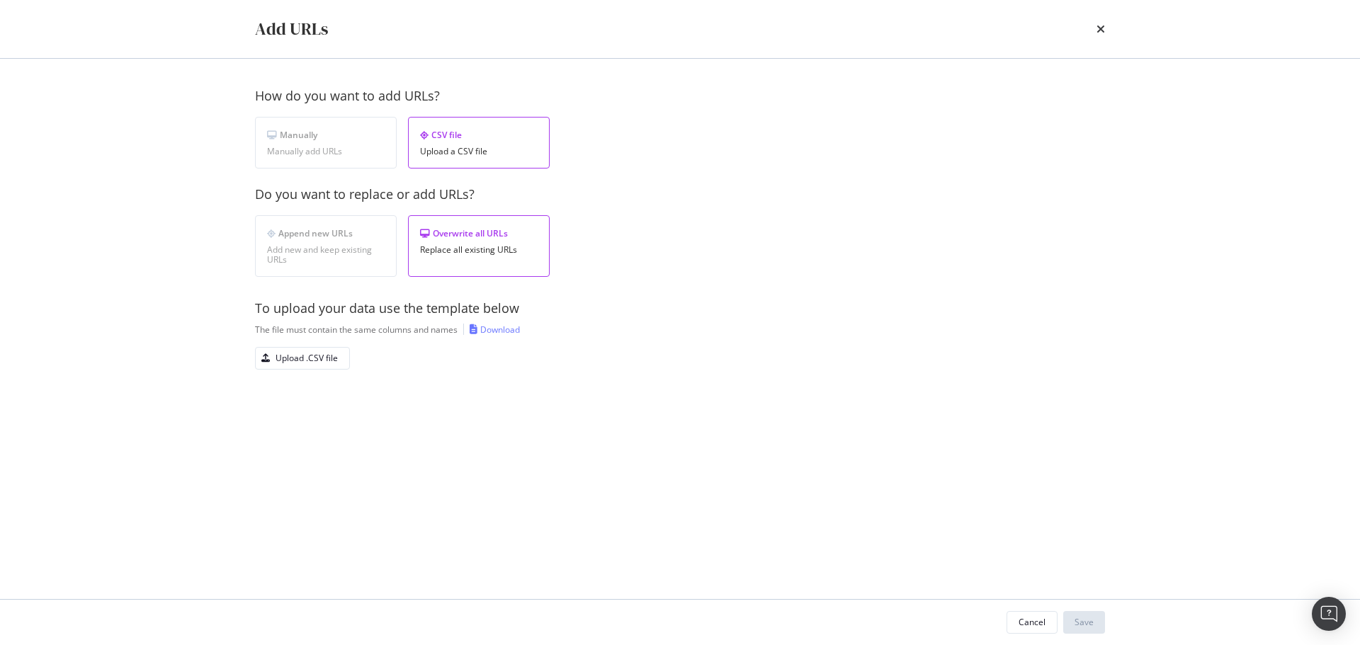
click at [491, 254] on div "Replace all existing URLs" at bounding box center [479, 250] width 118 height 10
click at [309, 356] on div "Upload .CSV file" at bounding box center [306, 358] width 62 height 12
click at [324, 362] on div "Upload .CSV file" at bounding box center [306, 358] width 62 height 12
click at [1090, 617] on div "Save" at bounding box center [1083, 622] width 19 height 12
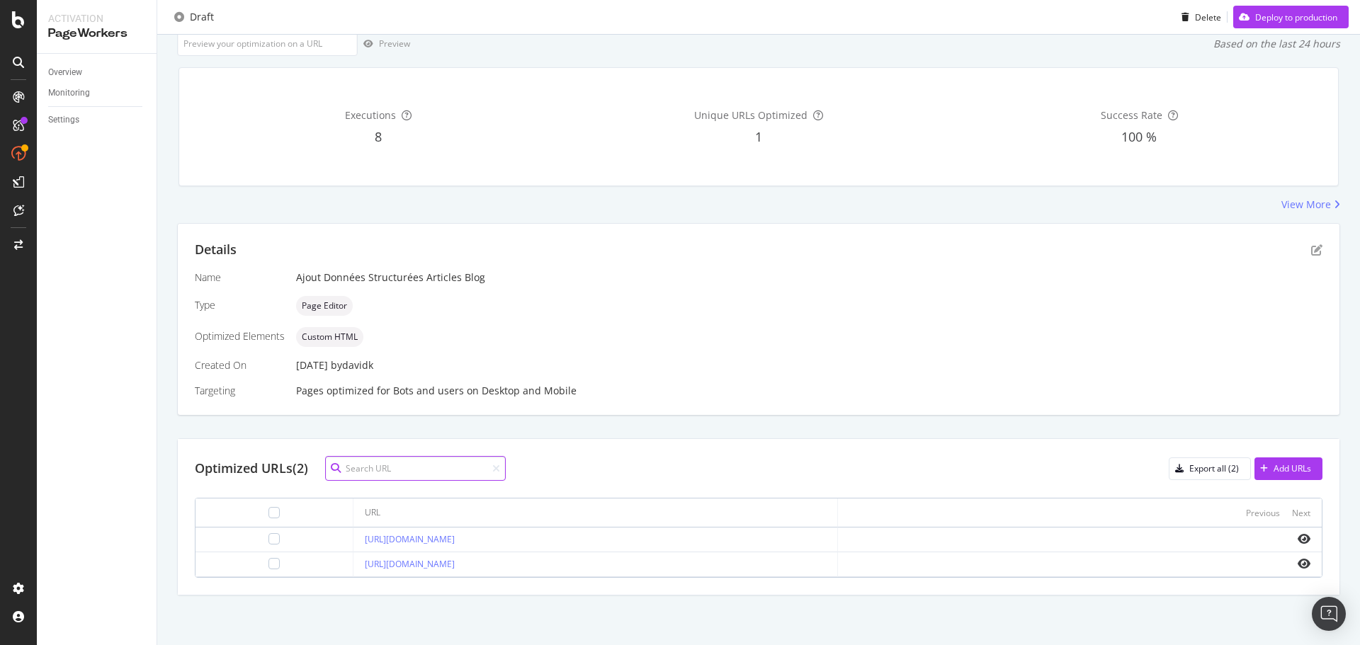
scroll to position [93, 0]
click at [1297, 540] on icon "eye" at bounding box center [1303, 538] width 13 height 11
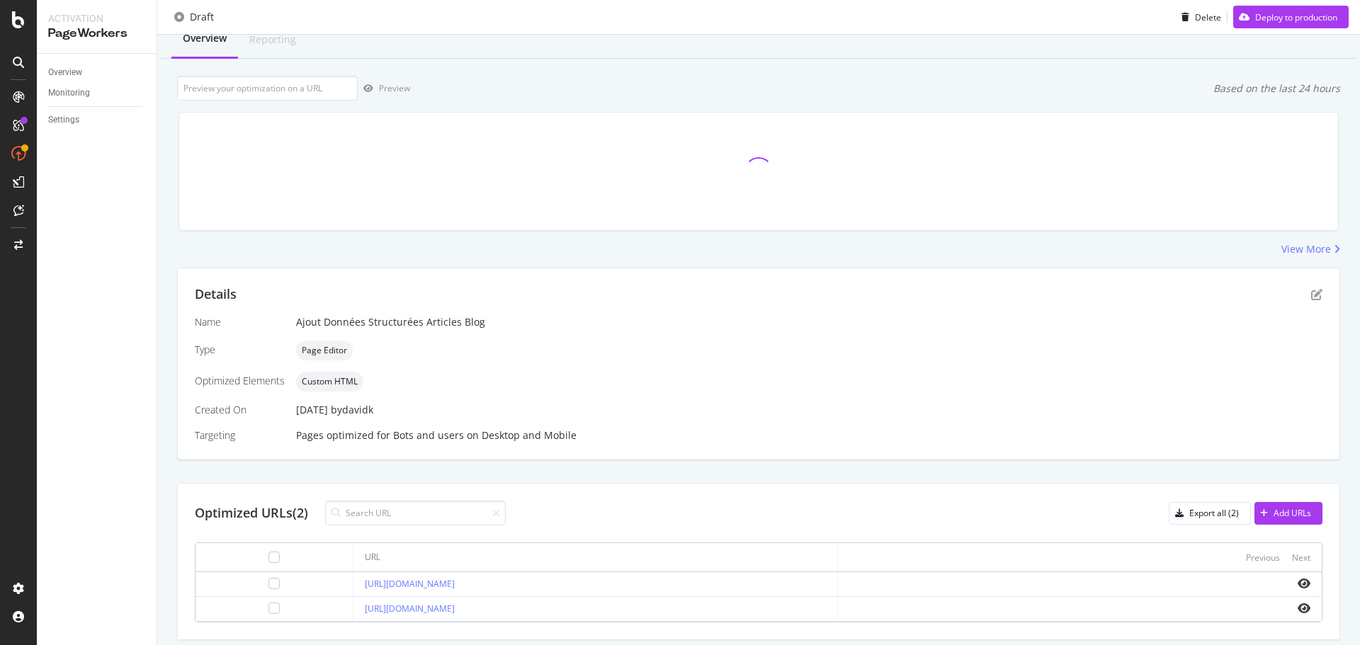
scroll to position [93, 0]
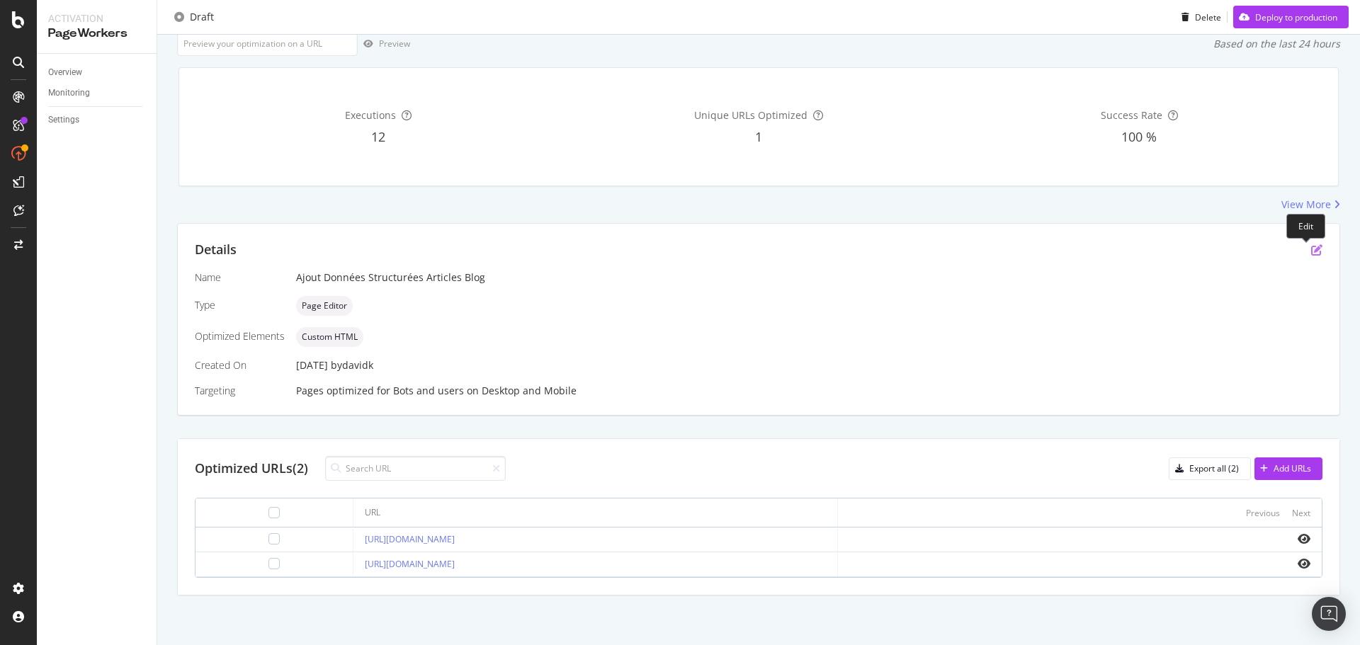
click at [1311, 251] on icon "pen-to-square" at bounding box center [1316, 249] width 11 height 11
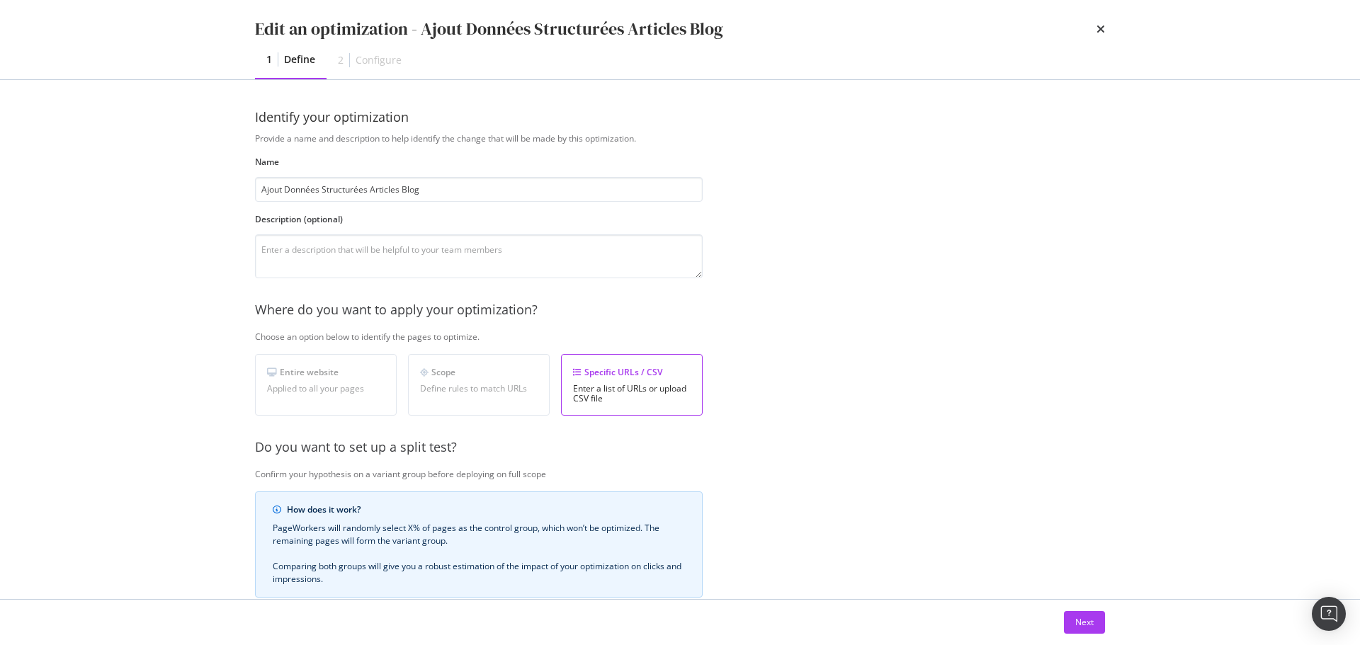
scroll to position [217, 0]
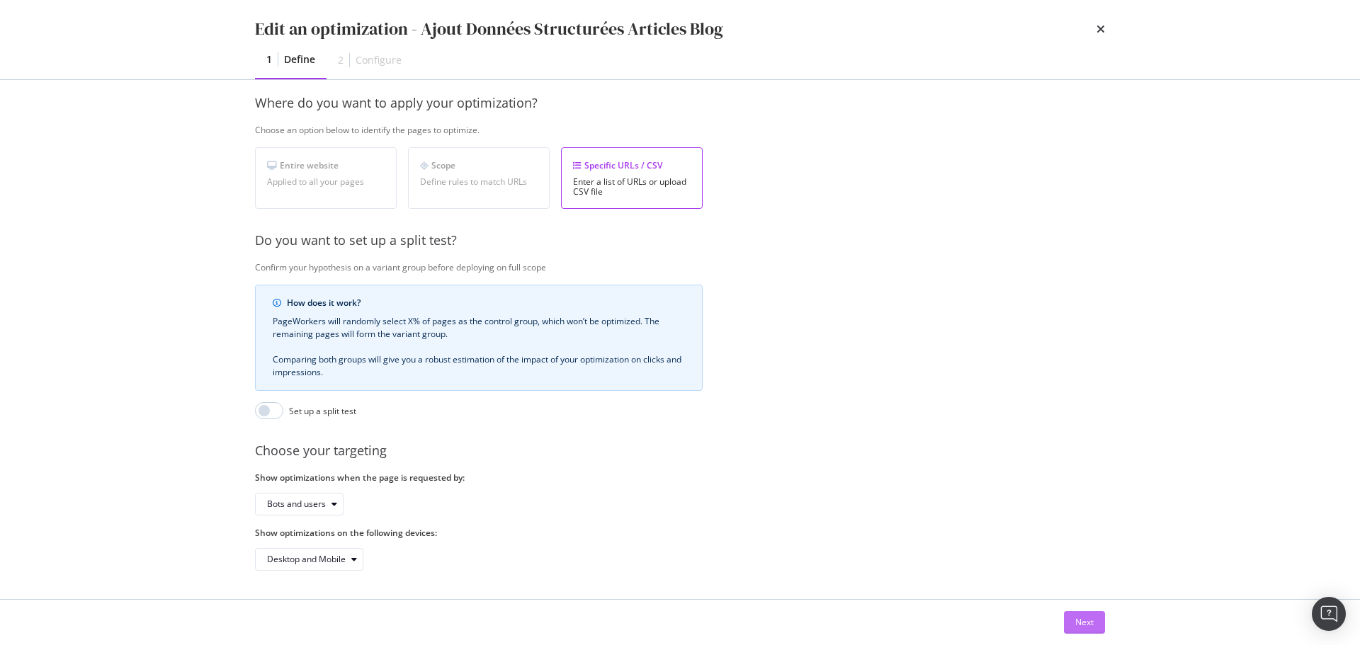
click at [1081, 618] on div "Next" at bounding box center [1084, 622] width 18 height 12
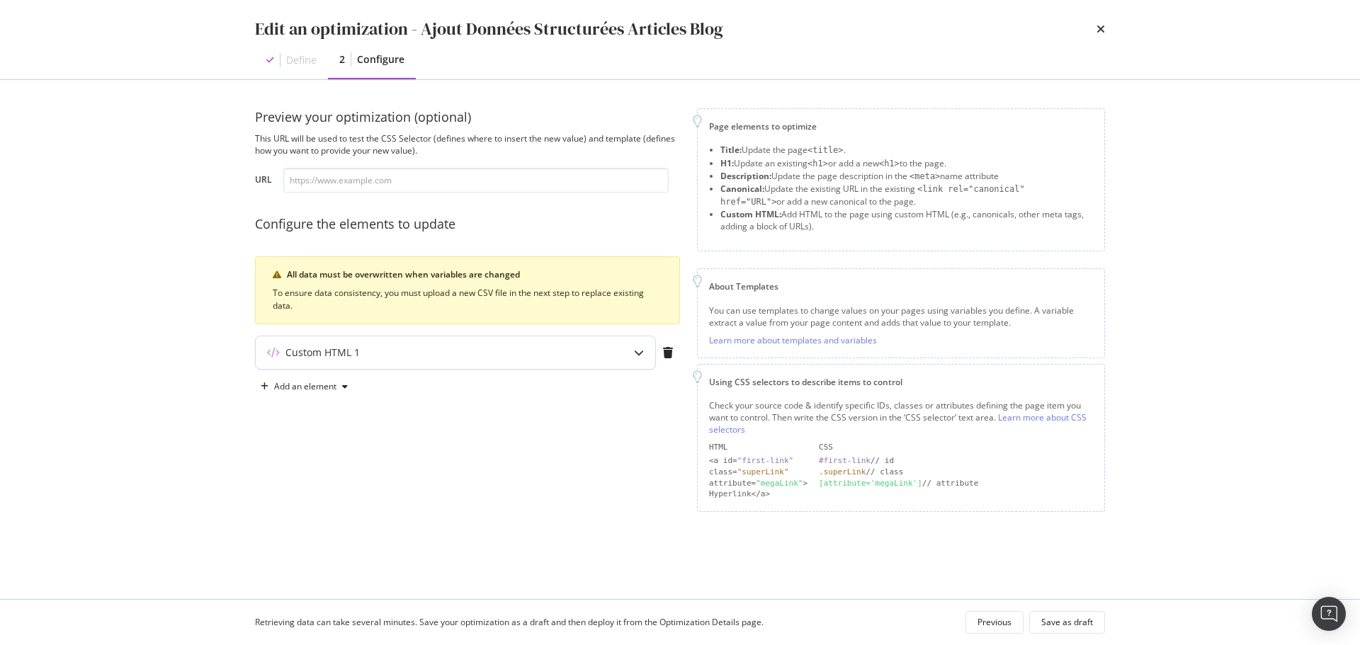
click at [640, 355] on icon "modal" at bounding box center [639, 353] width 10 height 10
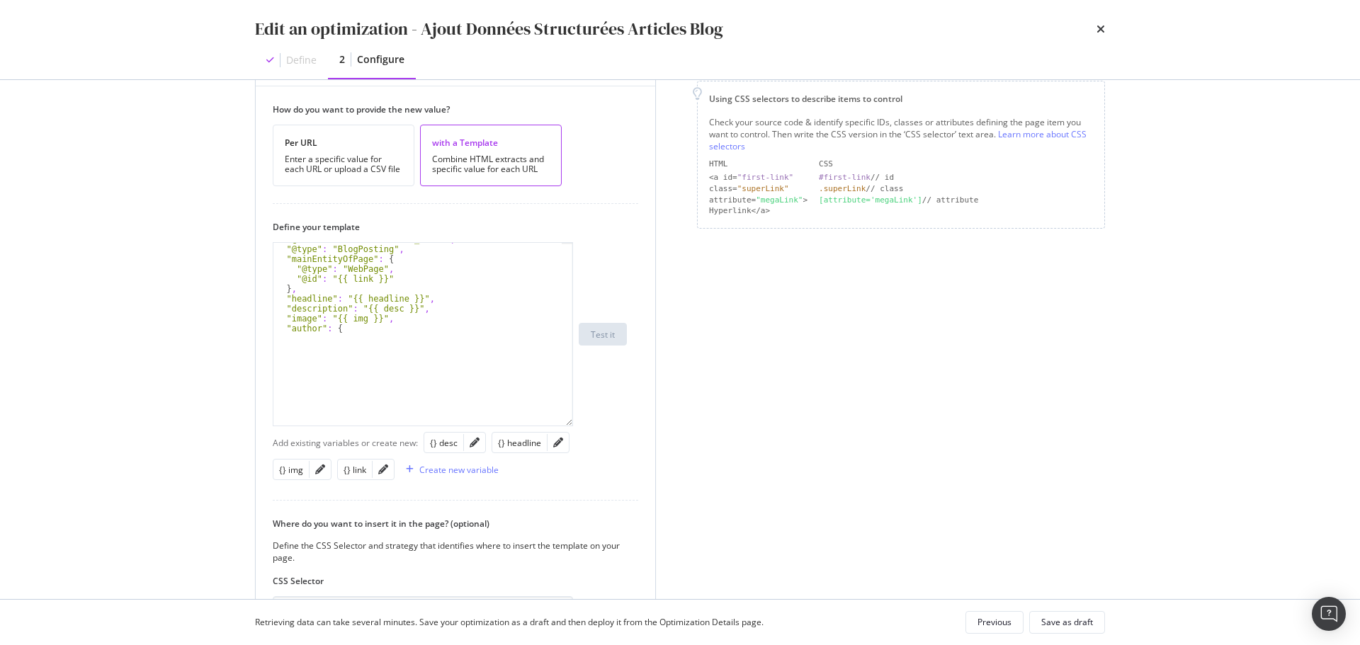
scroll to position [95, 0]
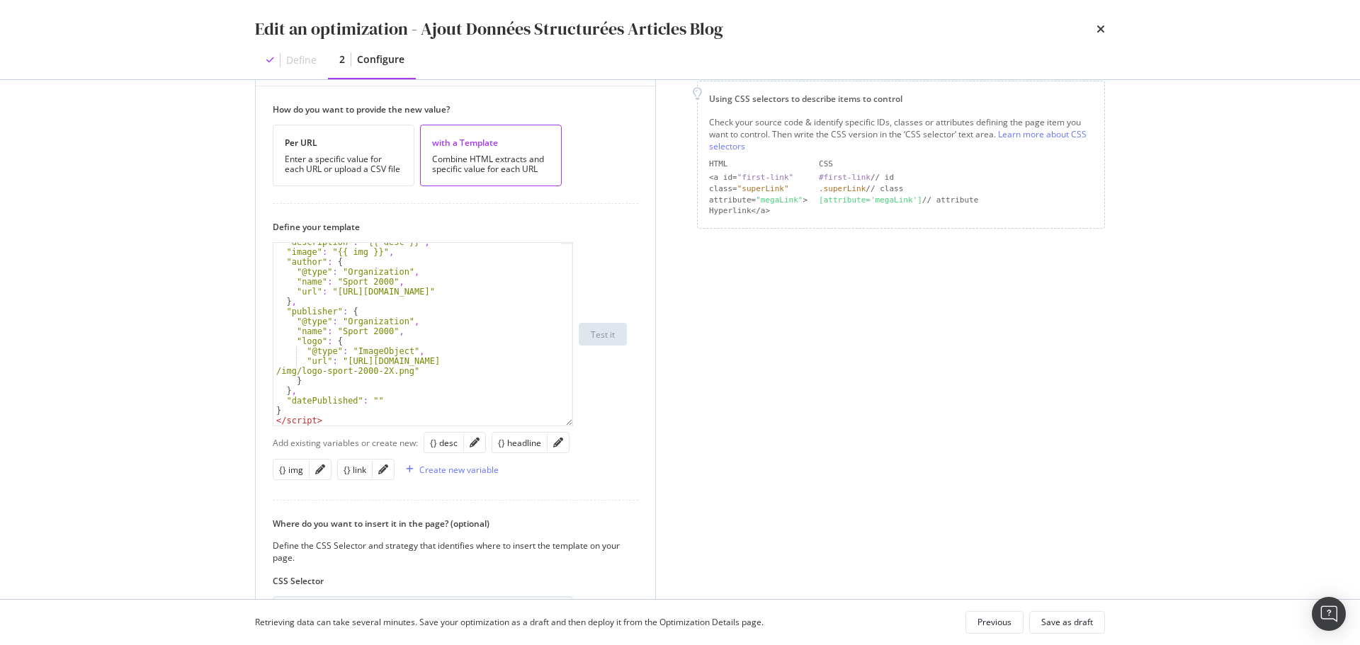
drag, startPoint x: 570, startPoint y: 327, endPoint x: 570, endPoint y: 421, distance: 93.5
click at [570, 421] on div ""description" : "{{ desc }}" , "image" : "{{ img }}" , "author" : { "@type" : "…" at bounding box center [423, 334] width 300 height 184
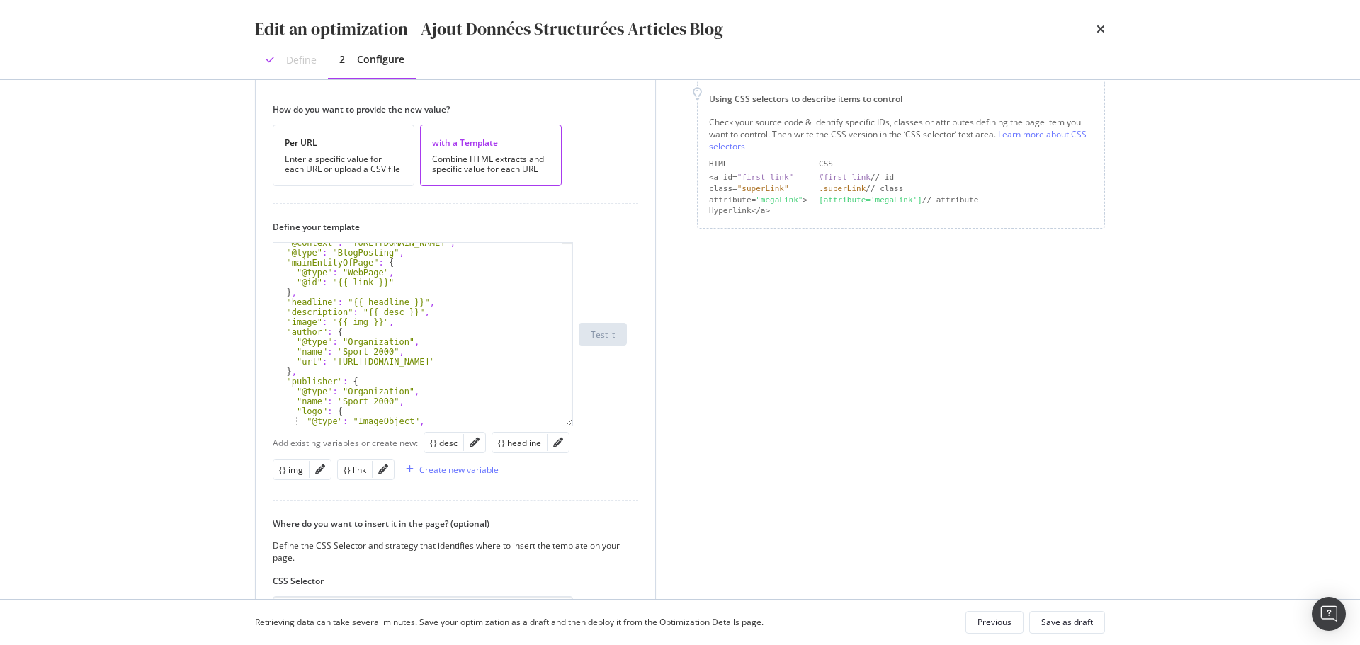
scroll to position [0, 0]
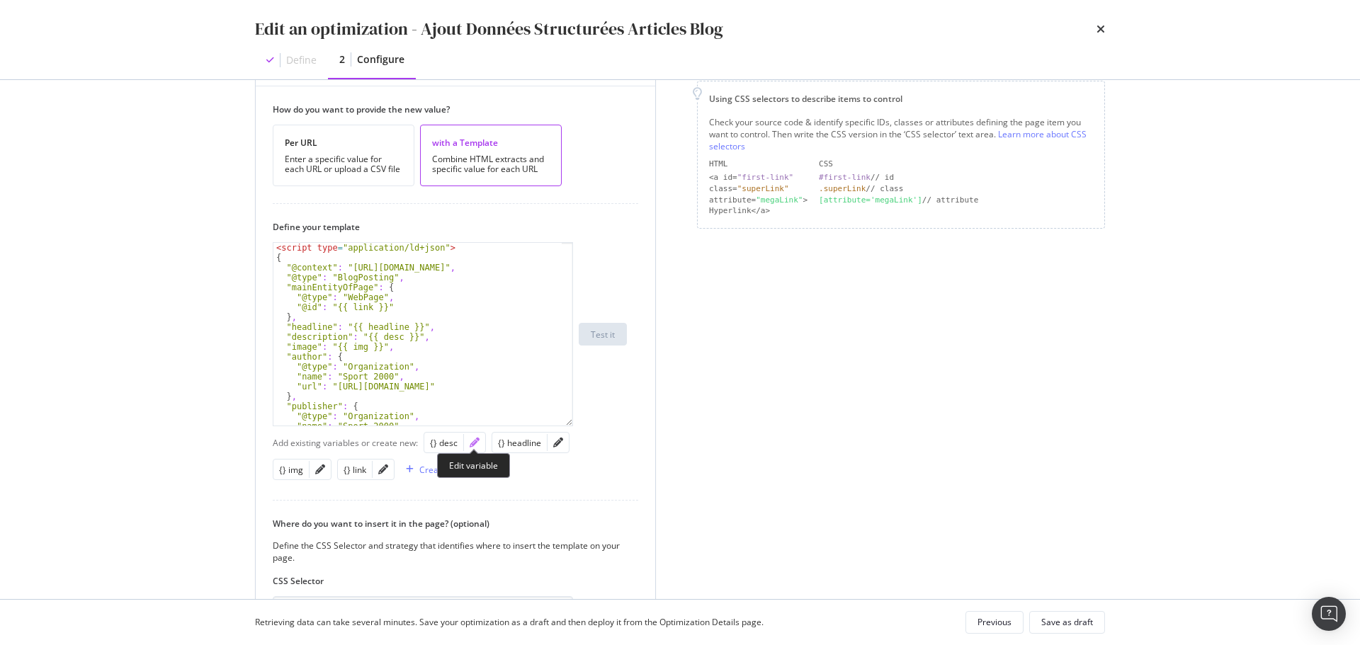
click at [471, 445] on icon "pencil" at bounding box center [474, 443] width 10 height 10
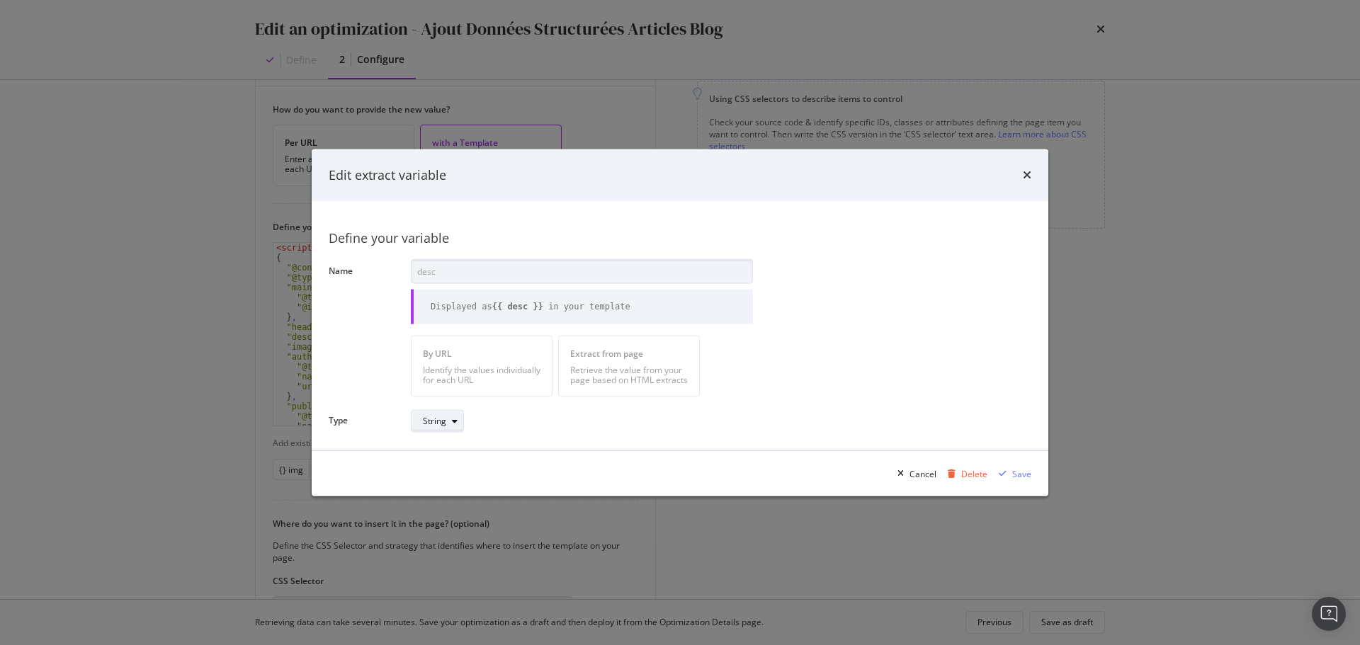
click at [458, 423] on div "modal" at bounding box center [454, 420] width 17 height 8
click at [859, 355] on div "Define your variable Name desc Displayed as {{ desc }} in your template By URL …" at bounding box center [680, 325] width 702 height 215
click at [1033, 173] on div "Edit extract variable" at bounding box center [680, 175] width 736 height 52
click at [1030, 173] on icon "times" at bounding box center [1026, 174] width 8 height 11
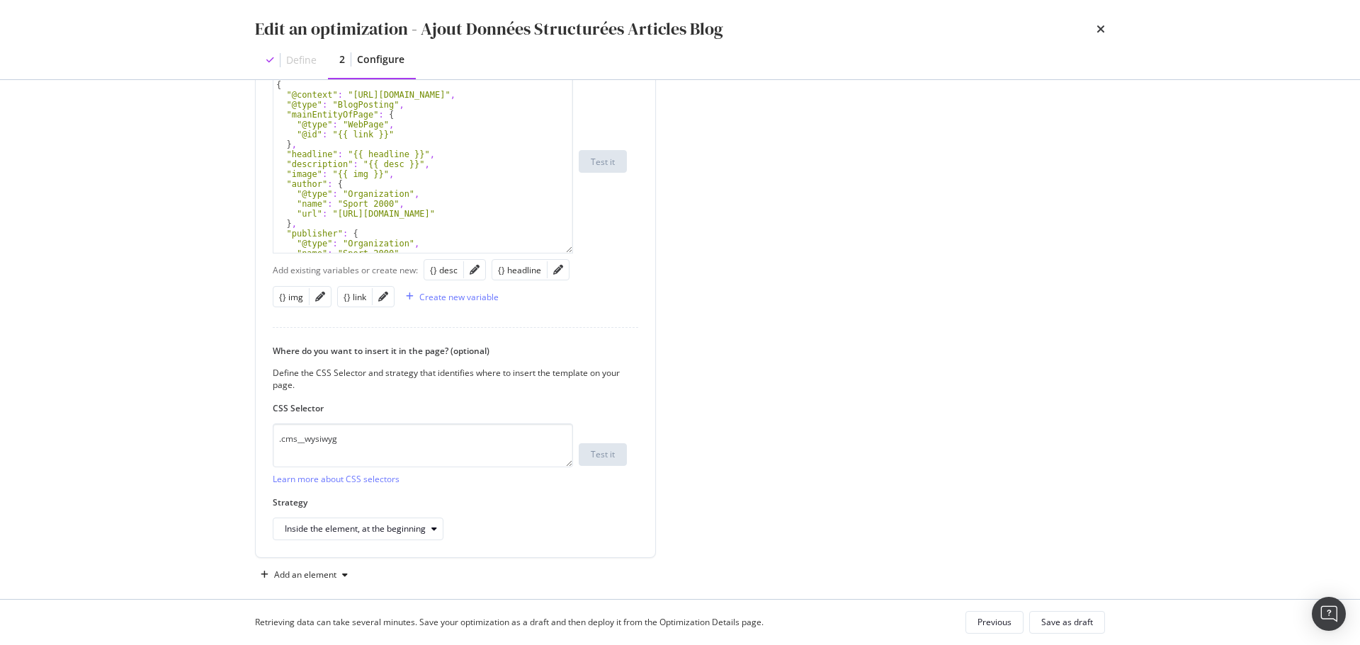
scroll to position [472, 0]
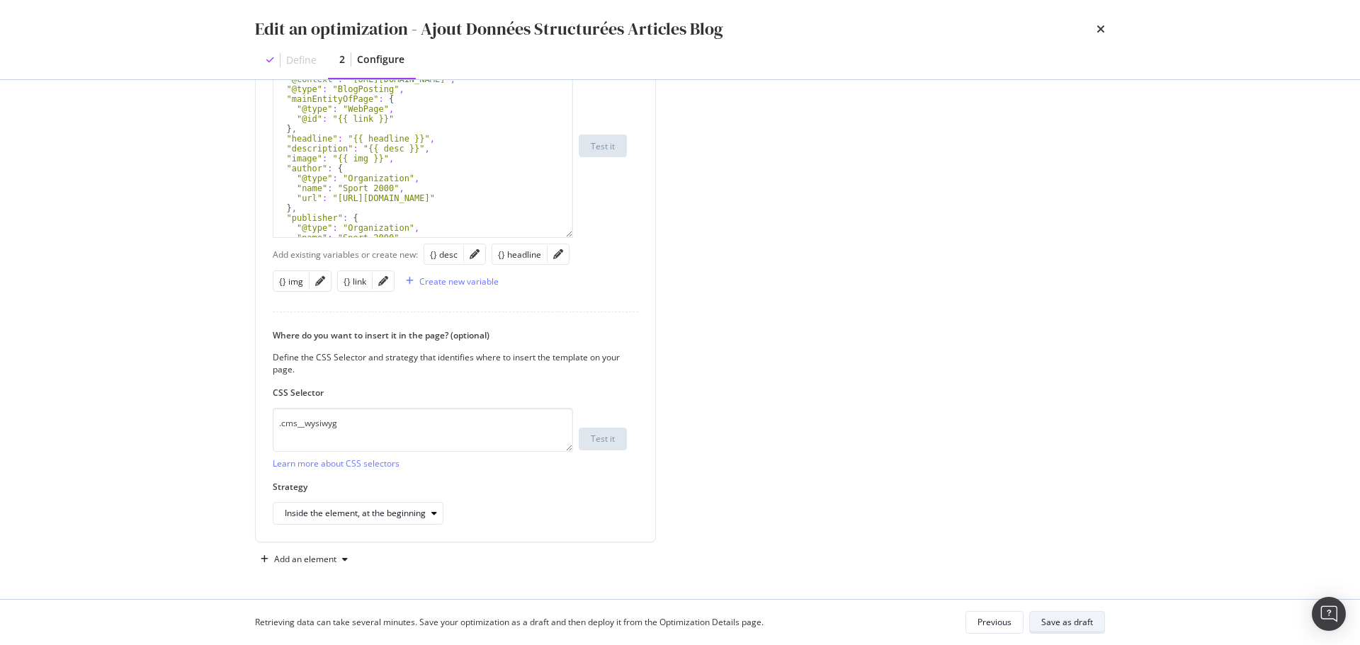
click at [1053, 611] on button "Save as draft" at bounding box center [1067, 622] width 76 height 23
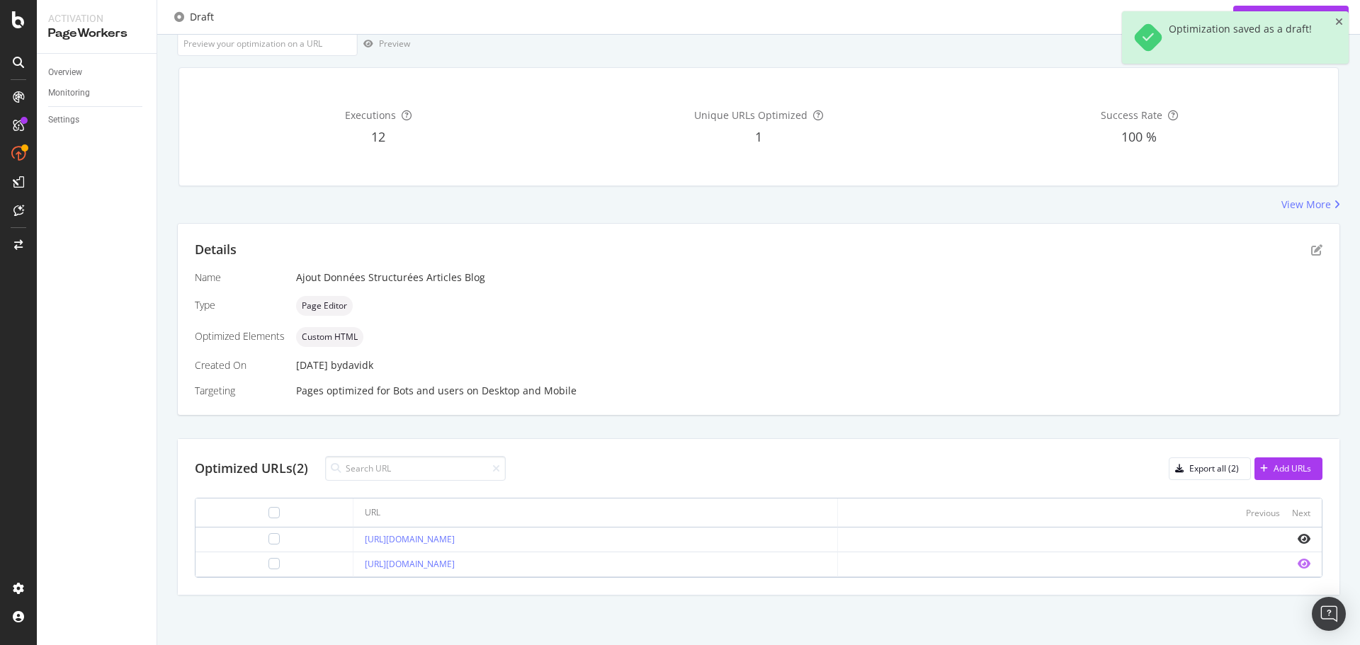
click at [1297, 564] on icon "eye" at bounding box center [1303, 563] width 13 height 11
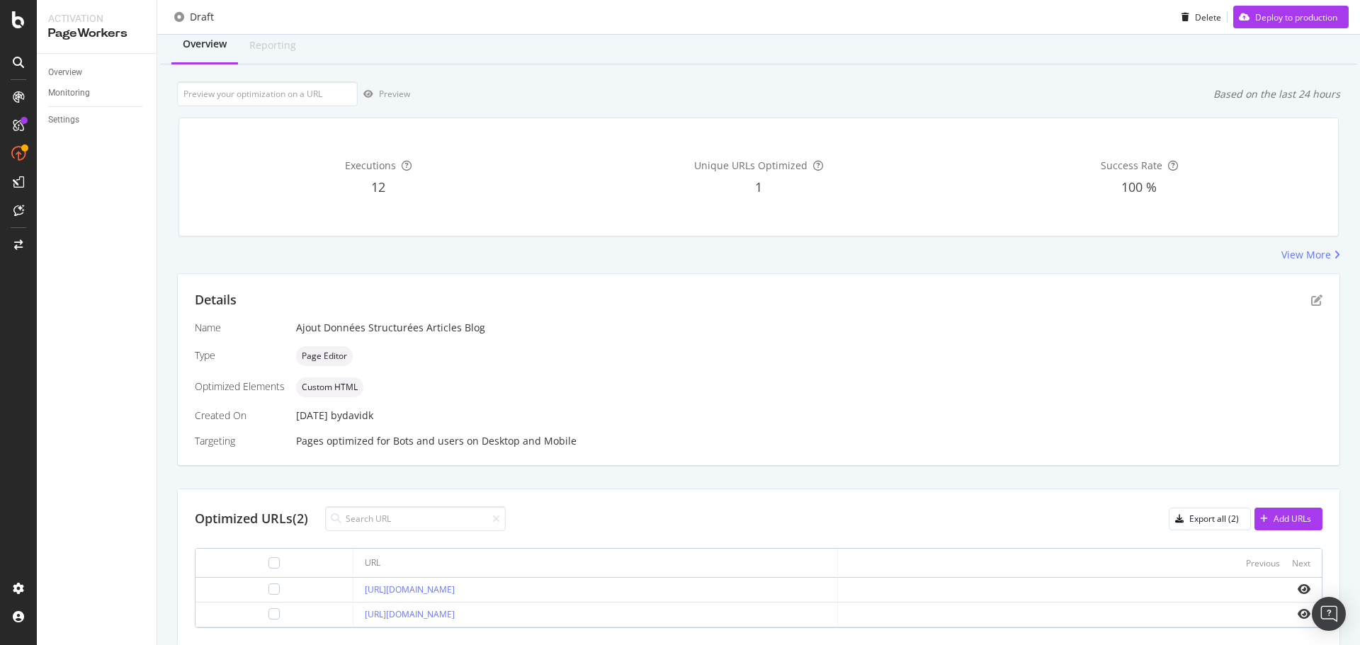
scroll to position [0, 0]
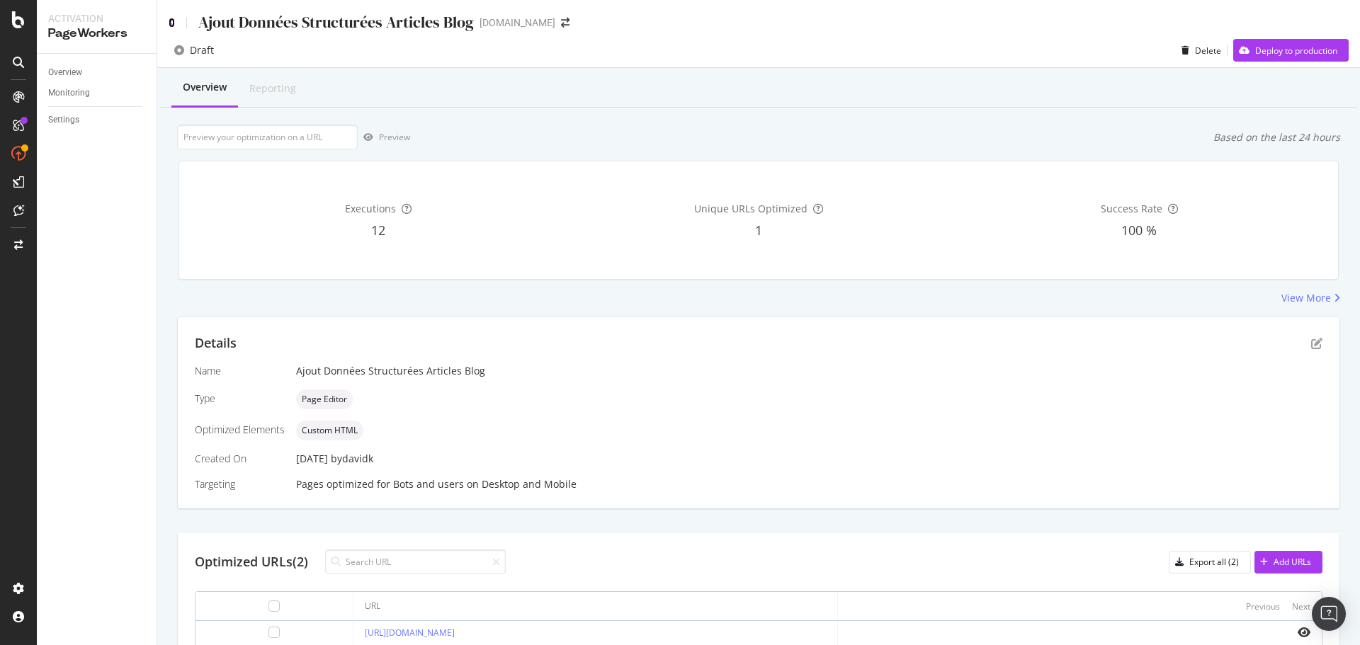
click at [169, 20] on icon at bounding box center [172, 23] width 6 height 10
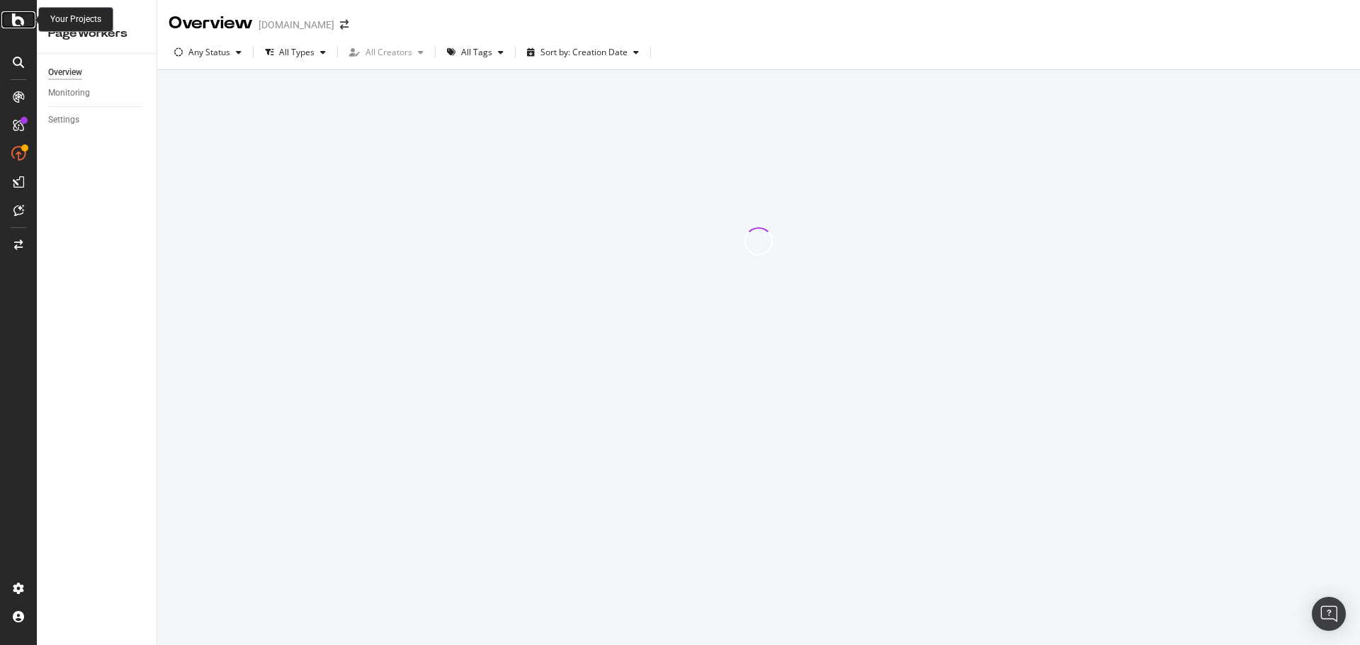
click at [14, 17] on icon at bounding box center [18, 19] width 13 height 17
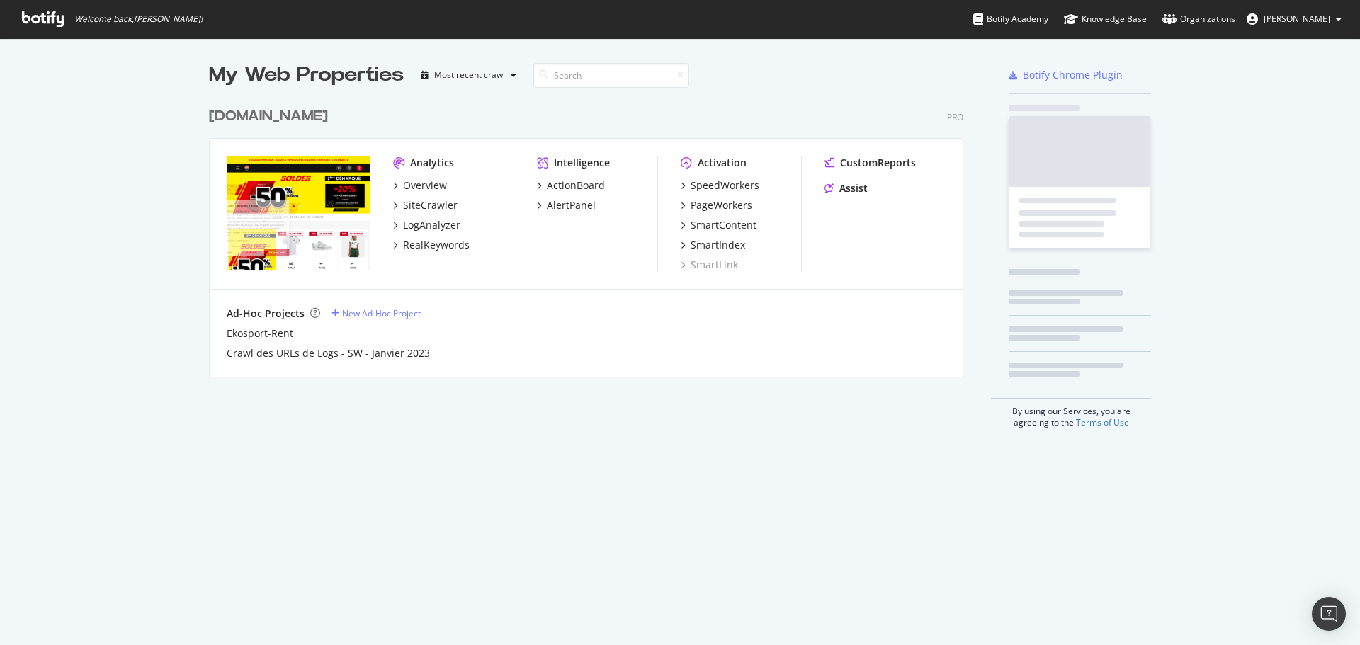
scroll to position [277, 755]
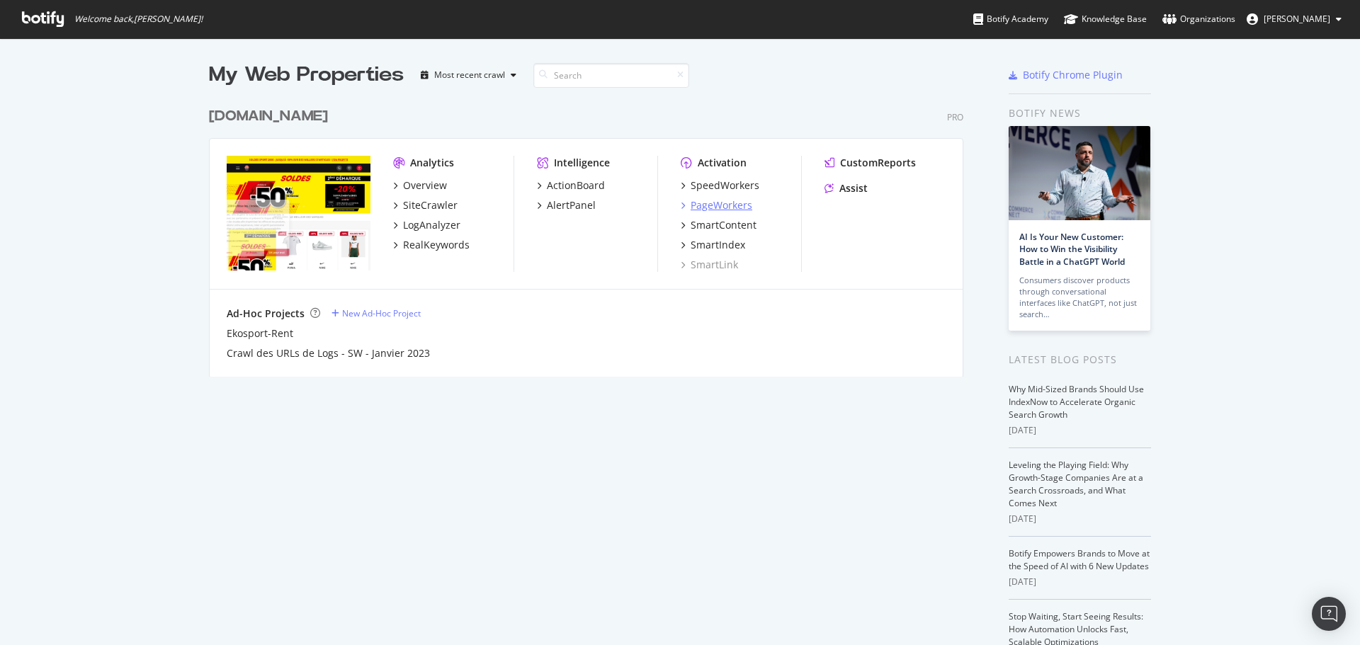
click at [712, 207] on div "PageWorkers" at bounding box center [721, 205] width 62 height 14
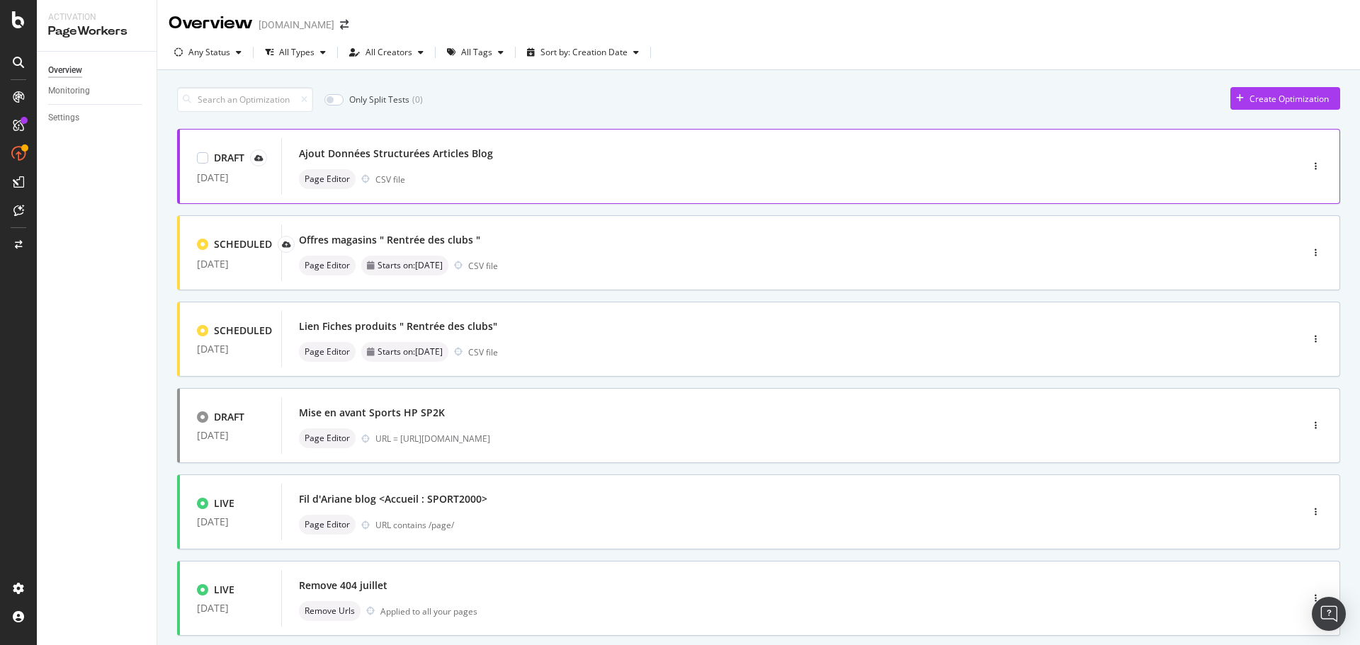
click at [474, 156] on div "Ajout Données Structurées Articles Blog" at bounding box center [396, 154] width 194 height 14
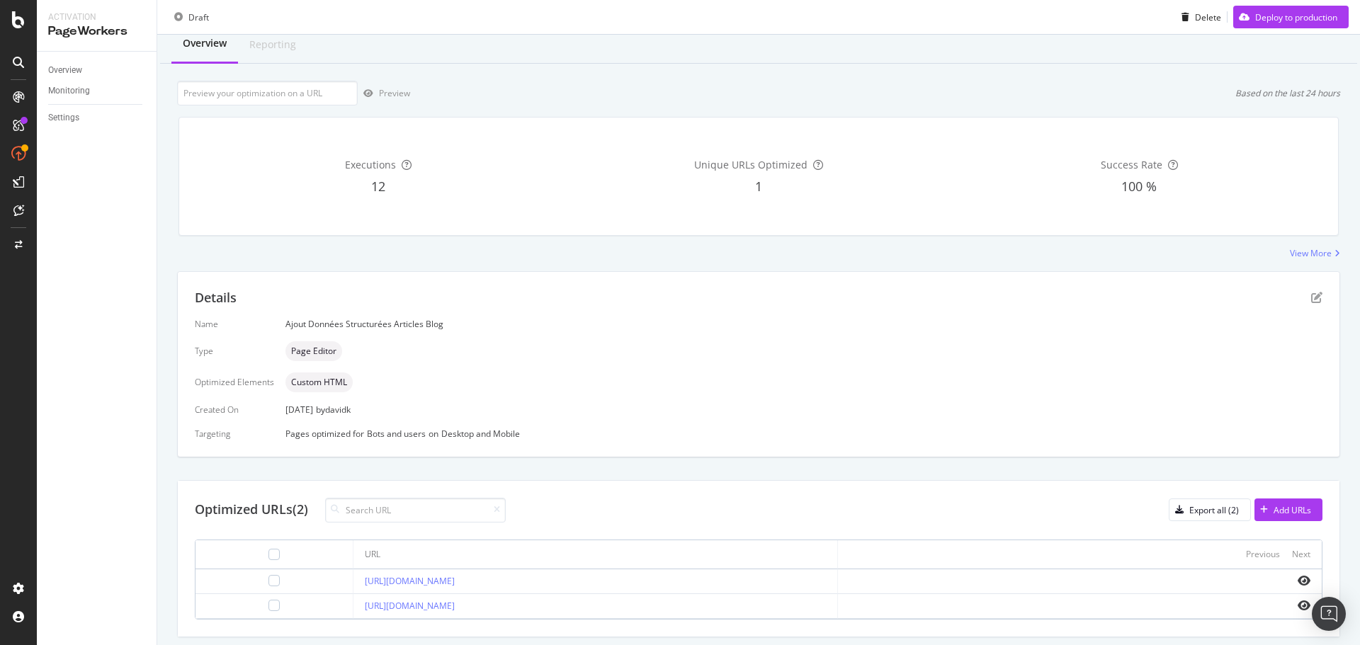
scroll to position [86, 0]
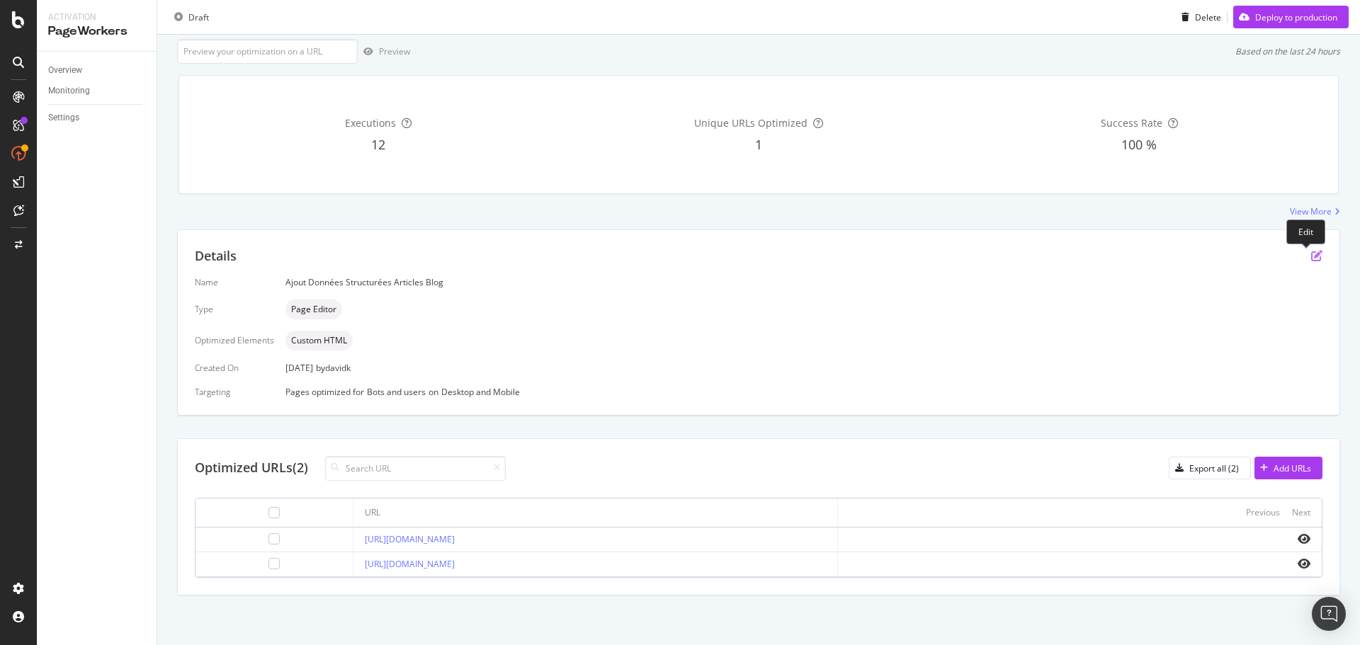
click at [1311, 258] on icon "pen-to-square" at bounding box center [1316, 255] width 11 height 11
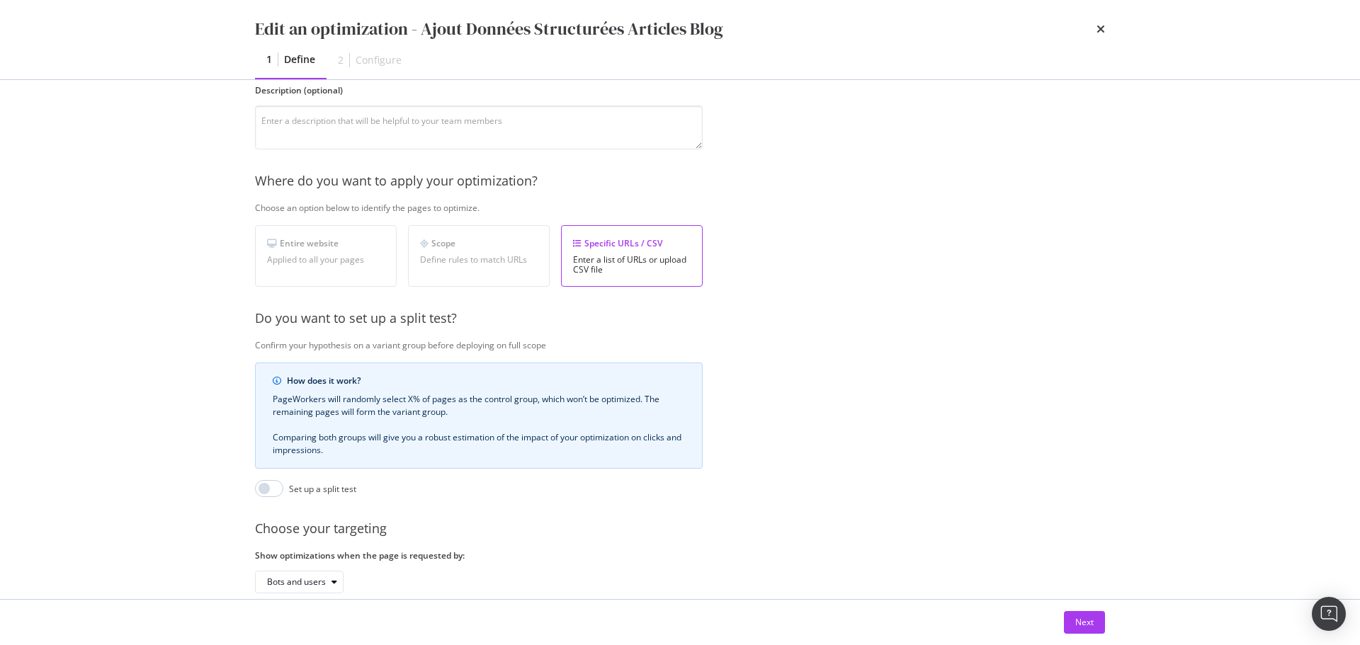
scroll to position [217, 0]
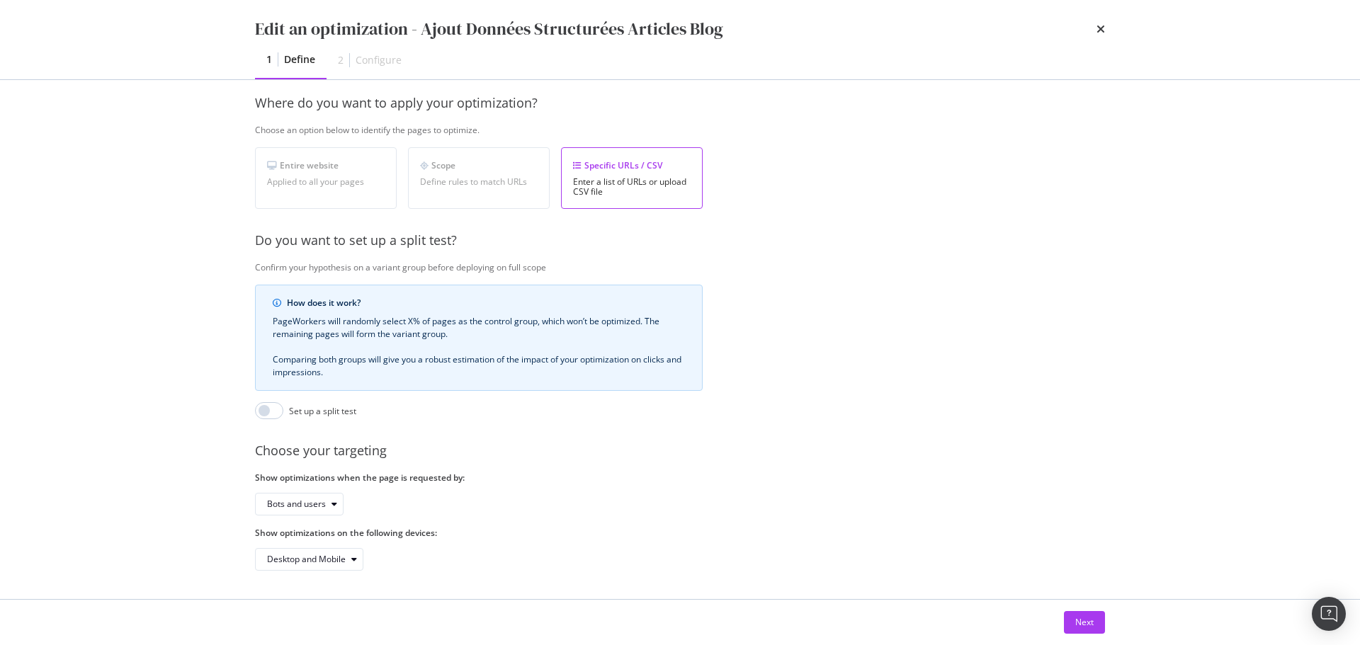
click at [1067, 609] on div "Next" at bounding box center [680, 622] width 906 height 45
click at [1078, 620] on div "Next" at bounding box center [1084, 622] width 18 height 12
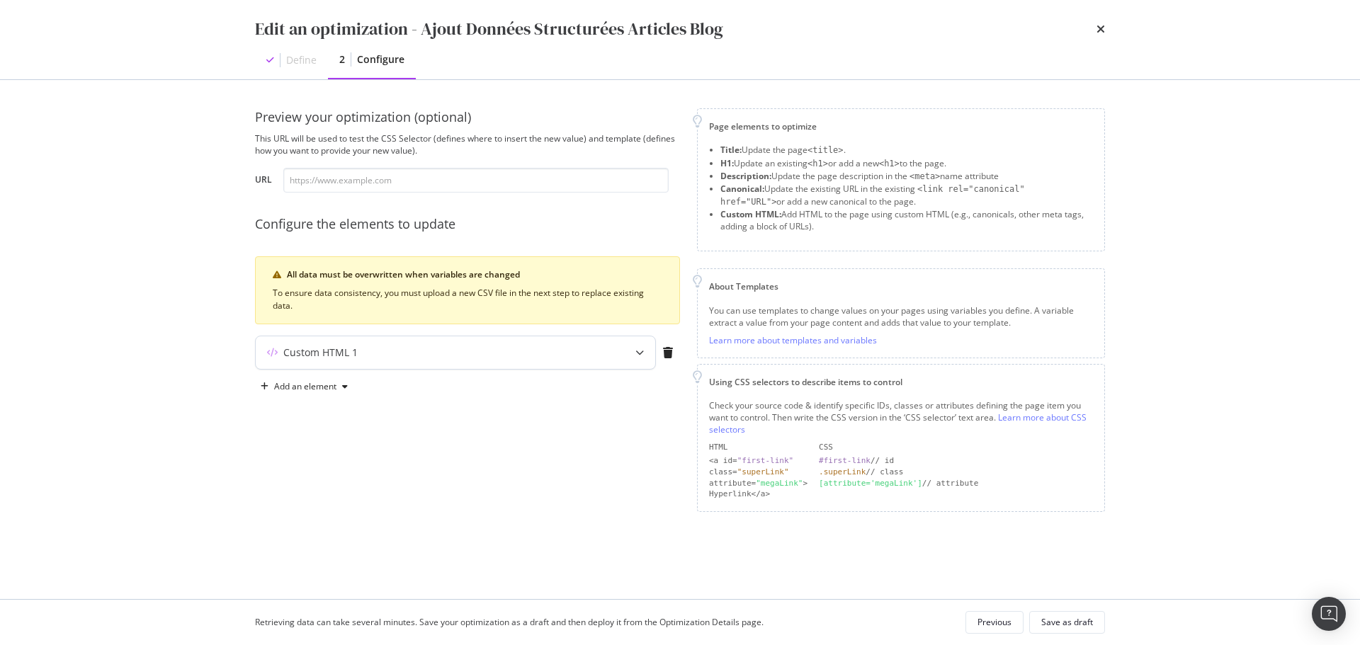
click at [642, 347] on div "modal" at bounding box center [639, 352] width 31 height 33
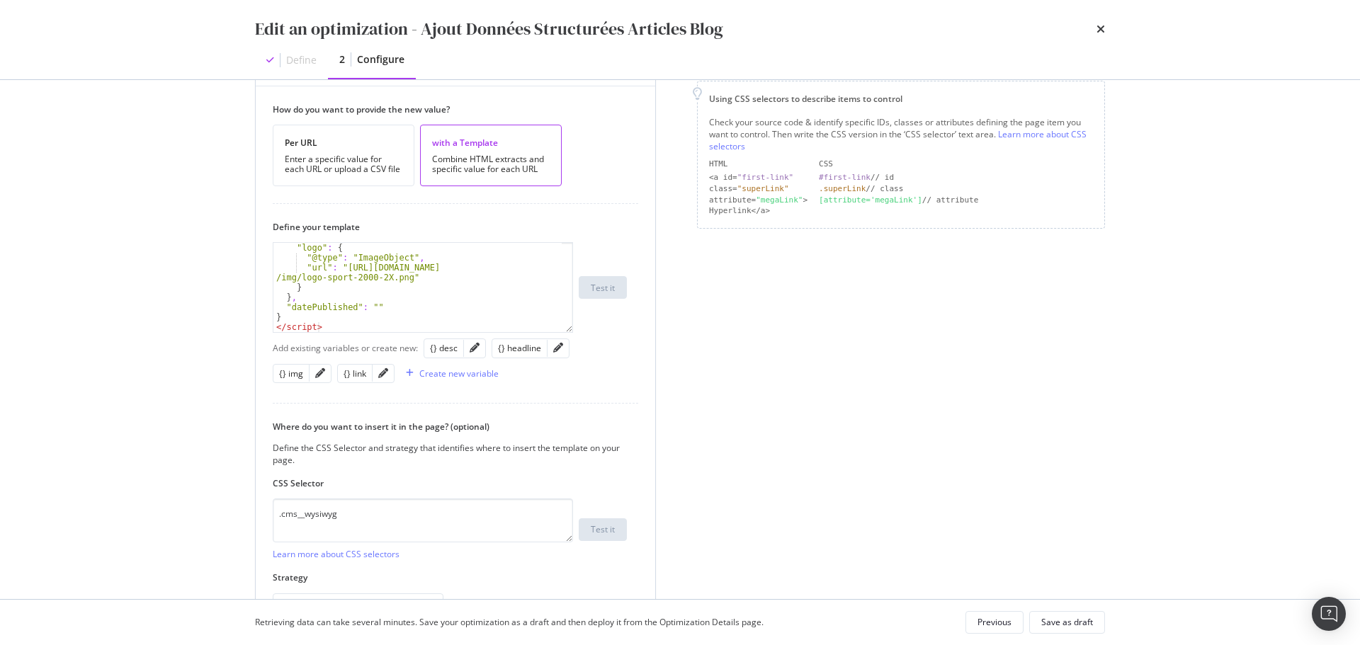
scroll to position [374, 0]
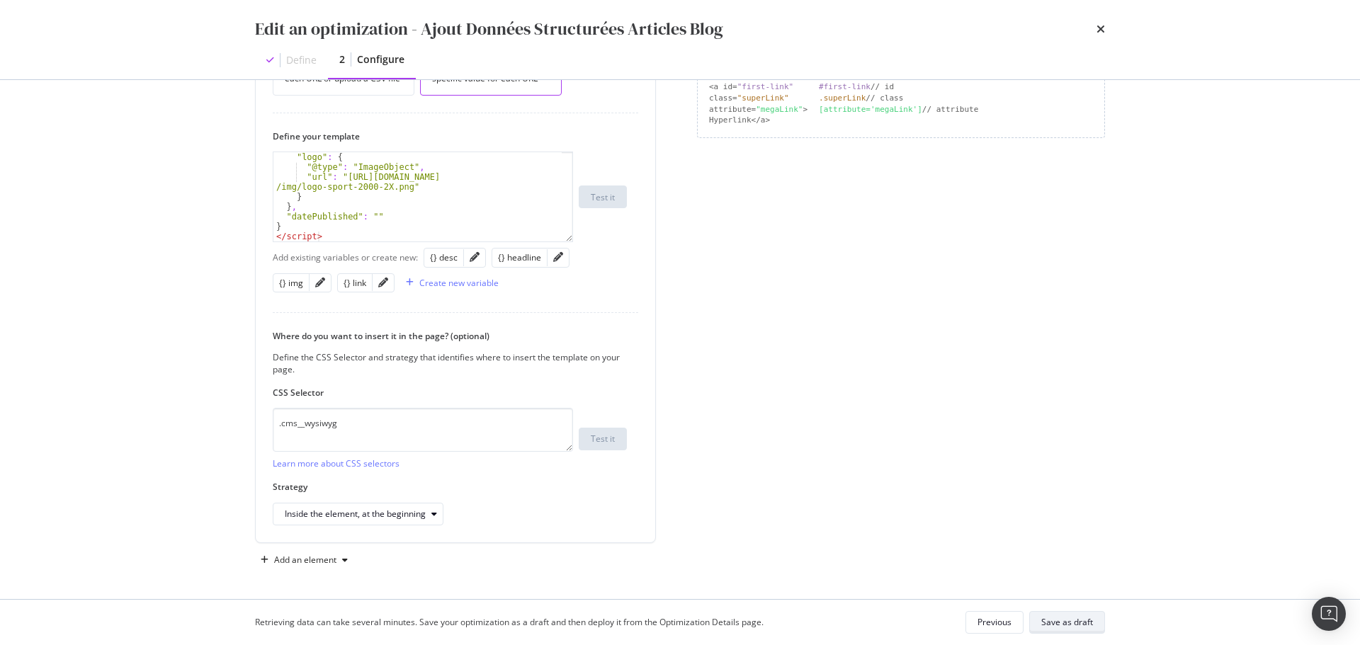
click at [1061, 616] on div "Save as draft" at bounding box center [1067, 622] width 52 height 12
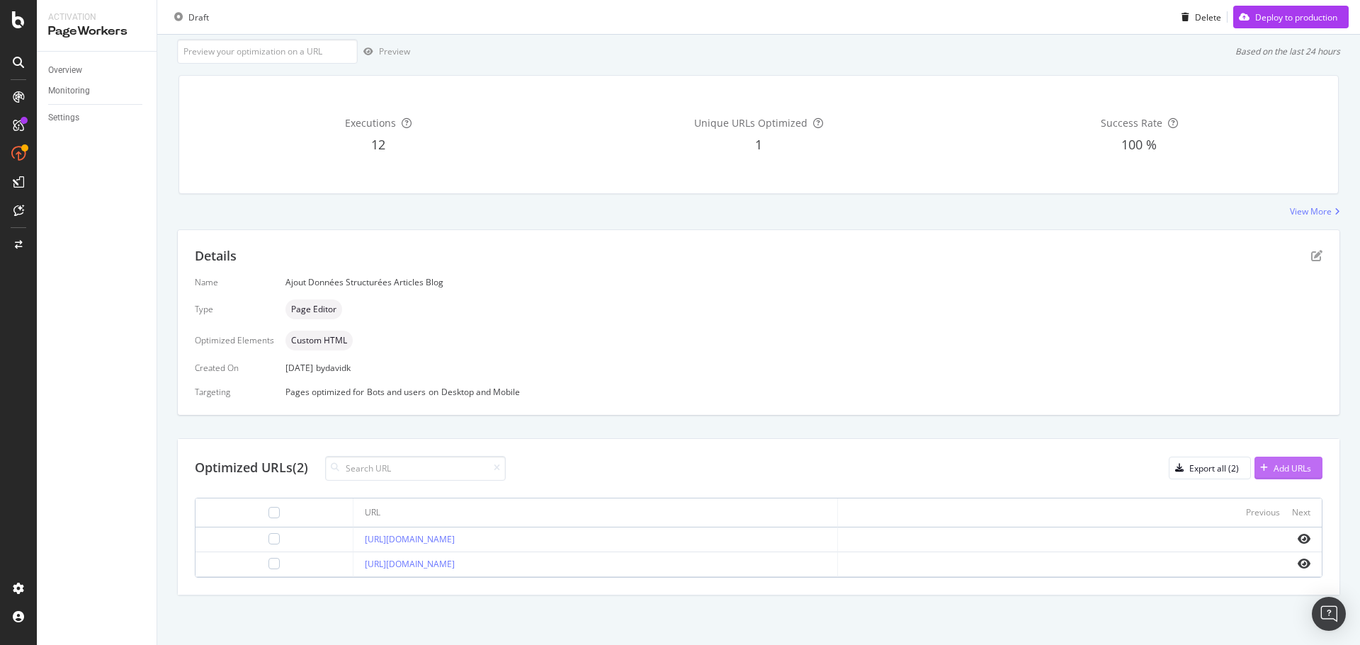
click at [1285, 467] on div "Add URLs" at bounding box center [1292, 468] width 38 height 12
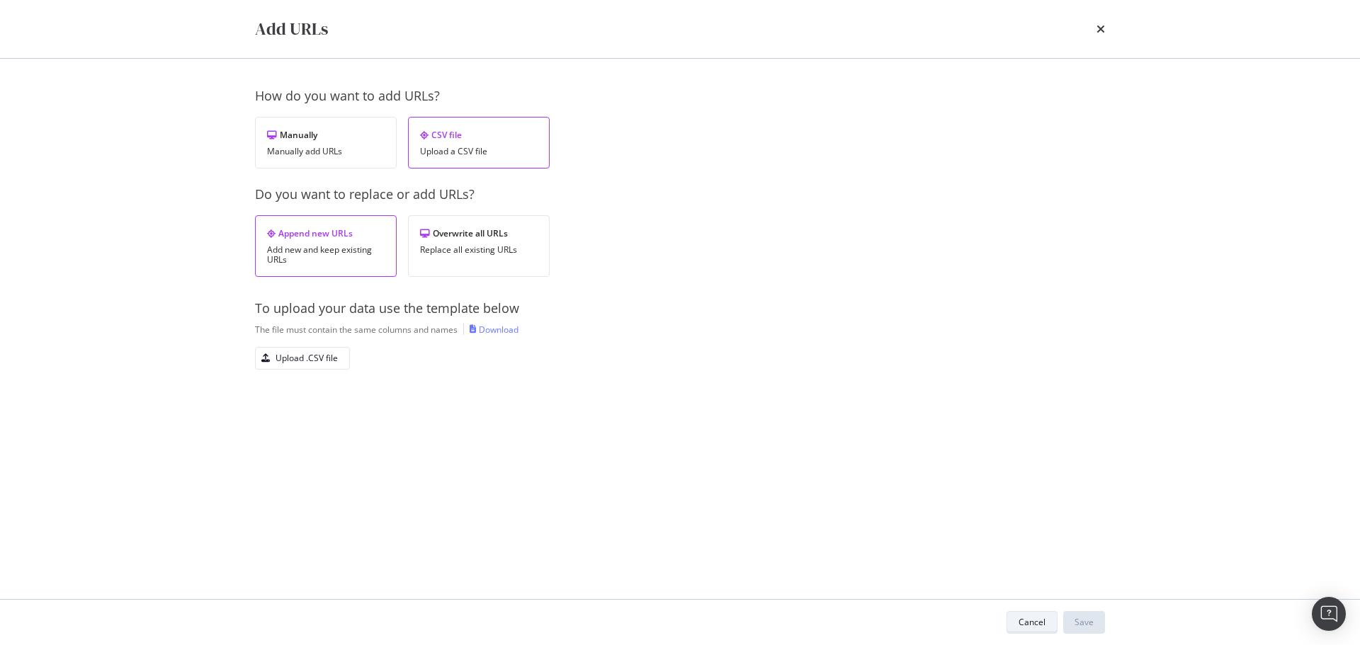
click at [1019, 621] on div "Cancel" at bounding box center [1031, 622] width 27 height 12
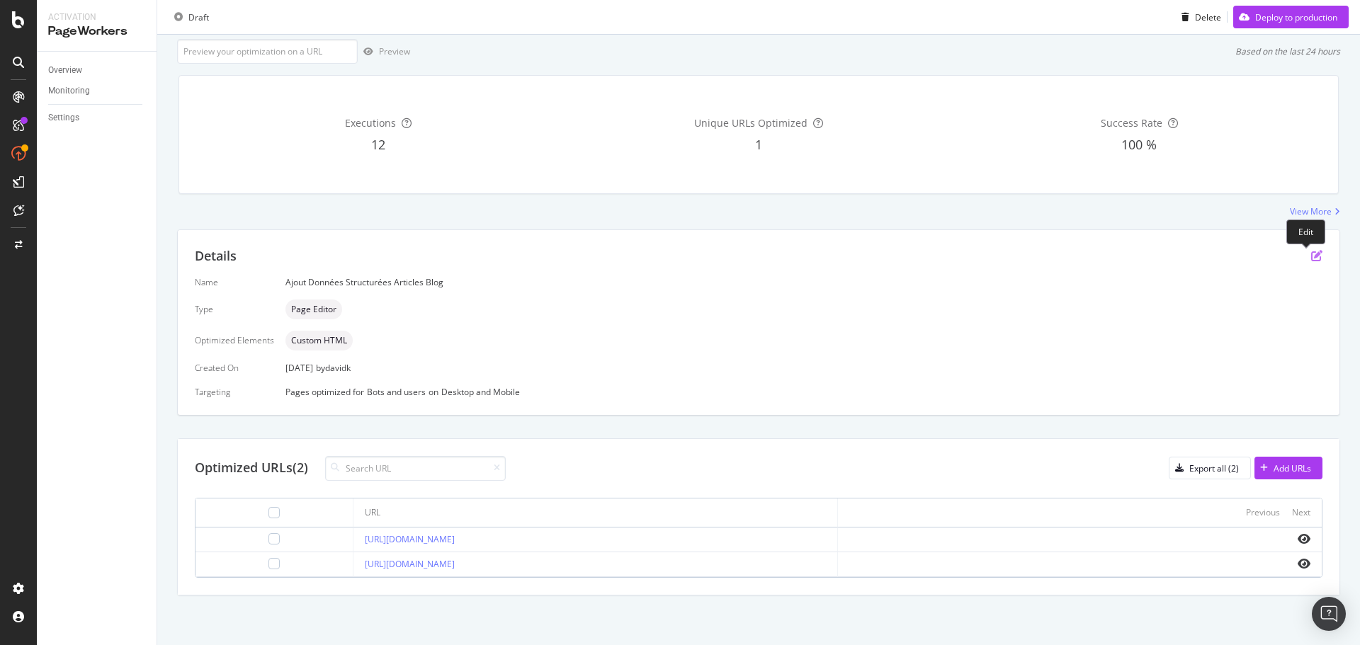
click at [1311, 253] on icon "pen-to-square" at bounding box center [1316, 255] width 11 height 11
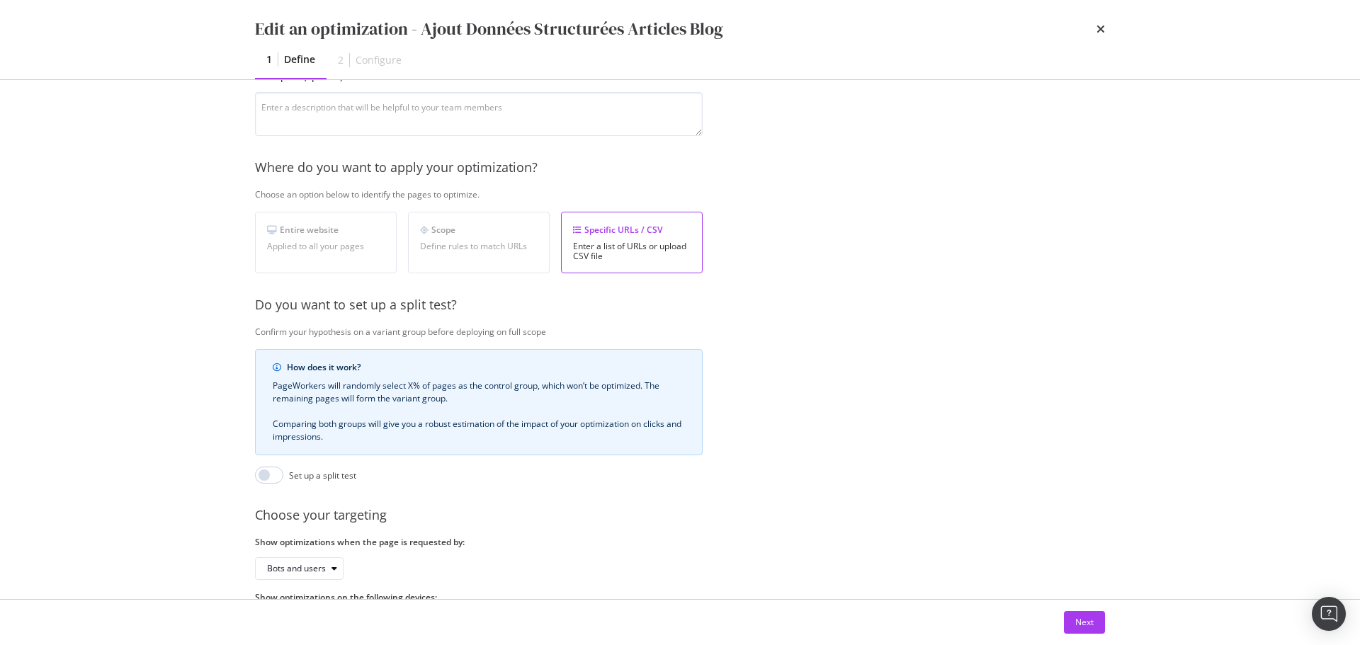
scroll to position [217, 0]
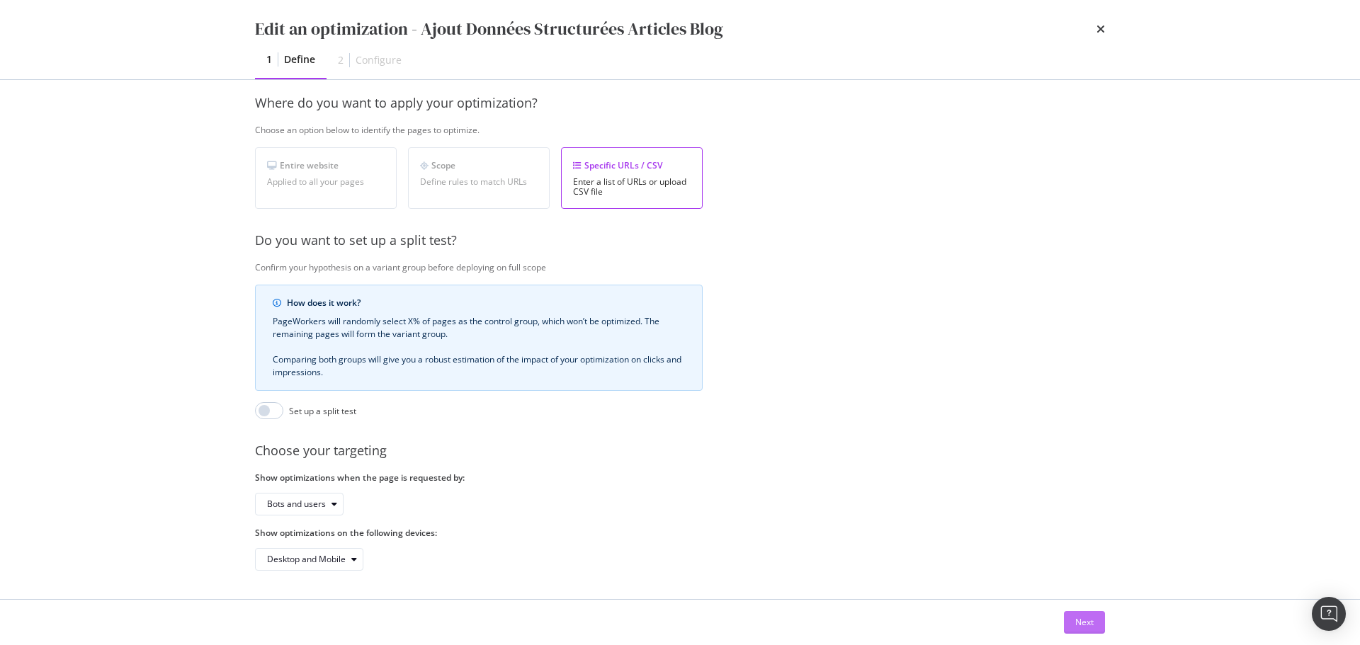
click at [1078, 619] on div "Next" at bounding box center [1084, 622] width 18 height 12
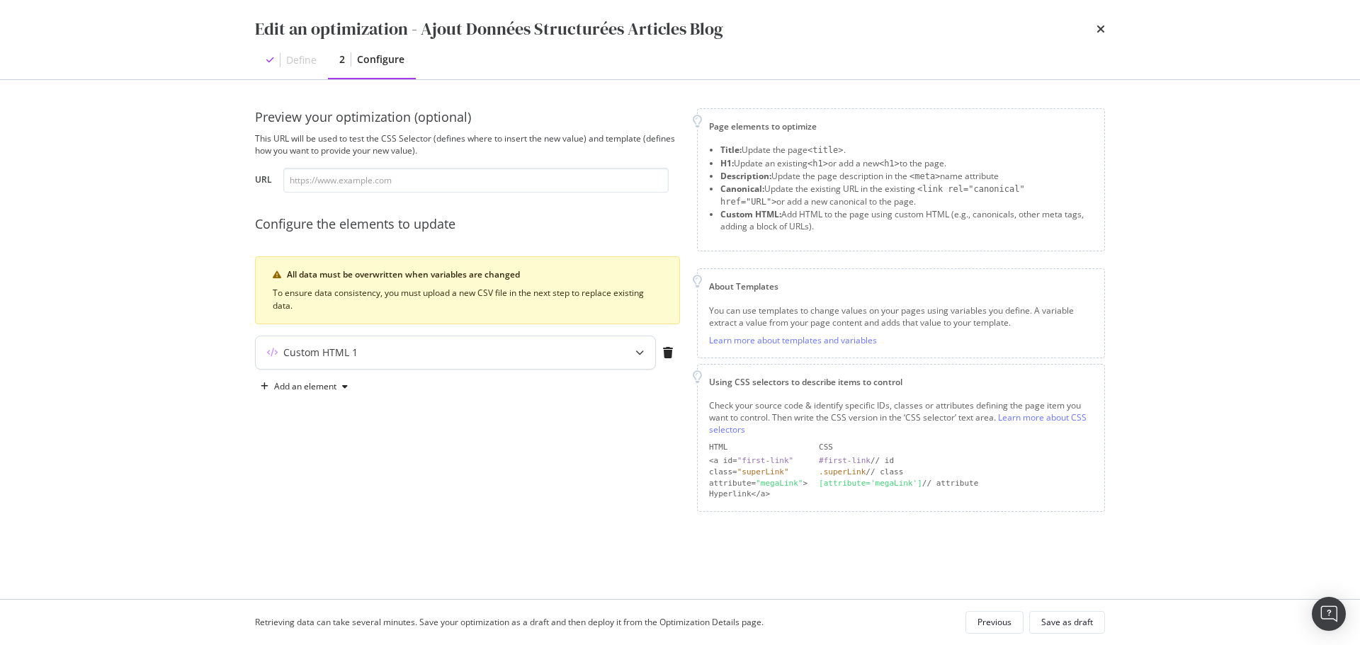
click at [634, 352] on div "modal" at bounding box center [639, 352] width 31 height 33
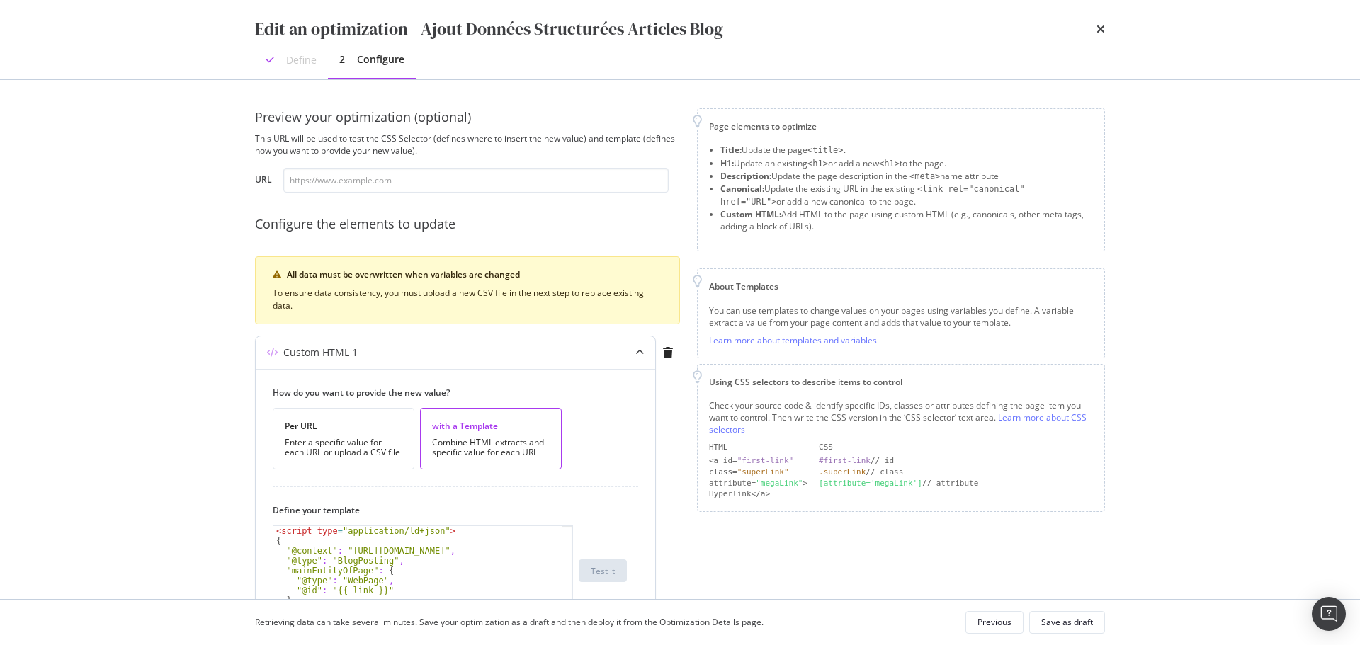
scroll to position [212, 0]
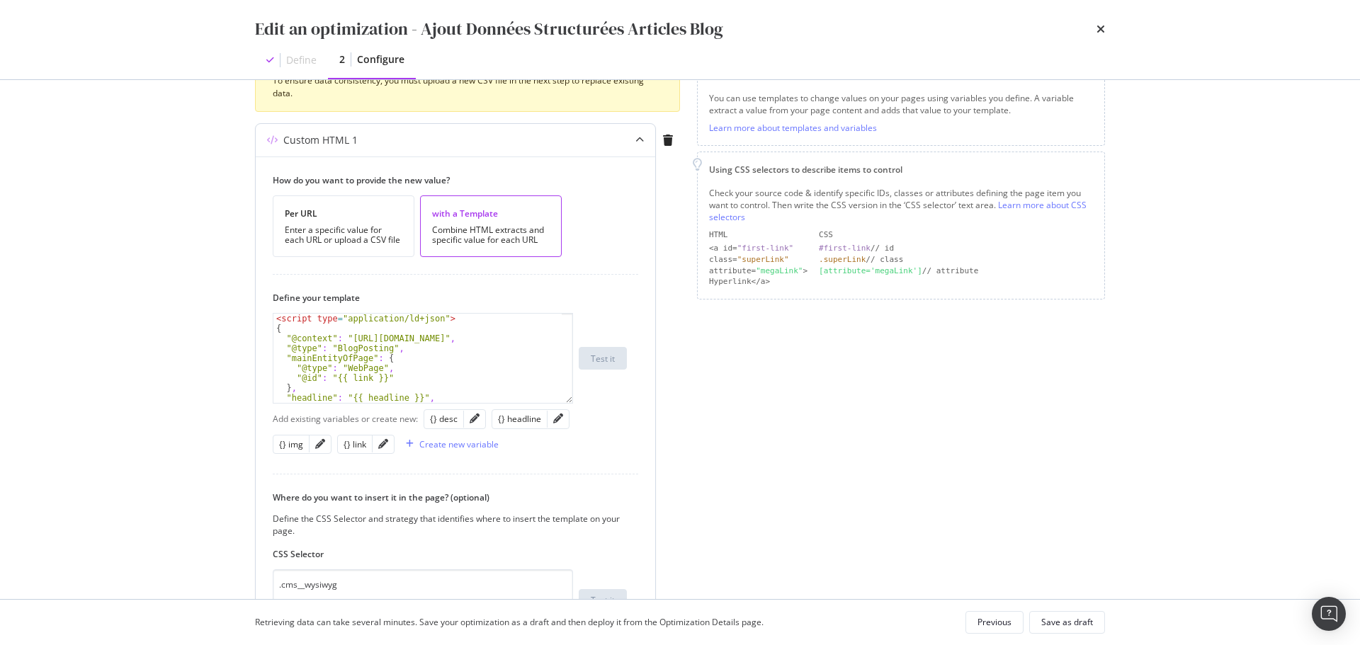
click at [434, 377] on div "< script type = "application/ld+json" > { "@context" : "[URL][DOMAIN_NAME]" , "…" at bounding box center [417, 368] width 288 height 109
type textarea "} </script>"
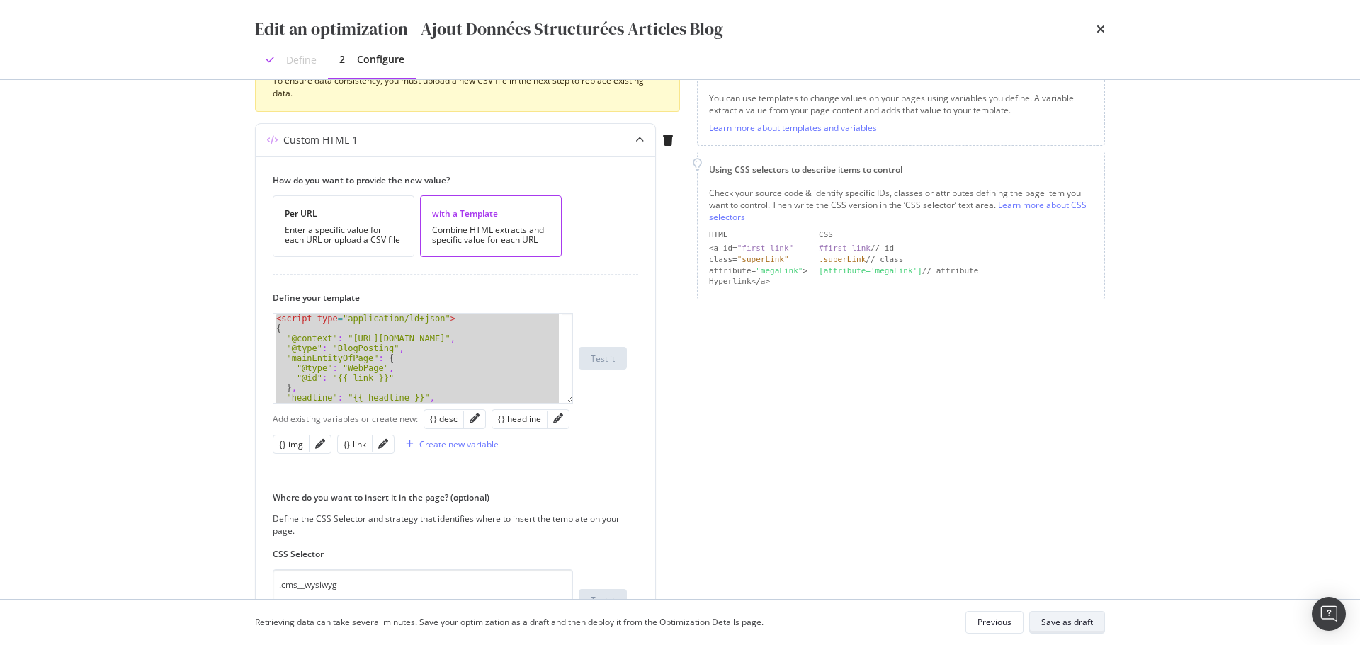
click at [1071, 618] on div "Save as draft" at bounding box center [1067, 622] width 52 height 12
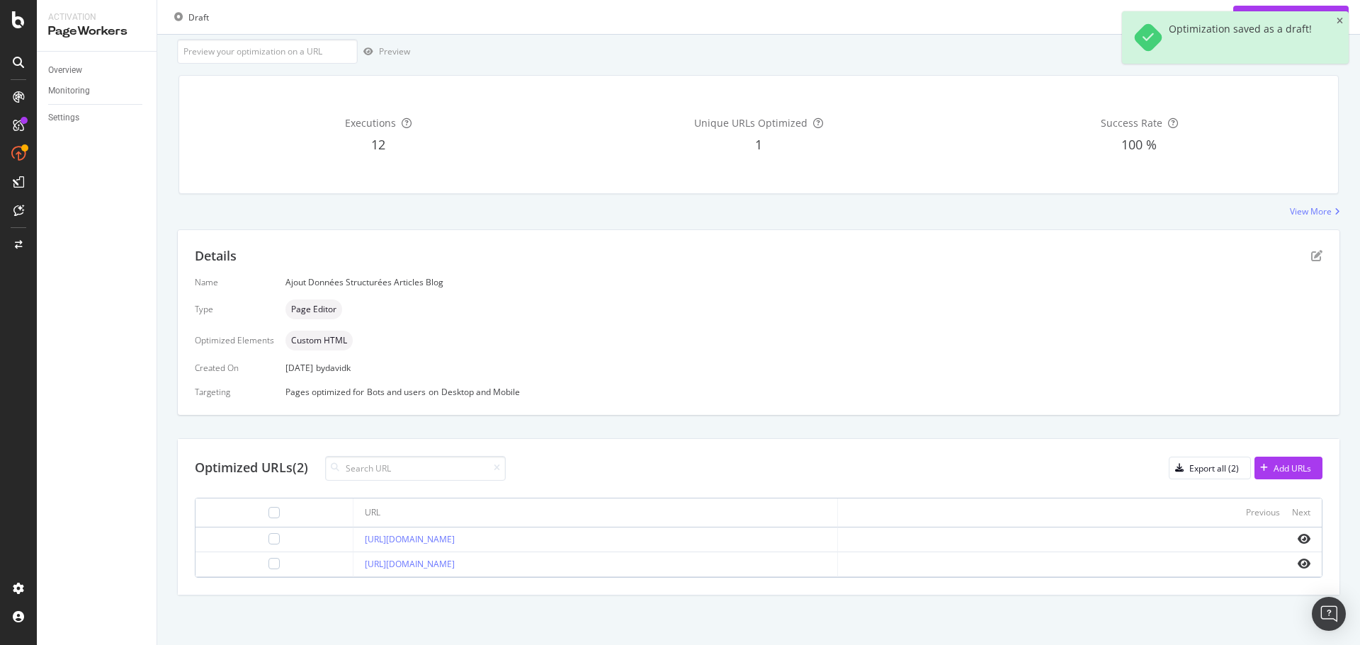
click at [889, 355] on div "Name Ajout Données Structurées Articles Blog Type Page Editor Optimized Element…" at bounding box center [758, 336] width 1127 height 121
click at [1340, 20] on icon "close toast" at bounding box center [1339, 21] width 6 height 8
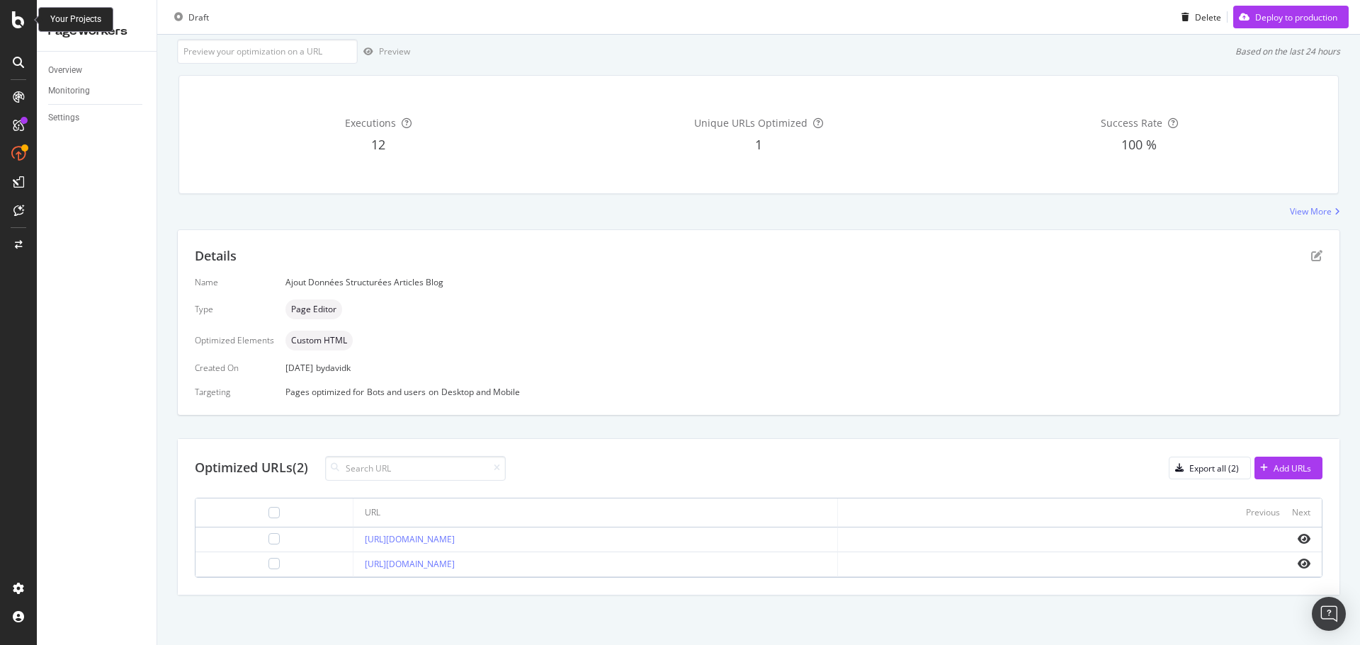
click at [13, 21] on icon at bounding box center [18, 19] width 13 height 17
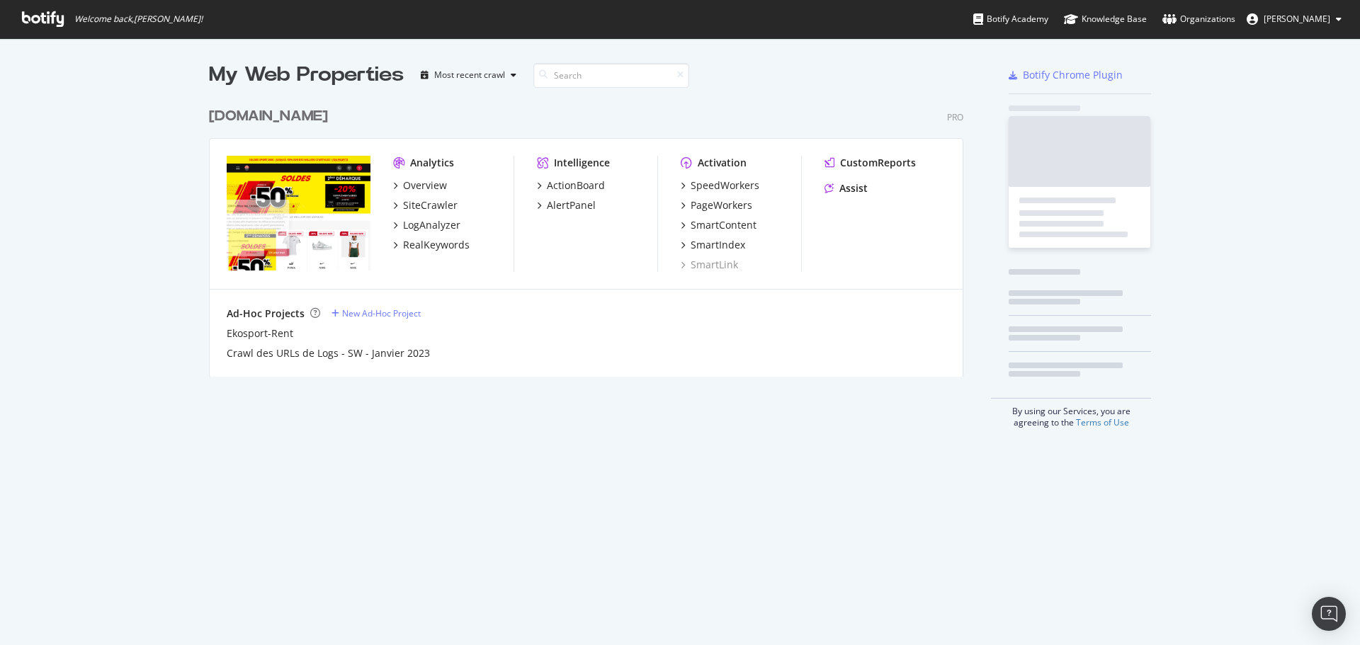
scroll to position [634, 1338]
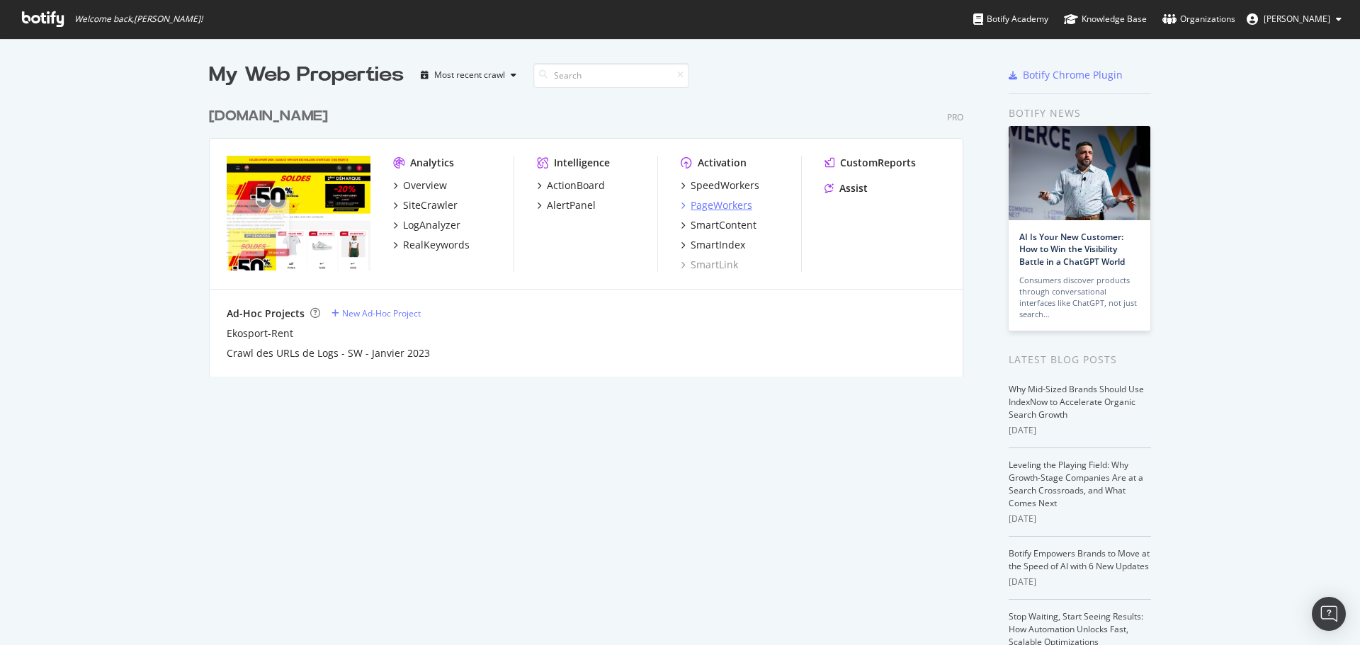
click at [709, 207] on div "PageWorkers" at bounding box center [721, 205] width 62 height 14
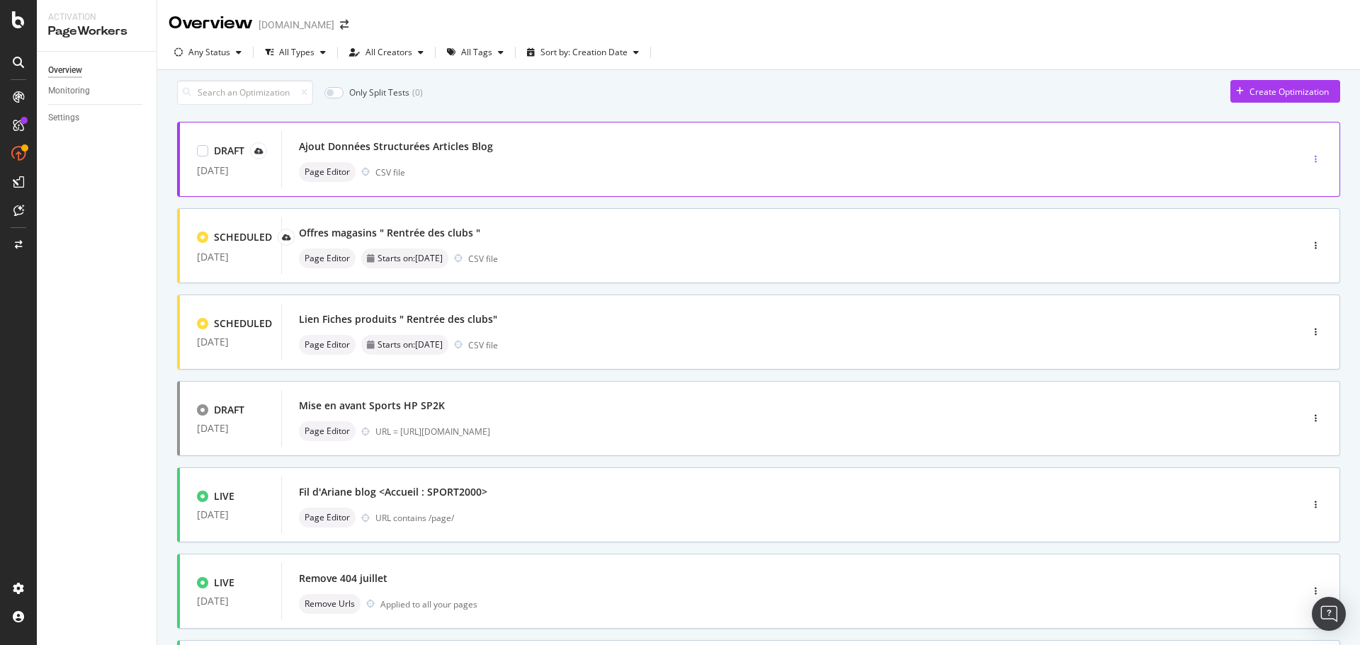
click at [1314, 164] on icon "button" at bounding box center [1315, 159] width 2 height 8
click at [1293, 239] on div "Delete" at bounding box center [1289, 240] width 26 height 12
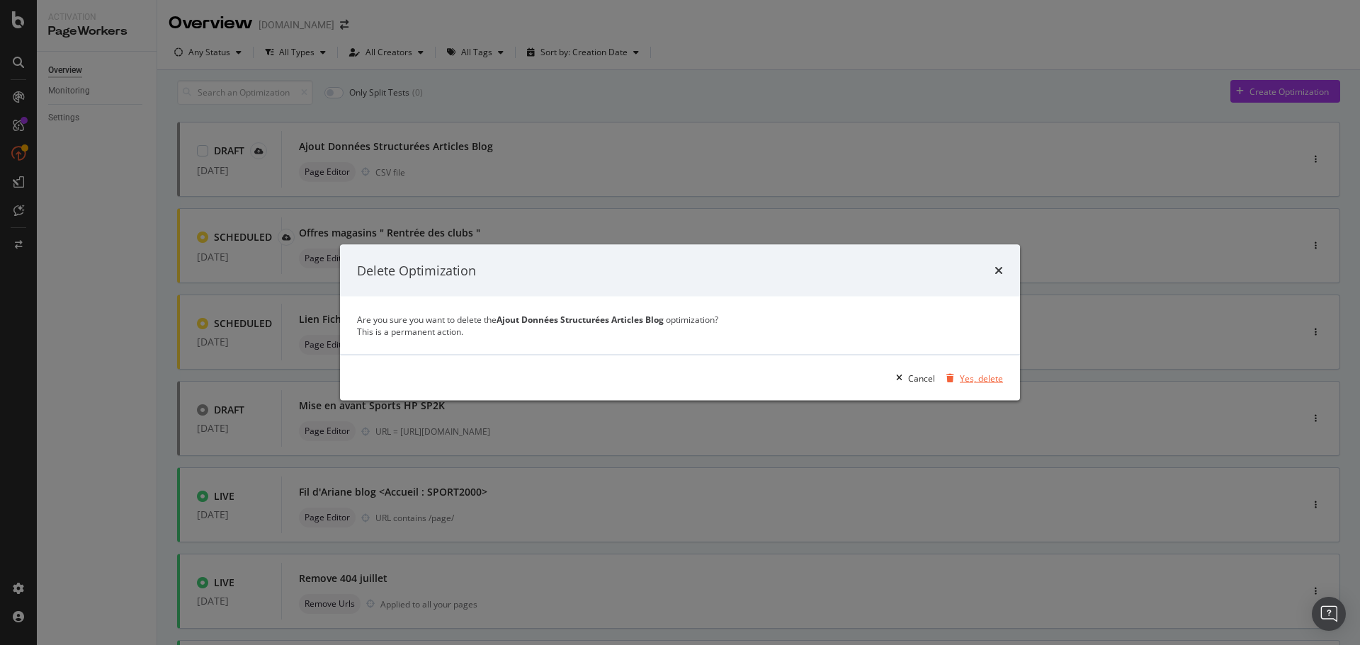
click at [959, 384] on div "Yes, delete" at bounding box center [980, 378] width 43 height 12
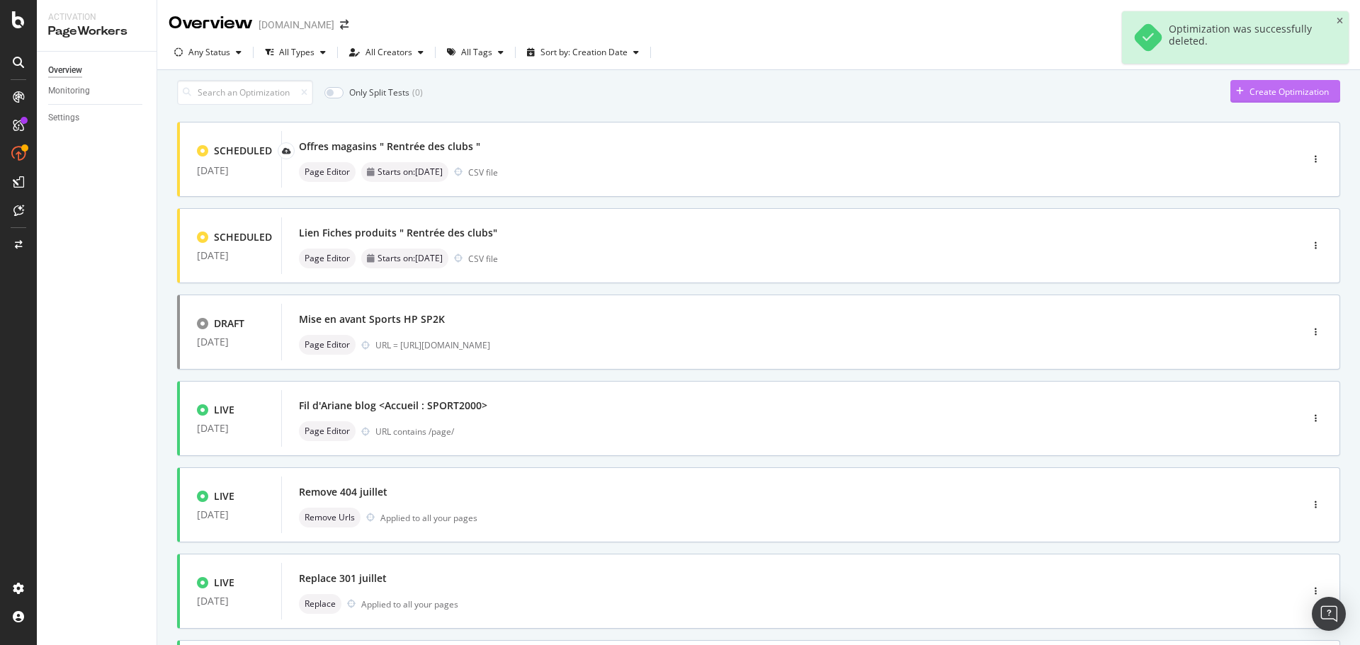
click at [1270, 98] on div "Create Optimization" at bounding box center [1288, 92] width 79 height 12
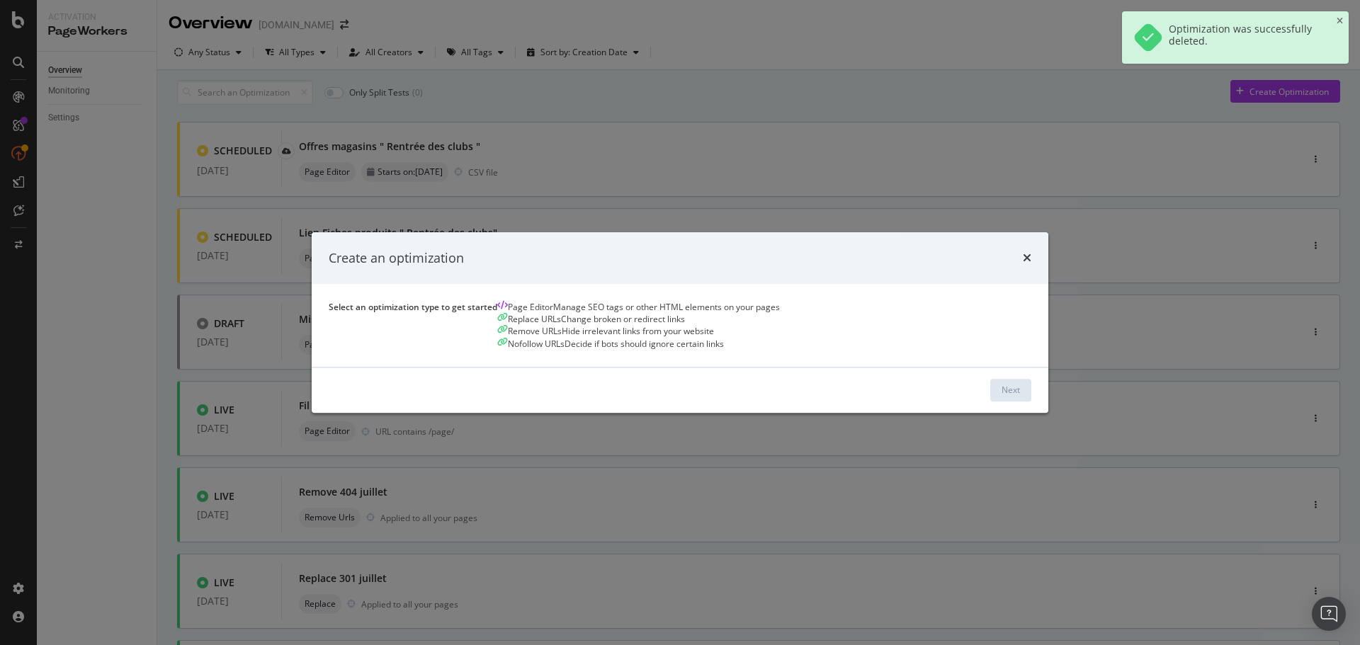
click at [553, 314] on div "Manage SEO tags or other HTML elements on your pages" at bounding box center [666, 308] width 227 height 12
click at [1013, 401] on div "Next" at bounding box center [1010, 390] width 18 height 21
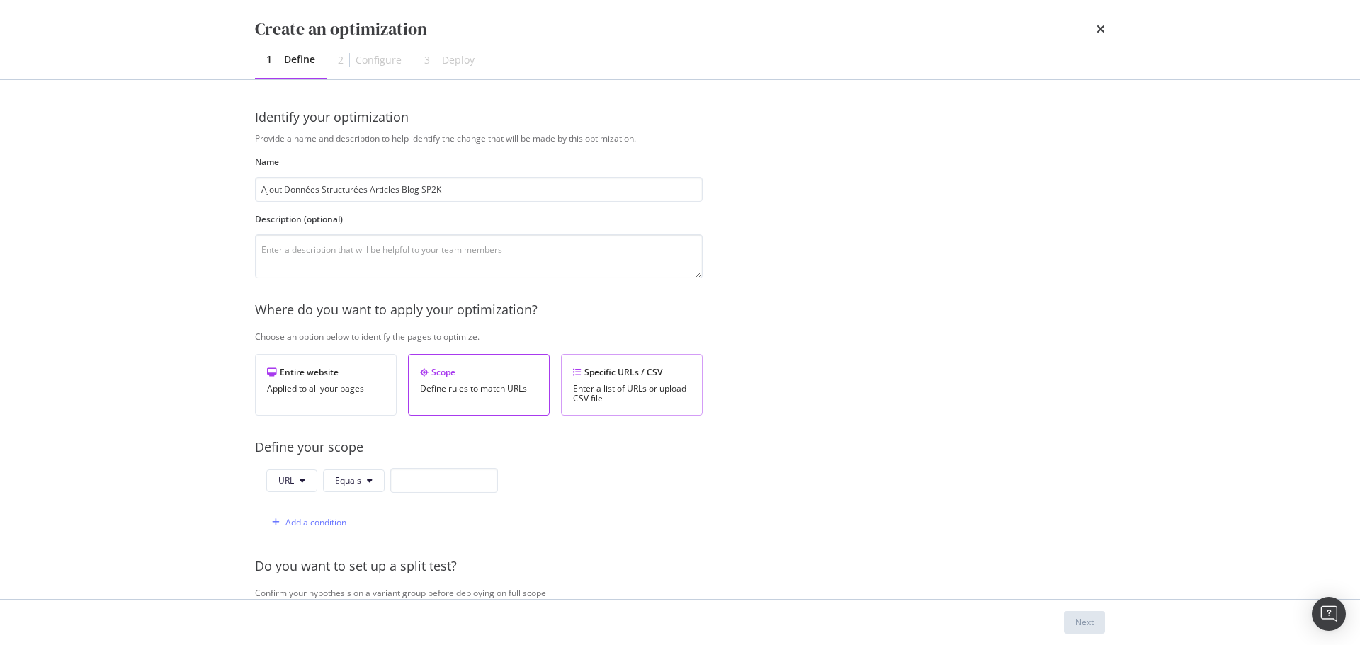
type input "Ajout Données Structurées Articles Blog SP2K"
click at [625, 374] on div "Specific URLs / CSV" at bounding box center [632, 372] width 118 height 12
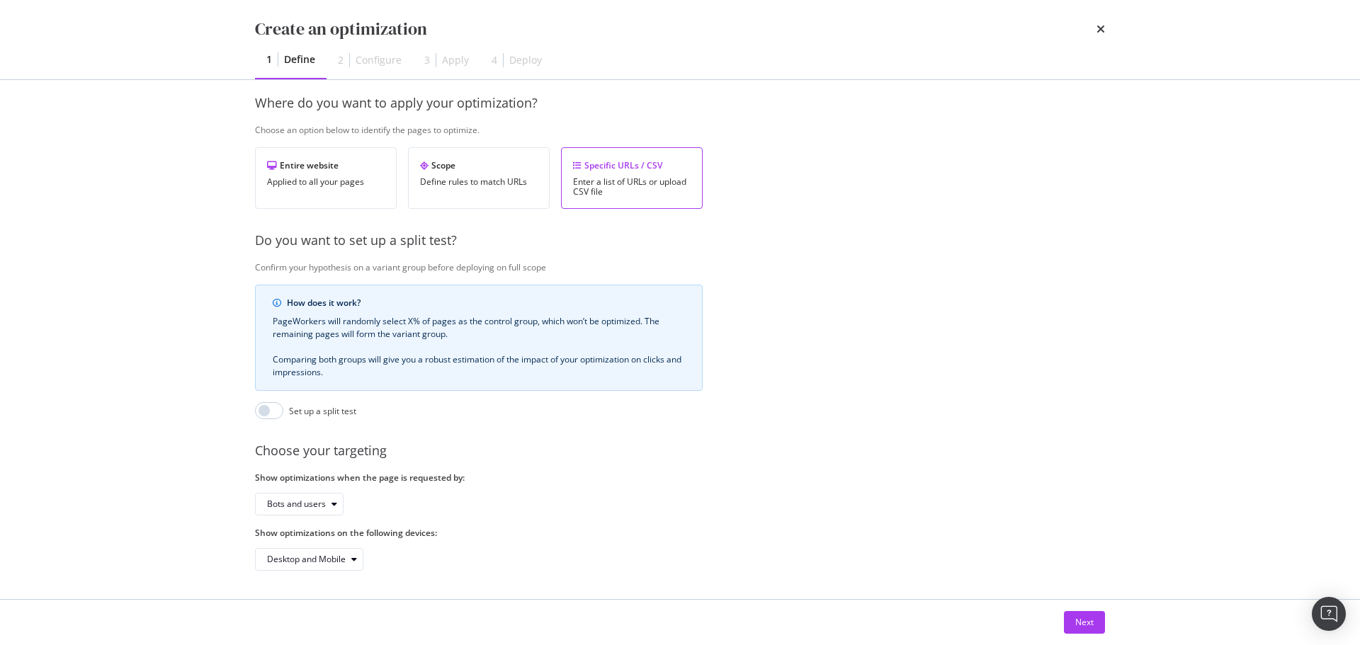
scroll to position [217, 0]
click at [1090, 622] on div "Next" at bounding box center [1084, 622] width 18 height 12
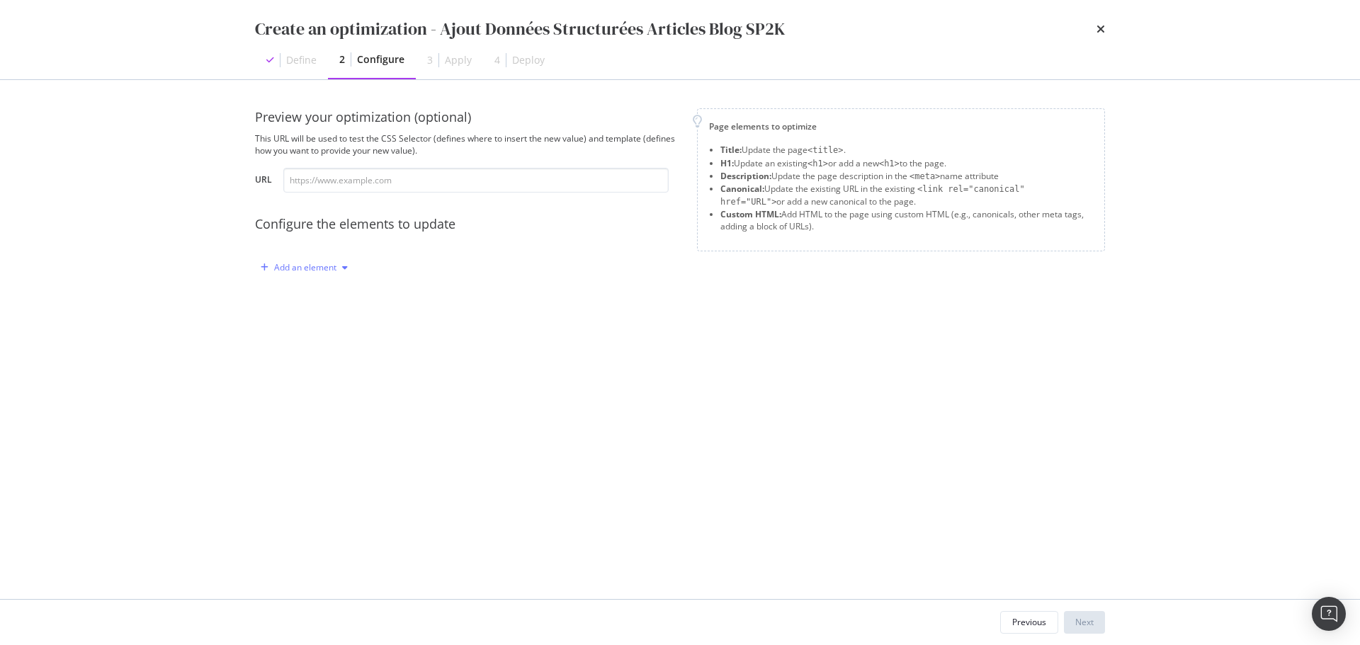
click at [322, 270] on div "Add an element" at bounding box center [305, 267] width 62 height 8
click at [333, 392] on div "Custom HTML" at bounding box center [320, 388] width 56 height 12
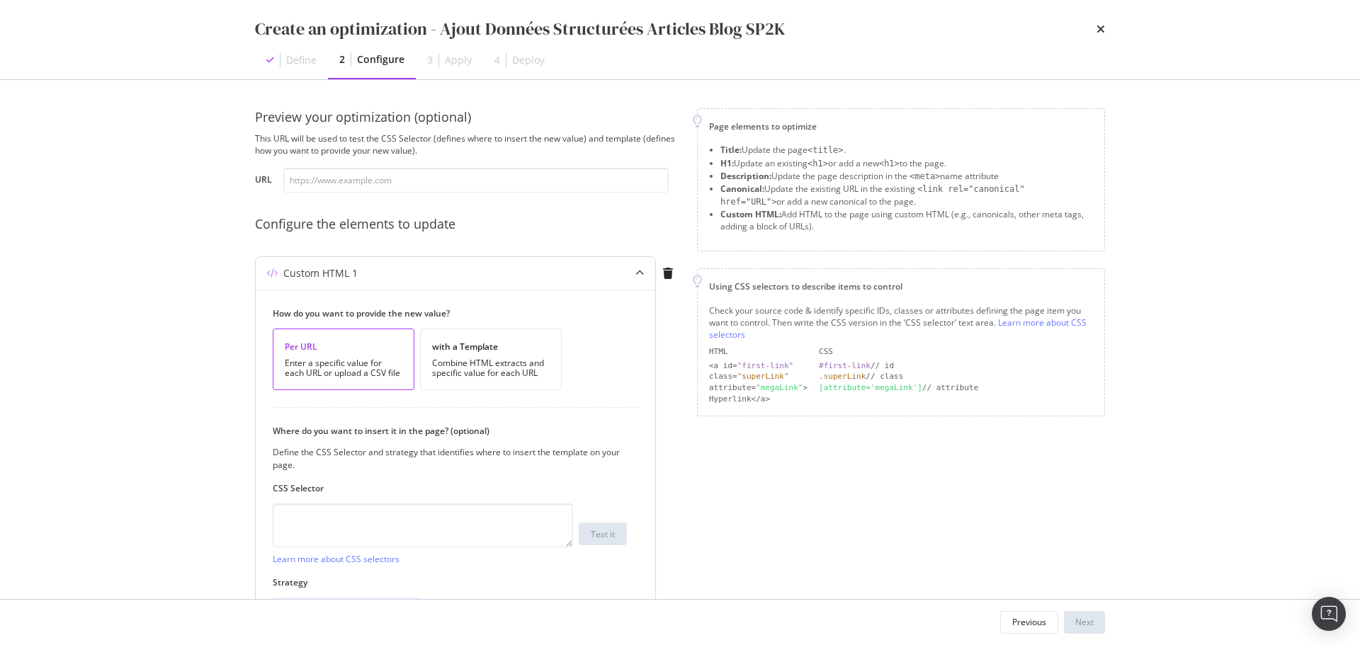
click at [340, 355] on div "Per URL Enter a specific value for each URL or upload a CSV file" at bounding box center [344, 360] width 142 height 62
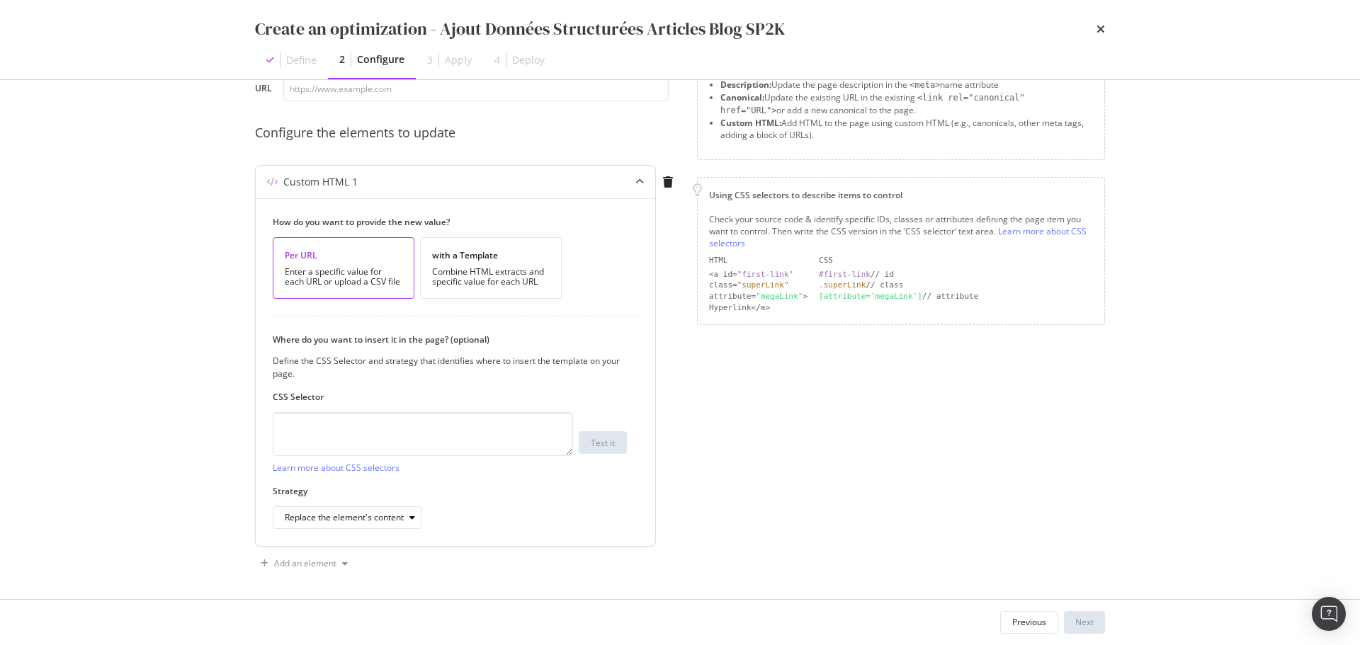
scroll to position [96, 0]
click at [416, 414] on textarea "modal" at bounding box center [423, 430] width 300 height 44
paste textarea "<script type="application/ld+json"> { "@context": "[URL][DOMAIN_NAME]", "@type"…"
type textarea "<script type="application/ld+json"> { "@context": "[URL][DOMAIN_NAME]", "@type"…"
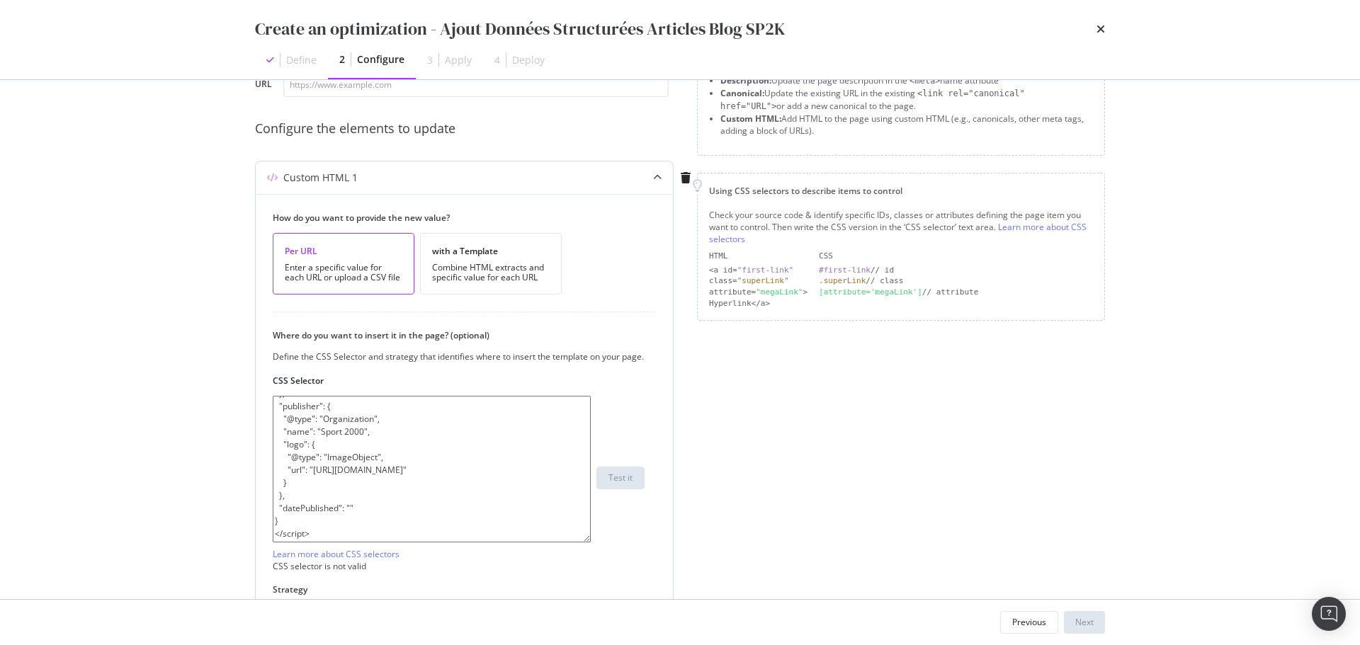
scroll to position [229, 0]
drag, startPoint x: 569, startPoint y: 449, endPoint x: 586, endPoint y: 552, distance: 104.2
click at [586, 542] on textarea "<script type="application/ld+json"> { "@context": "[URL][DOMAIN_NAME]", "@type"…" at bounding box center [432, 469] width 318 height 147
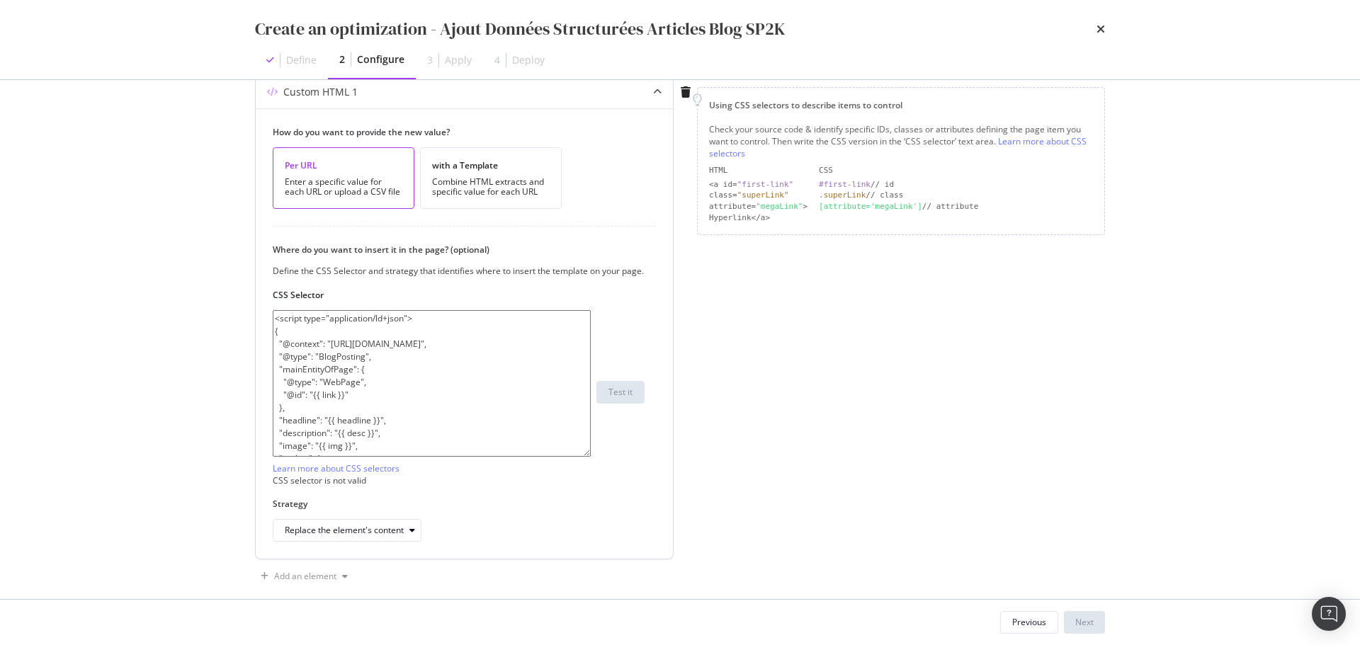
scroll to position [213, 0]
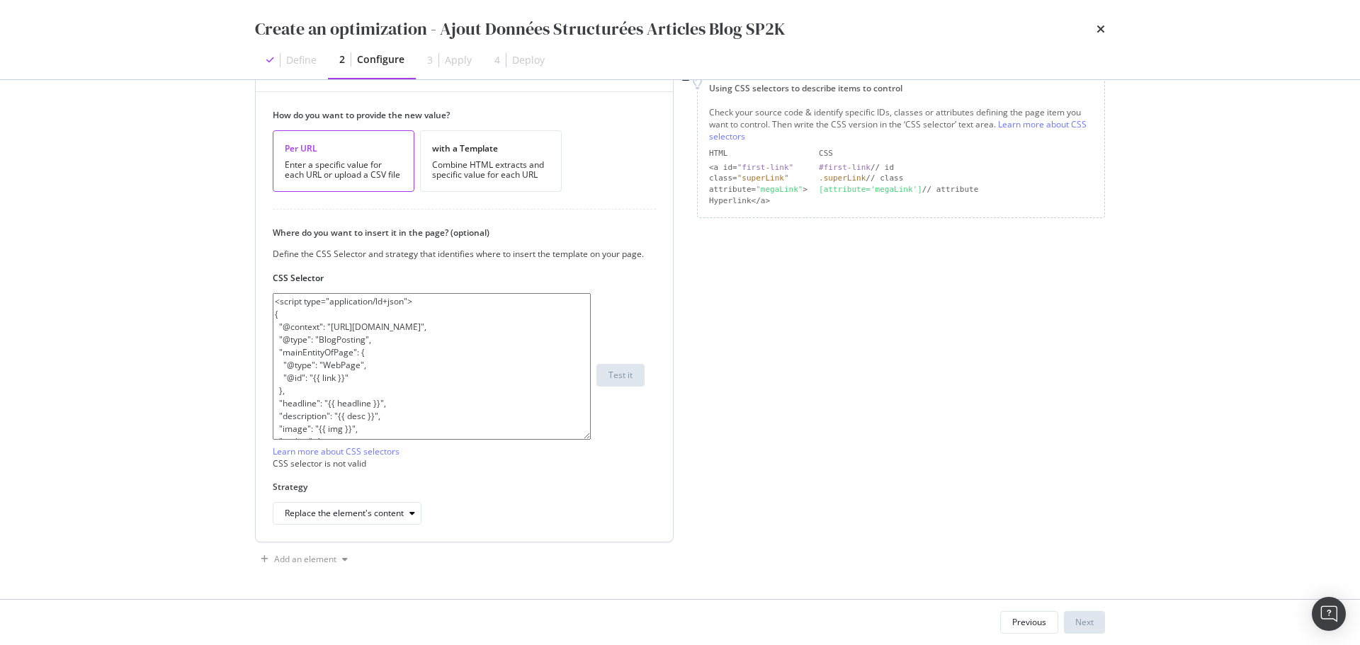
click at [448, 408] on textarea "<script type="application/ld+json"> { "@context": "[URL][DOMAIN_NAME]", "@type"…" at bounding box center [432, 366] width 318 height 147
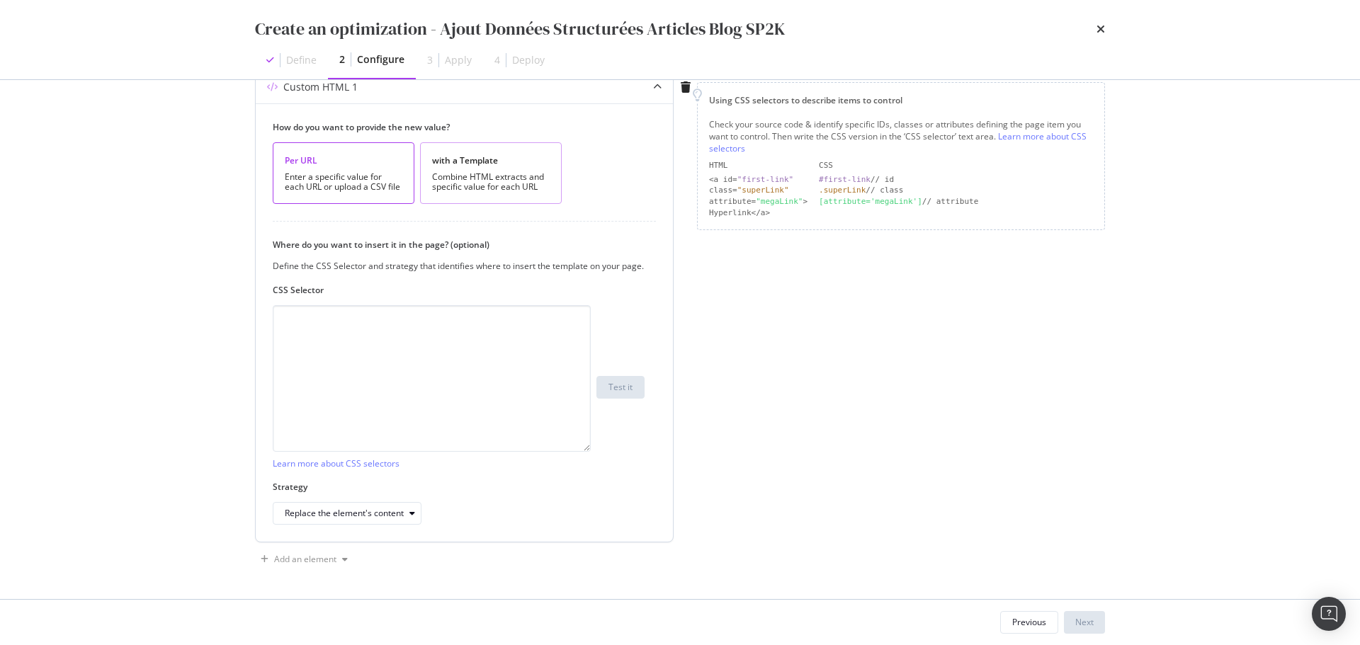
click at [489, 172] on div "Combine HTML extracts and specific value for each URL" at bounding box center [491, 182] width 118 height 20
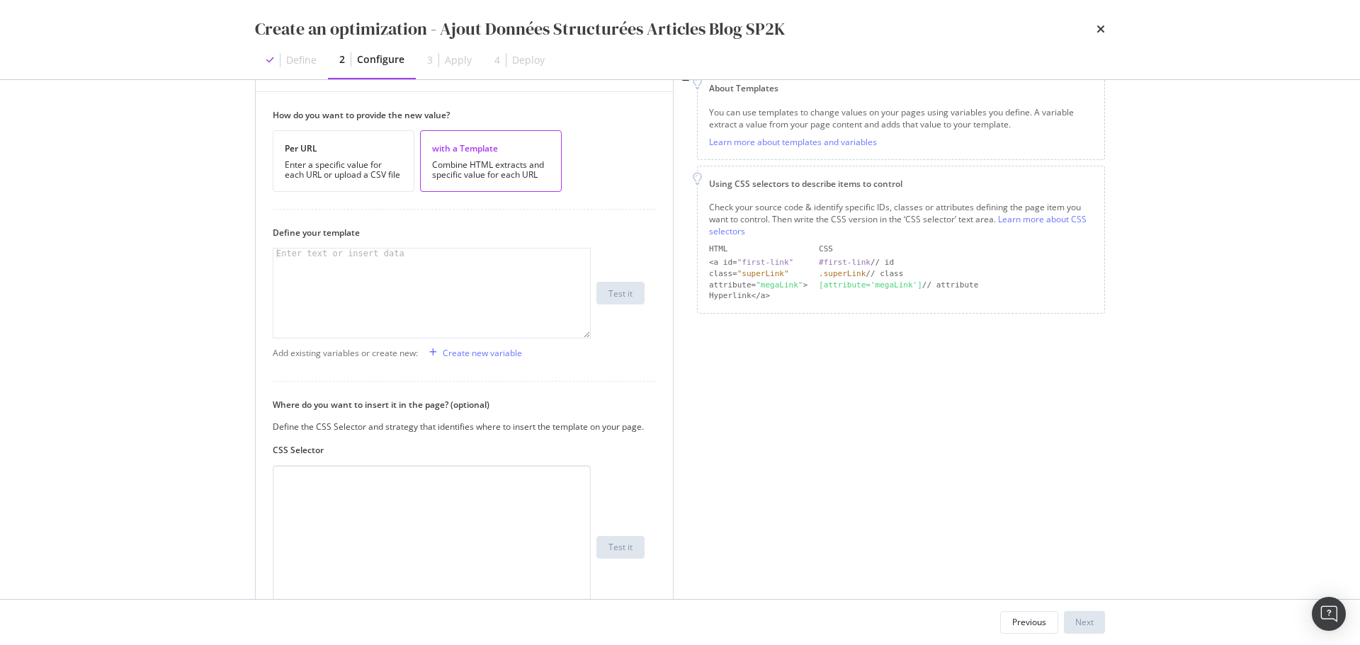
click at [457, 270] on div "modal" at bounding box center [431, 303] width 317 height 109
paste textarea "</script>"
type textarea "</script>"
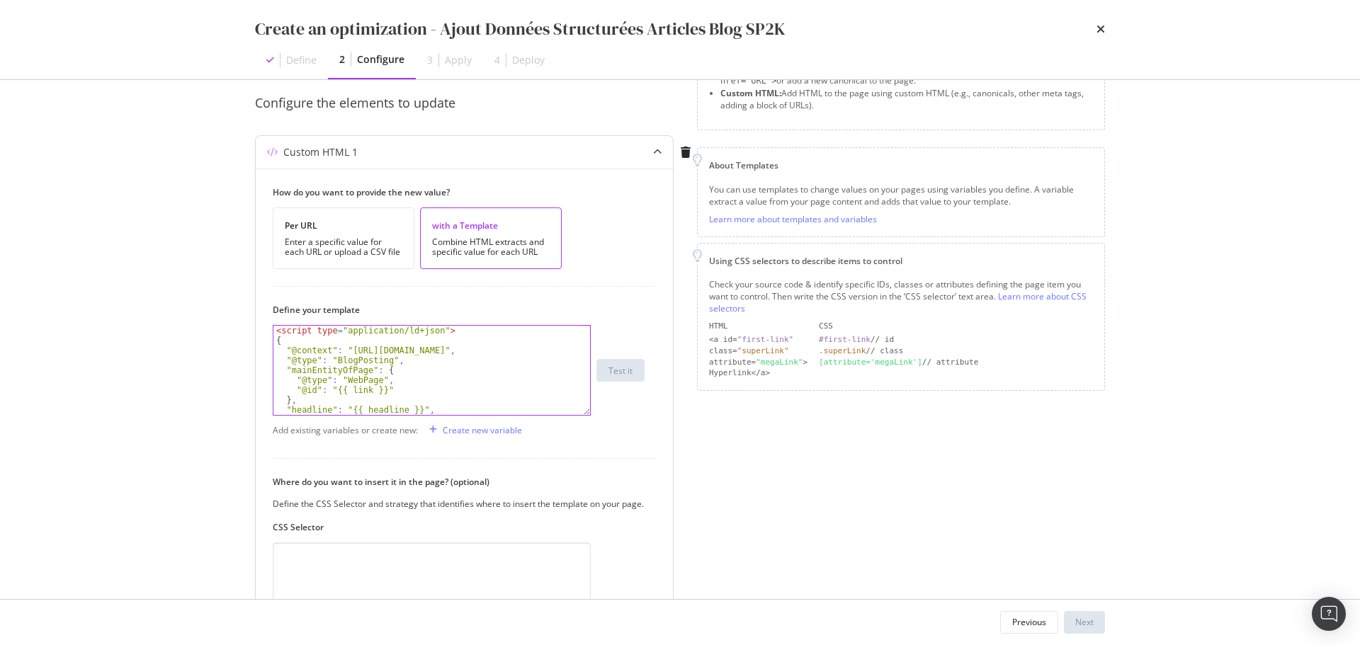
scroll to position [57, 0]
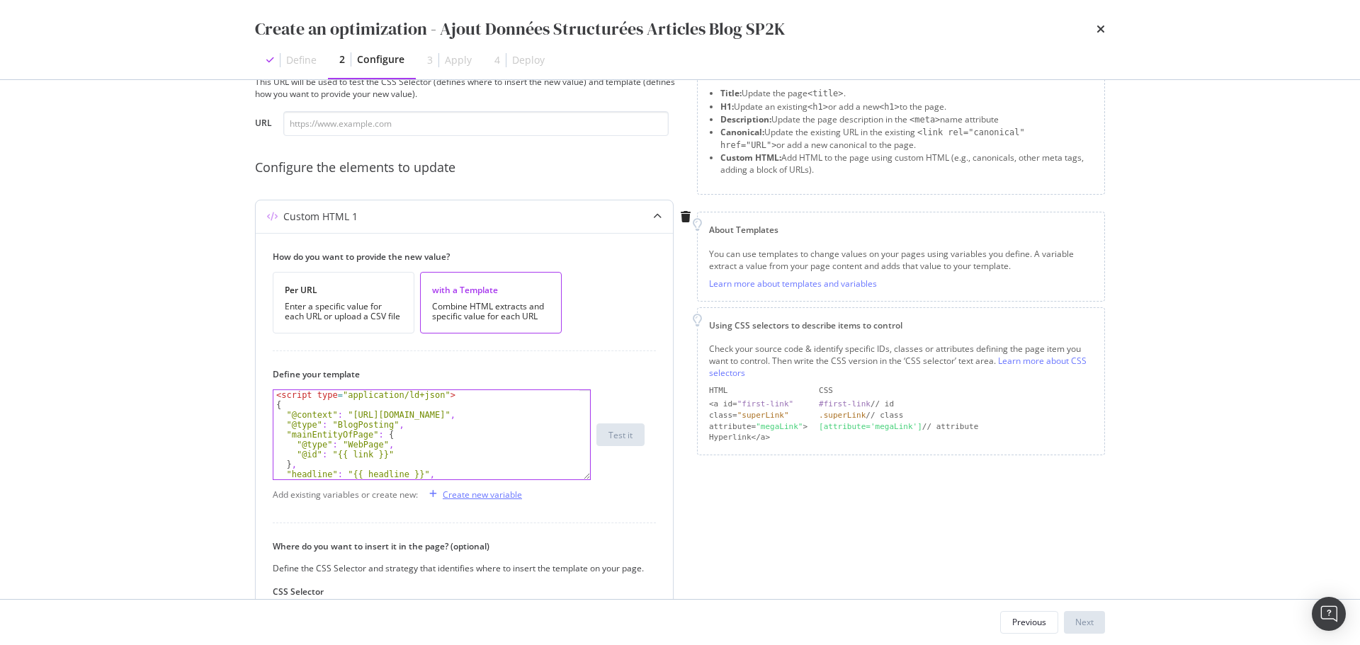
click at [491, 497] on div "Create new variable" at bounding box center [482, 495] width 79 height 12
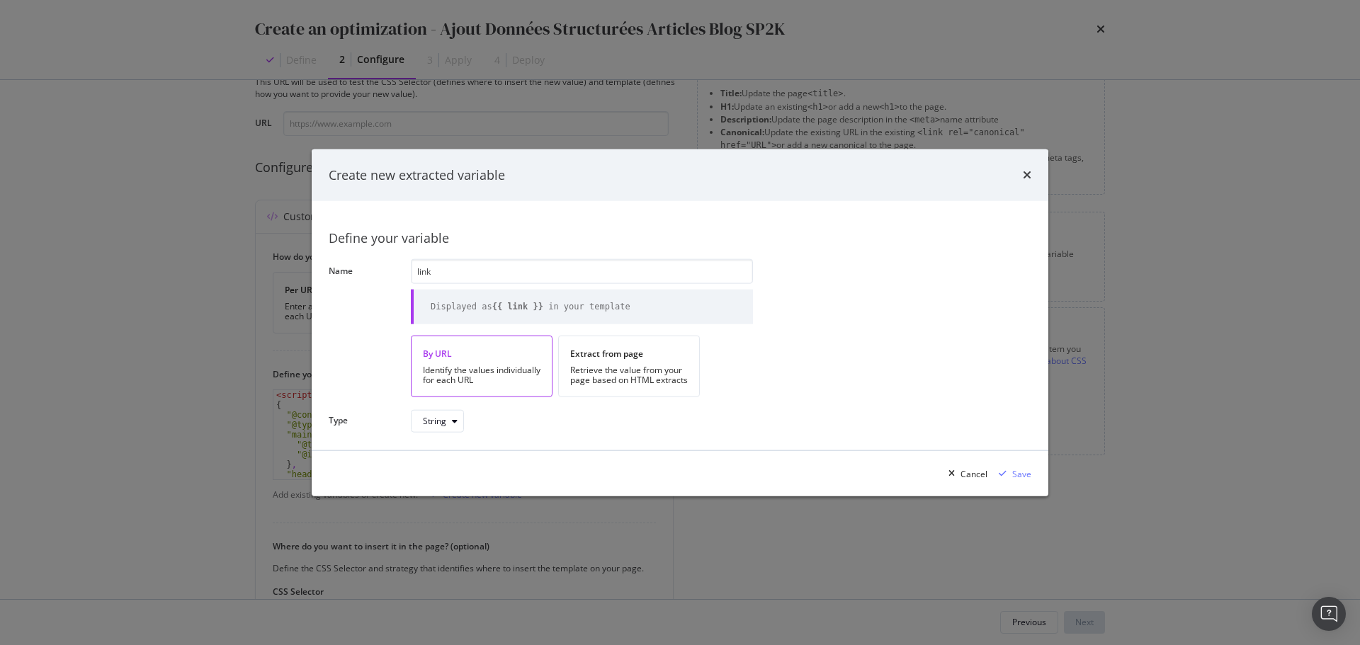
type input "link"
click at [490, 381] on div "Identify the values individually for each URL" at bounding box center [482, 375] width 118 height 20
click at [1024, 477] on div "Save" at bounding box center [1021, 473] width 19 height 12
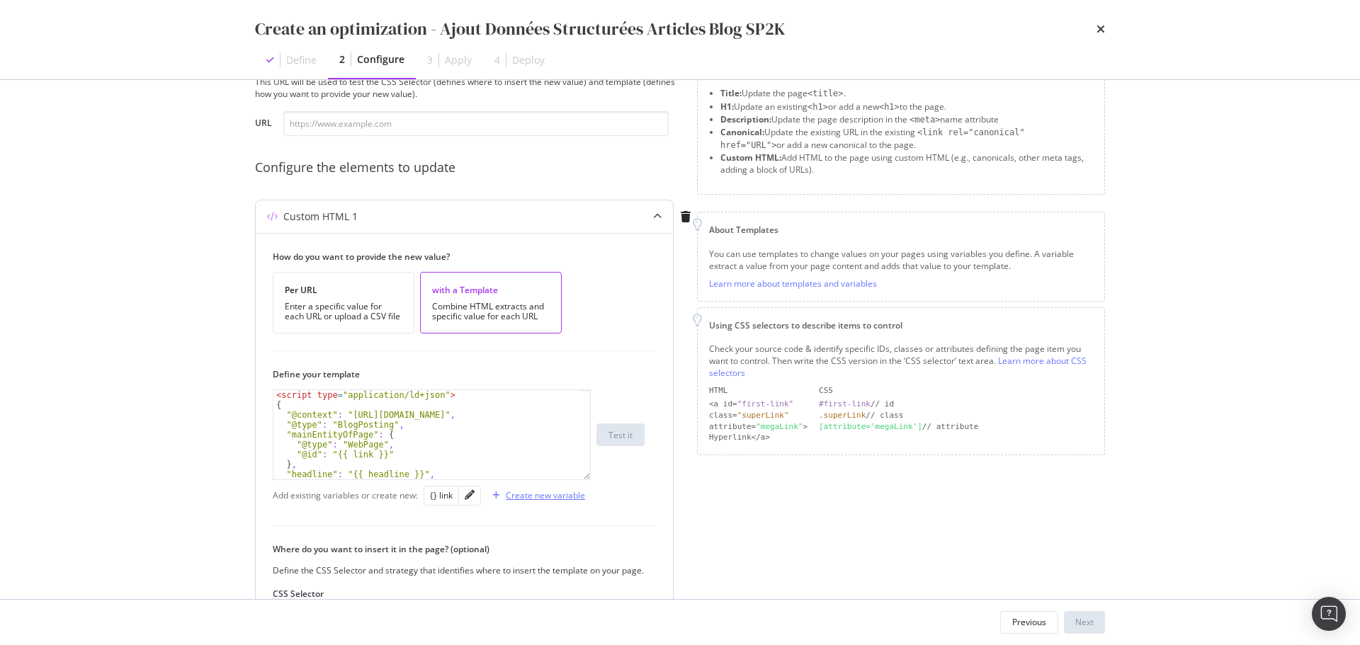
click at [529, 494] on div "Create new variable" at bounding box center [545, 495] width 79 height 12
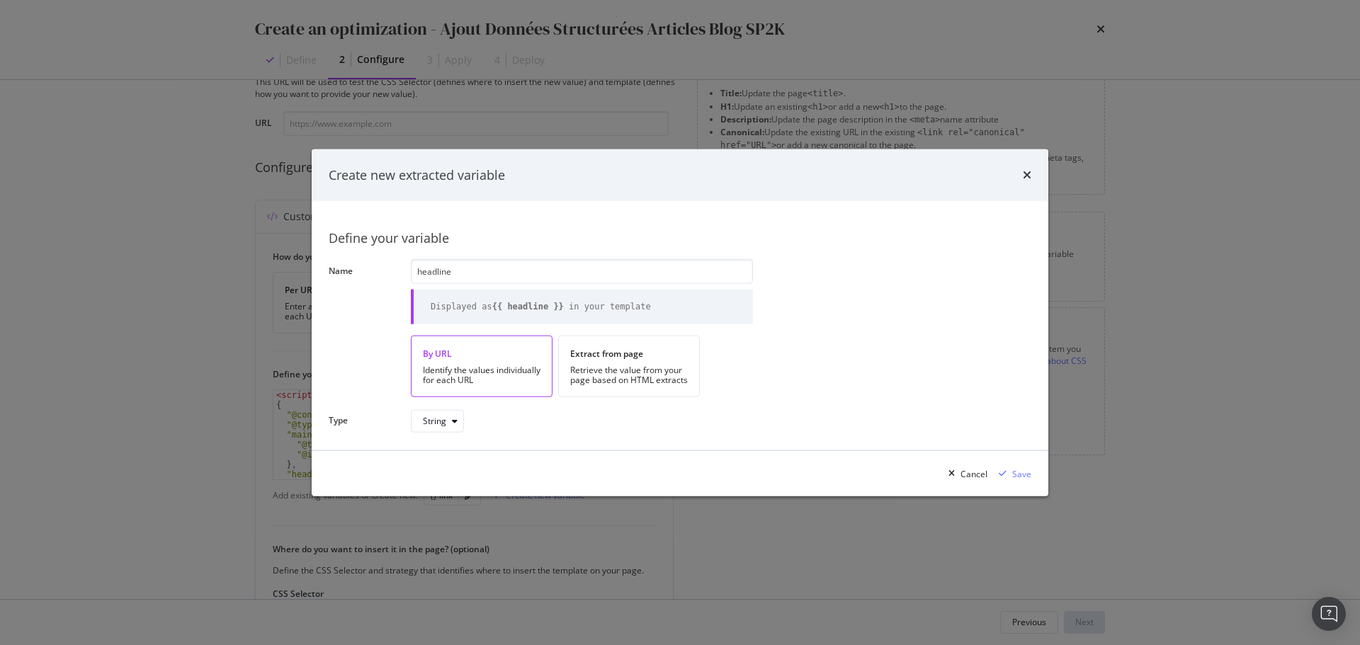
type input "headline"
click at [496, 360] on div "By URL Identify the values individually for each URL" at bounding box center [482, 367] width 142 height 62
click at [1015, 472] on div "Save" at bounding box center [1021, 473] width 19 height 12
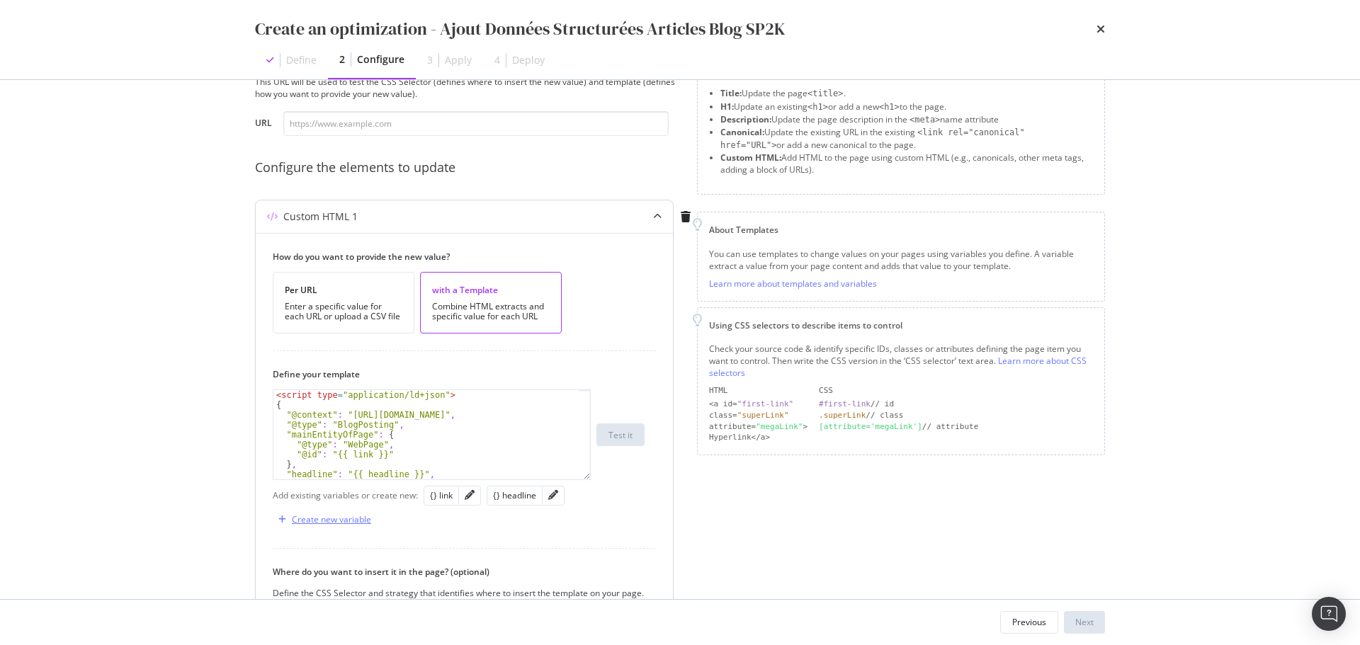
scroll to position [42, 0]
click at [350, 518] on div "Create new variable" at bounding box center [331, 519] width 79 height 12
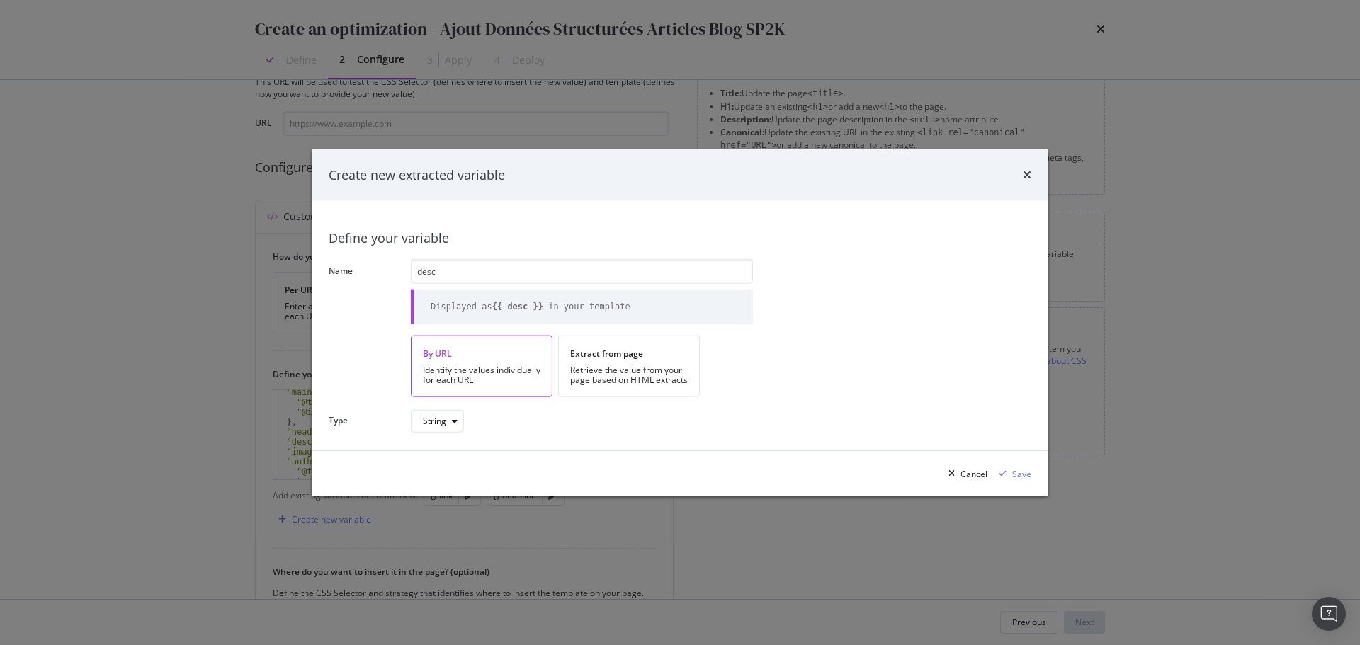
type input "desc"
click at [500, 375] on div "Identify the values individually for each URL" at bounding box center [482, 375] width 118 height 20
click at [1014, 475] on div "Save" at bounding box center [1021, 473] width 19 height 12
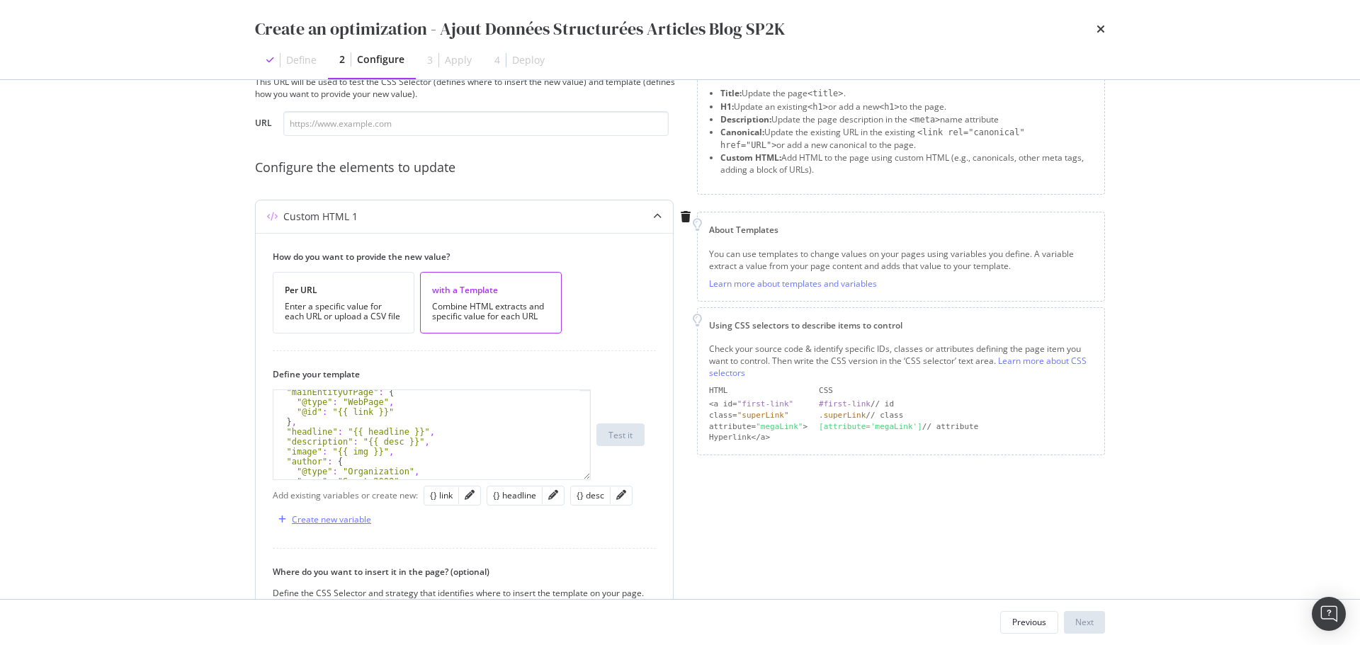
click at [352, 519] on div "Create new variable" at bounding box center [331, 519] width 79 height 12
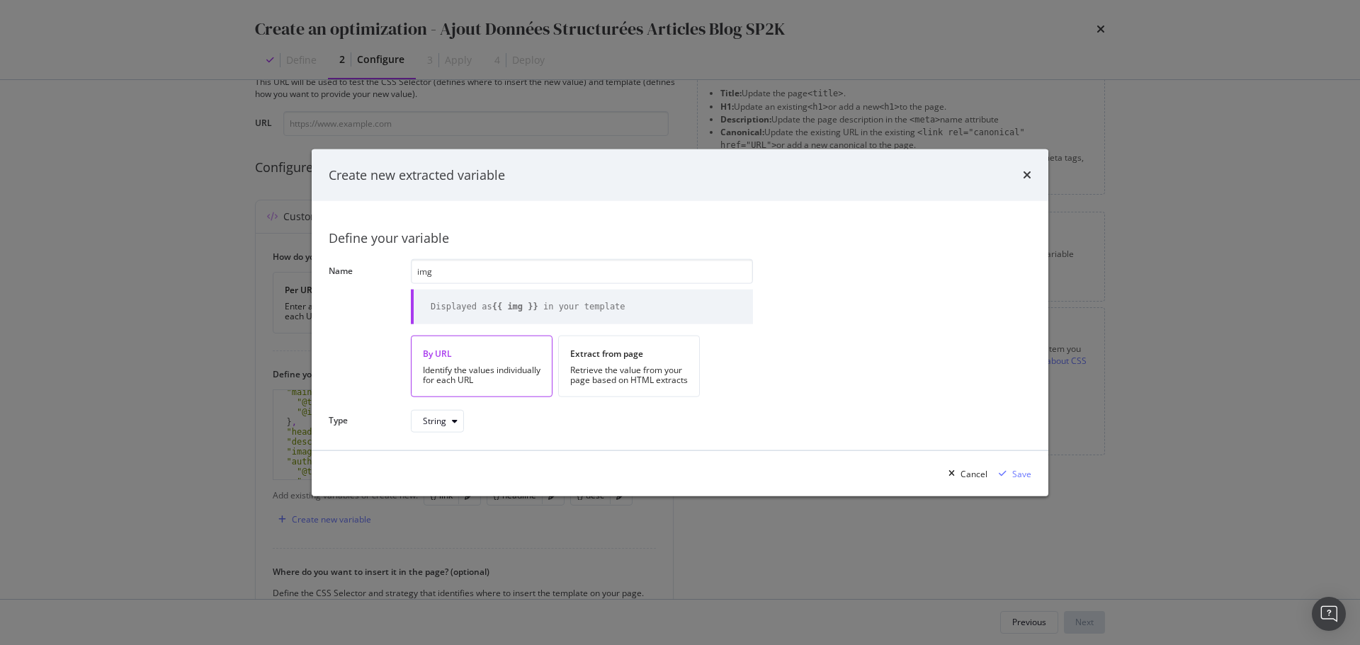
type input "img"
click at [474, 357] on div "By URL" at bounding box center [482, 354] width 118 height 12
click at [1017, 470] on div "Save" at bounding box center [1021, 473] width 19 height 12
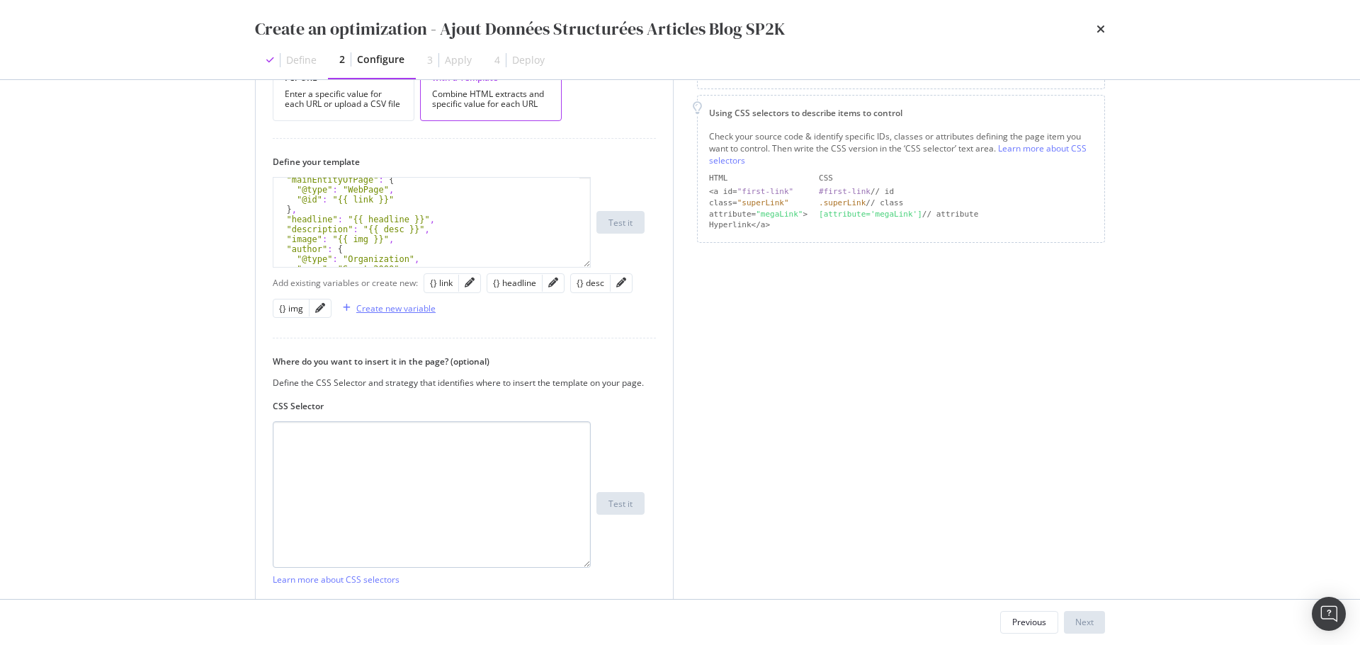
scroll to position [340, 0]
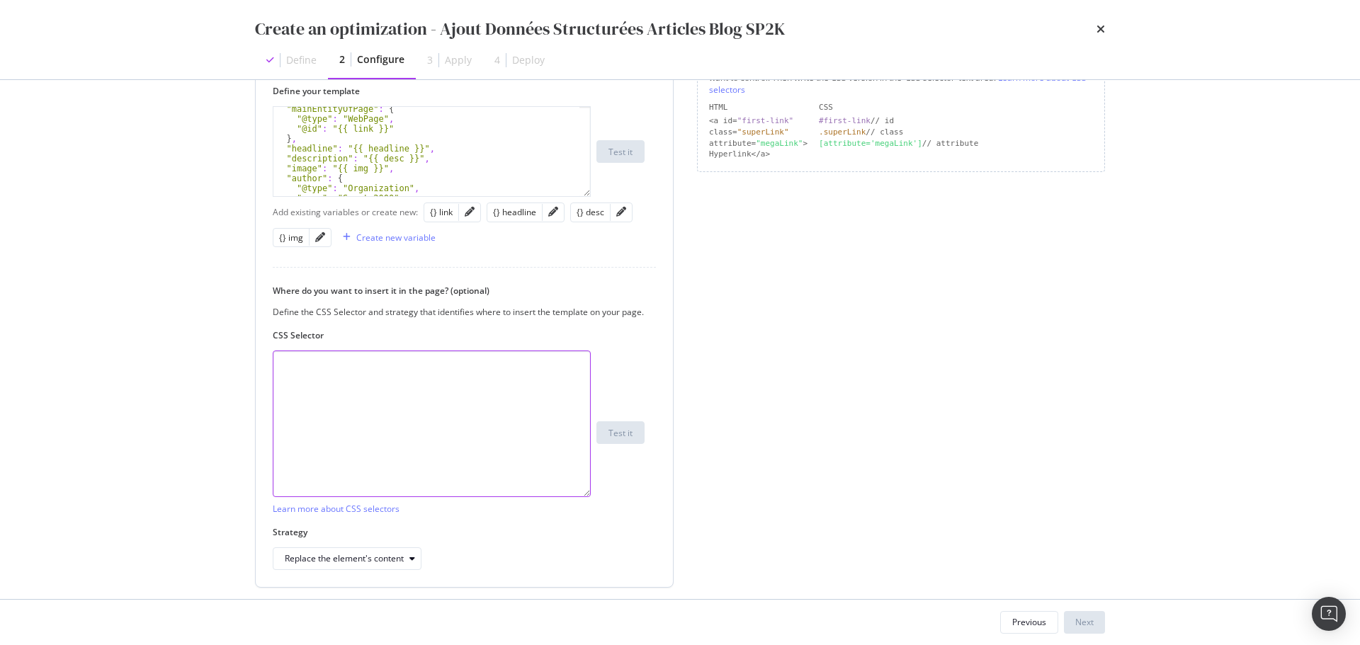
click at [527, 411] on textarea "modal" at bounding box center [432, 424] width 318 height 147
click at [496, 381] on textarea "modal" at bounding box center [432, 424] width 318 height 147
paste textarea "cms__wysiwyg"
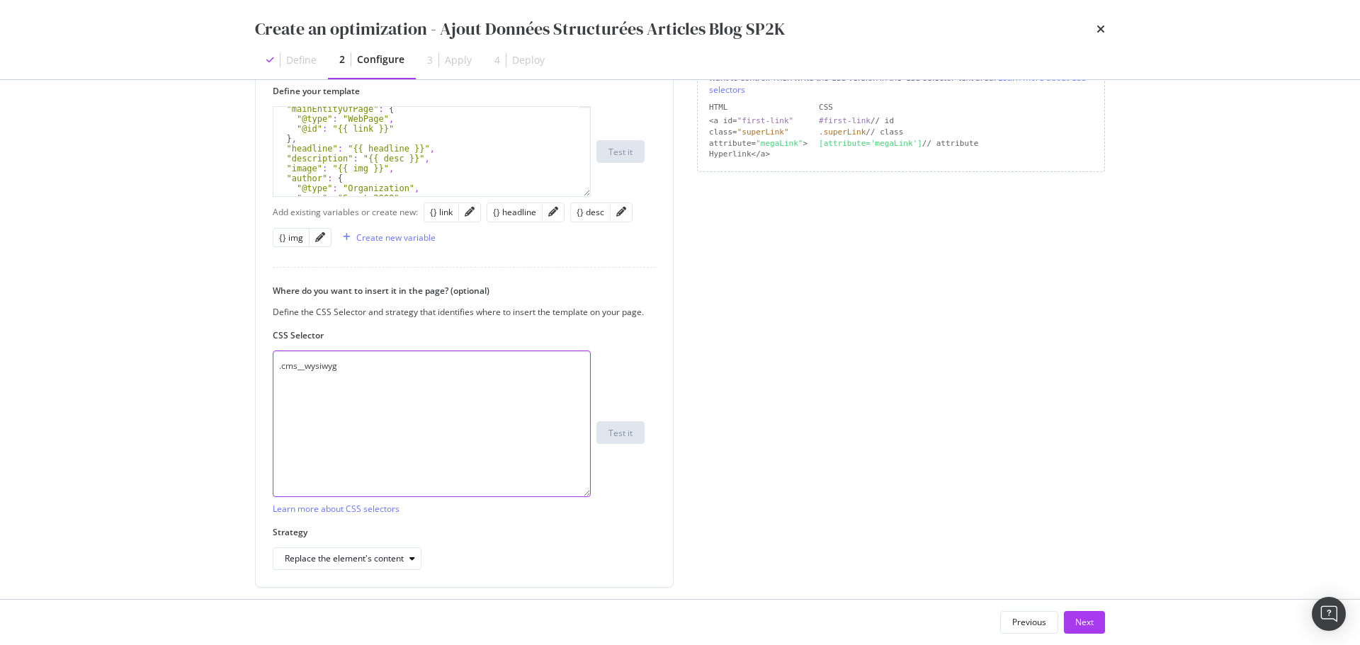
scroll to position [397, 0]
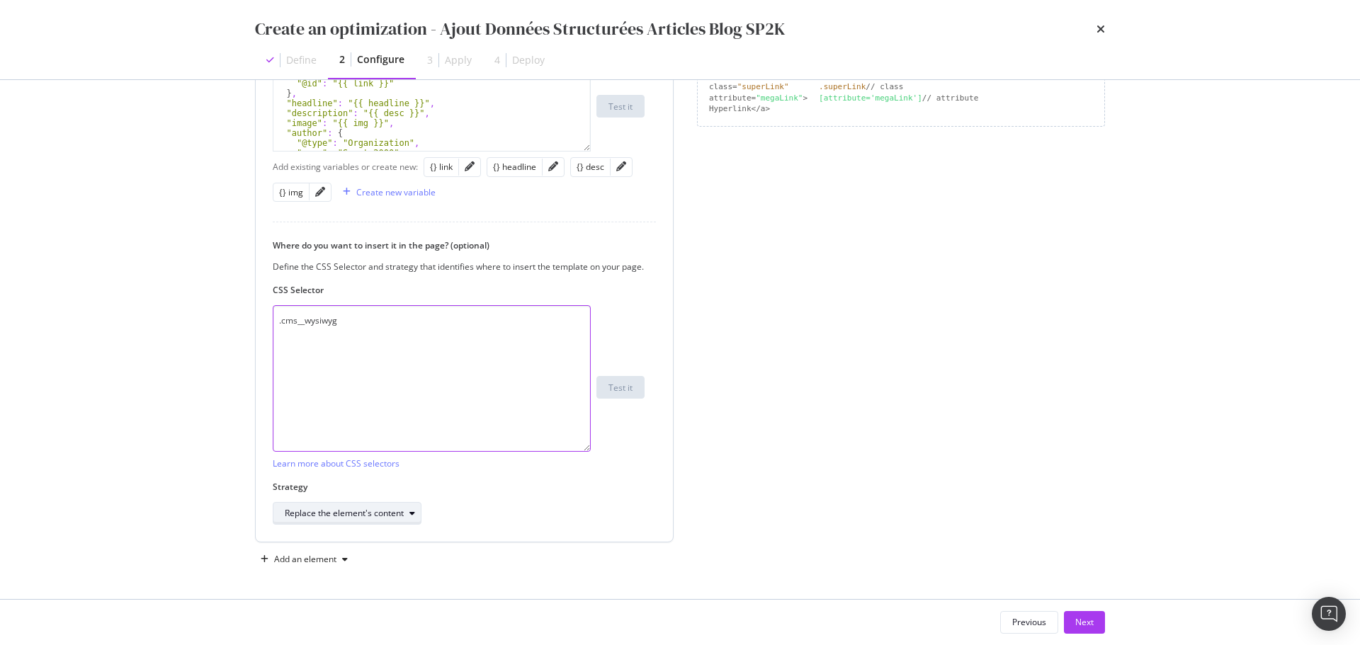
type textarea ".cms__wysiwyg"
click at [391, 509] on div "Replace the element's content" at bounding box center [344, 513] width 119 height 8
click at [375, 377] on div "Inside the element, at the beginning" at bounding box center [360, 373] width 141 height 12
click at [790, 472] on div "Page elements to optimize Title: Update the page <title> . H1: Update an existi…" at bounding box center [901, 147] width 408 height 848
click at [1083, 620] on div "Next" at bounding box center [1084, 622] width 18 height 12
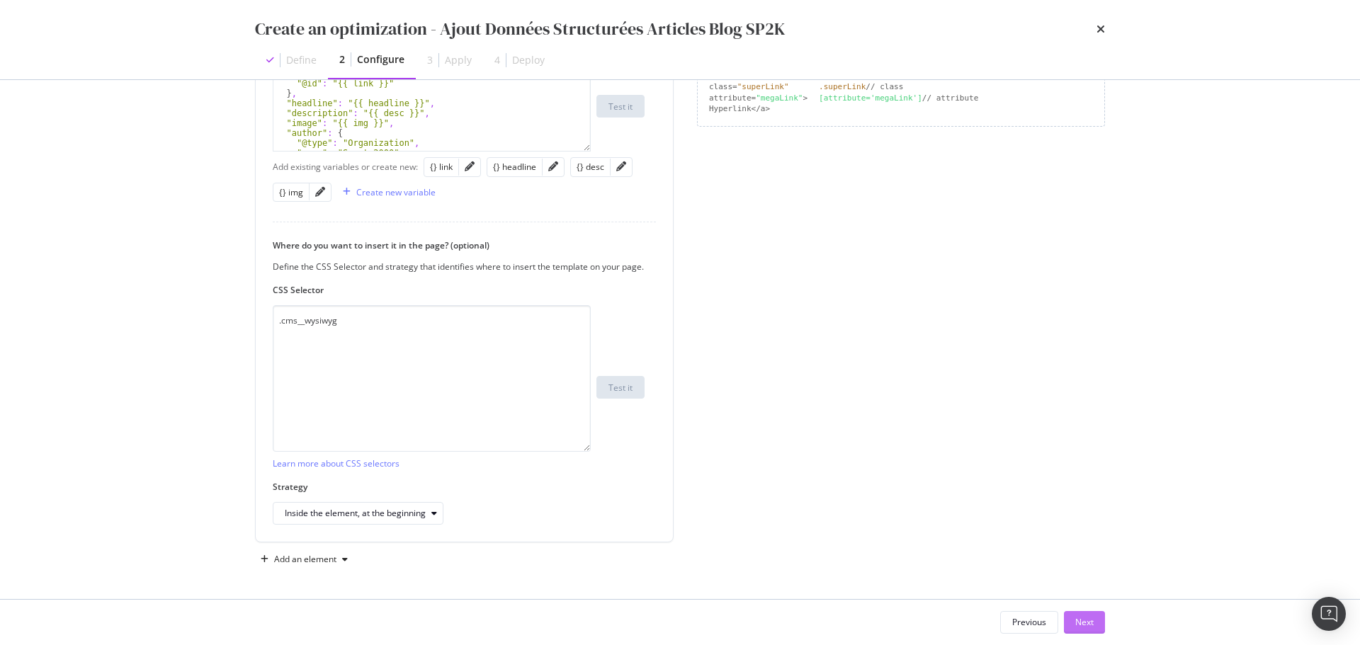
scroll to position [50, 0]
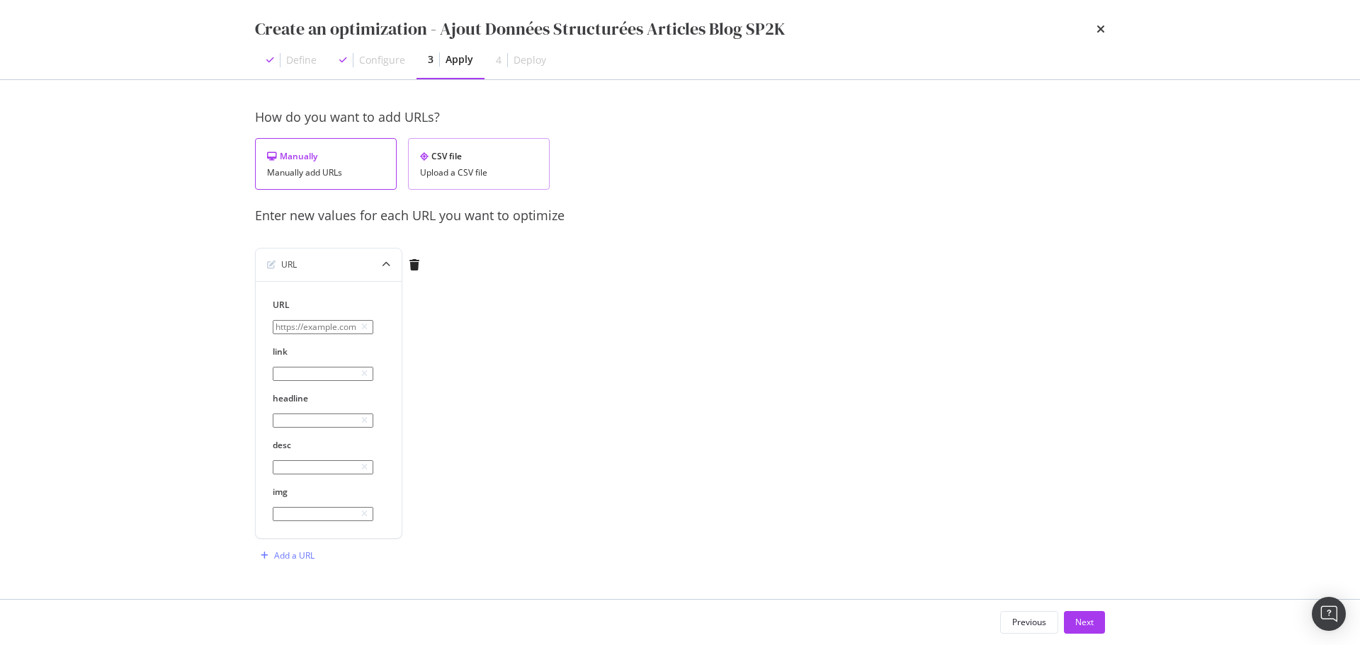
click at [499, 138] on div "CSV file Upload a CSV file" at bounding box center [479, 164] width 142 height 52
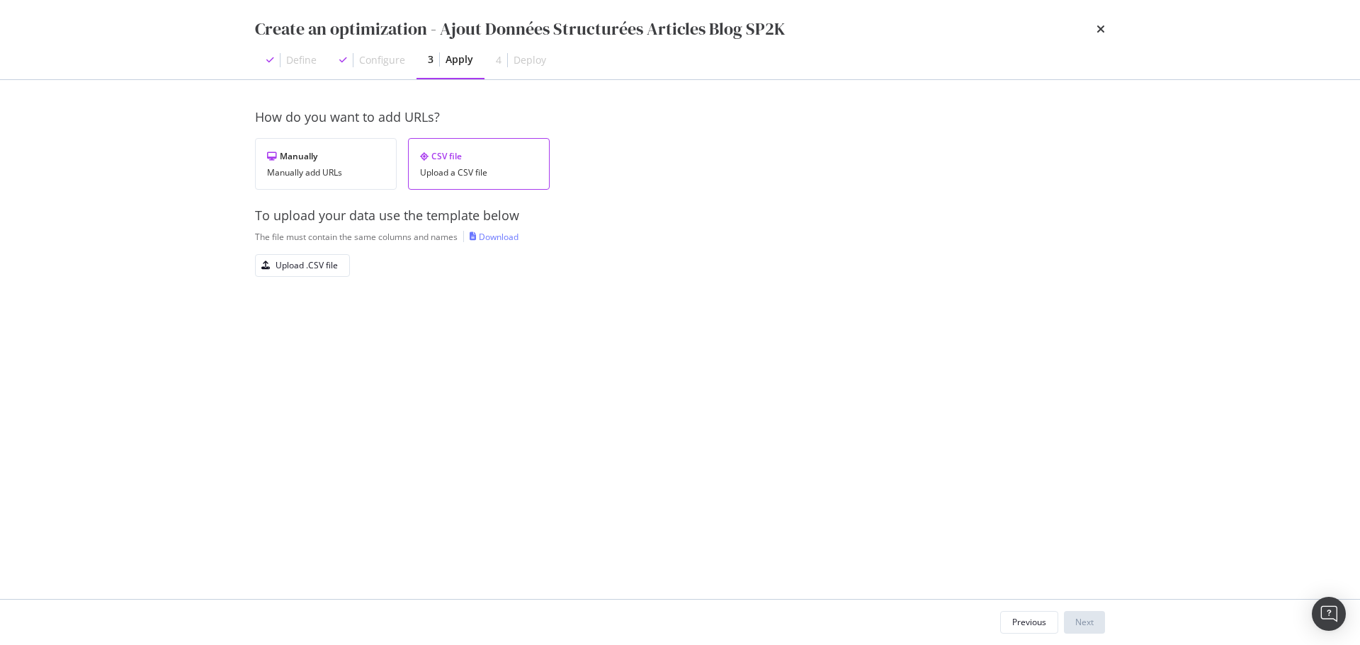
scroll to position [0, 0]
click at [282, 270] on div "Upload .CSV file" at bounding box center [306, 265] width 62 height 12
click at [1081, 620] on div "Next" at bounding box center [1084, 622] width 18 height 12
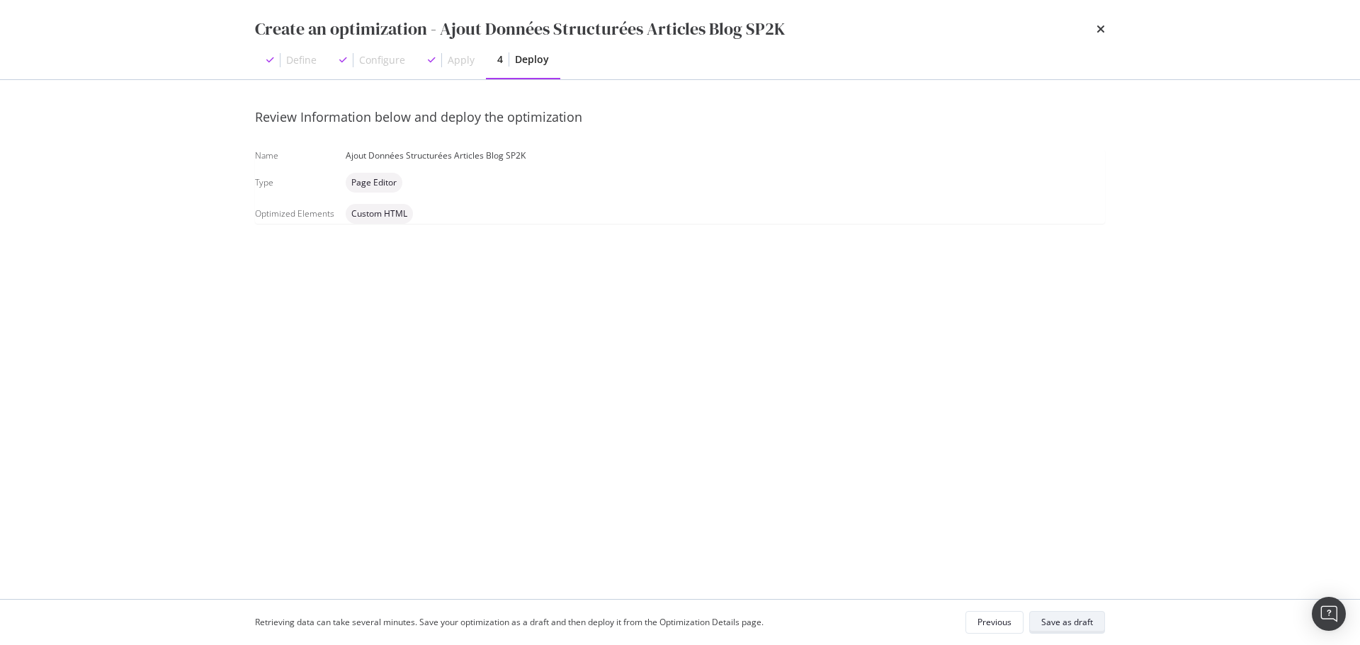
click at [1075, 614] on div "Save as draft" at bounding box center [1067, 623] width 52 height 20
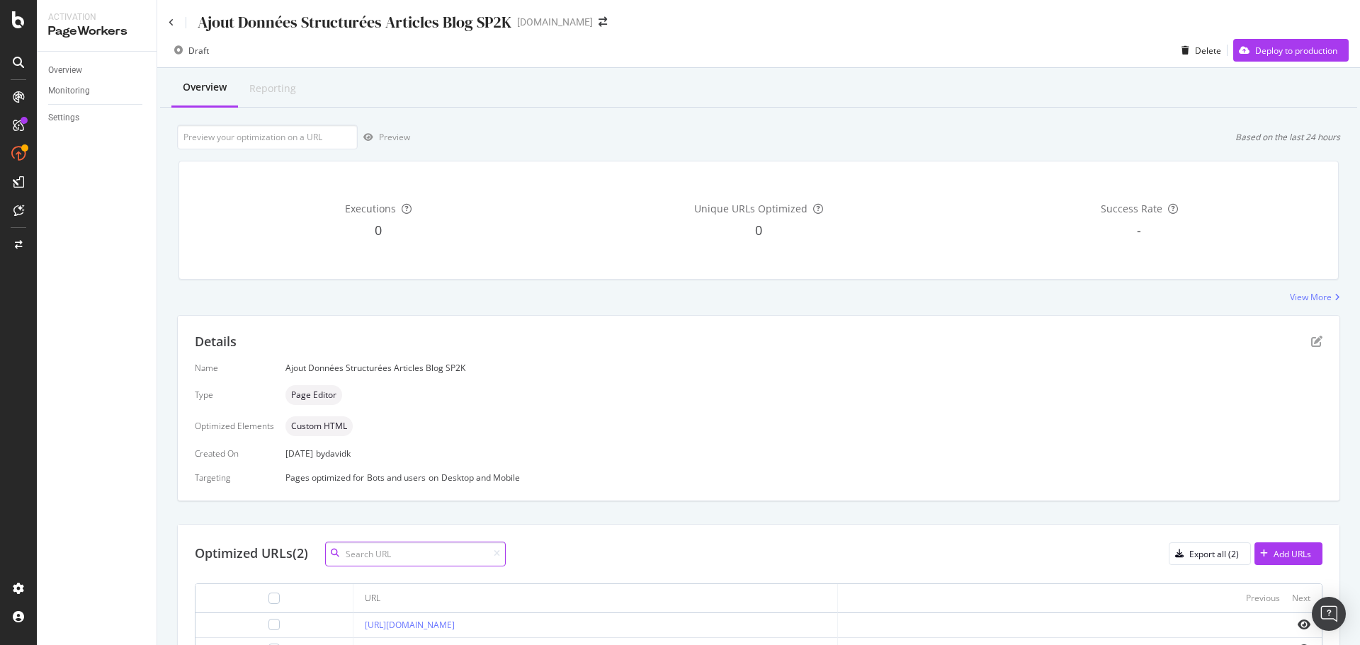
scroll to position [86, 0]
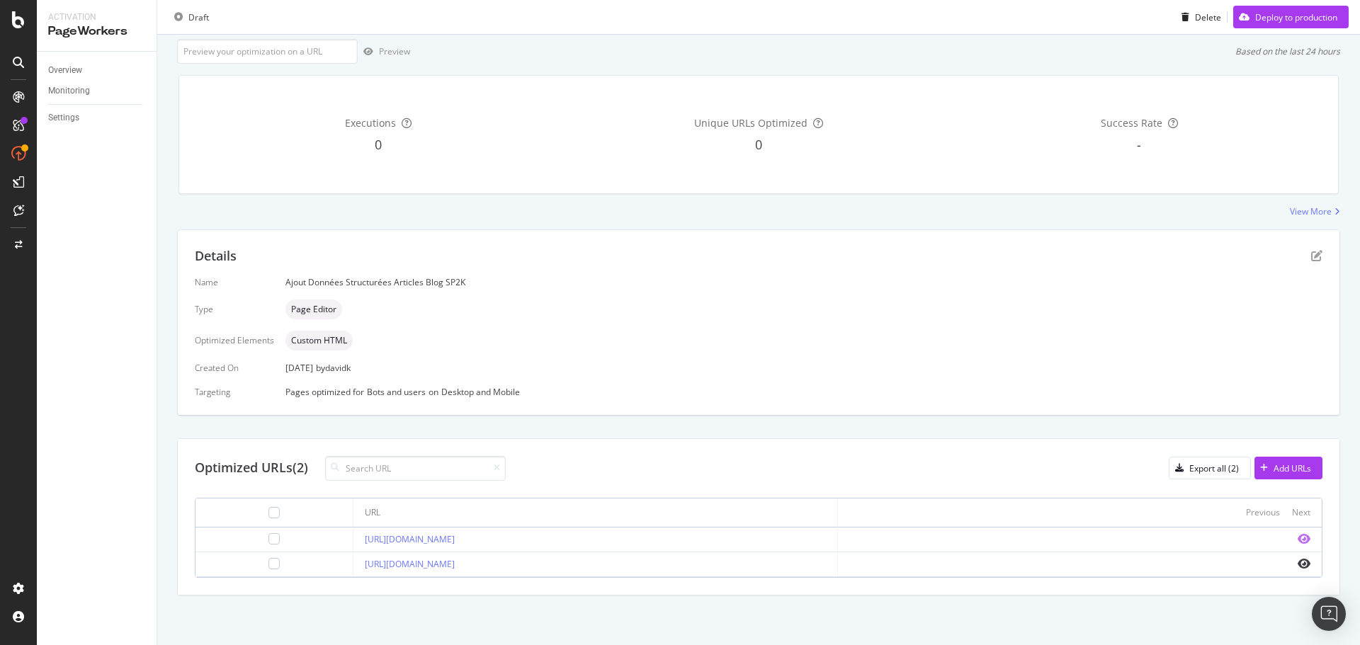
click at [1297, 541] on icon "eye" at bounding box center [1303, 538] width 13 height 11
click at [21, 17] on icon at bounding box center [18, 19] width 13 height 17
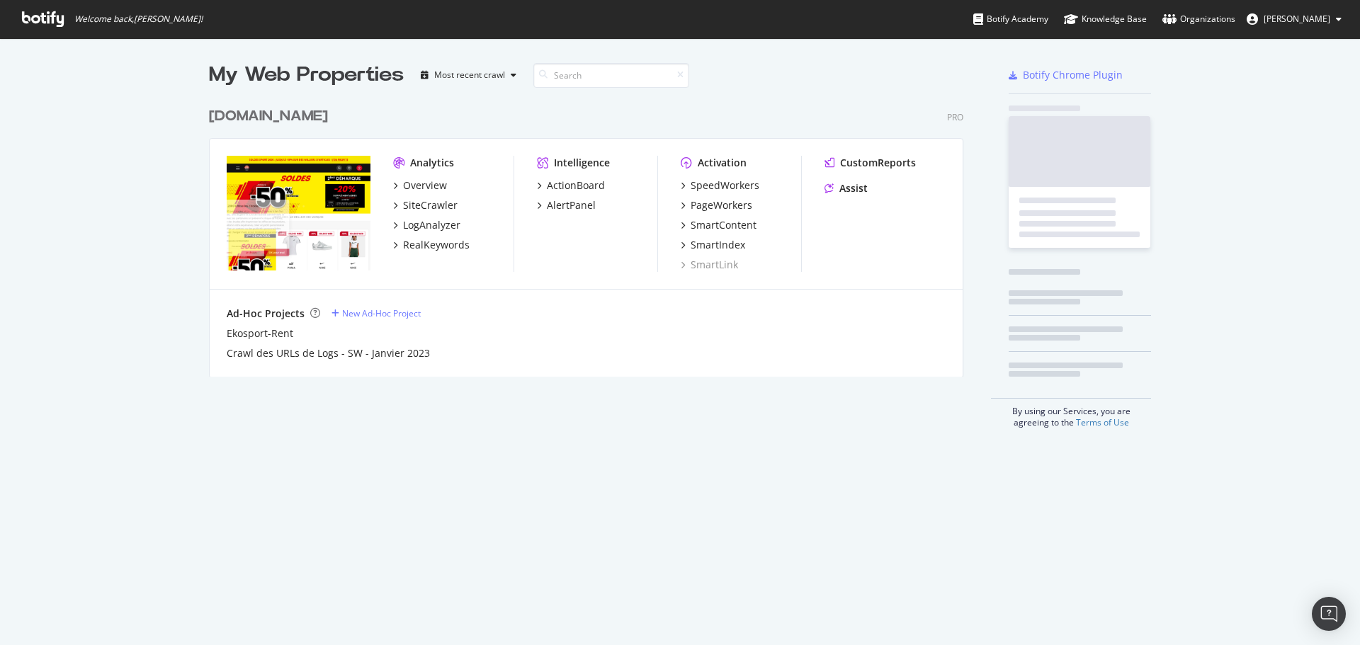
scroll to position [634, 1338]
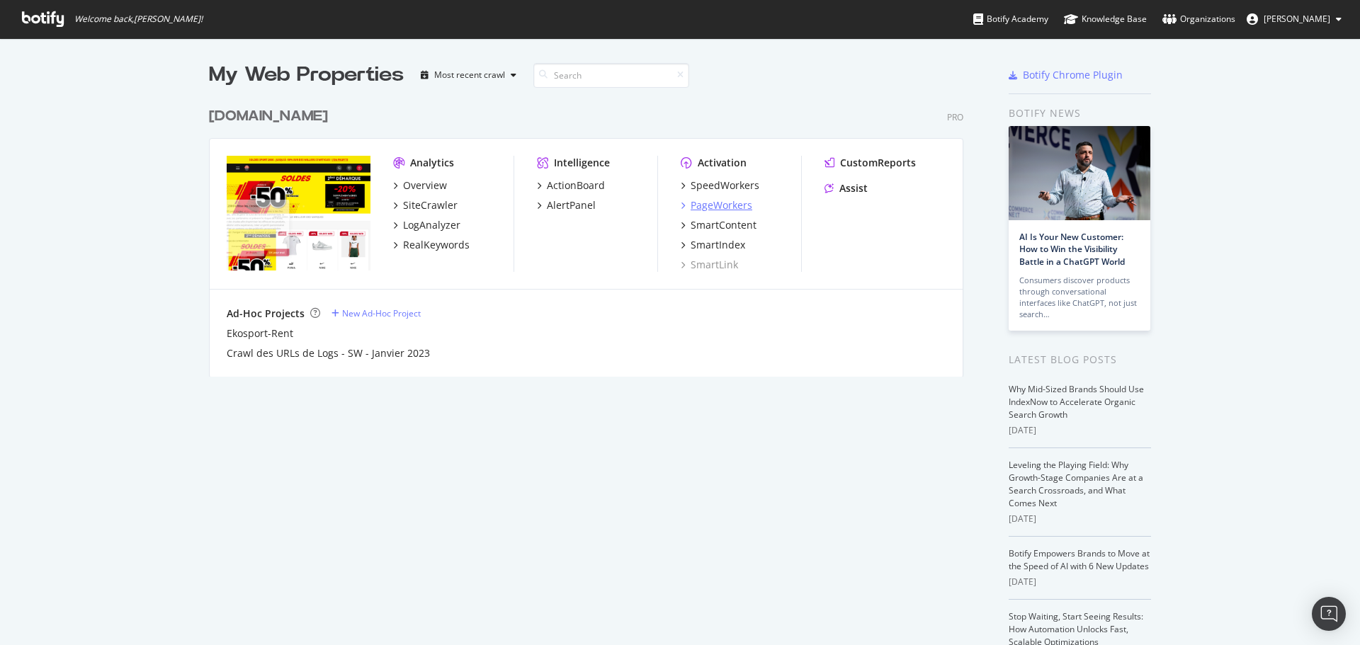
click at [722, 209] on div "PageWorkers" at bounding box center [721, 205] width 62 height 14
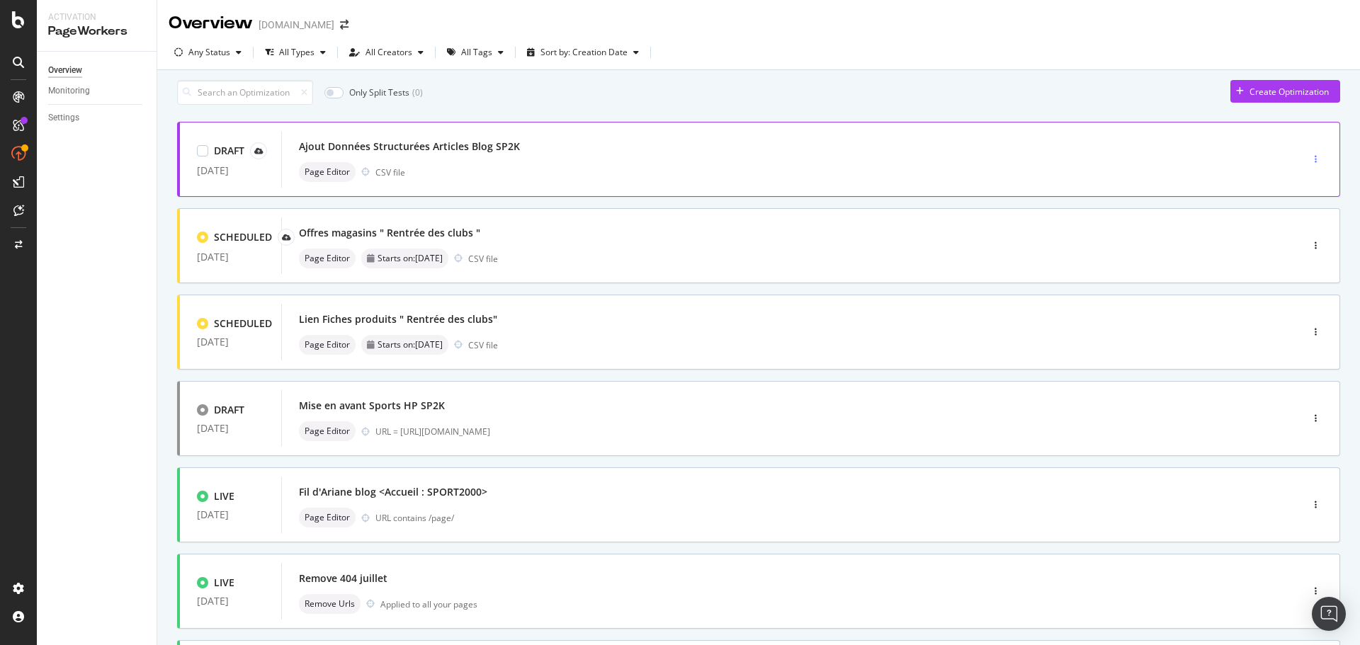
click at [1311, 164] on div "button" at bounding box center [1315, 159] width 13 height 8
click at [1292, 193] on div "Edit" at bounding box center [1281, 193] width 66 height 18
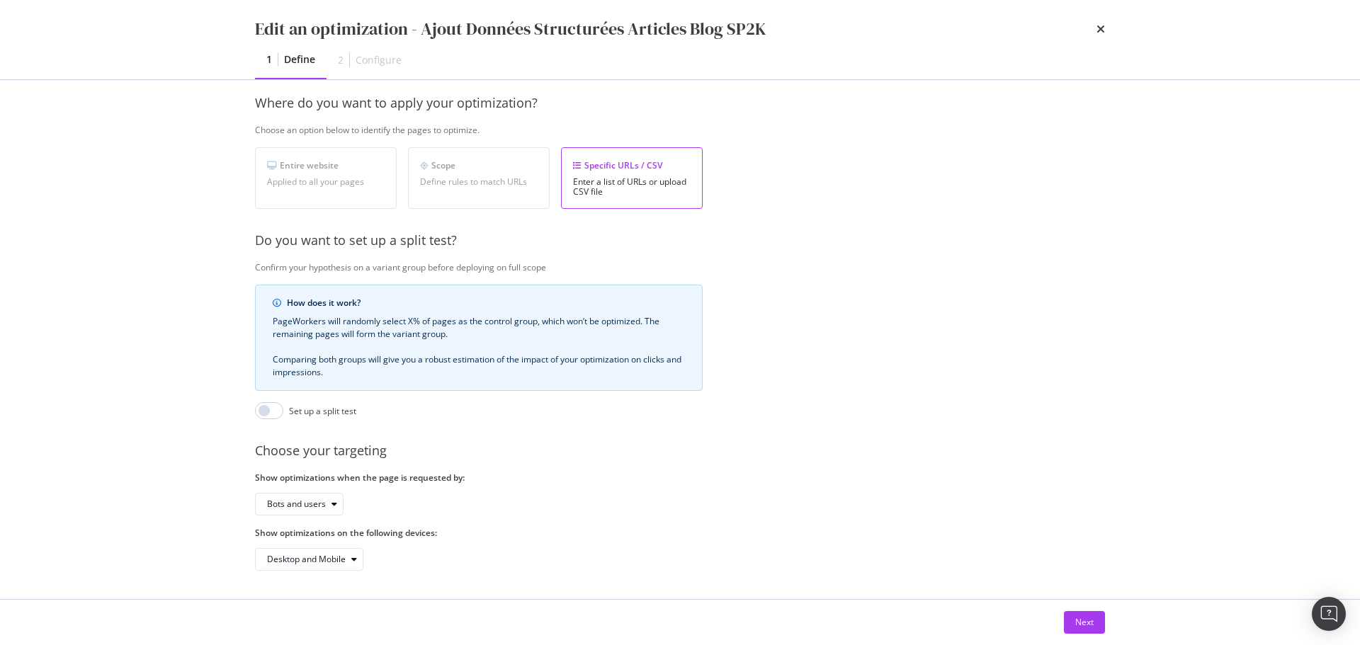
scroll to position [217, 0]
click at [1078, 617] on div "Next" at bounding box center [1084, 622] width 18 height 12
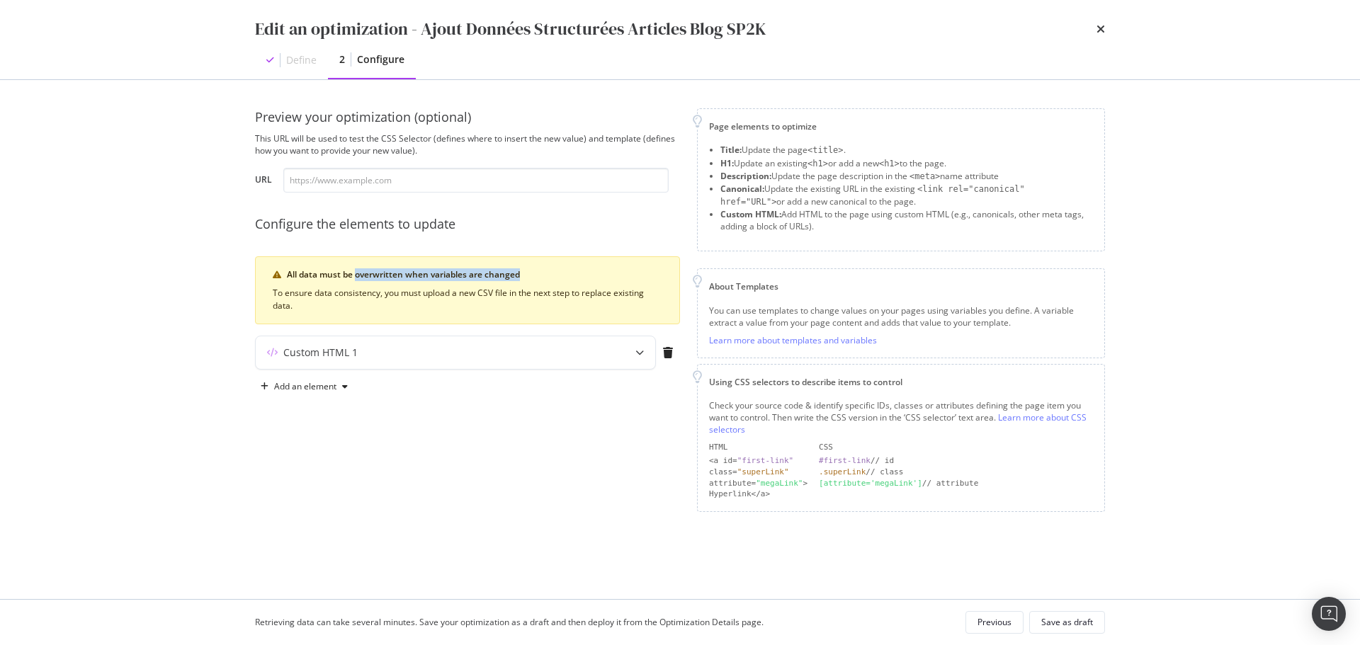
drag, startPoint x: 355, startPoint y: 275, endPoint x: 539, endPoint y: 278, distance: 183.4
click at [539, 278] on div "All data must be overwritten when variables are changed" at bounding box center [474, 274] width 375 height 13
click at [607, 358] on div "Custom HTML 1" at bounding box center [455, 352] width 399 height 33
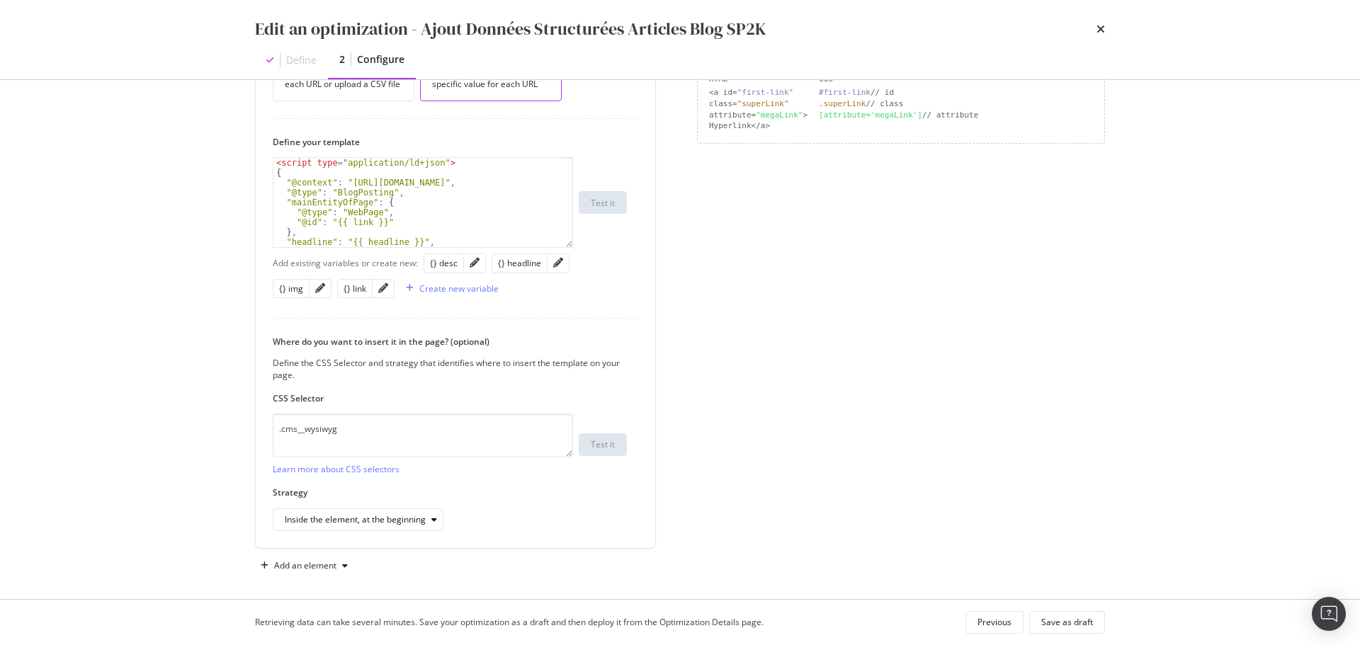
scroll to position [374, 0]
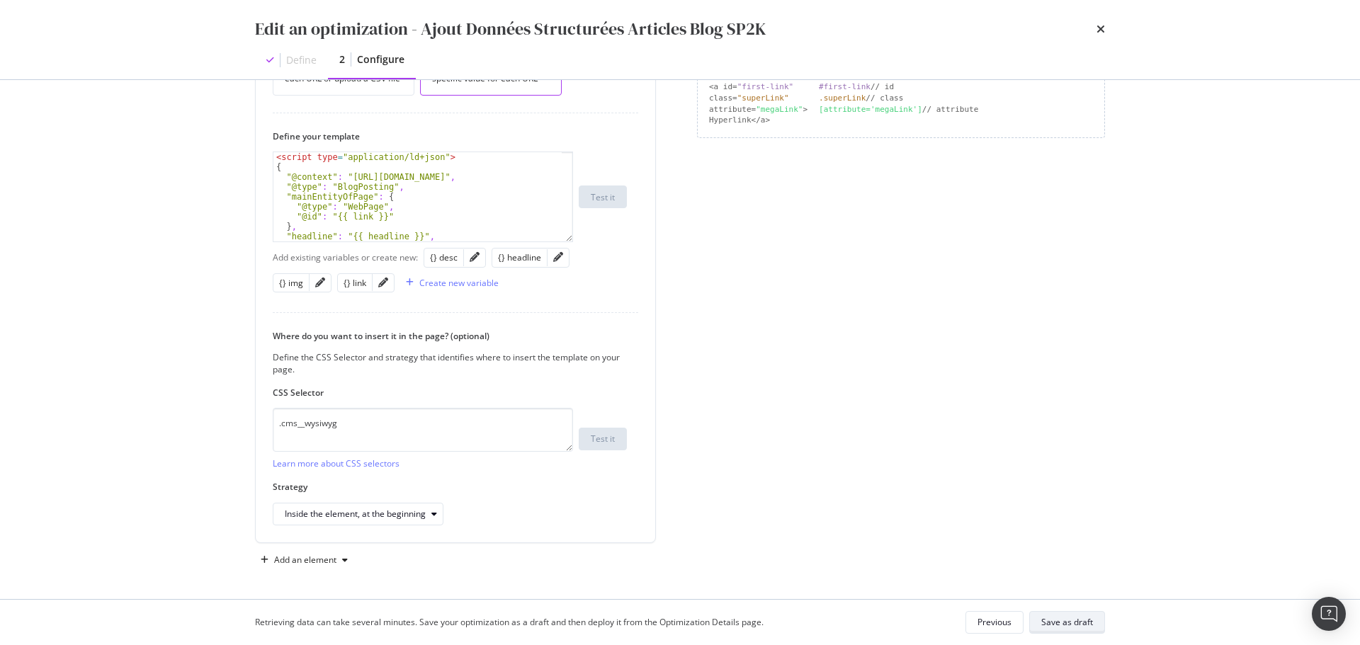
click at [1066, 620] on div "Save as draft" at bounding box center [1067, 622] width 52 height 12
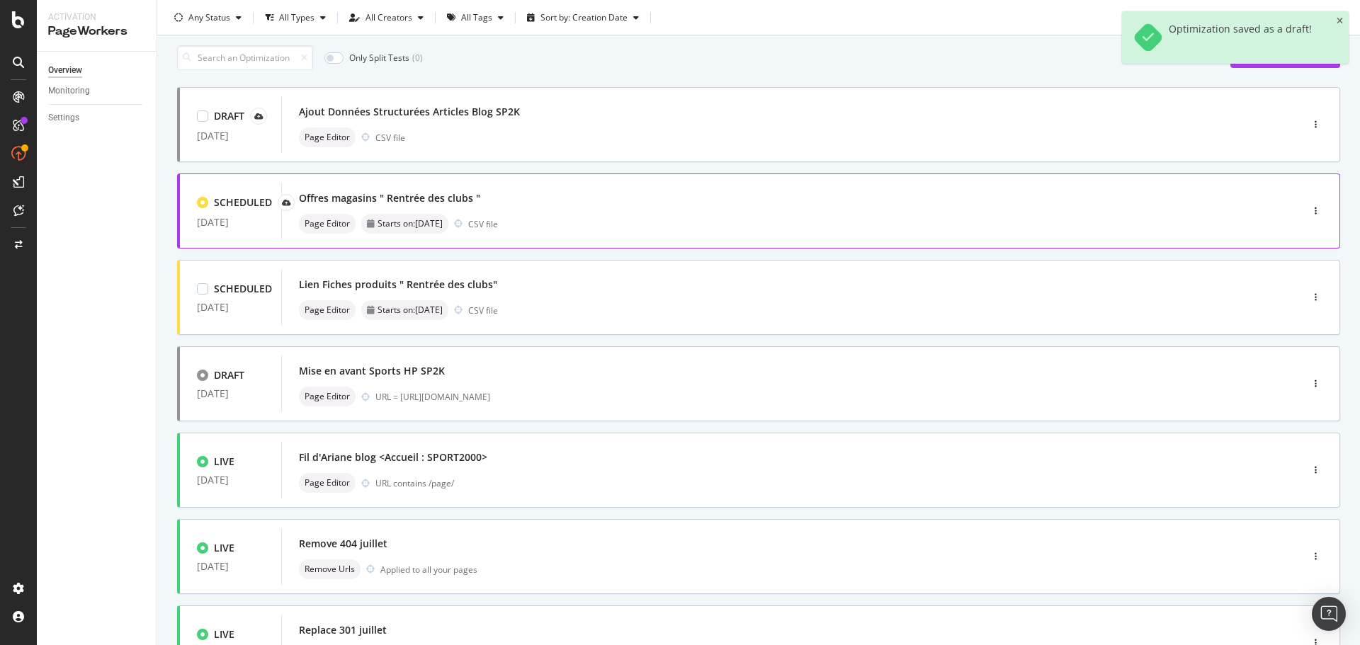
scroll to position [0, 0]
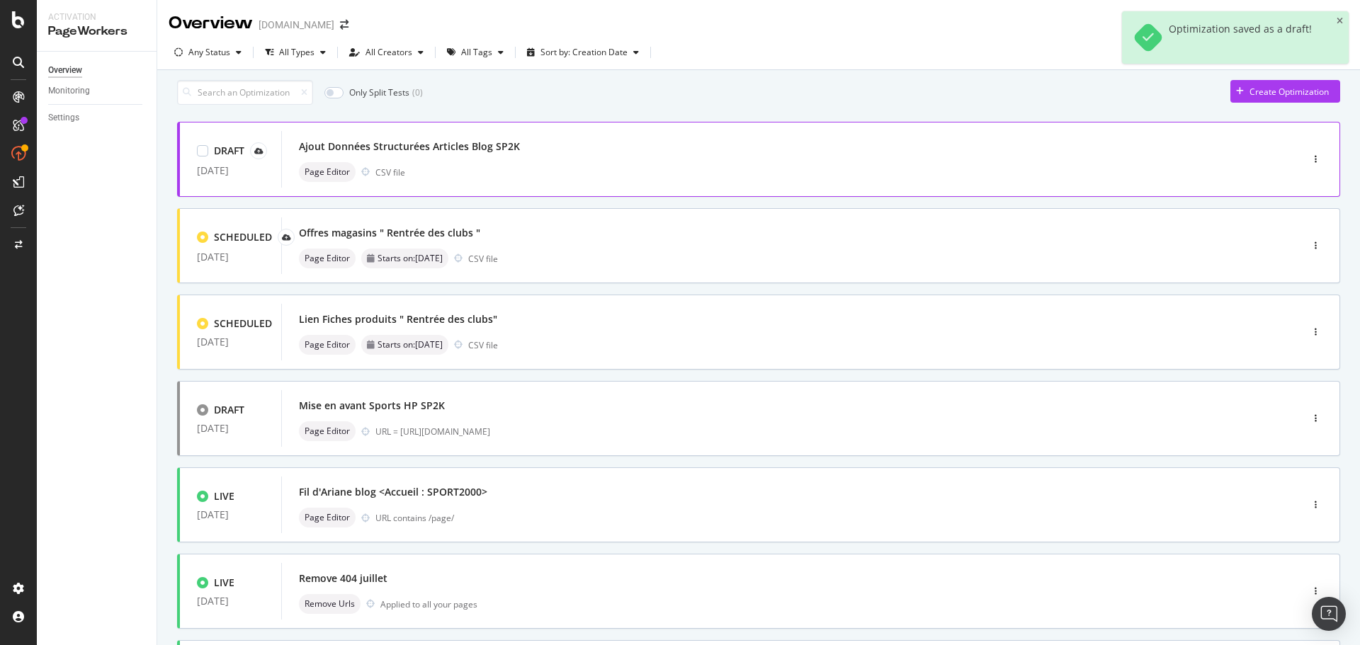
click at [450, 149] on div "Ajout Données Structurées Articles Blog SP2K" at bounding box center [409, 146] width 221 height 14
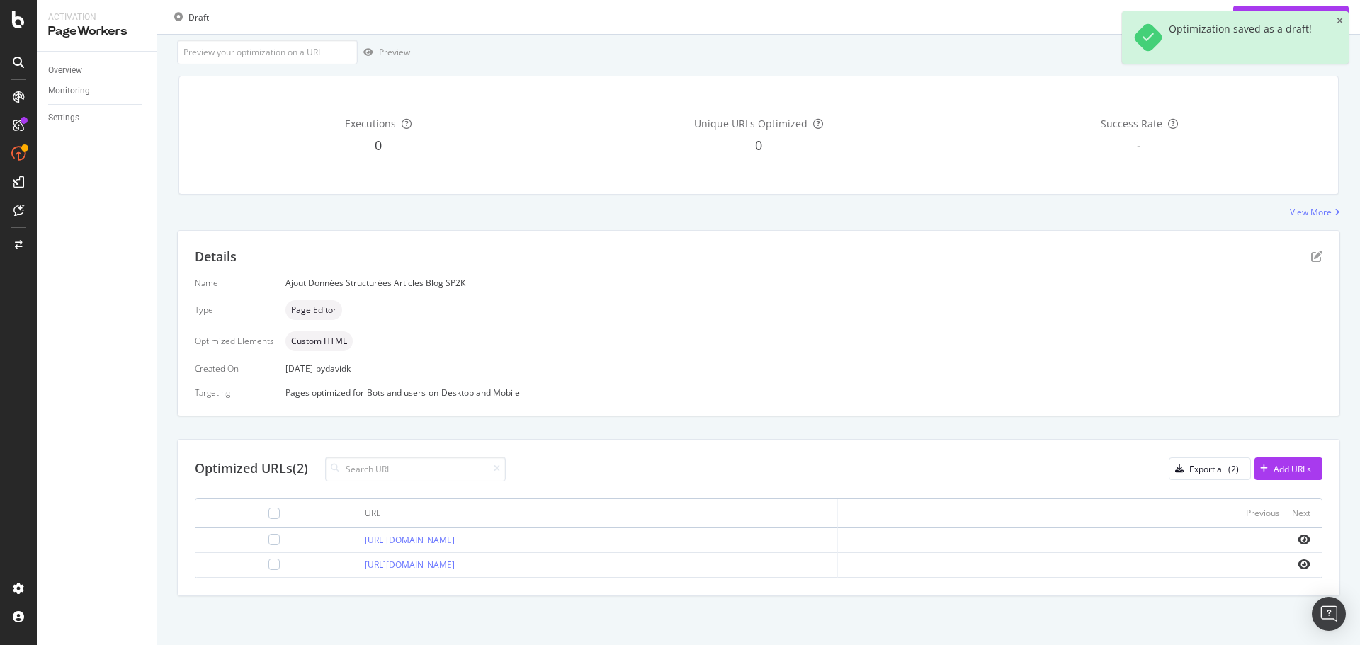
scroll to position [86, 0]
click at [1284, 467] on div "Add URLs" at bounding box center [1292, 468] width 38 height 12
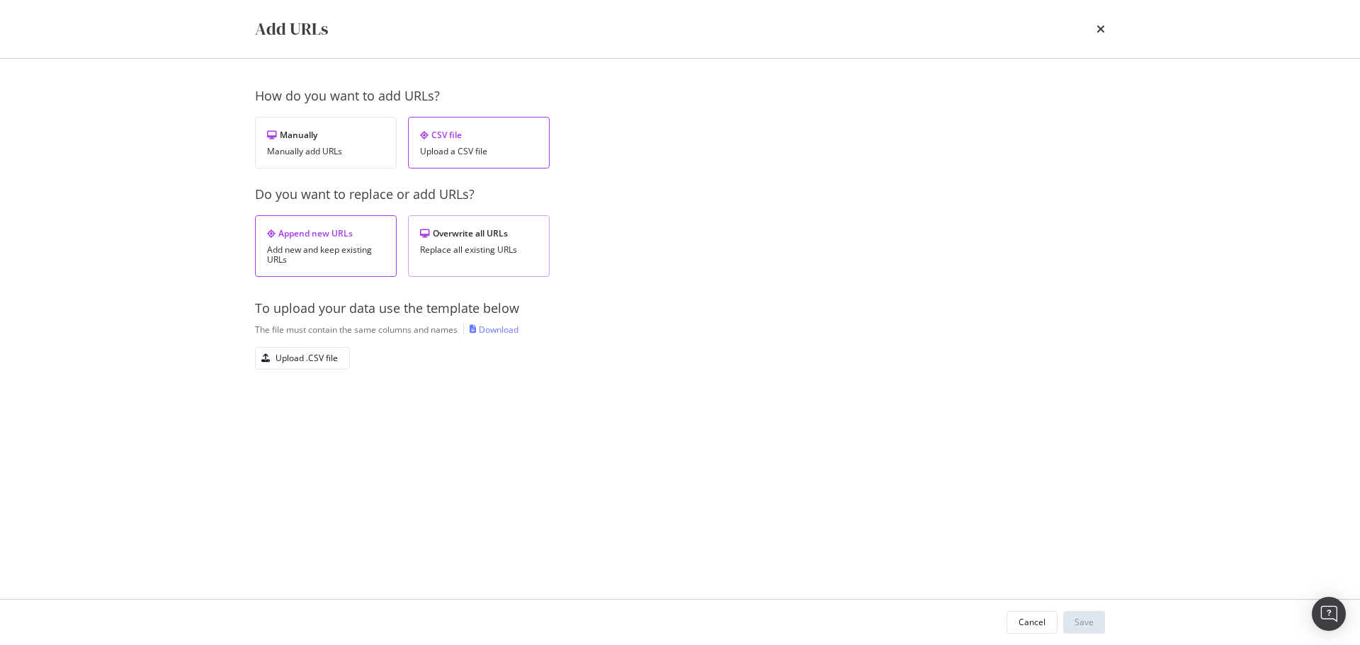
click at [483, 245] on div "Replace all existing URLs" at bounding box center [479, 250] width 118 height 10
click at [294, 362] on div "Upload .CSV file" at bounding box center [306, 358] width 62 height 12
click at [1088, 618] on div "Save" at bounding box center [1083, 622] width 19 height 12
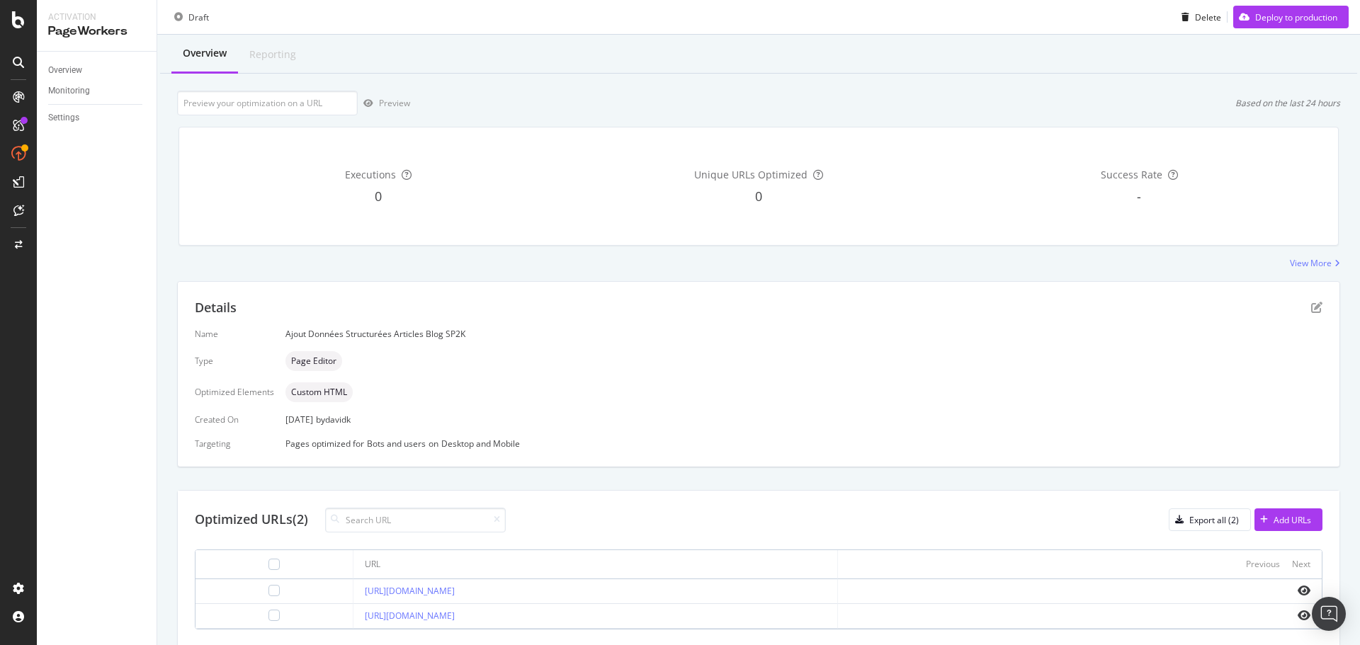
scroll to position [86, 0]
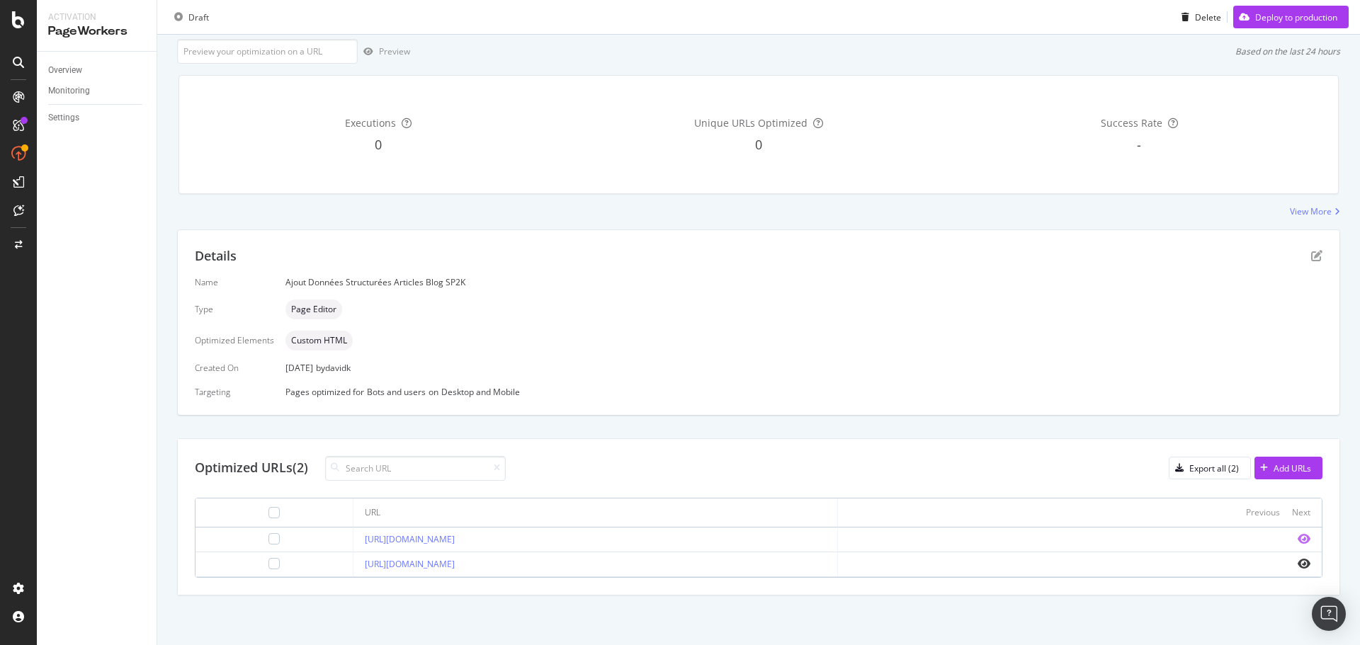
click at [1297, 538] on icon "eye" at bounding box center [1303, 538] width 13 height 11
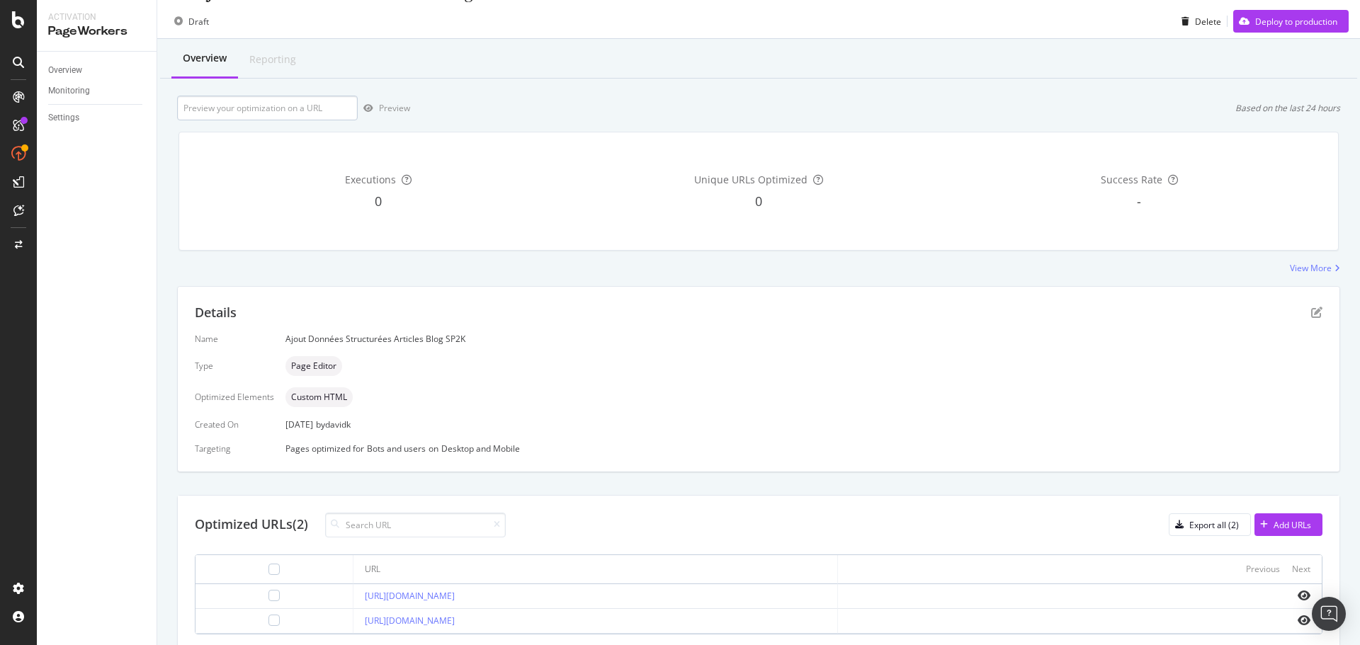
scroll to position [0, 0]
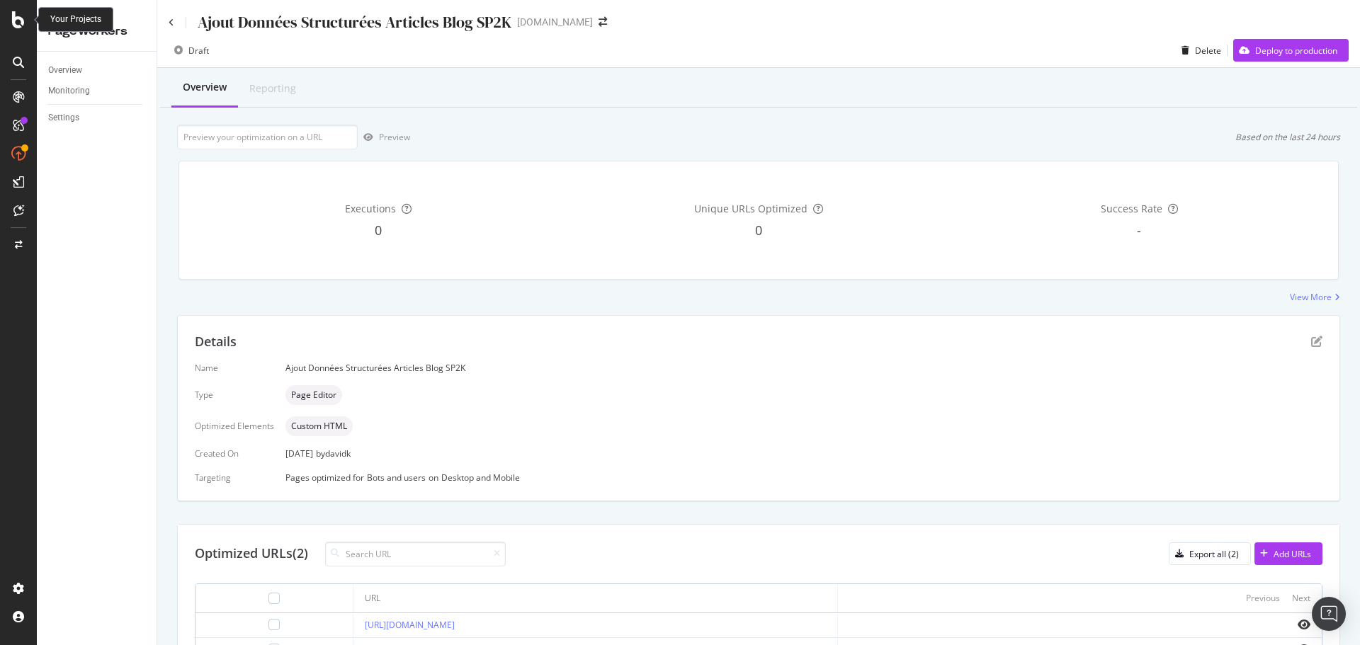
click at [21, 19] on icon at bounding box center [18, 19] width 13 height 17
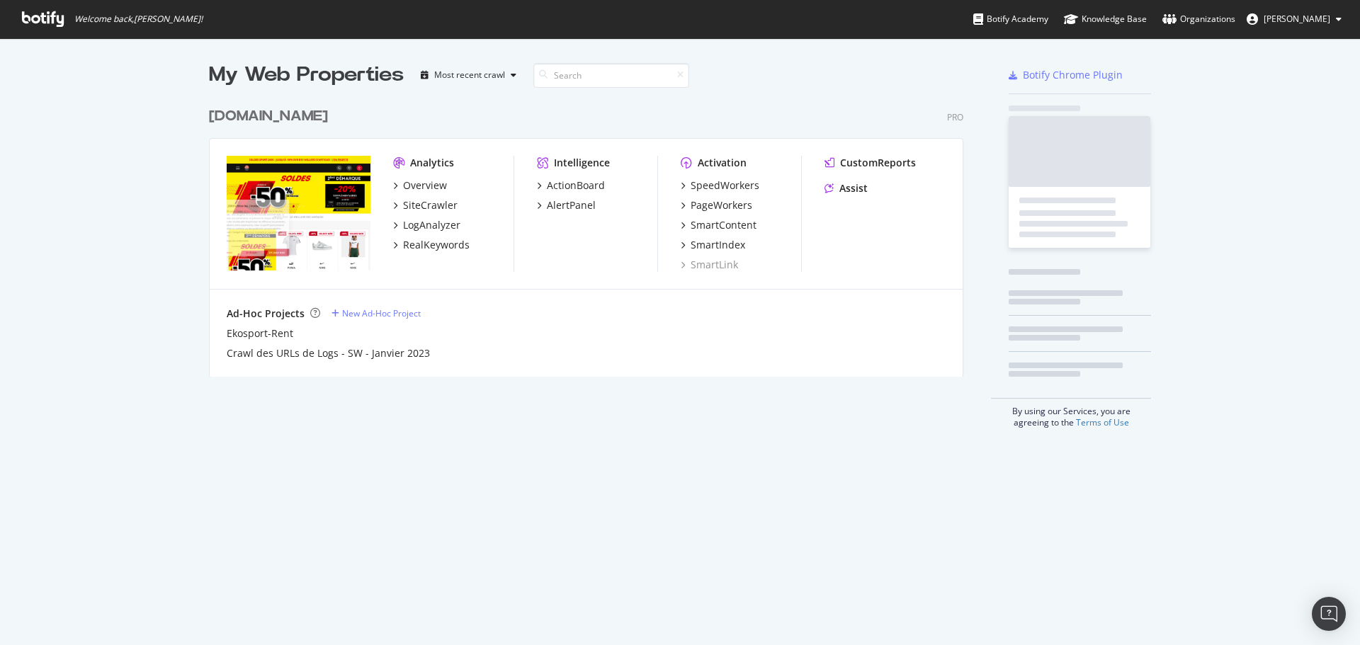
scroll to position [634, 1338]
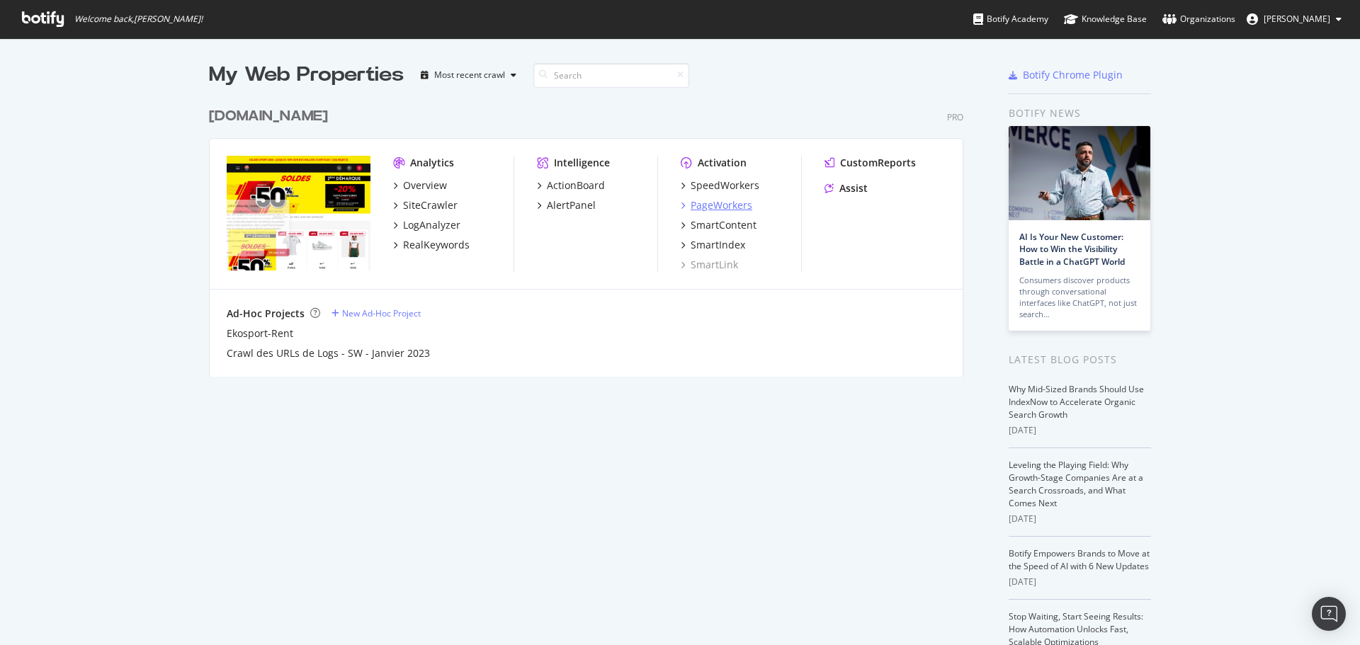
click at [719, 205] on div "PageWorkers" at bounding box center [721, 205] width 62 height 14
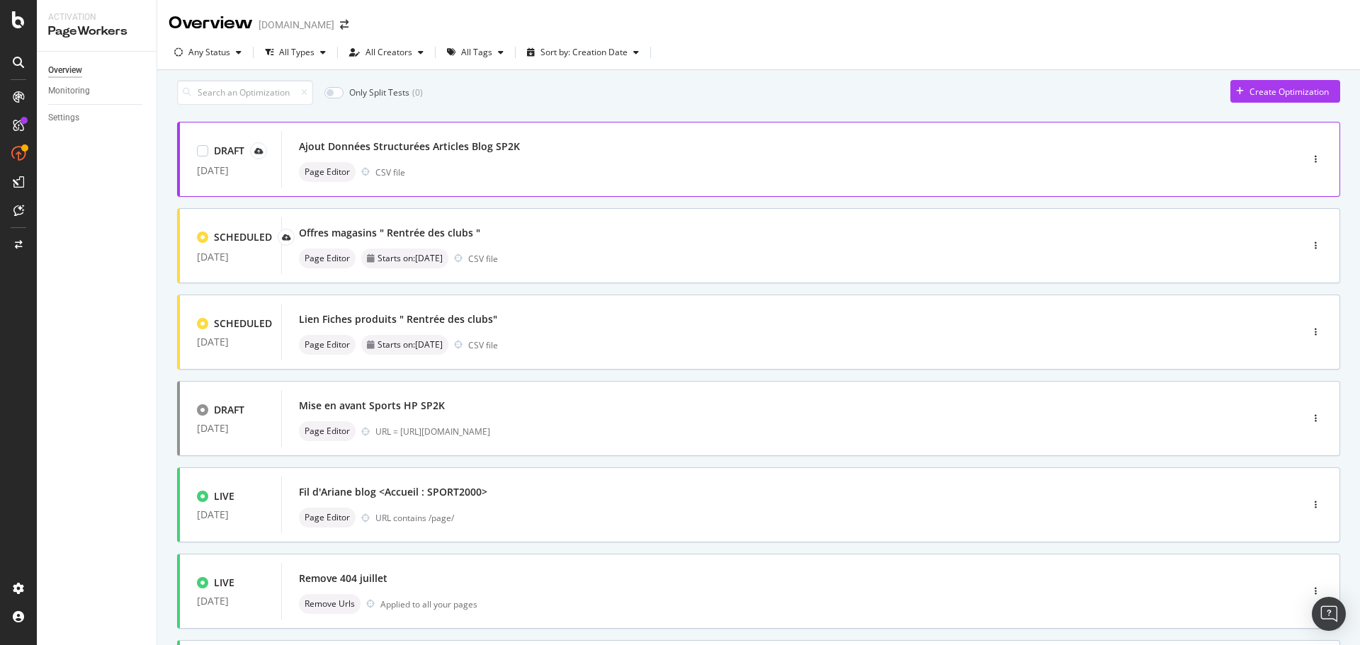
click at [461, 153] on div "Ajout Données Structurées Articles Blog SP2K" at bounding box center [409, 146] width 221 height 14
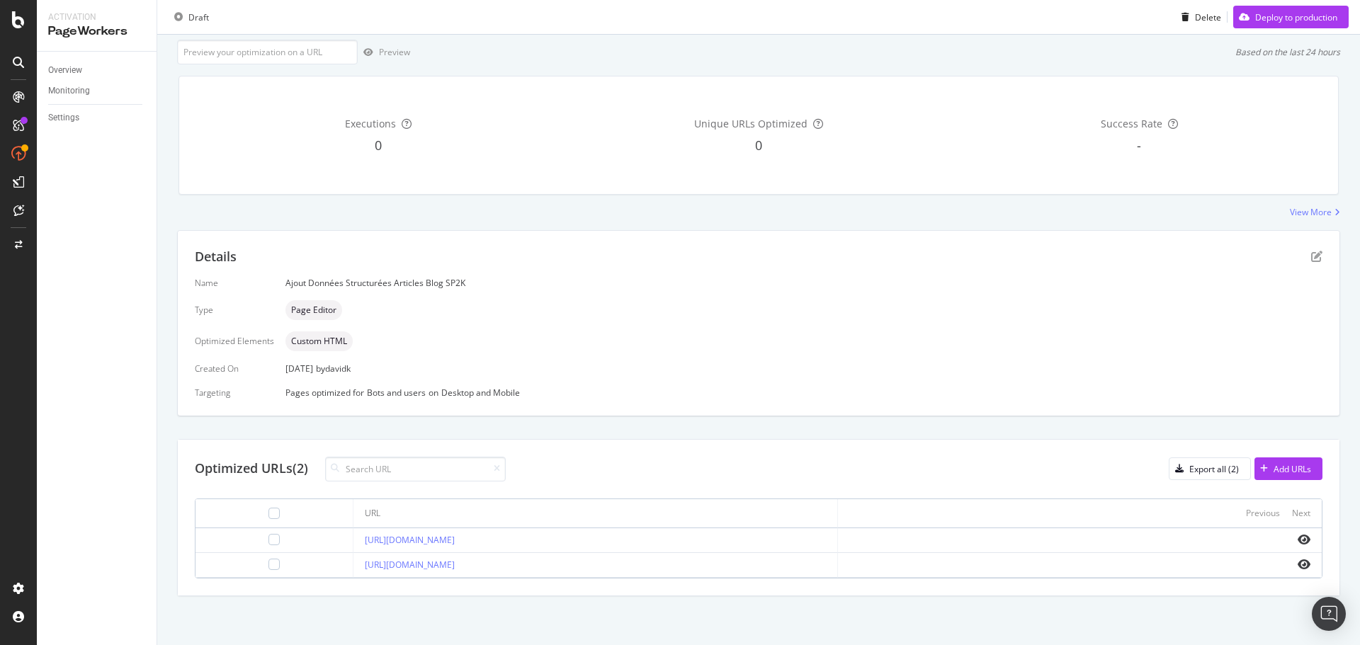
scroll to position [86, 0]
click at [1311, 257] on icon "pen-to-square" at bounding box center [1316, 255] width 11 height 11
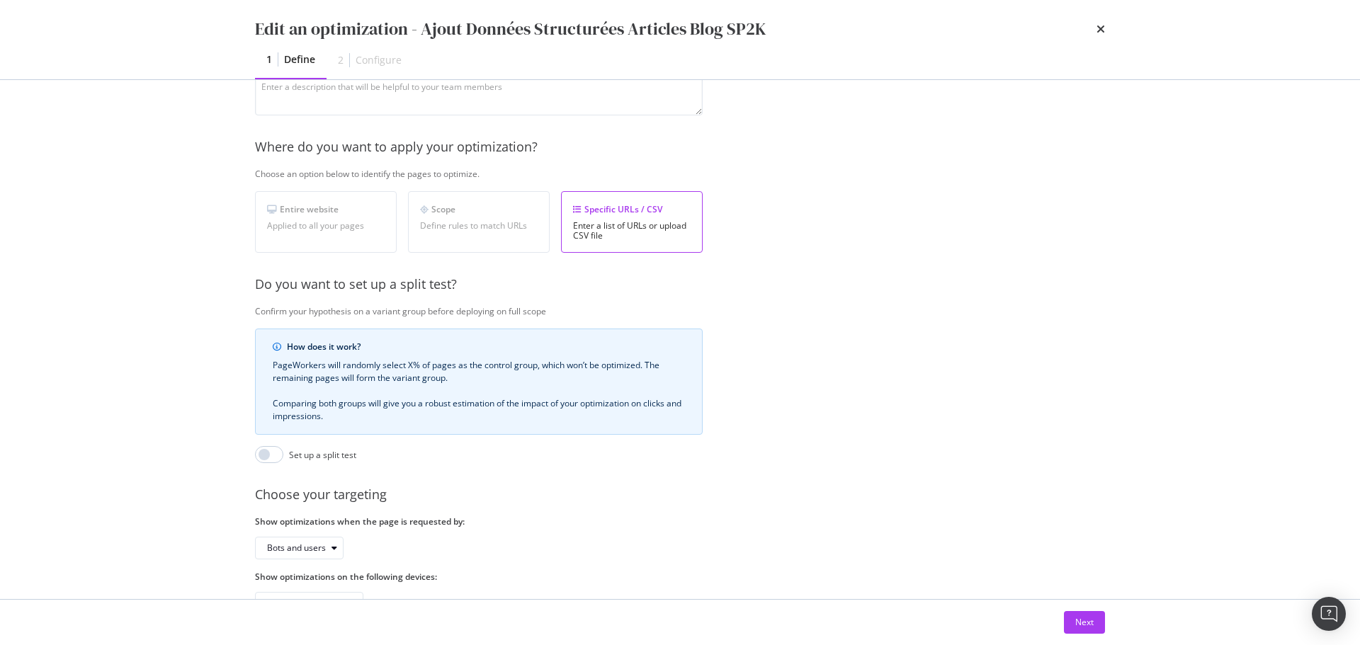
scroll to position [217, 0]
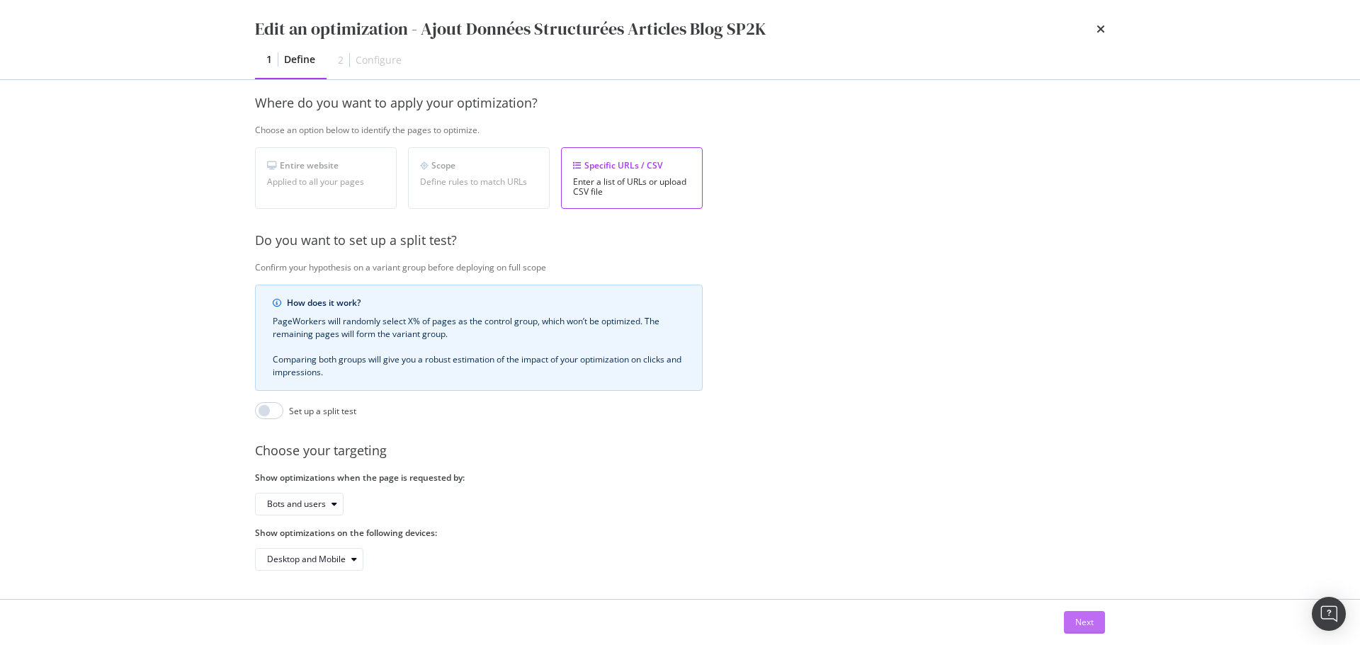
click at [1090, 619] on div "Next" at bounding box center [1084, 622] width 18 height 12
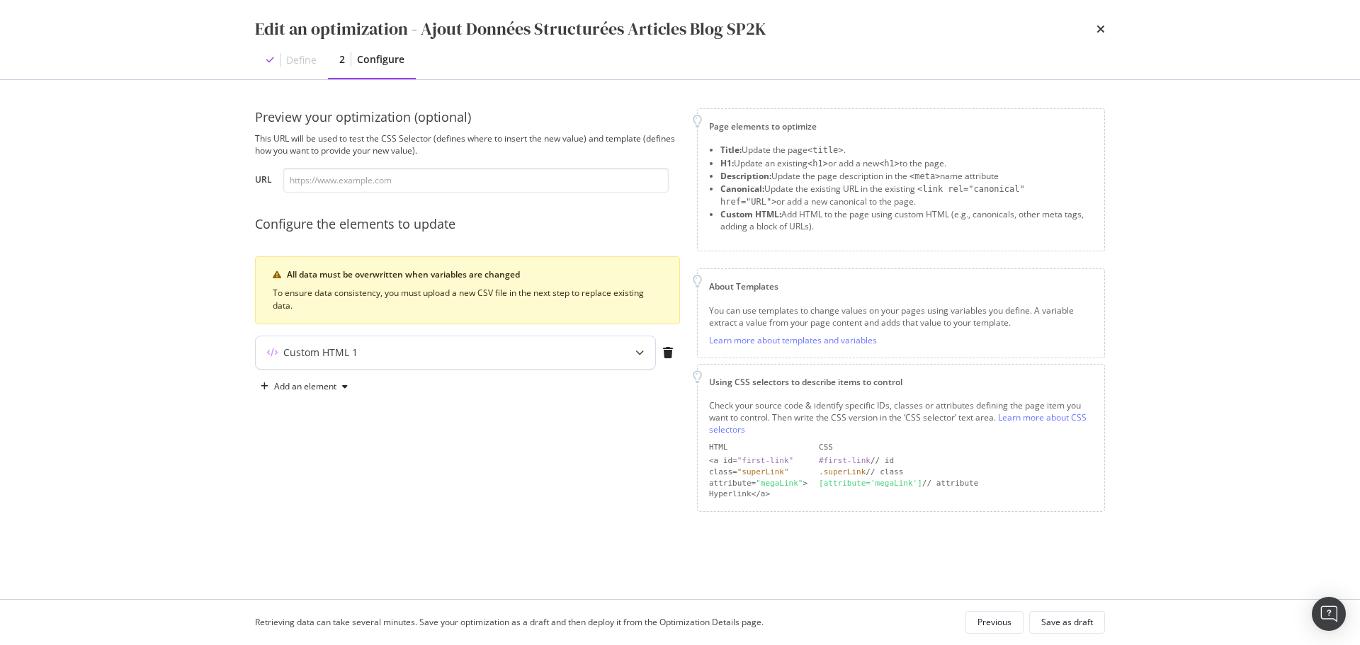
click at [637, 351] on icon "modal" at bounding box center [639, 352] width 8 height 8
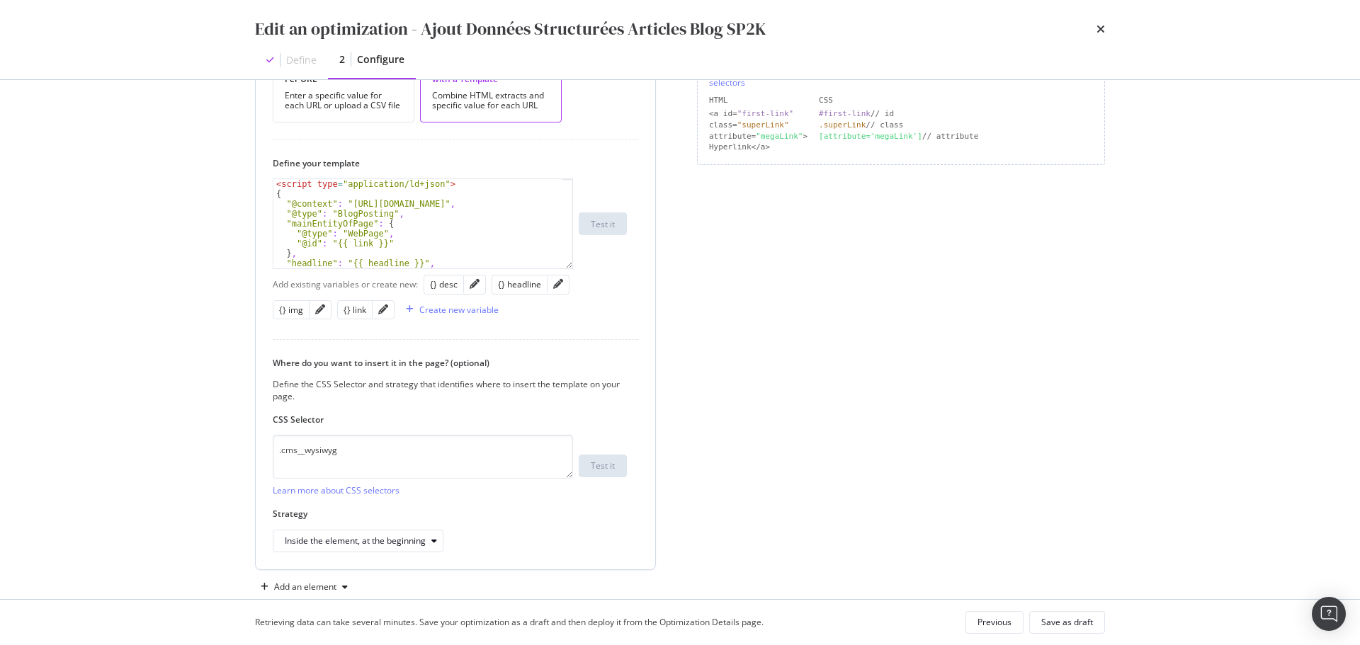
scroll to position [354, 0]
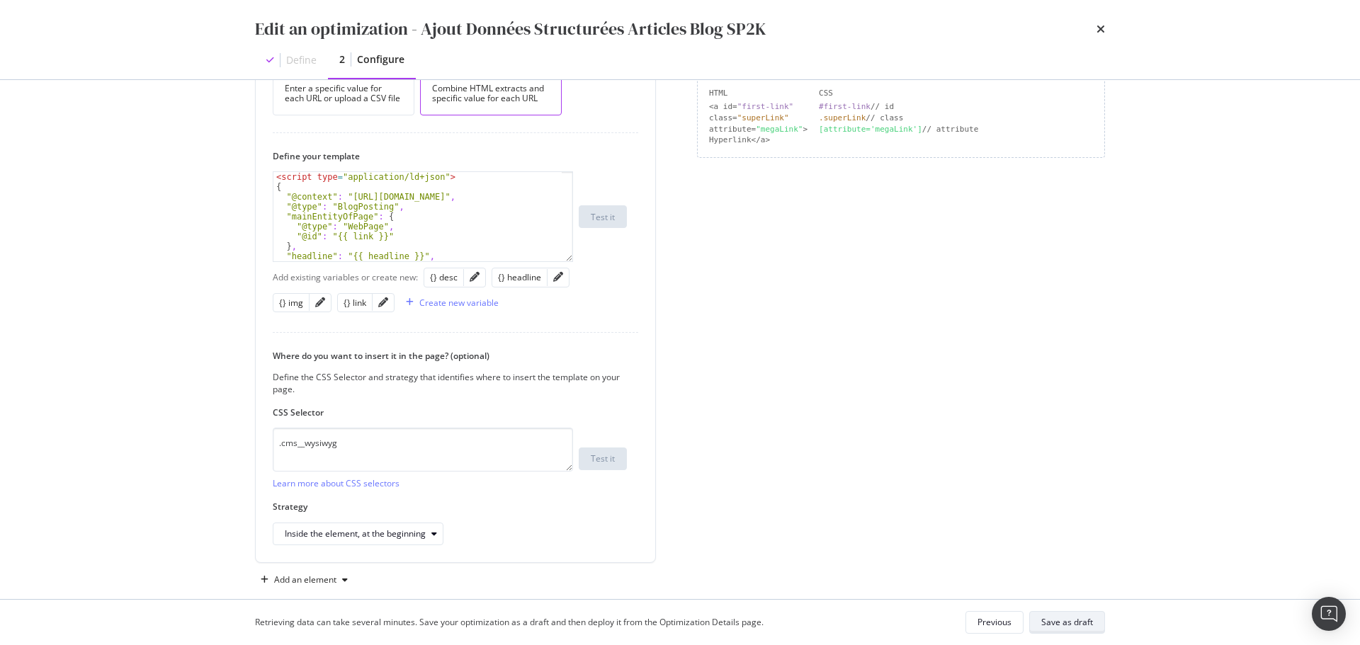
click at [1080, 620] on div "Save as draft" at bounding box center [1067, 622] width 52 height 12
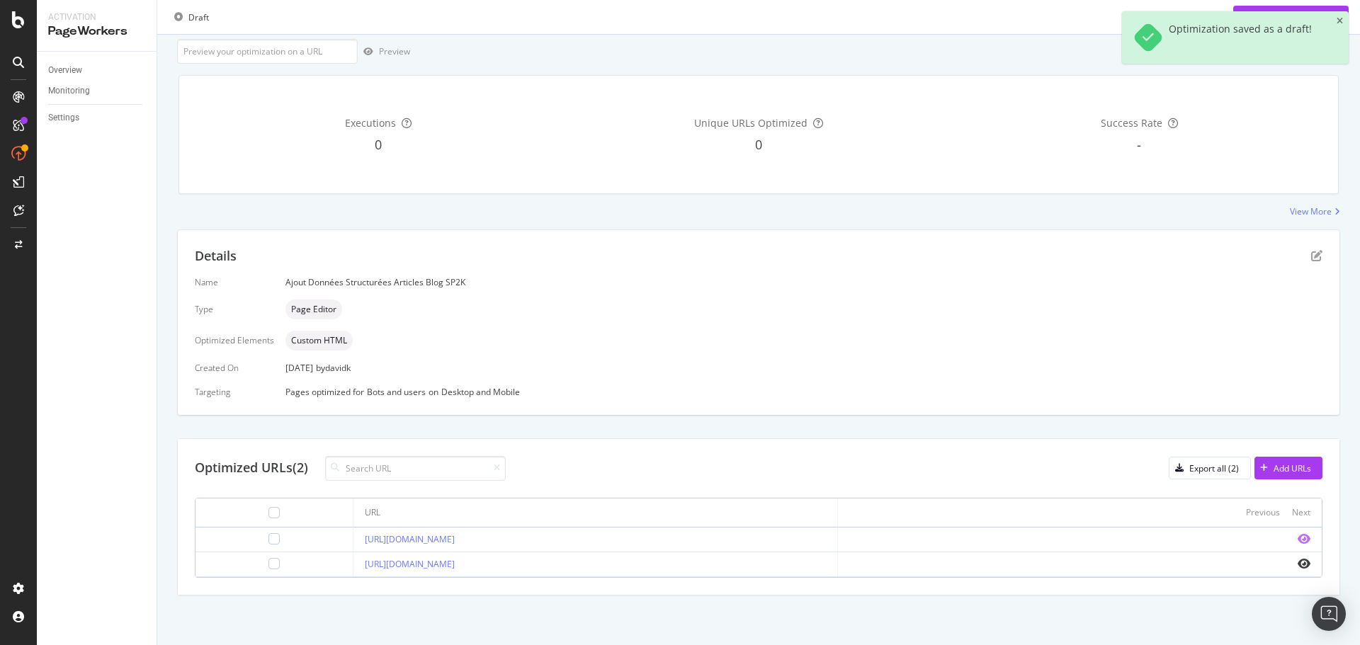
click at [1297, 535] on icon "eye" at bounding box center [1303, 538] width 13 height 11
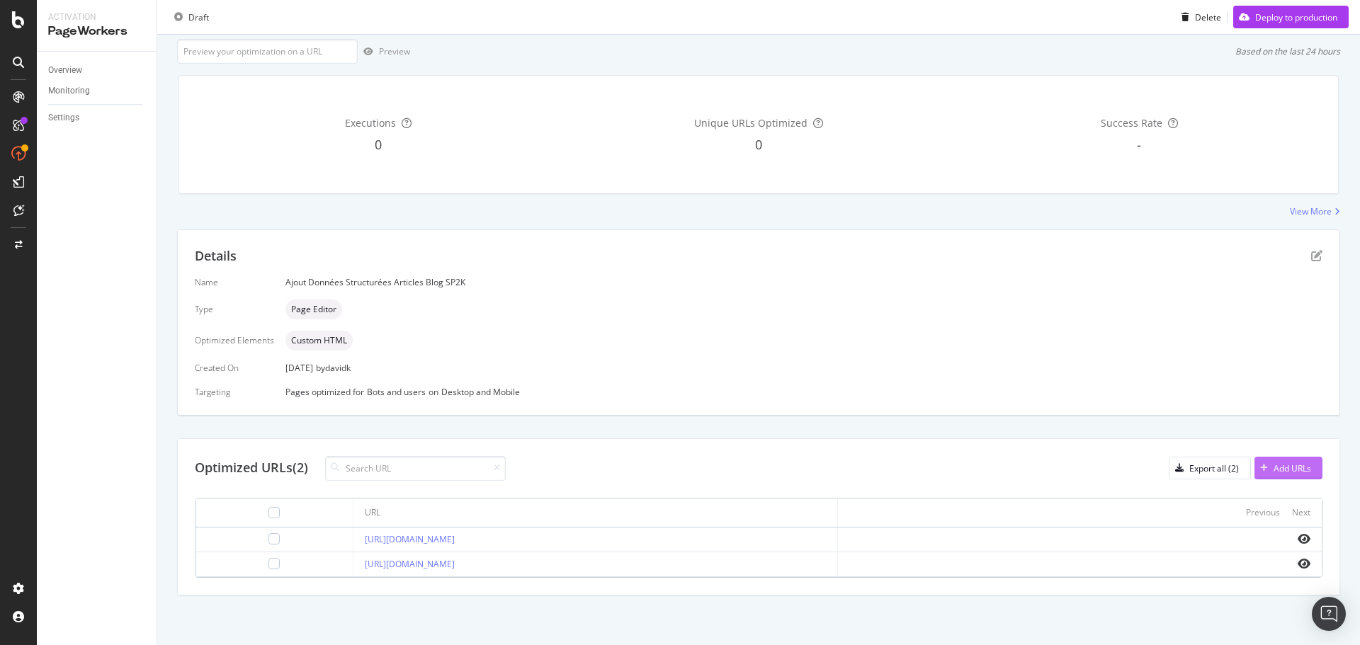
click at [1288, 468] on div "Add URLs" at bounding box center [1292, 468] width 38 height 12
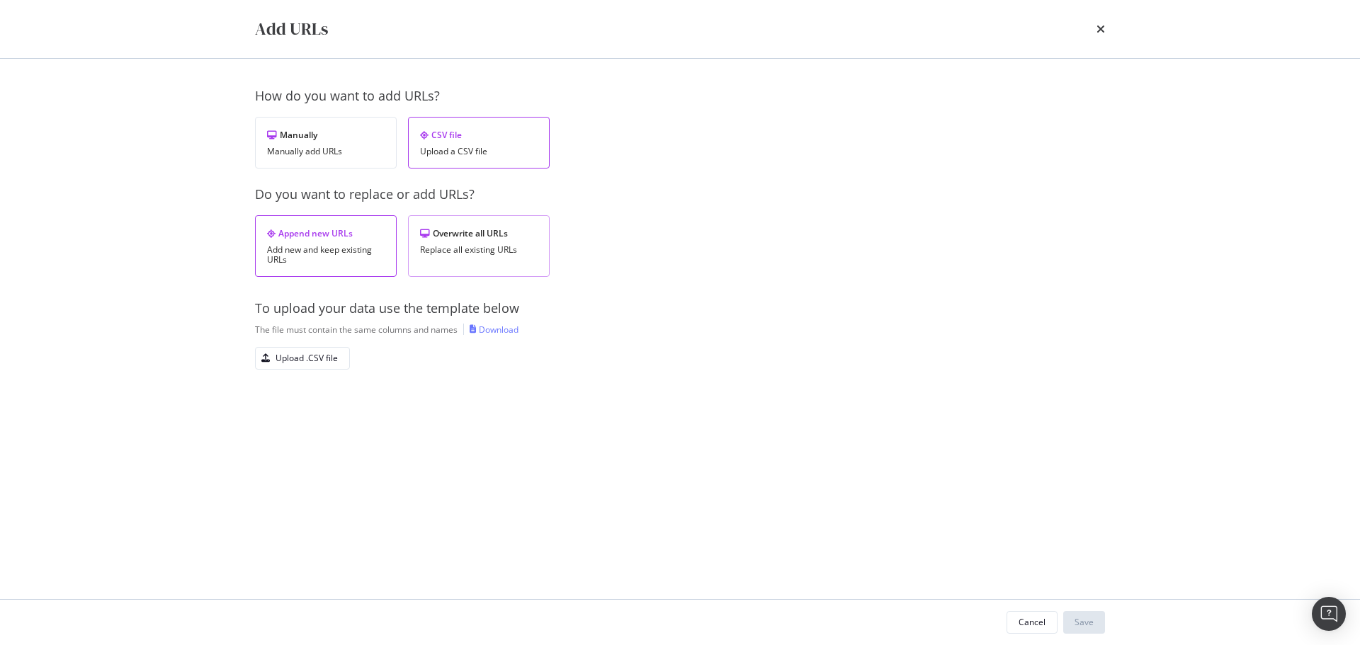
click at [474, 249] on div "Replace all existing URLs" at bounding box center [479, 250] width 118 height 10
click at [306, 353] on div "Upload .CSV file" at bounding box center [306, 358] width 62 height 12
click at [1085, 622] on div "Save" at bounding box center [1083, 622] width 19 height 12
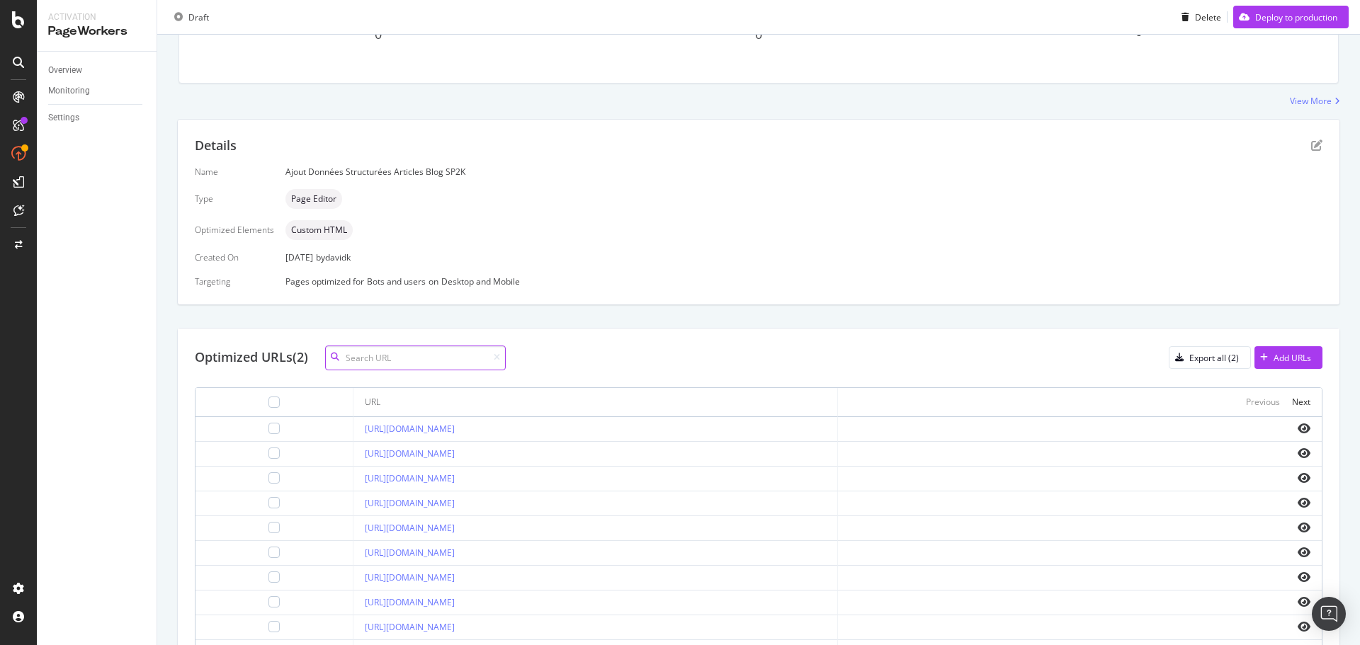
scroll to position [283, 0]
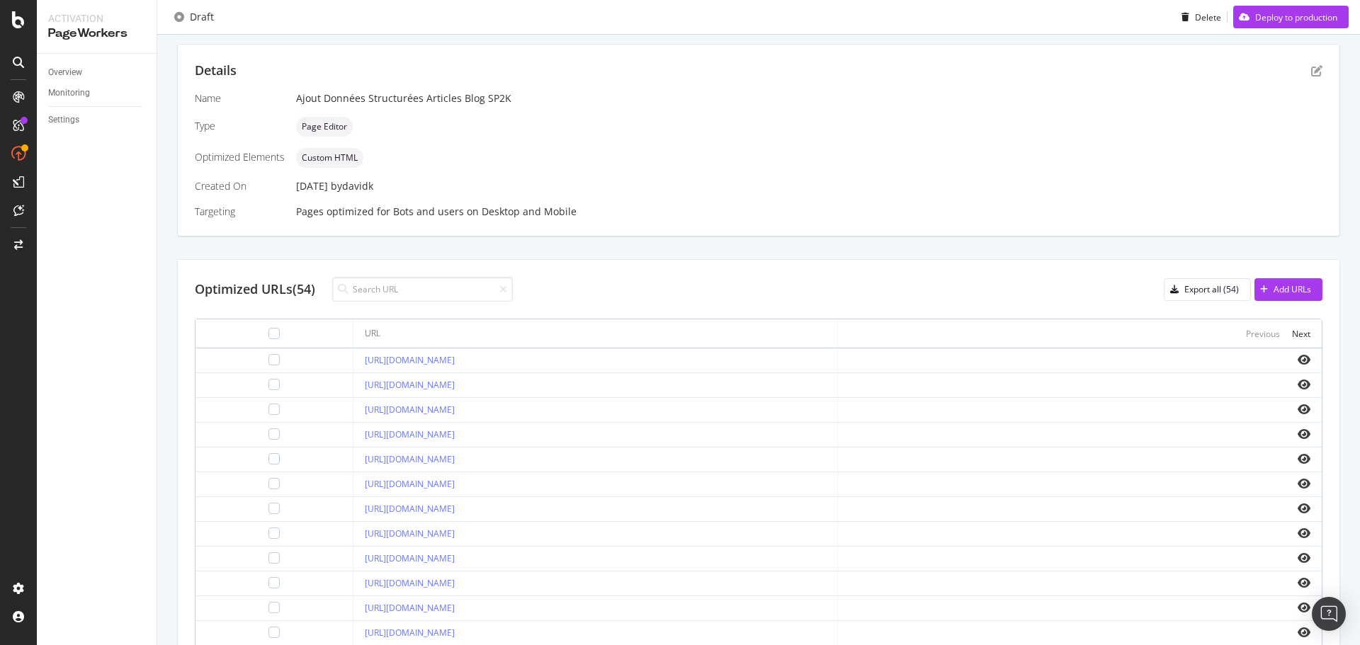
scroll to position [416, 0]
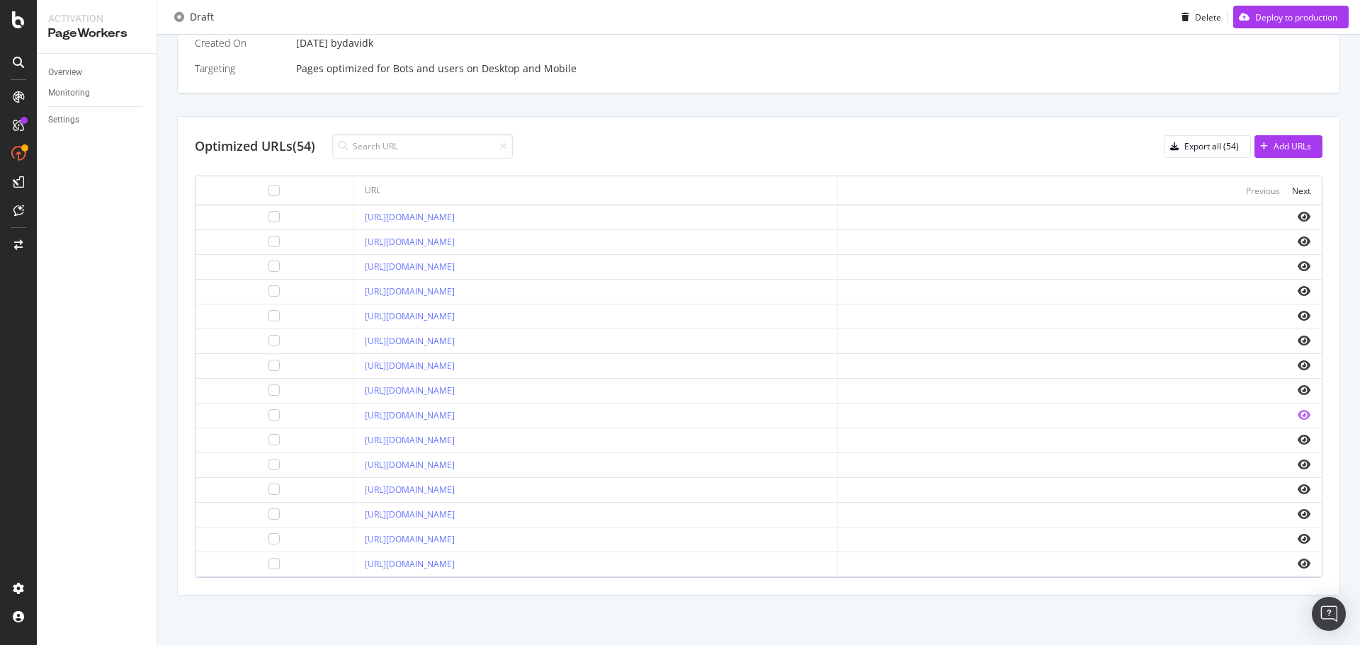
click at [1297, 419] on icon "eye" at bounding box center [1303, 414] width 13 height 11
click at [1292, 189] on div "Next" at bounding box center [1301, 191] width 18 height 12
click at [1297, 340] on icon "eye" at bounding box center [1303, 340] width 13 height 11
click at [1297, 562] on icon "eye" at bounding box center [1303, 563] width 13 height 11
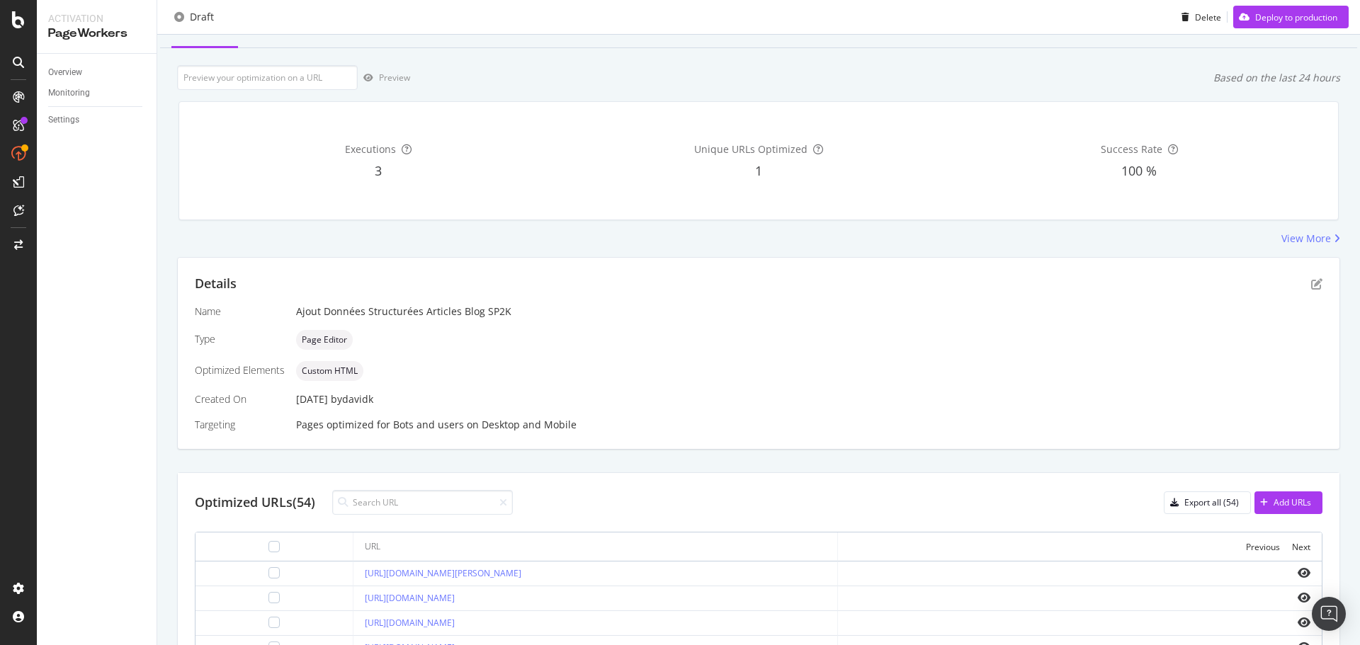
scroll to position [0, 0]
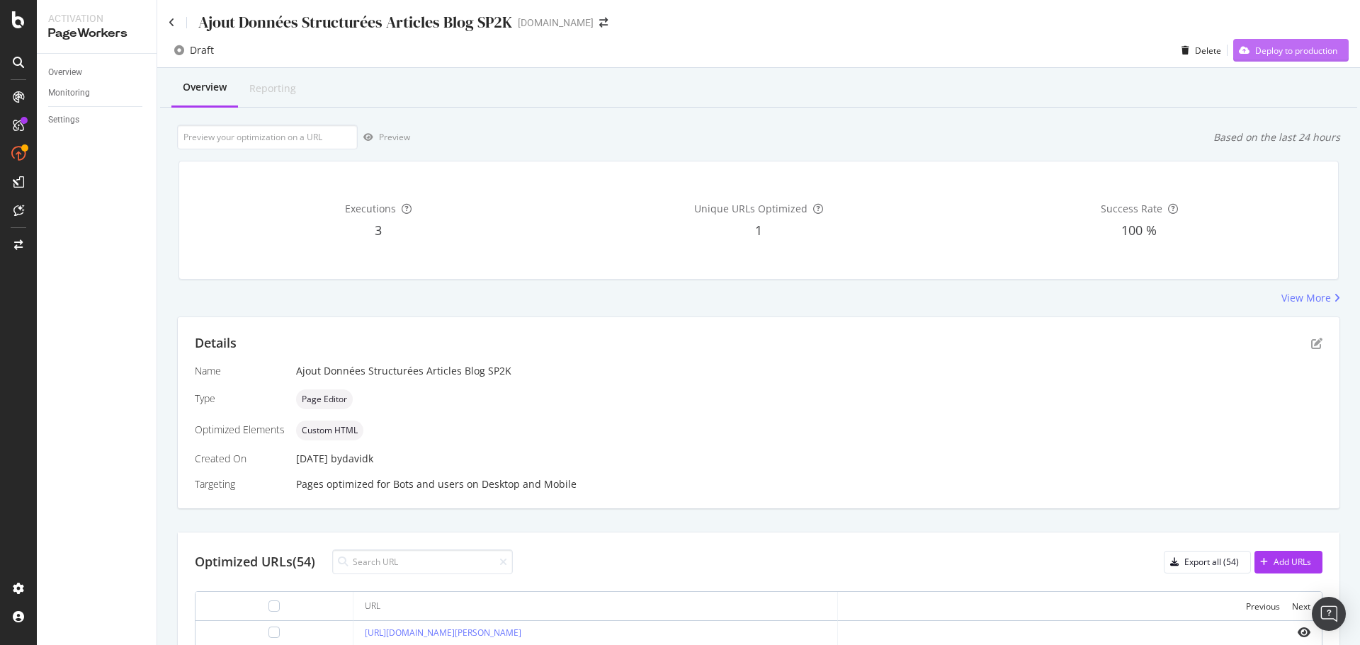
click at [1284, 47] on div "Deploy to production" at bounding box center [1296, 51] width 82 height 12
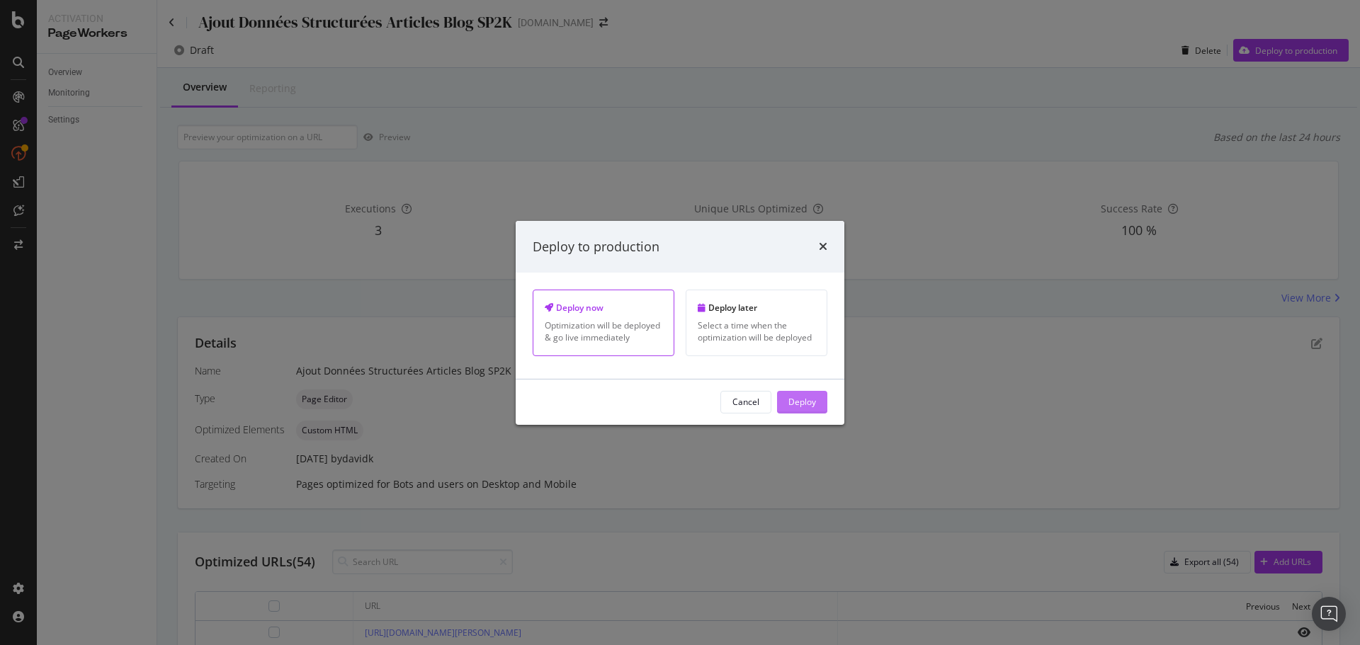
click at [799, 405] on div "Deploy" at bounding box center [802, 402] width 28 height 12
